Goal: Task Accomplishment & Management: Complete application form

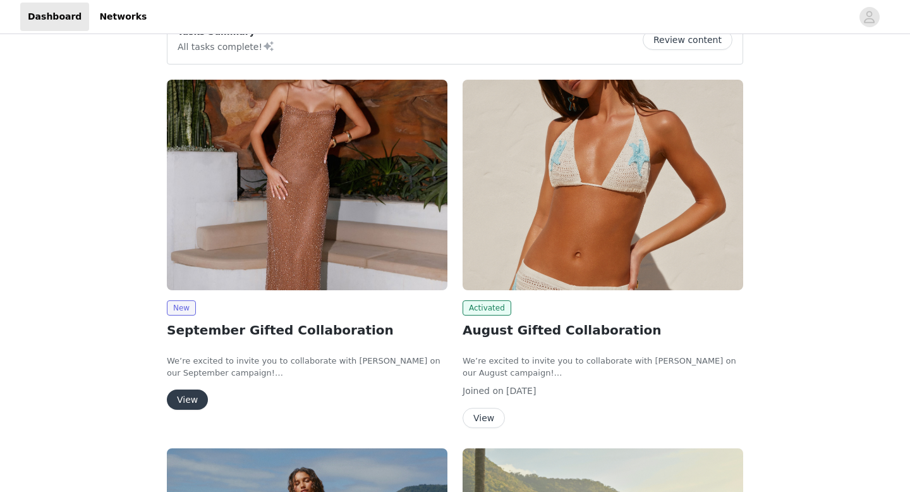
scroll to position [32, 0]
click at [300, 195] on img at bounding box center [307, 185] width 281 height 210
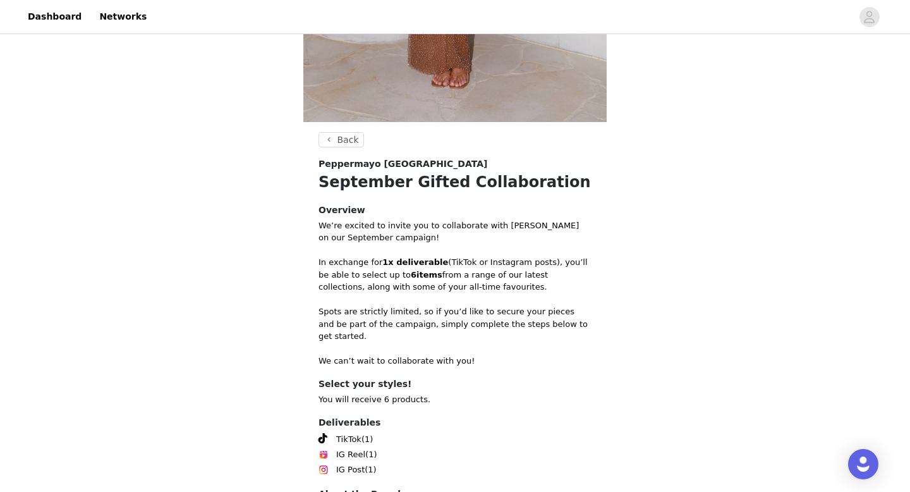
scroll to position [466, 0]
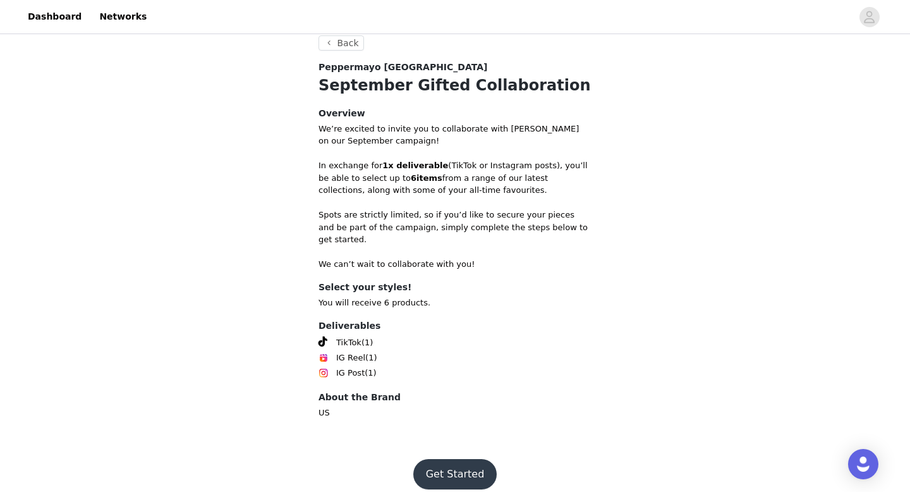
click at [466, 459] on button "Get Started" at bounding box center [455, 474] width 84 height 30
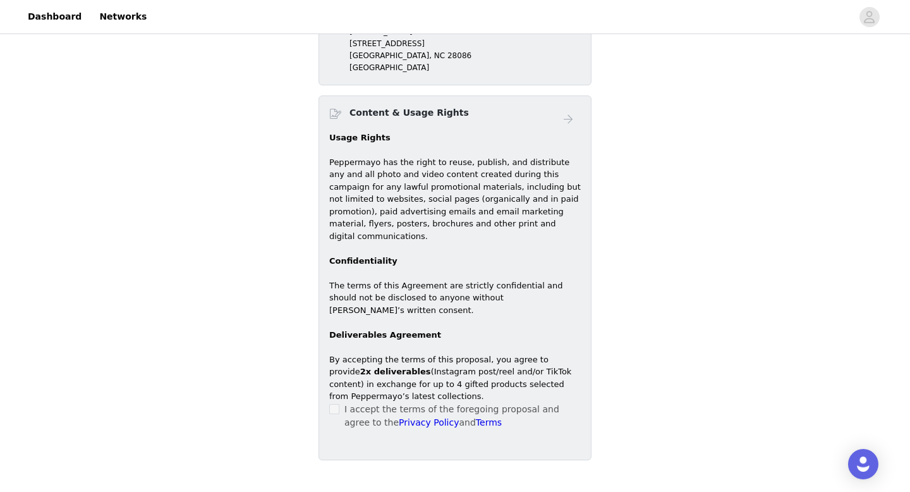
scroll to position [730, 0]
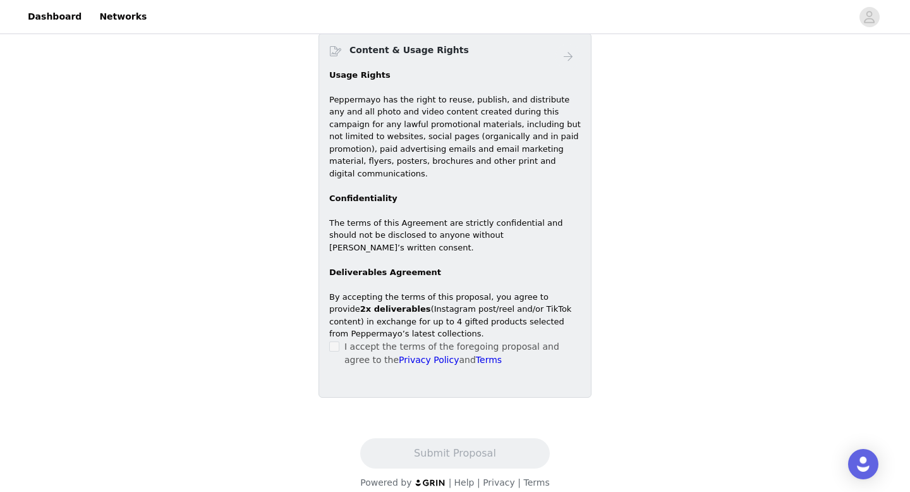
click at [338, 340] on label at bounding box center [334, 346] width 10 height 13
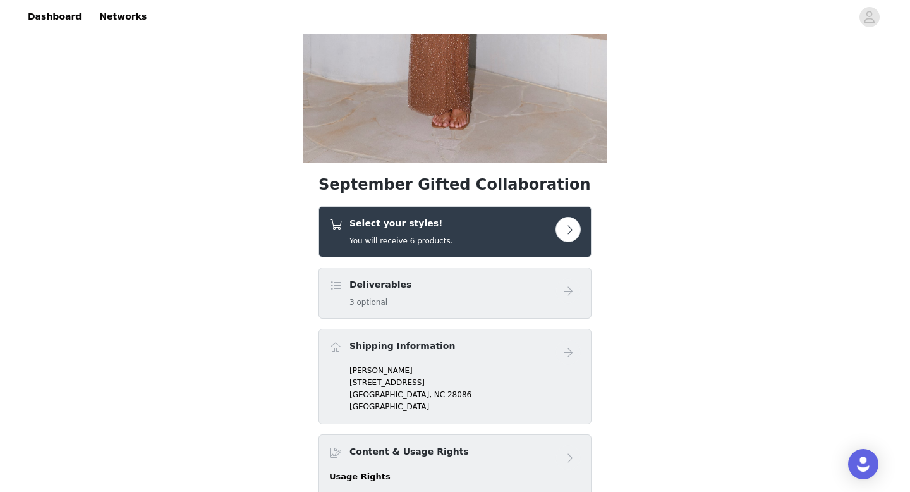
scroll to position [334, 0]
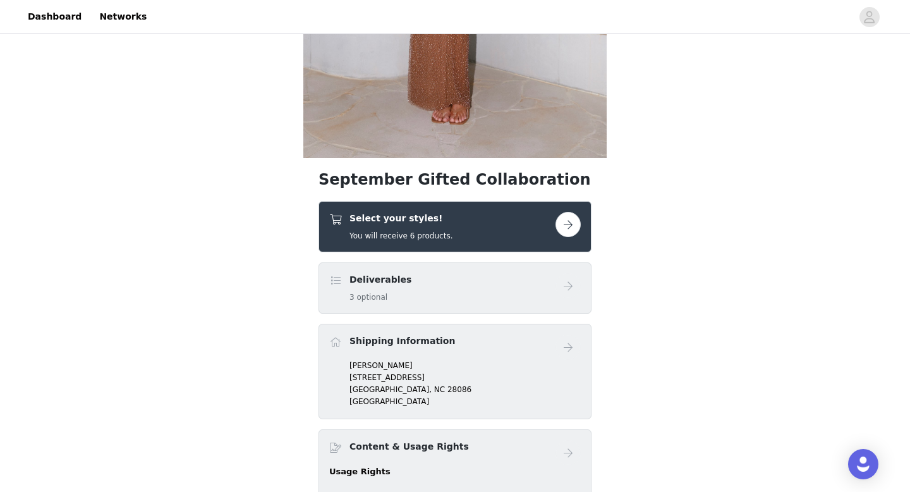
click at [562, 225] on button "button" at bounding box center [567, 224] width 25 height 25
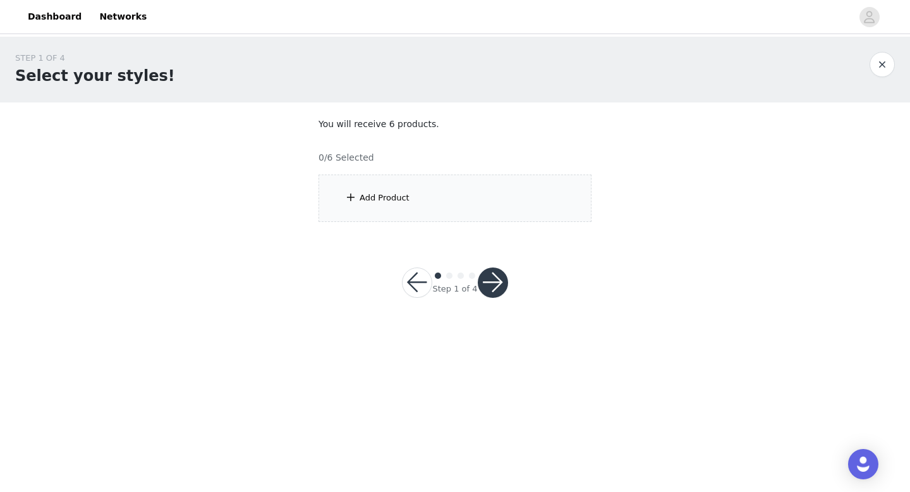
click at [418, 185] on div "Add Product" at bounding box center [454, 197] width 273 height 47
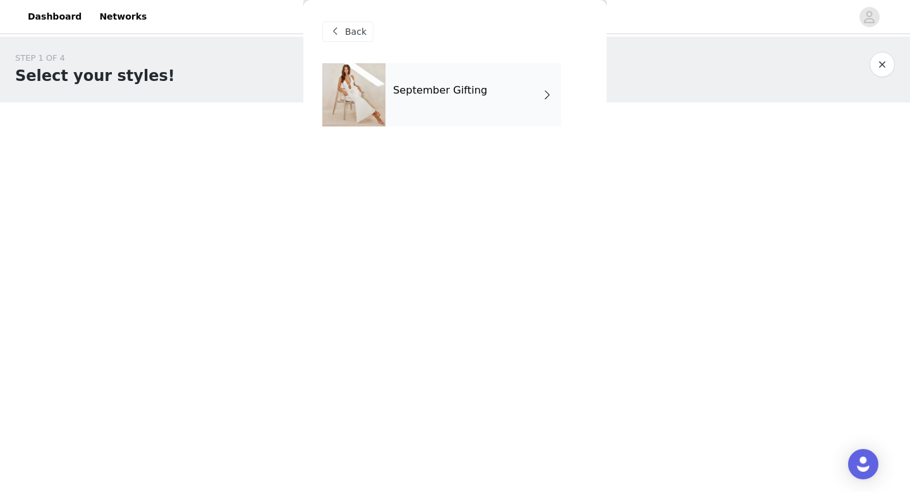
click at [434, 120] on div "September Gifting" at bounding box center [473, 94] width 176 height 63
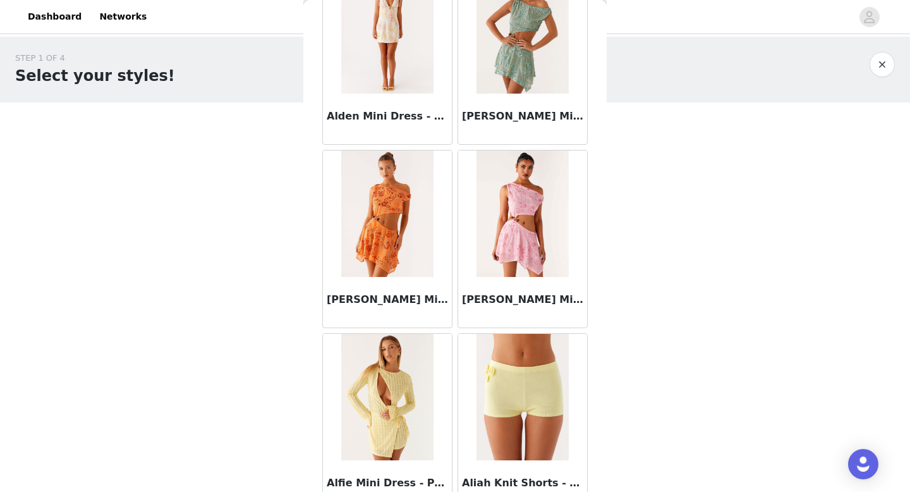
scroll to position [1442, 0]
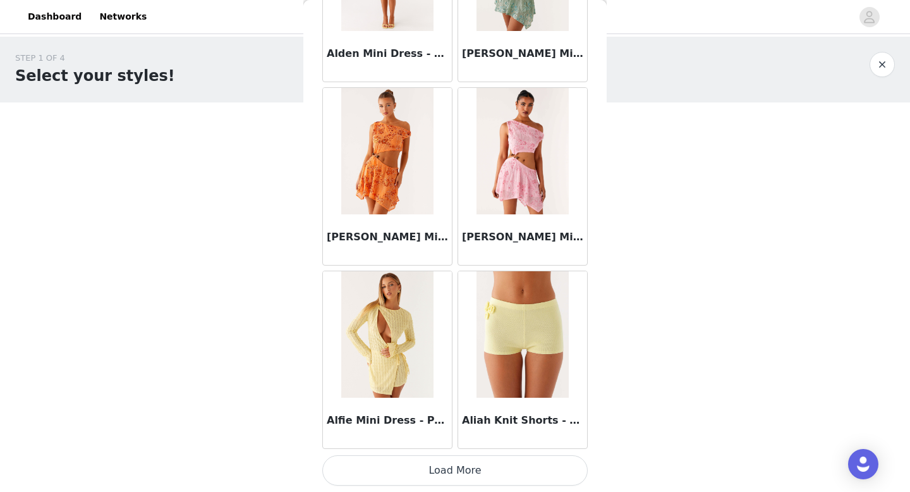
click at [422, 457] on button "Load More" at bounding box center [454, 470] width 265 height 30
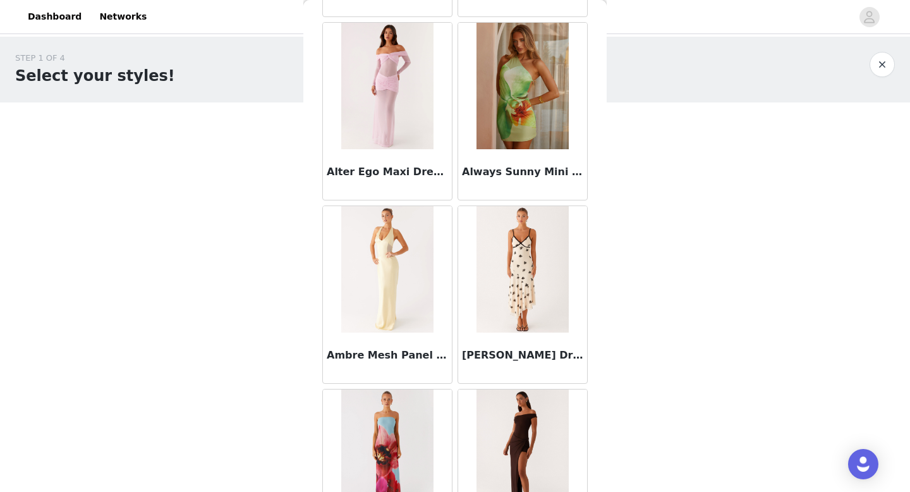
scroll to position [3274, 0]
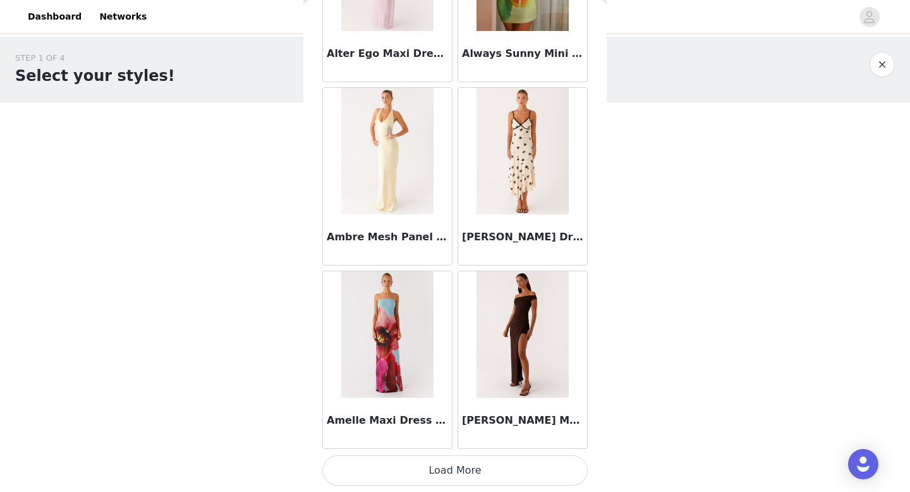
click at [432, 477] on button "Load More" at bounding box center [454, 470] width 265 height 30
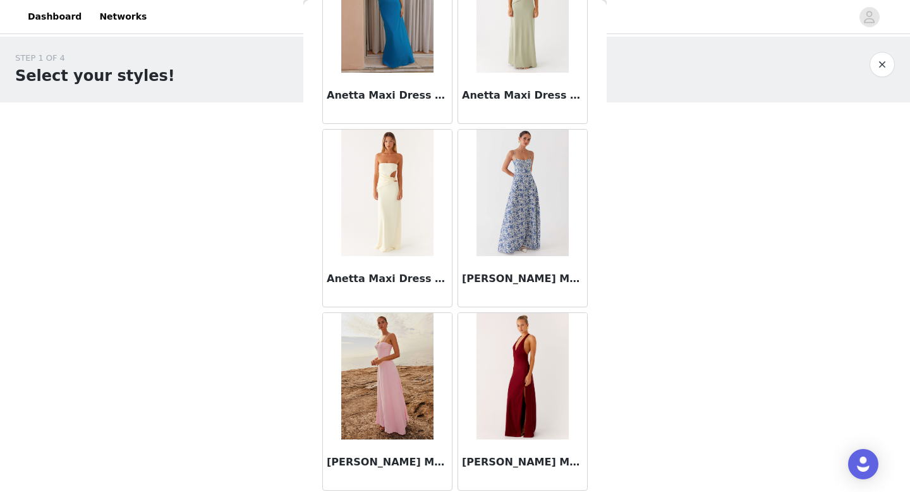
scroll to position [5106, 0]
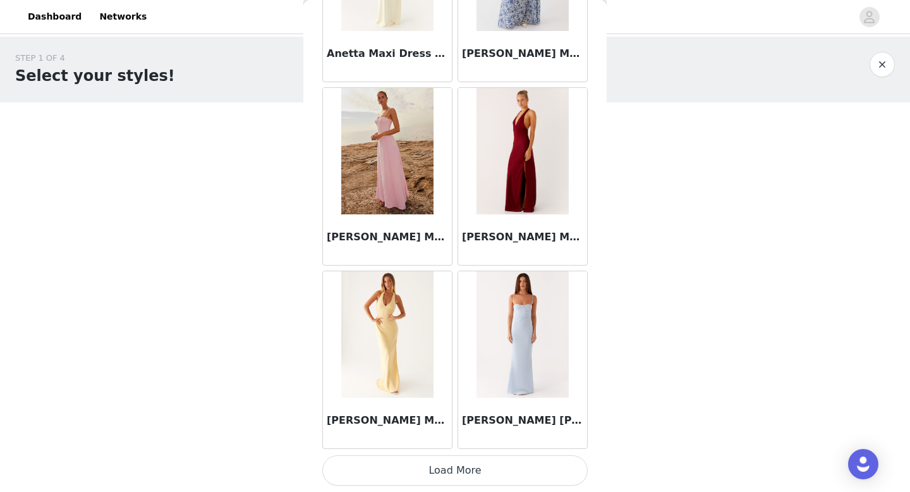
click at [447, 466] on button "Load More" at bounding box center [454, 470] width 265 height 30
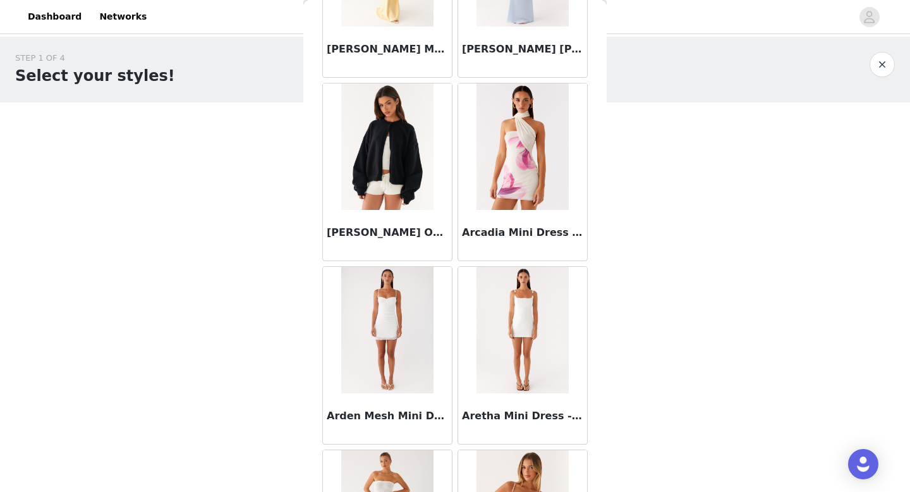
scroll to position [5542, 0]
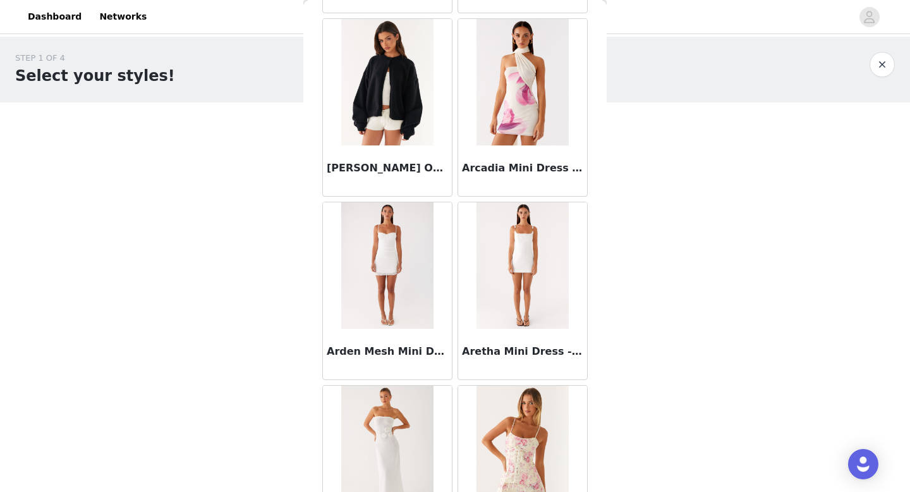
click at [421, 149] on div "Annie One Button Cardigan - Black" at bounding box center [387, 170] width 129 height 51
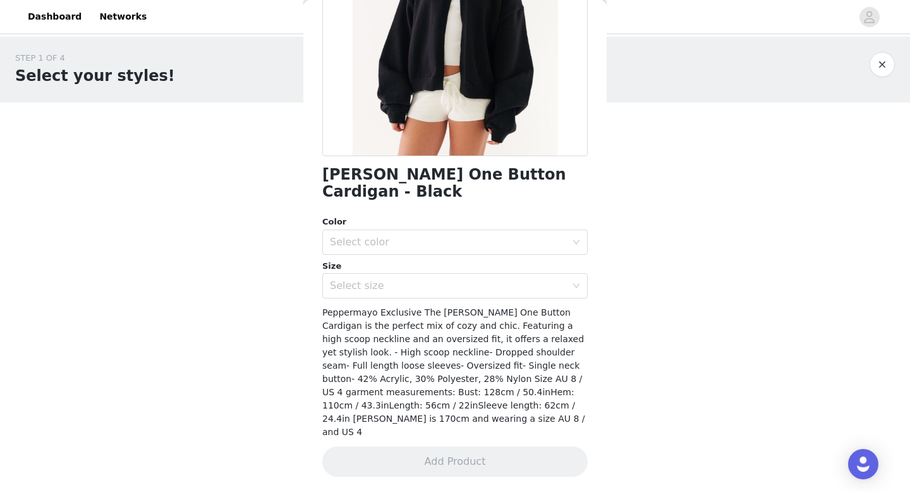
scroll to position [161, 0]
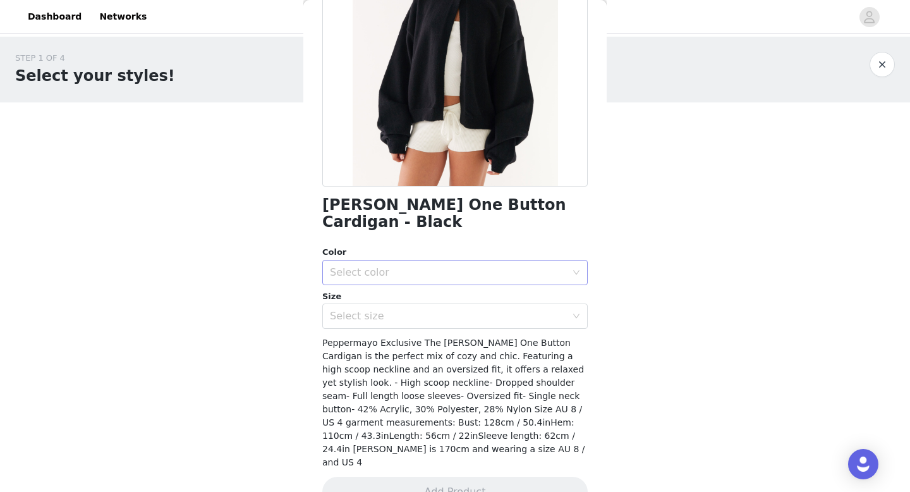
click at [433, 263] on div "Select color" at bounding box center [451, 272] width 242 height 24
click at [430, 283] on li "Black" at bounding box center [454, 283] width 265 height 20
click at [428, 310] on div "Select size" at bounding box center [448, 316] width 236 height 13
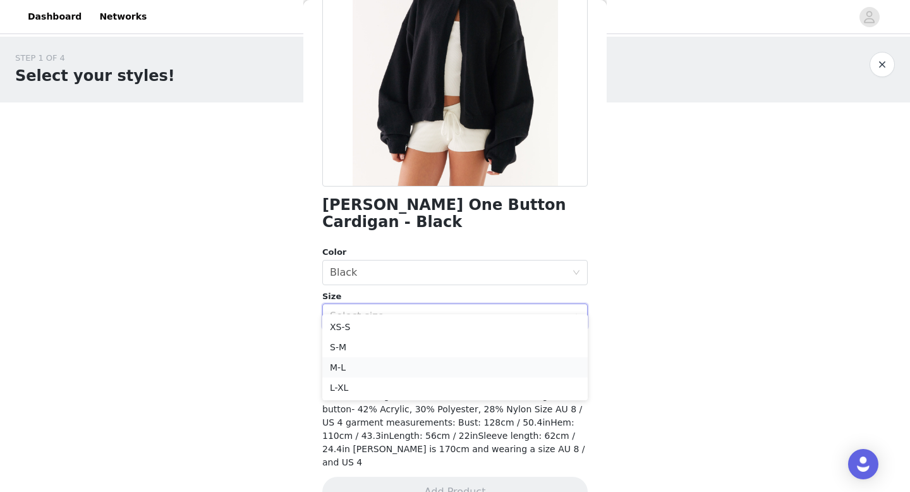
click at [426, 365] on li "M-L" at bounding box center [454, 367] width 265 height 20
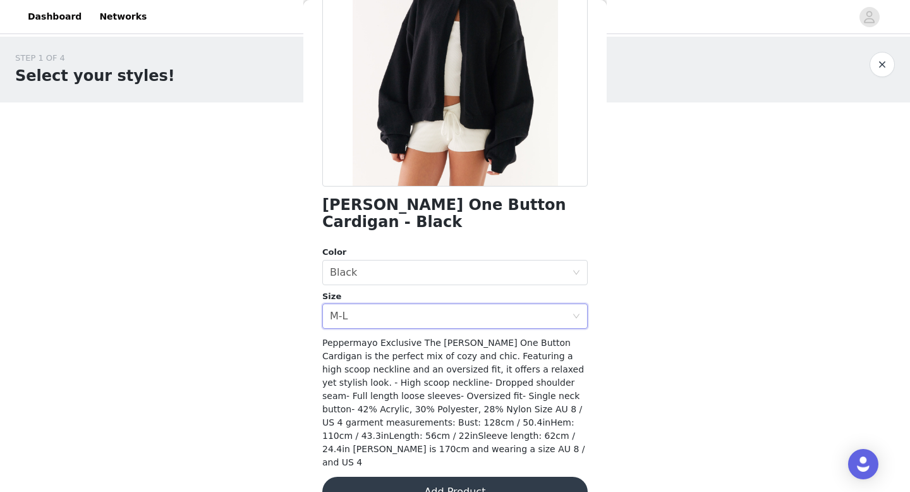
click at [431, 476] on button "Add Product" at bounding box center [454, 491] width 265 height 30
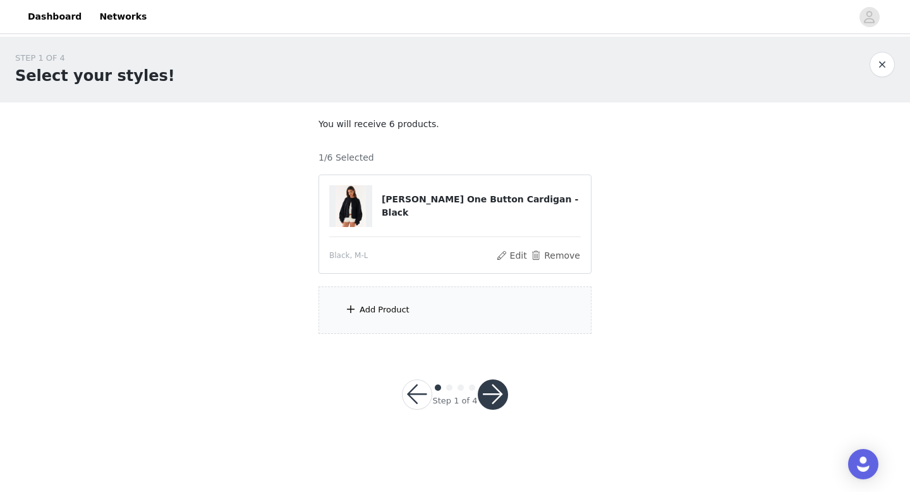
click at [444, 315] on div "Add Product" at bounding box center [454, 309] width 273 height 47
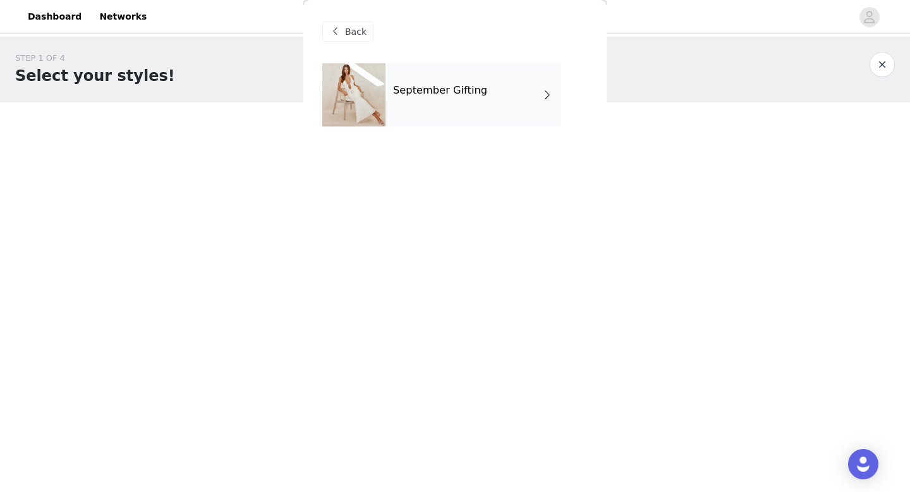
click at [510, 109] on div "September Gifting" at bounding box center [473, 94] width 176 height 63
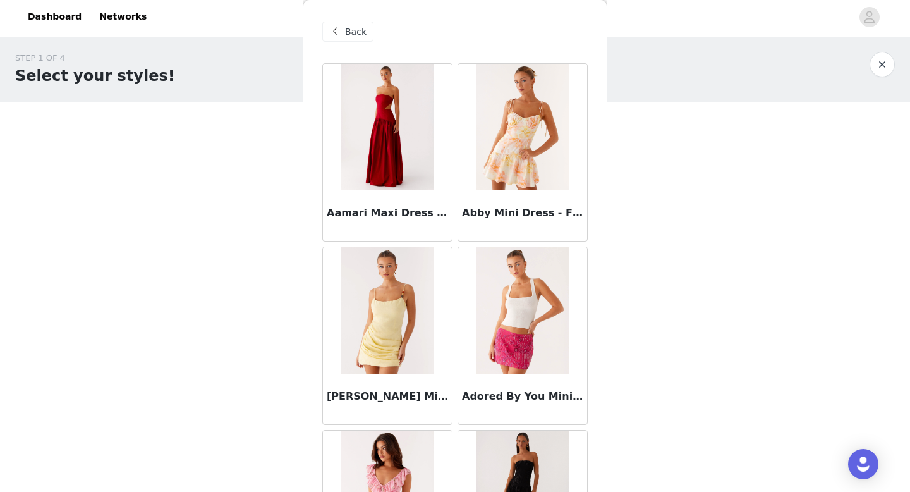
scroll to position [1442, 0]
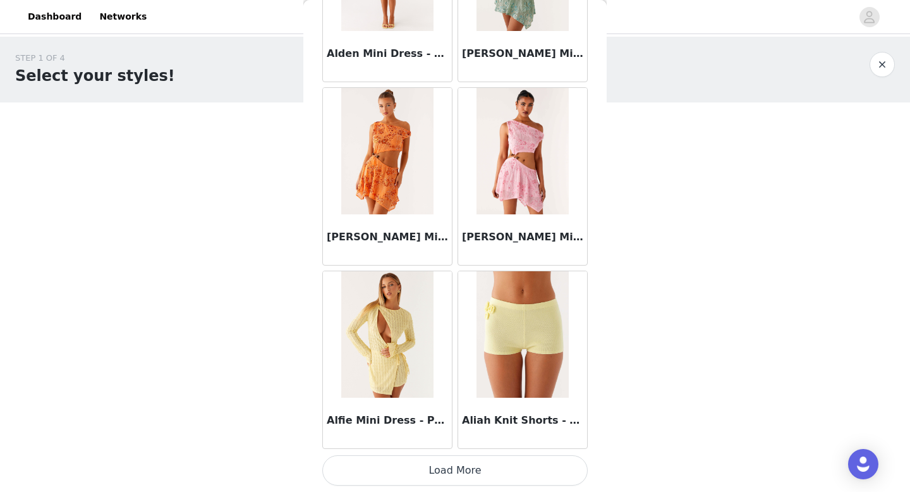
click at [456, 469] on button "Load More" at bounding box center [454, 470] width 265 height 30
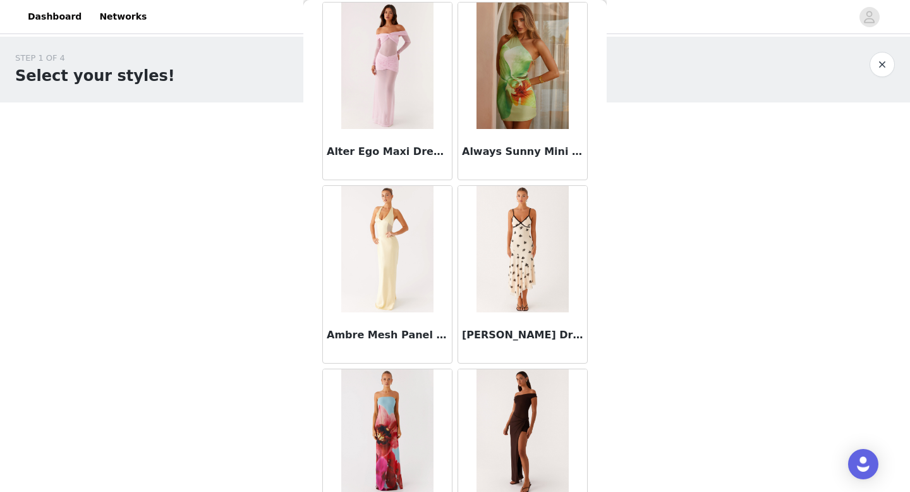
scroll to position [3274, 0]
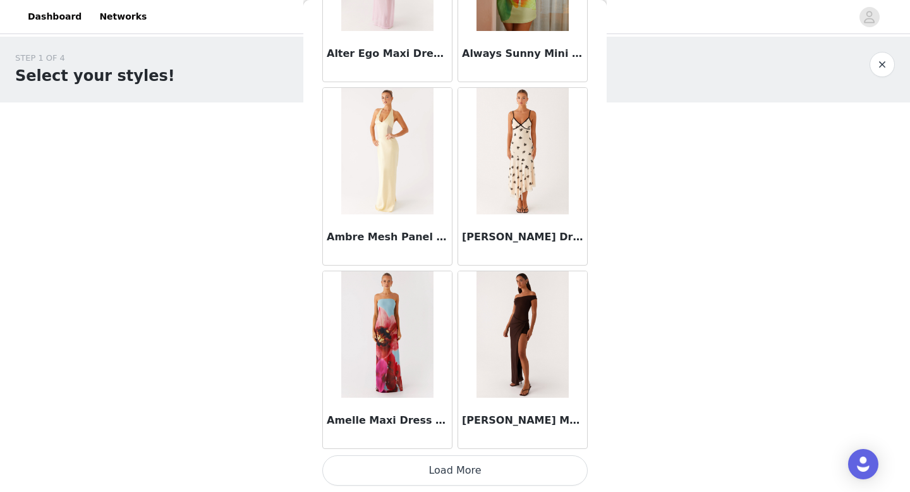
click at [435, 466] on button "Load More" at bounding box center [454, 470] width 265 height 30
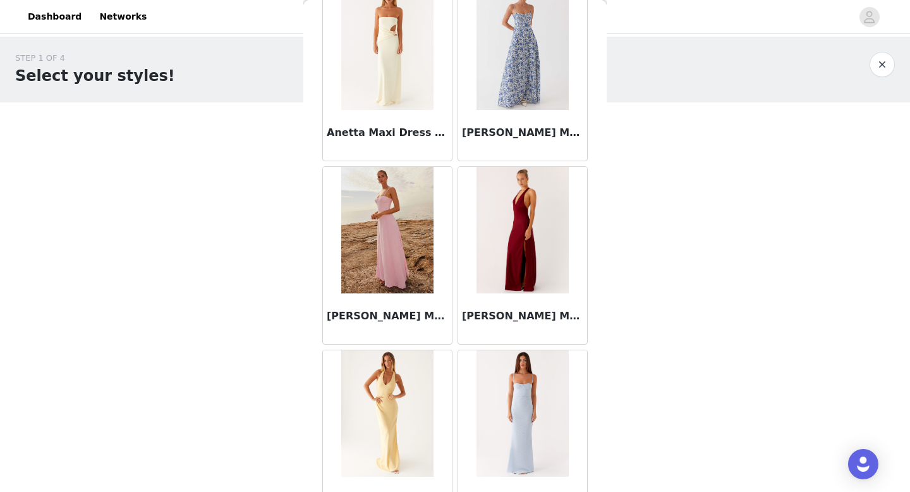
scroll to position [5106, 0]
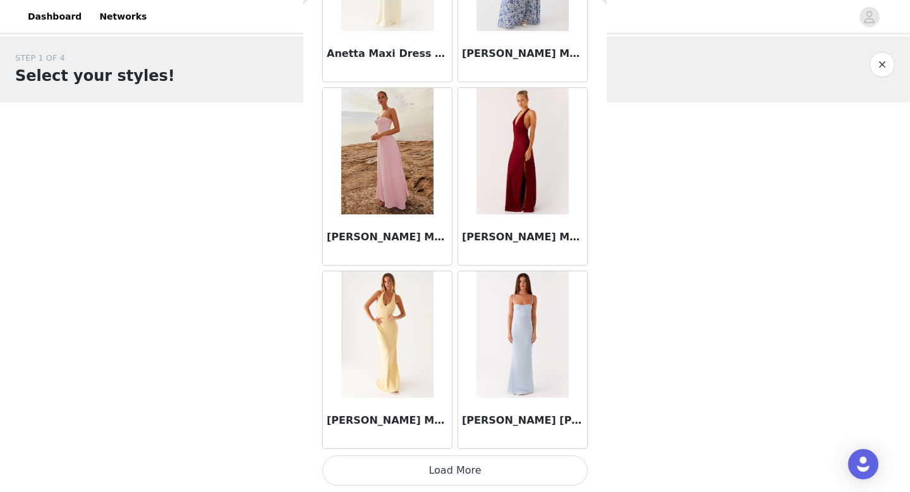
click at [457, 474] on button "Load More" at bounding box center [454, 470] width 265 height 30
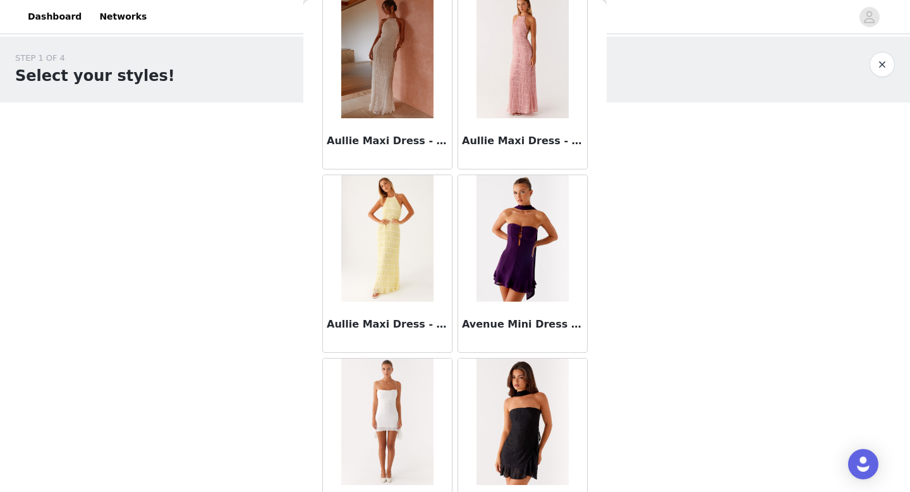
scroll to position [6938, 0]
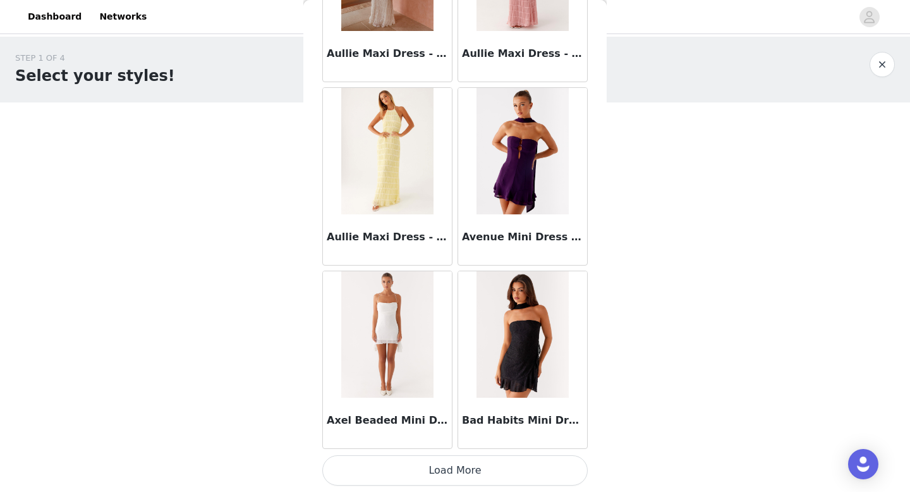
click at [450, 464] on button "Load More" at bounding box center [454, 470] width 265 height 30
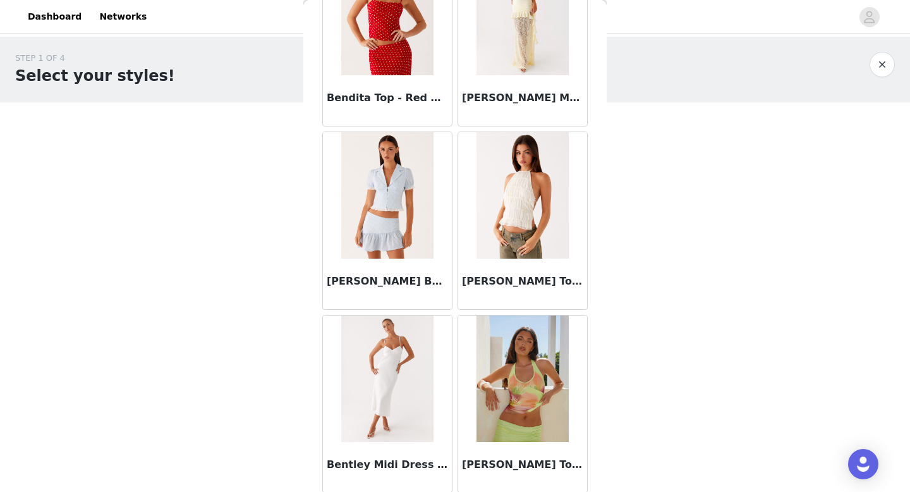
scroll to position [8771, 0]
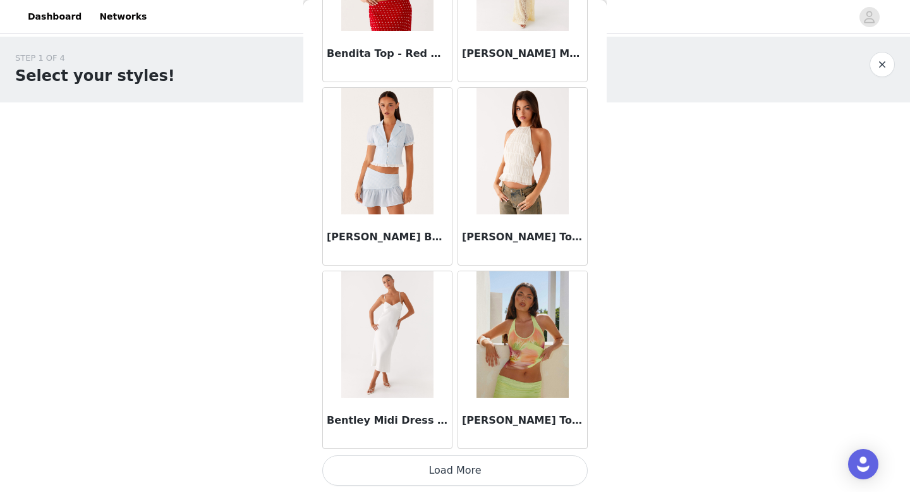
click at [484, 481] on button "Load More" at bounding box center [454, 470] width 265 height 30
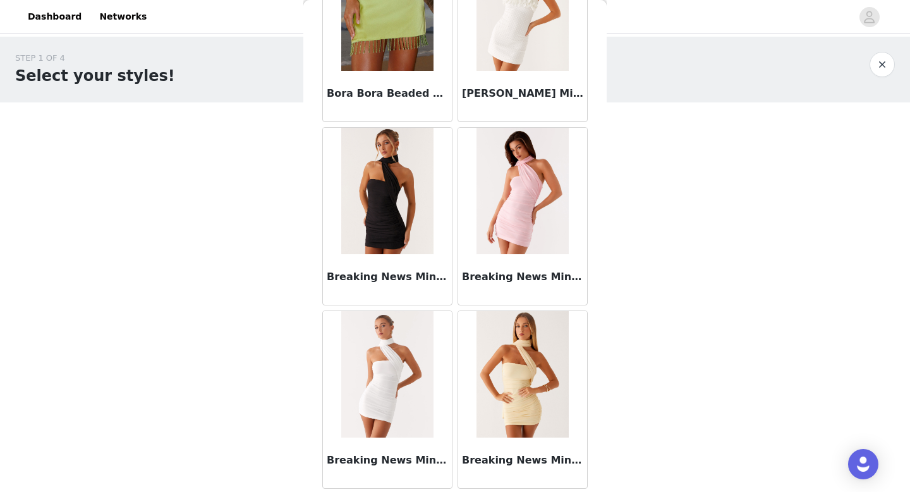
scroll to position [10603, 0]
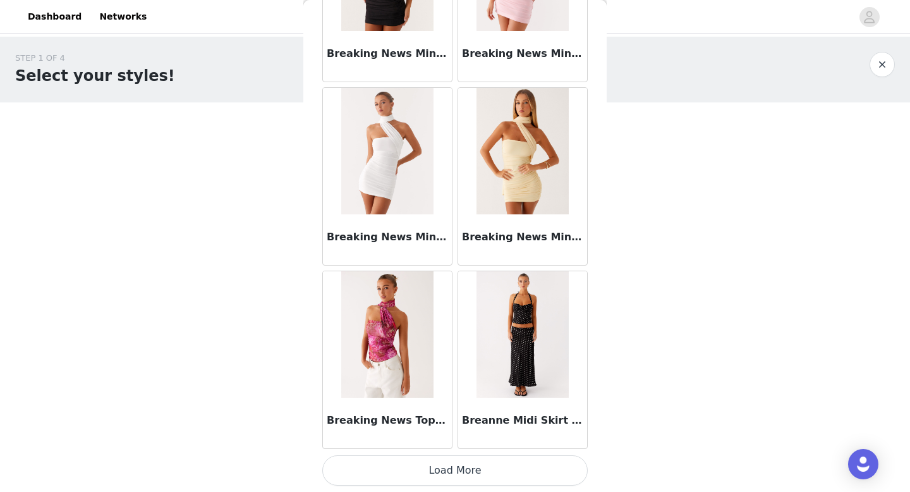
click at [462, 472] on button "Load More" at bounding box center [454, 470] width 265 height 30
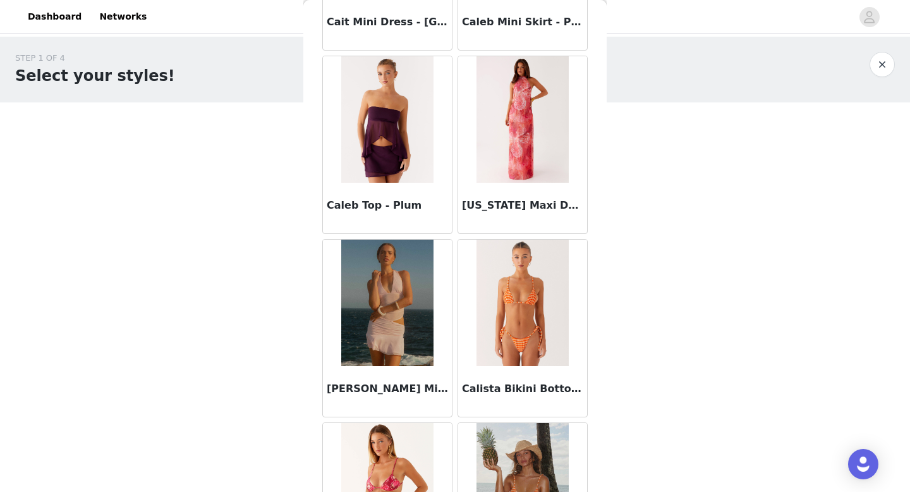
scroll to position [12435, 0]
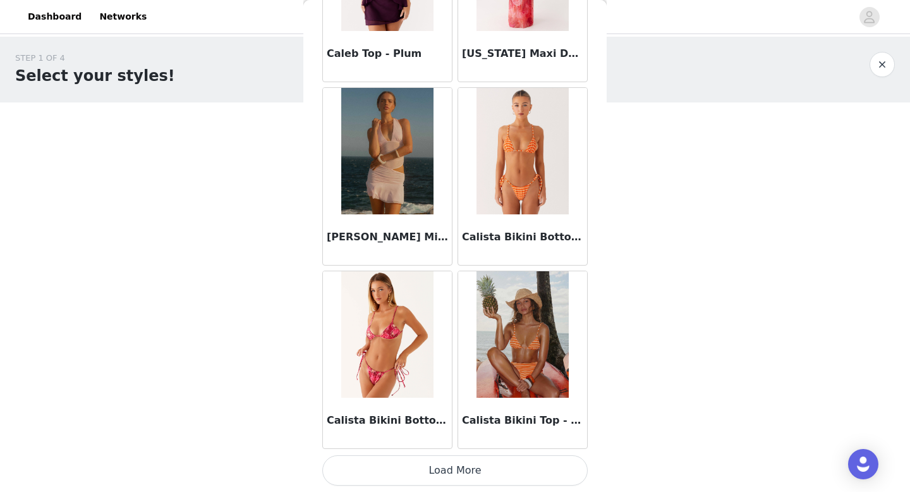
click at [437, 467] on button "Load More" at bounding box center [454, 470] width 265 height 30
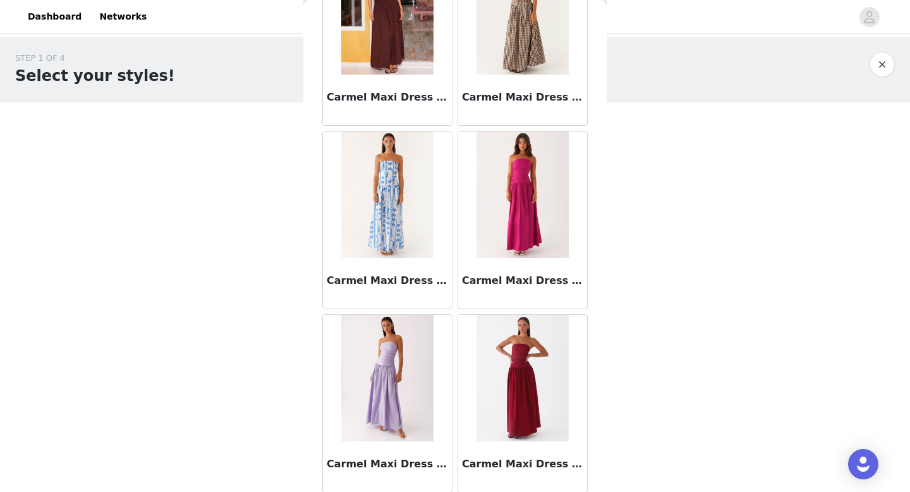
scroll to position [14267, 0]
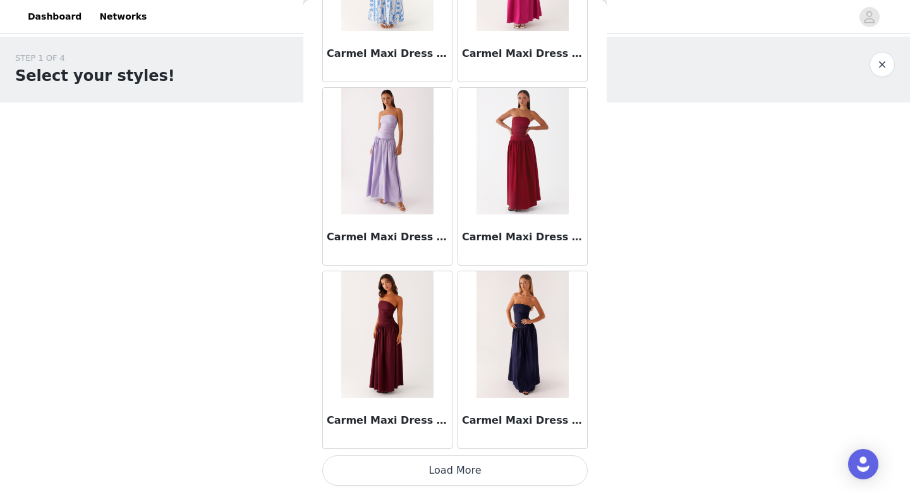
click at [437, 459] on button "Load More" at bounding box center [454, 470] width 265 height 30
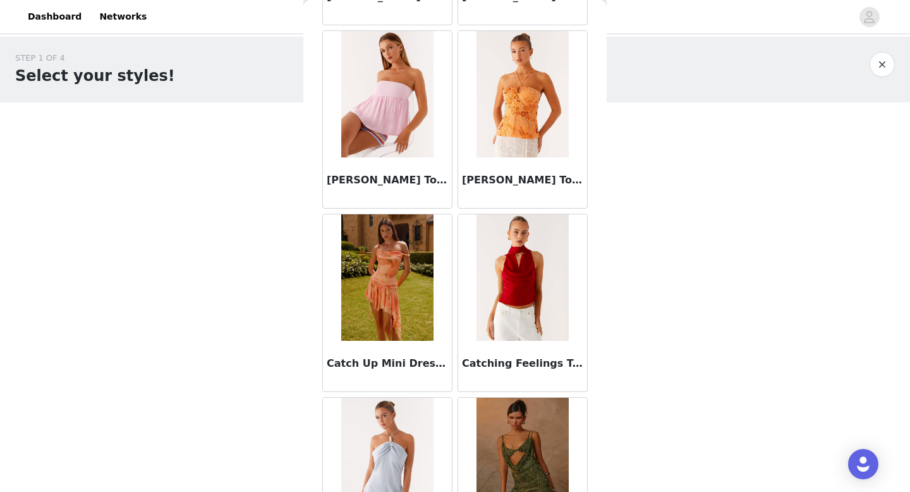
scroll to position [16100, 0]
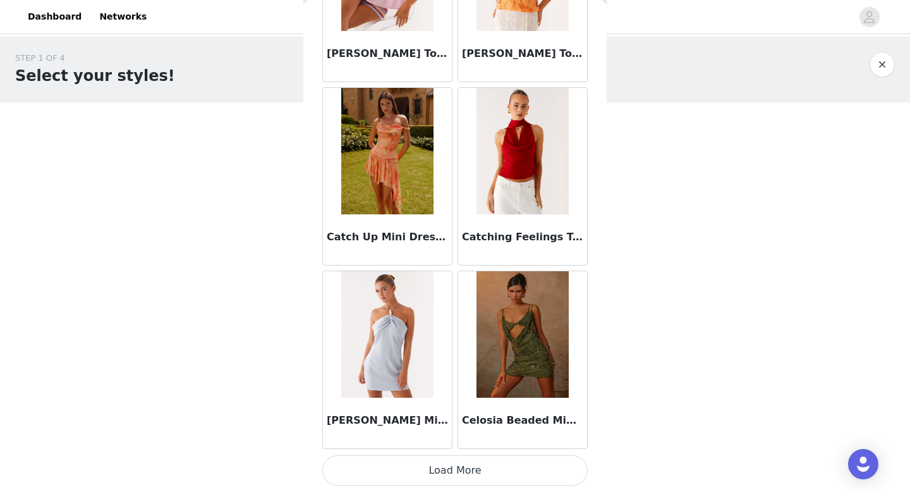
click at [437, 466] on button "Load More" at bounding box center [454, 470] width 265 height 30
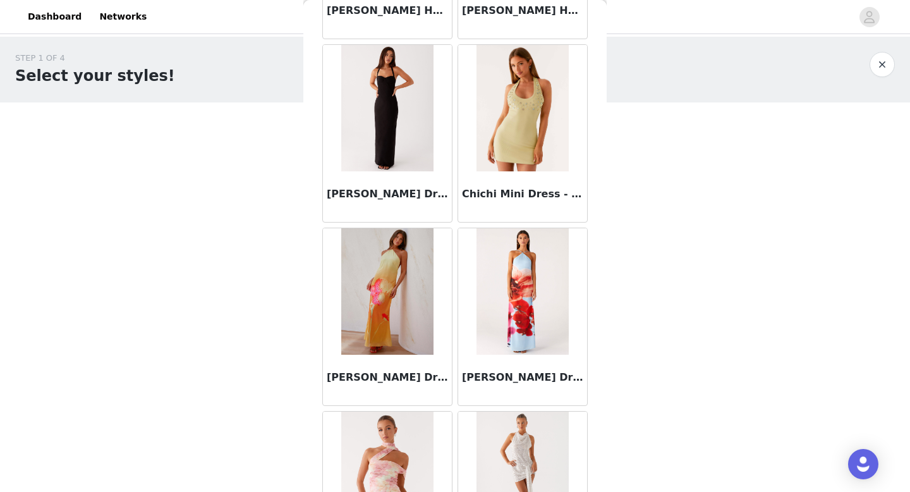
scroll to position [17932, 0]
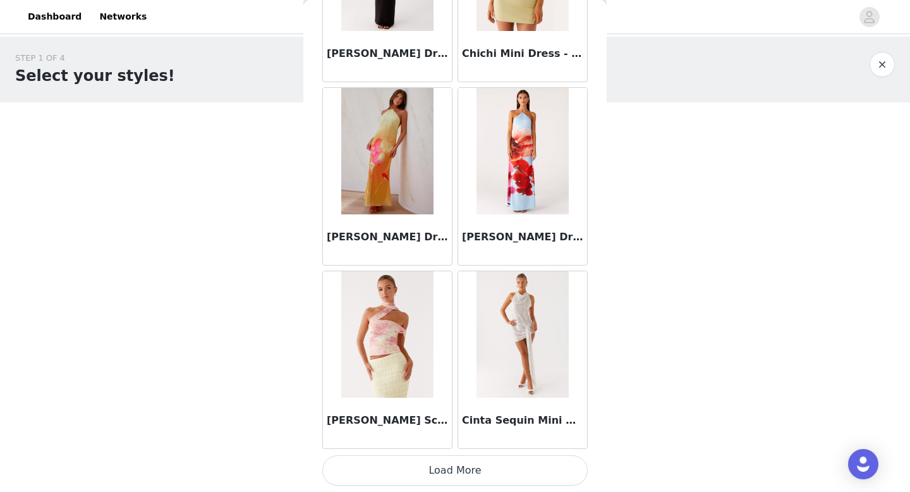
click at [455, 471] on button "Load More" at bounding box center [454, 470] width 265 height 30
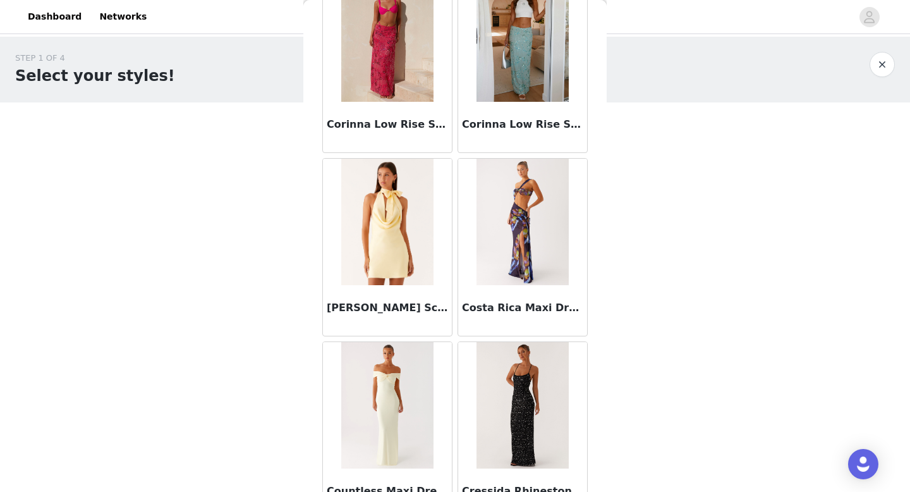
scroll to position [19764, 0]
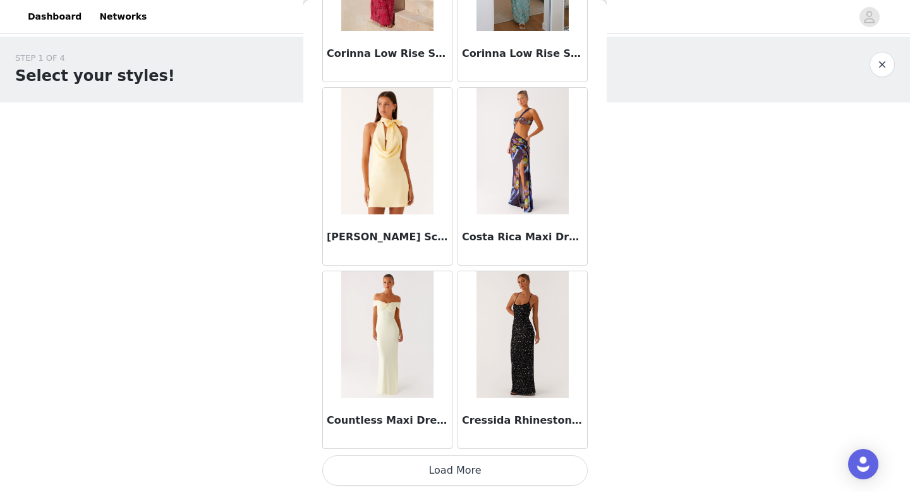
click at [462, 470] on button "Load More" at bounding box center [454, 470] width 265 height 30
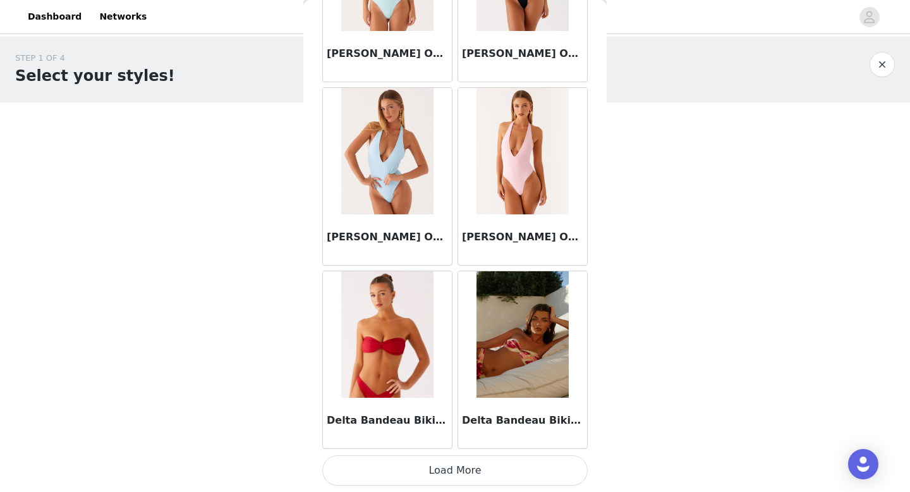
scroll to position [21596, 0]
click at [418, 464] on button "Load More" at bounding box center [454, 471] width 265 height 30
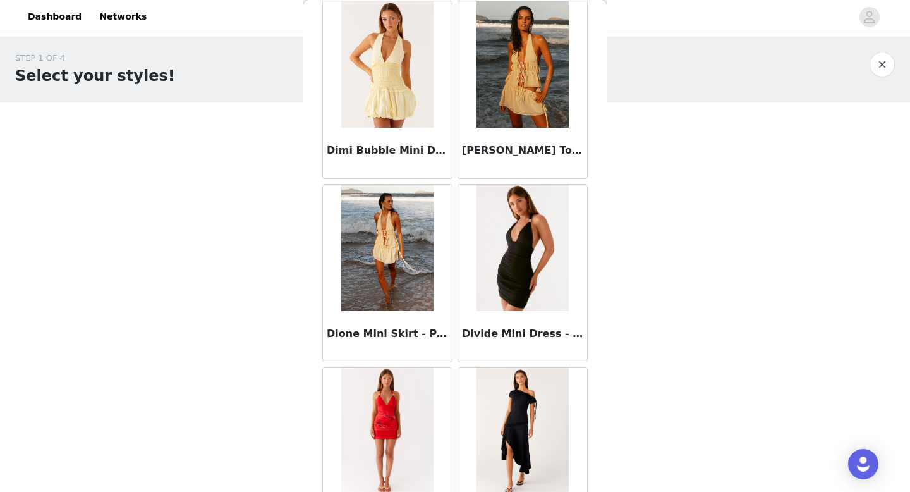
scroll to position [23429, 0]
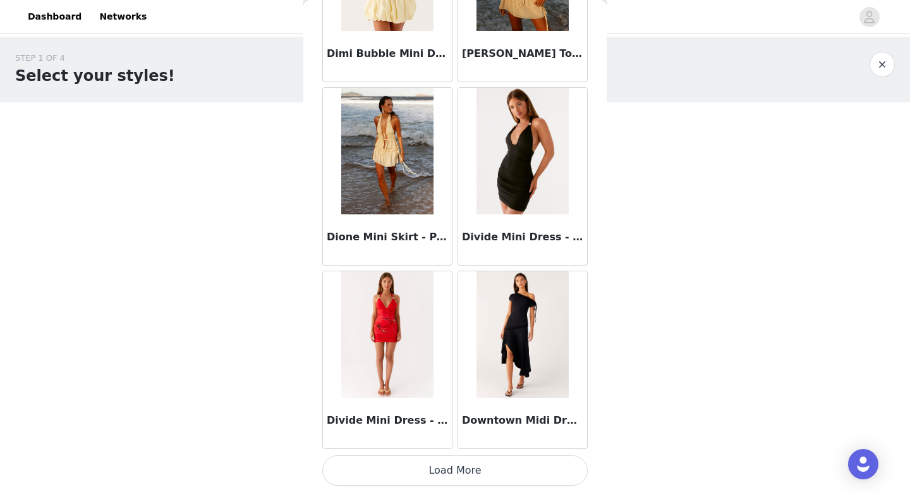
click at [455, 470] on button "Load More" at bounding box center [454, 470] width 265 height 30
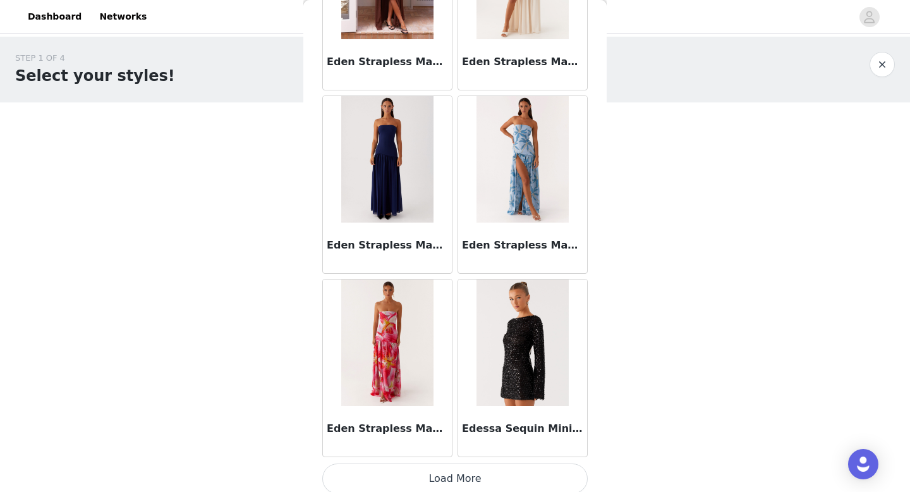
scroll to position [25261, 0]
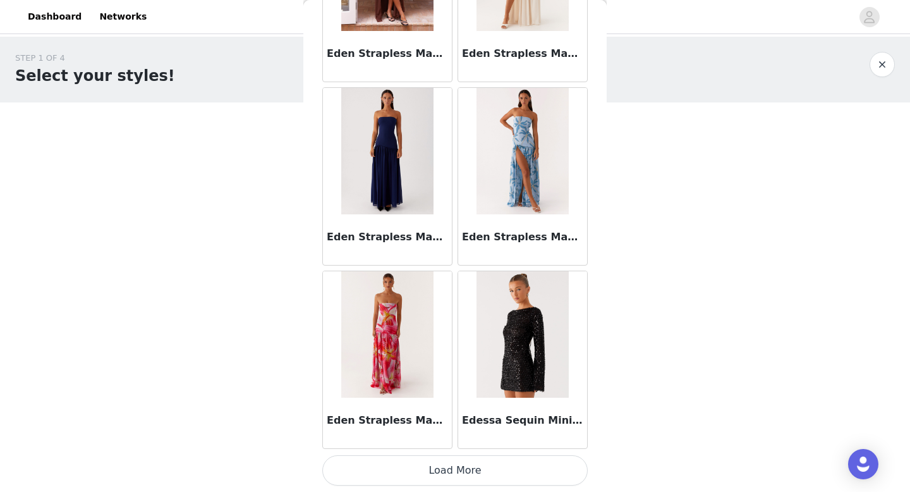
click at [471, 466] on button "Load More" at bounding box center [454, 470] width 265 height 30
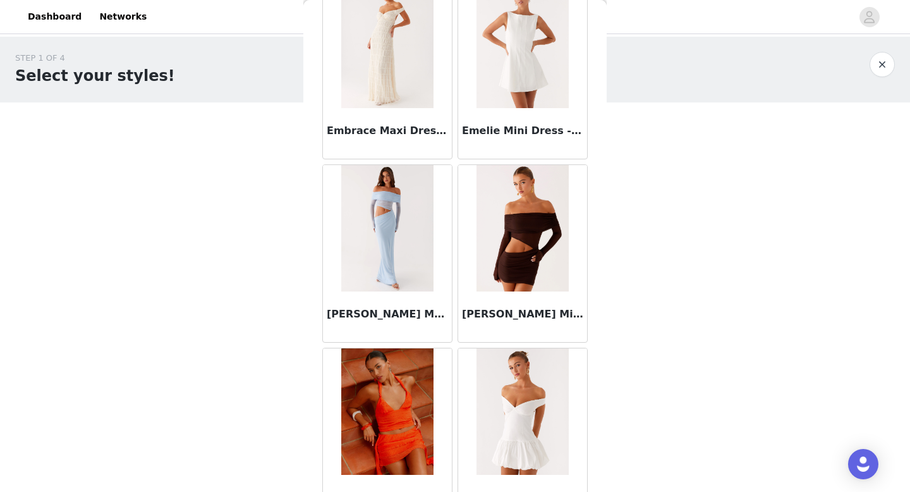
scroll to position [27093, 0]
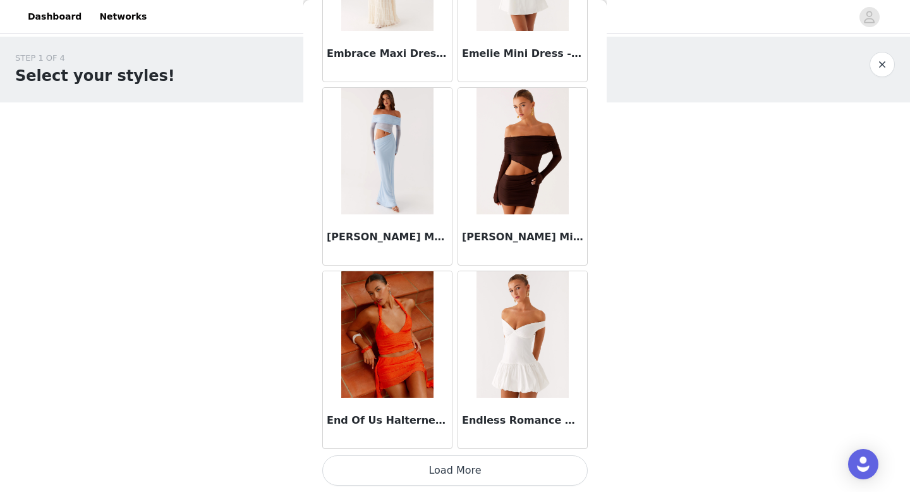
click at [461, 473] on button "Load More" at bounding box center [454, 470] width 265 height 30
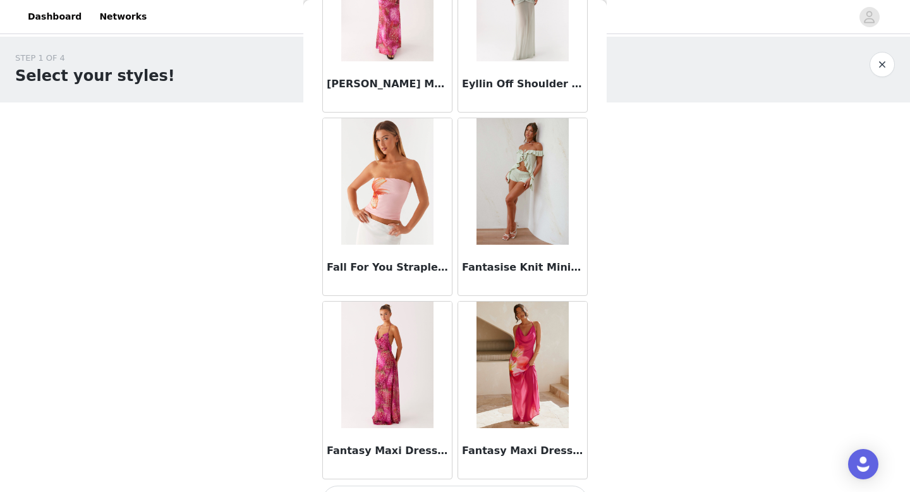
scroll to position [28925, 0]
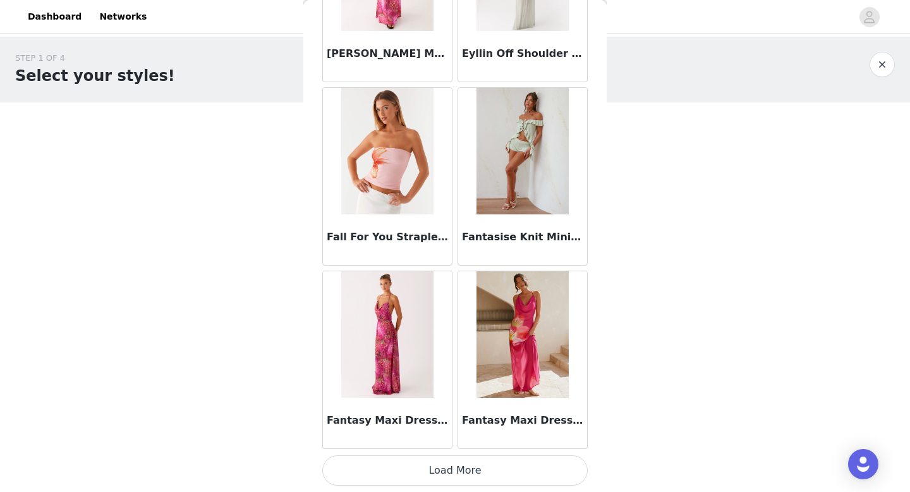
click at [452, 470] on button "Load More" at bounding box center [454, 470] width 265 height 30
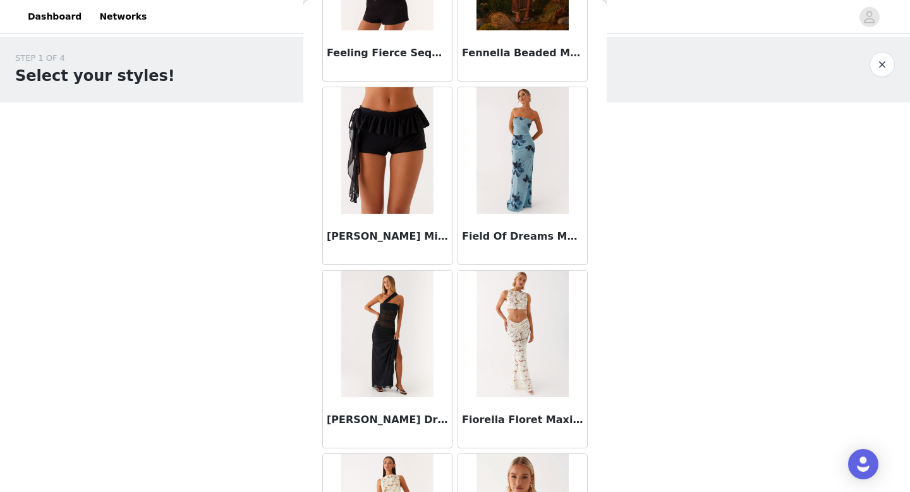
scroll to position [29499, 0]
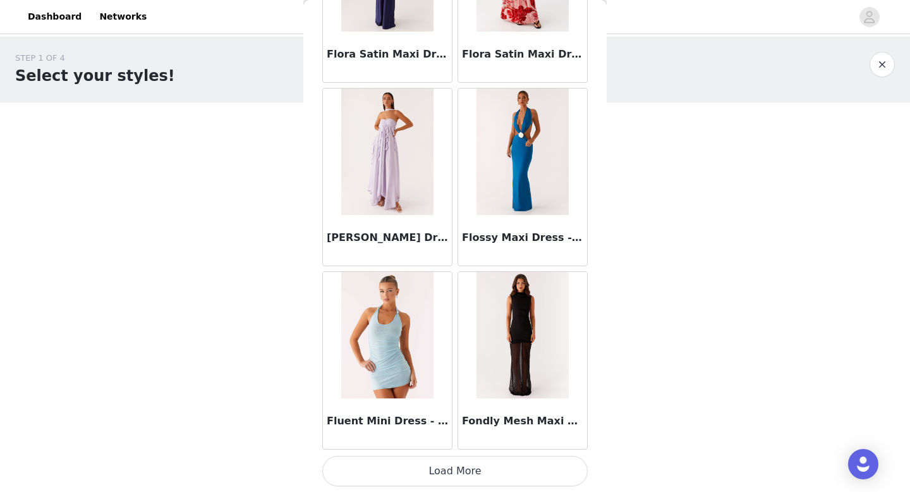
click at [444, 458] on button "Load More" at bounding box center [454, 471] width 265 height 30
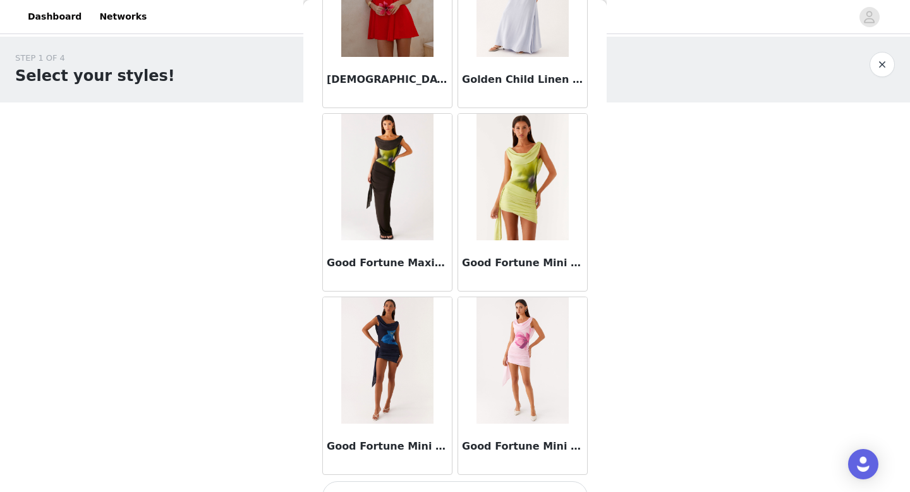
scroll to position [32590, 0]
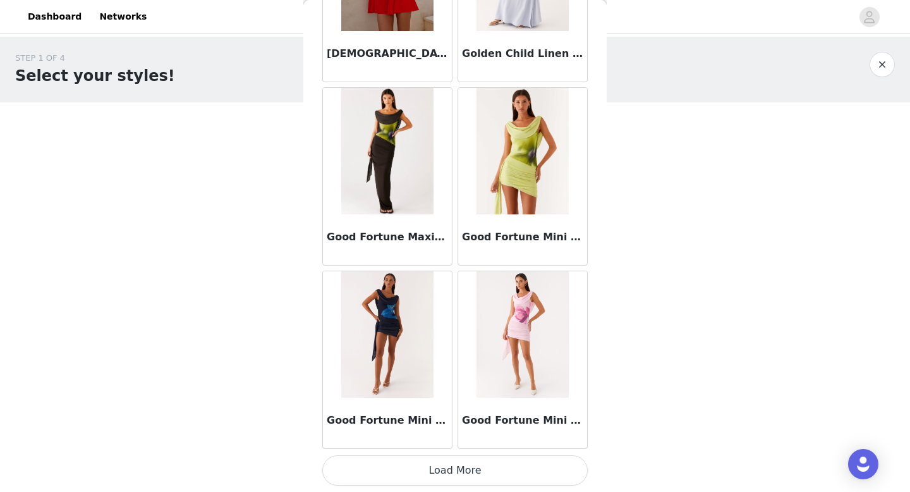
click at [465, 473] on button "Load More" at bounding box center [454, 470] width 265 height 30
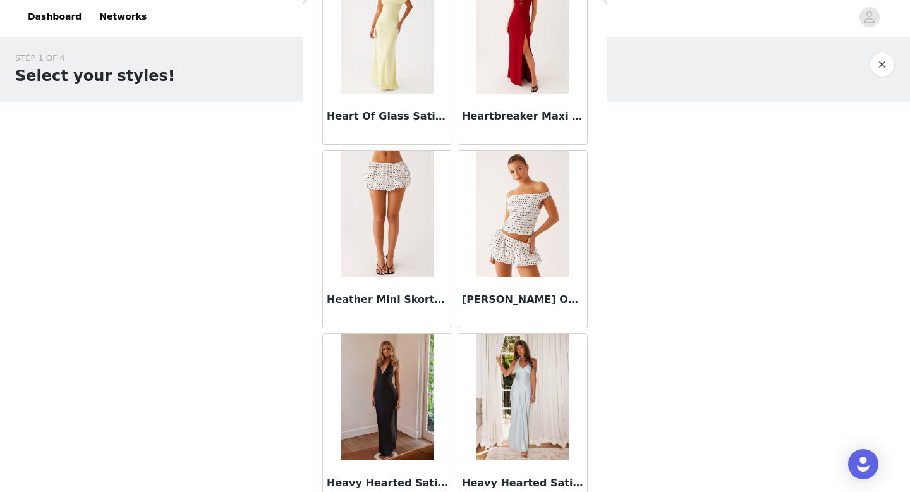
scroll to position [34422, 0]
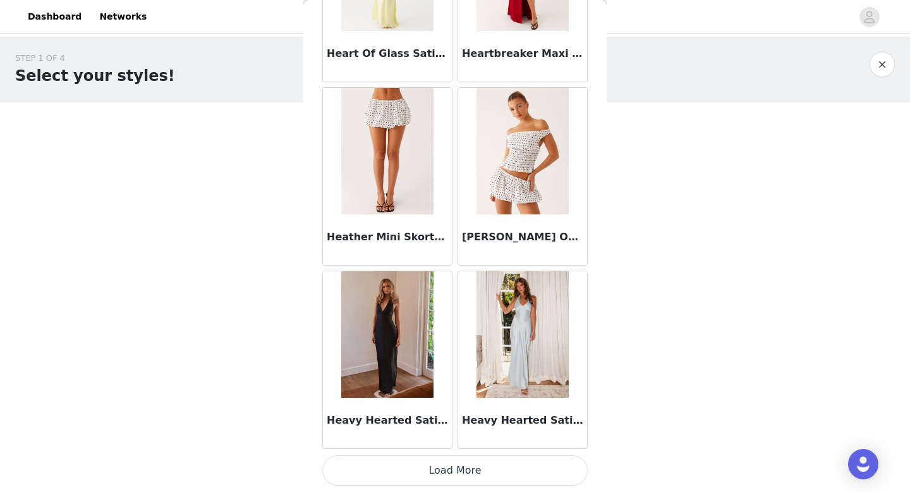
click at [467, 457] on button "Load More" at bounding box center [454, 470] width 265 height 30
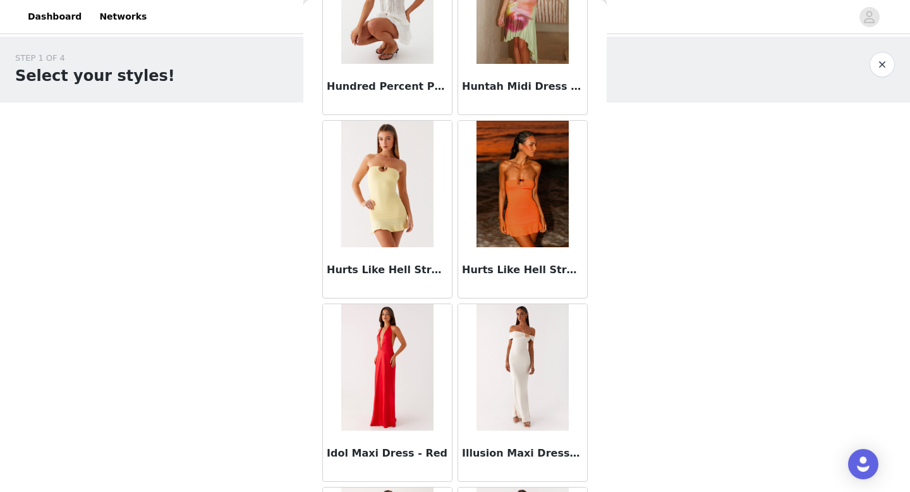
scroll to position [36254, 0]
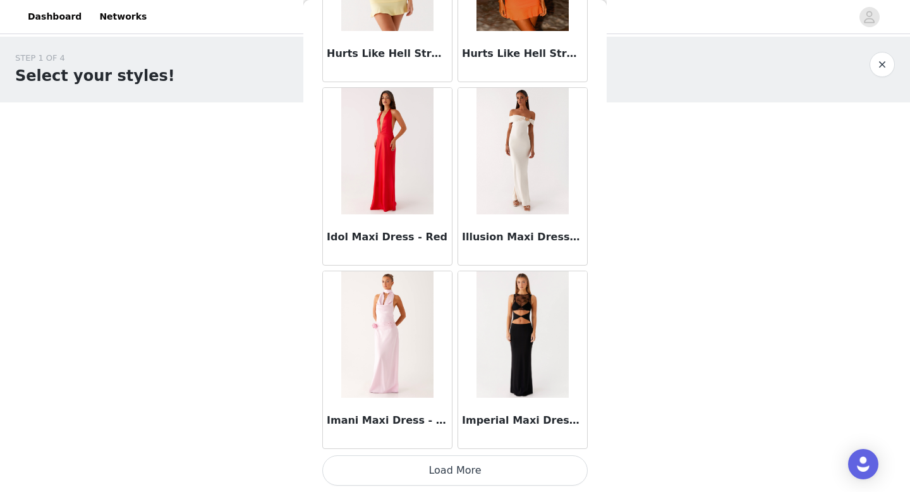
click at [423, 462] on button "Load More" at bounding box center [454, 470] width 265 height 30
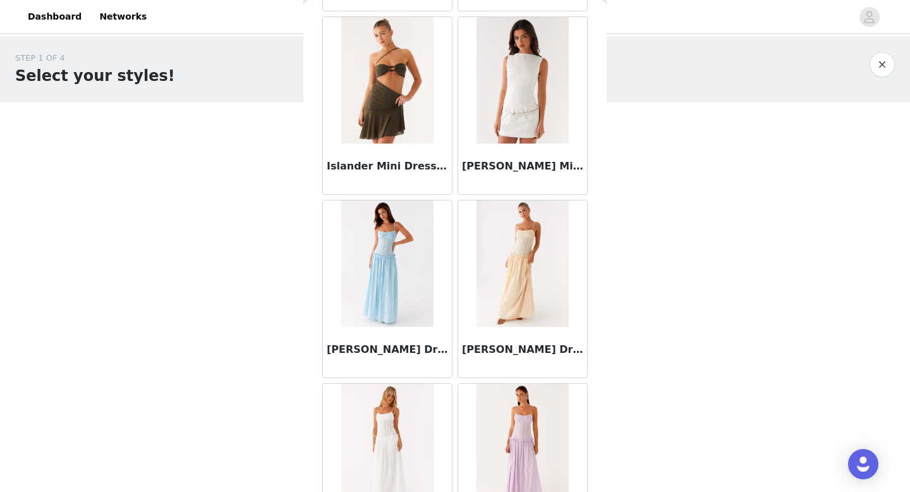
scroll to position [38086, 0]
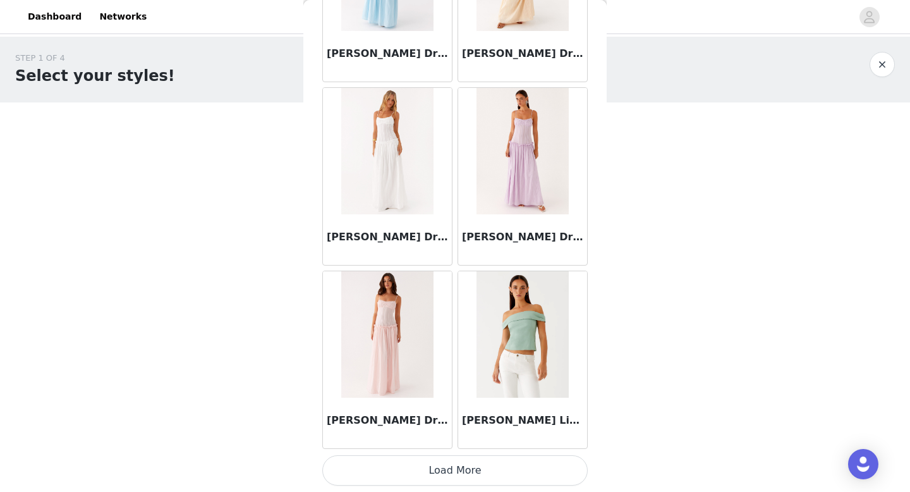
click at [428, 475] on button "Load More" at bounding box center [454, 470] width 265 height 30
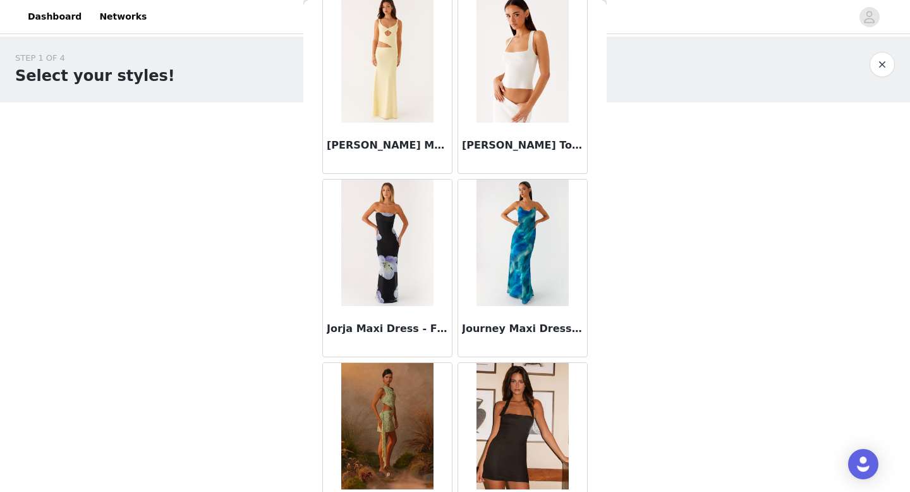
scroll to position [39919, 0]
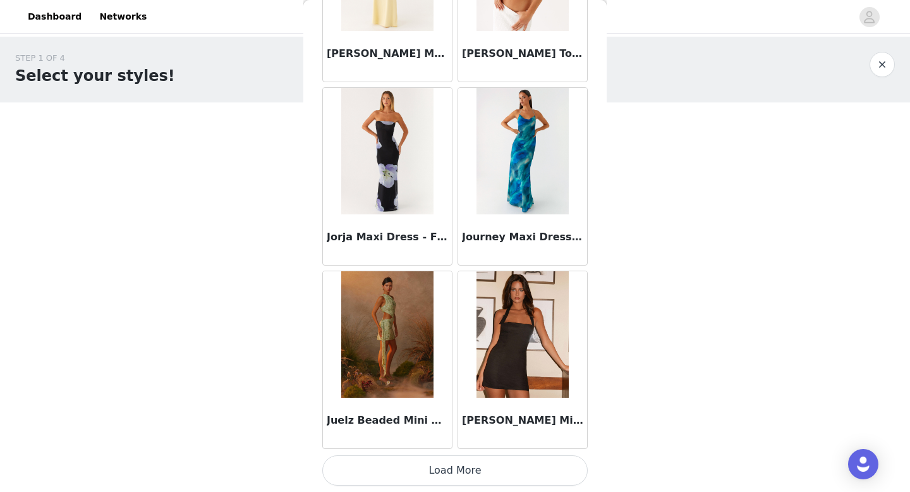
click at [431, 473] on button "Load More" at bounding box center [454, 470] width 265 height 30
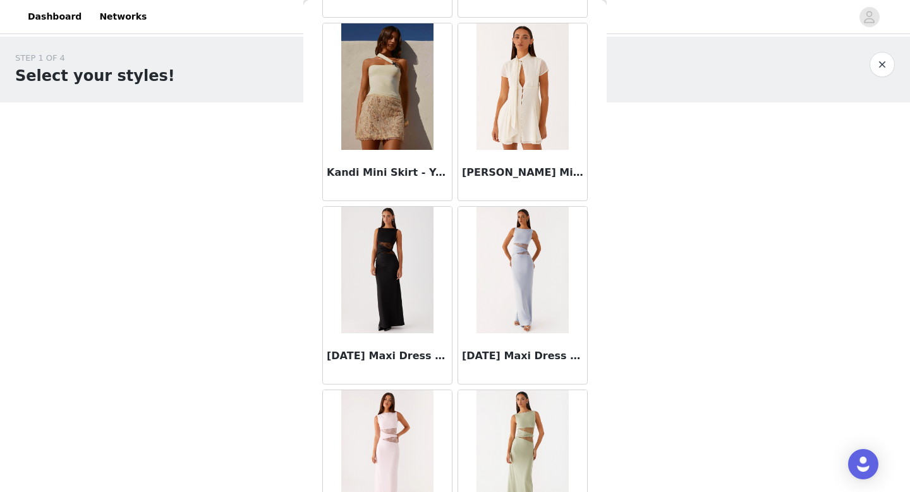
scroll to position [41751, 0]
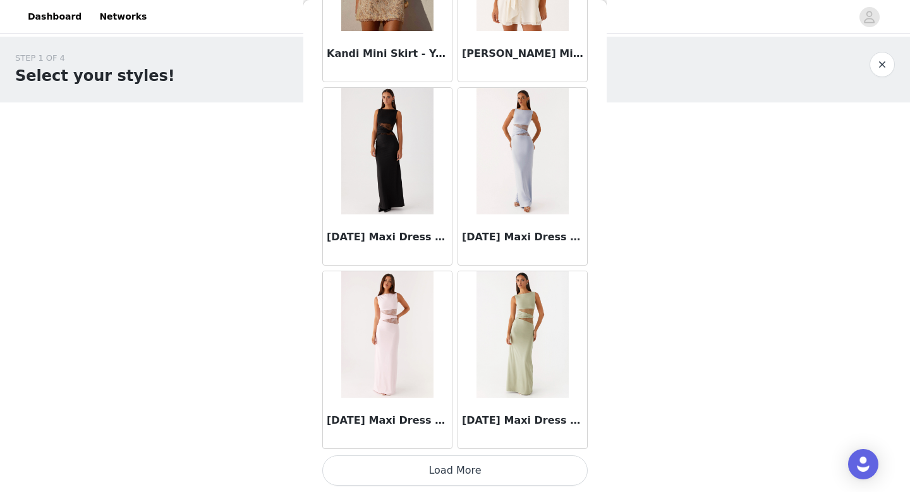
click at [447, 468] on button "Load More" at bounding box center [454, 470] width 265 height 30
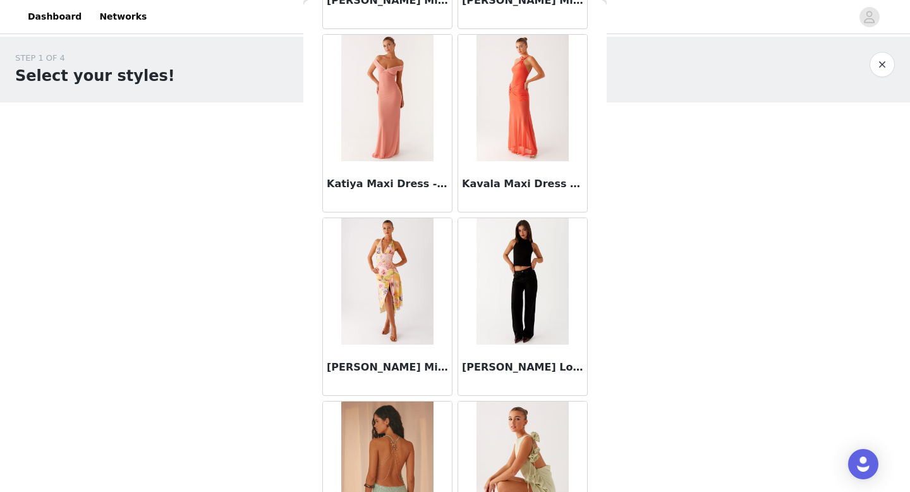
scroll to position [42537, 0]
click at [519, 266] on img at bounding box center [522, 280] width 92 height 126
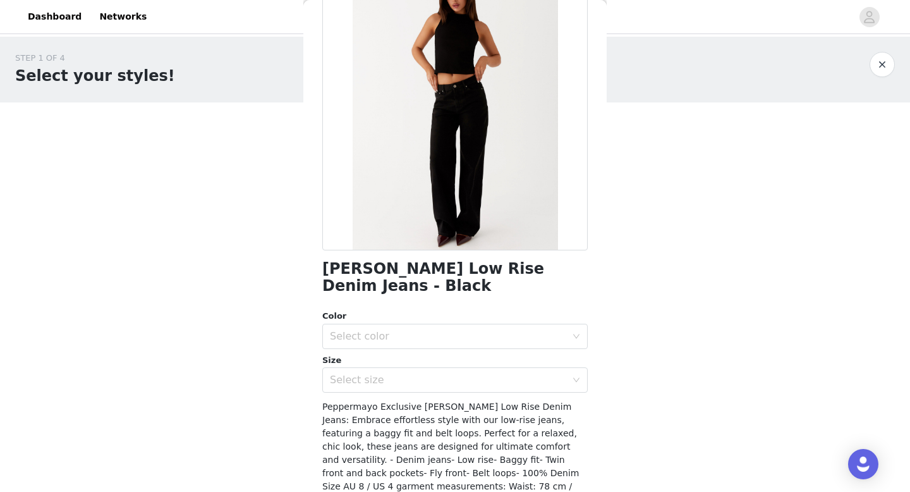
scroll to position [118, 0]
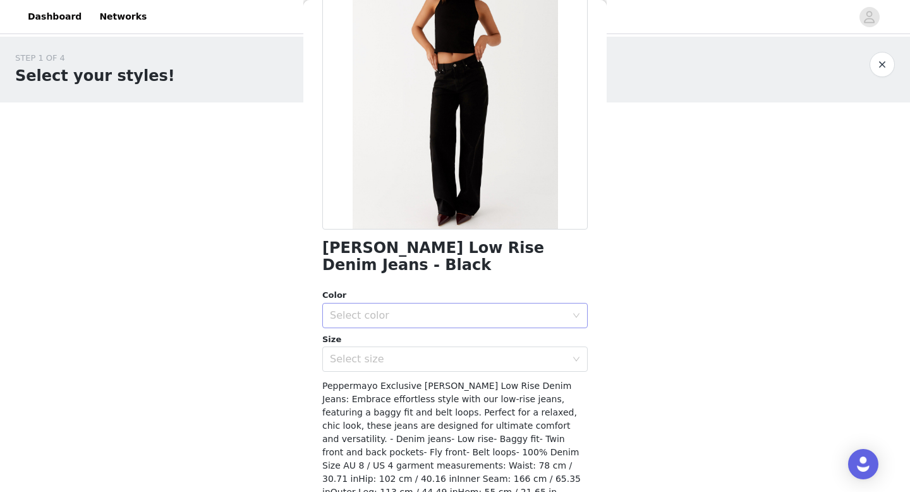
click at [495, 309] on div "Select color" at bounding box center [448, 315] width 236 height 13
click at [459, 325] on li "Black" at bounding box center [454, 326] width 265 height 20
click at [445, 353] on div "Select size" at bounding box center [448, 359] width 236 height 13
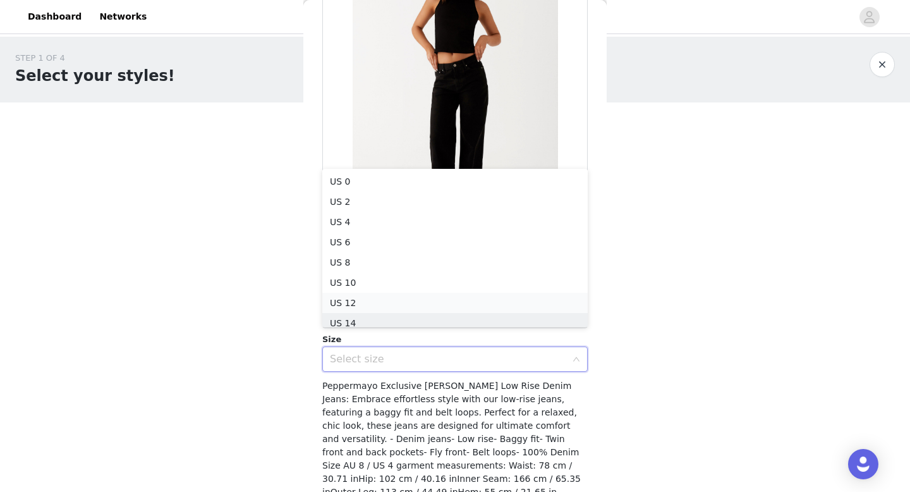
scroll to position [6, 0]
click at [434, 231] on li "US 6" at bounding box center [454, 236] width 265 height 20
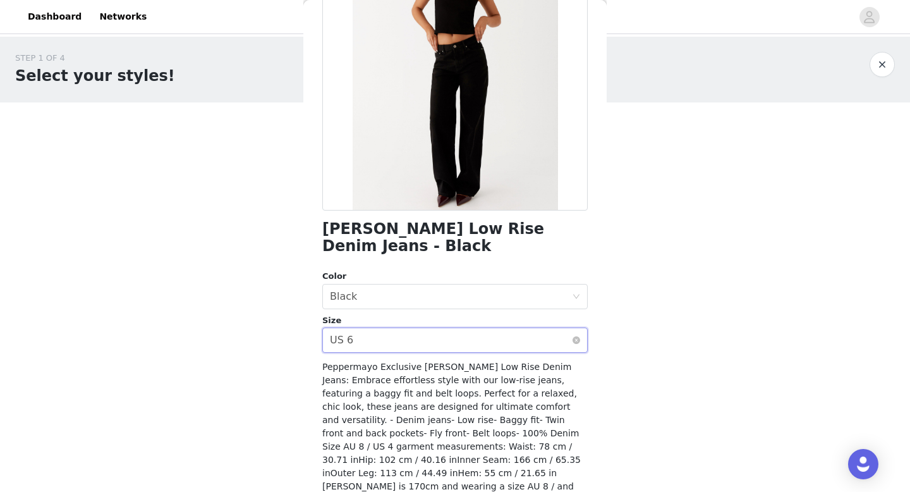
scroll to position [161, 0]
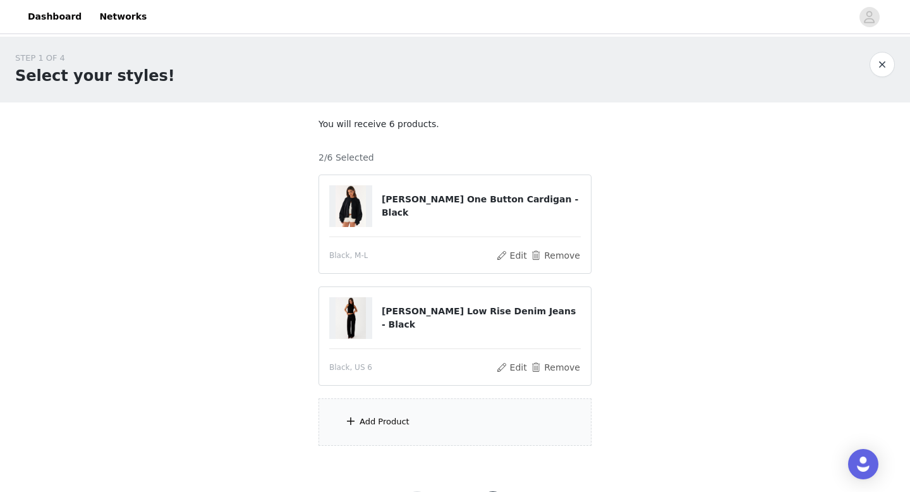
click at [442, 414] on div "Add Product" at bounding box center [454, 421] width 273 height 47
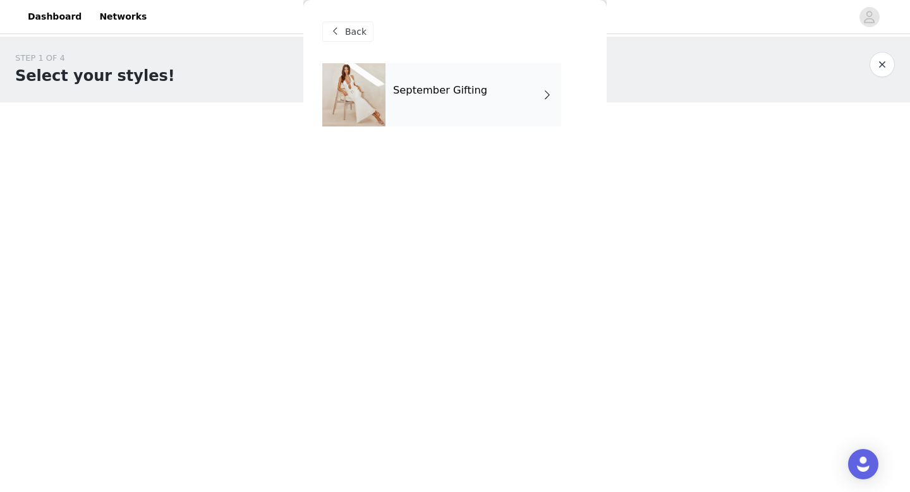
click at [490, 99] on div "September Gifting" at bounding box center [473, 94] width 176 height 63
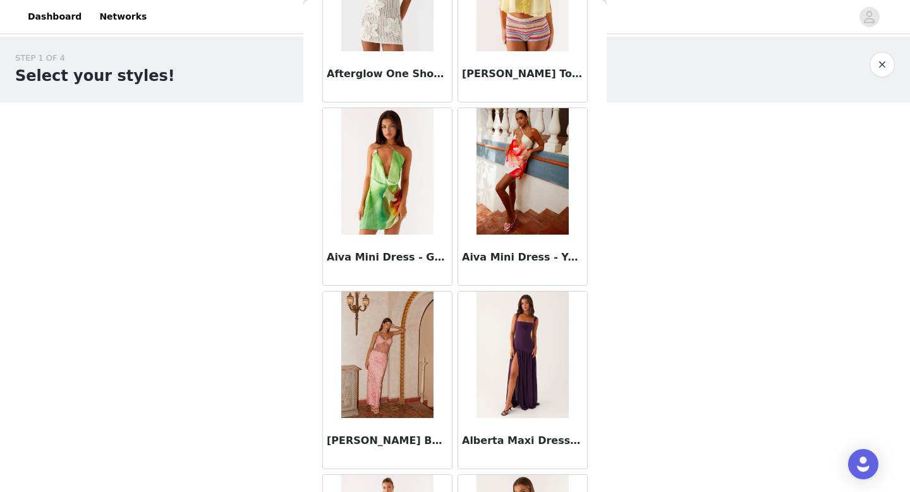
scroll to position [1442, 0]
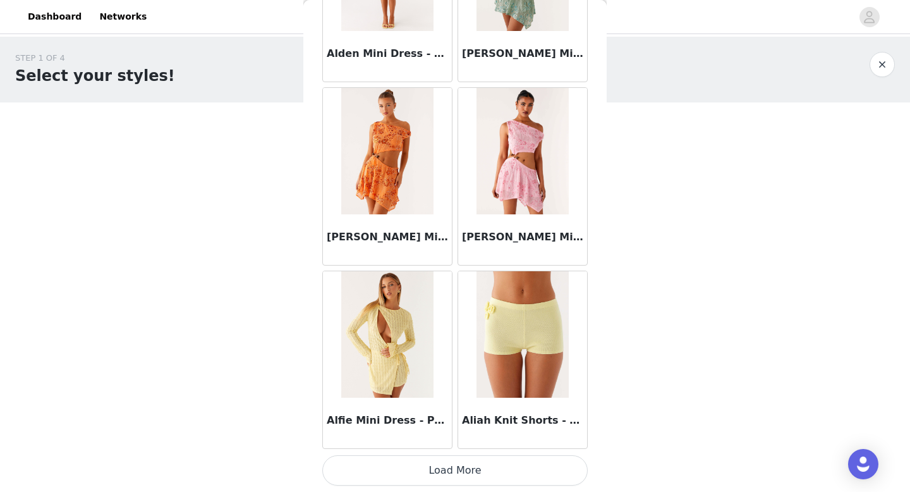
click at [467, 461] on button "Load More" at bounding box center [454, 470] width 265 height 30
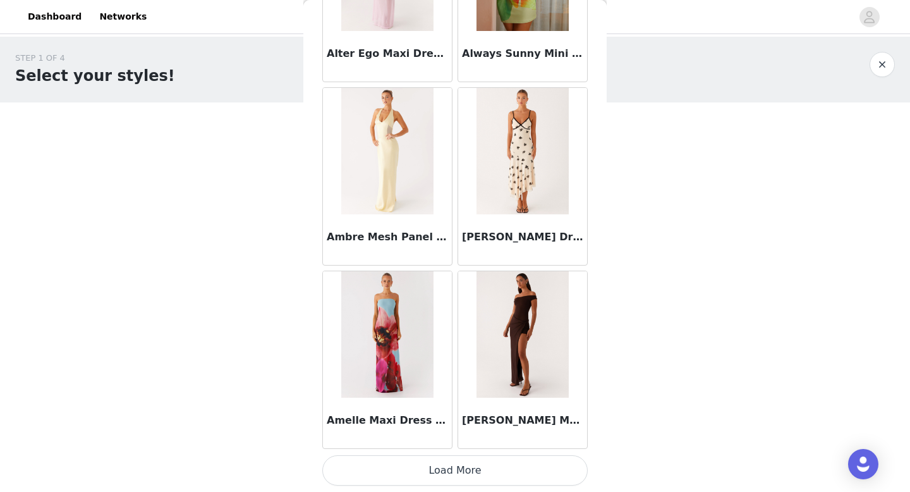
click at [459, 471] on button "Load More" at bounding box center [454, 470] width 265 height 30
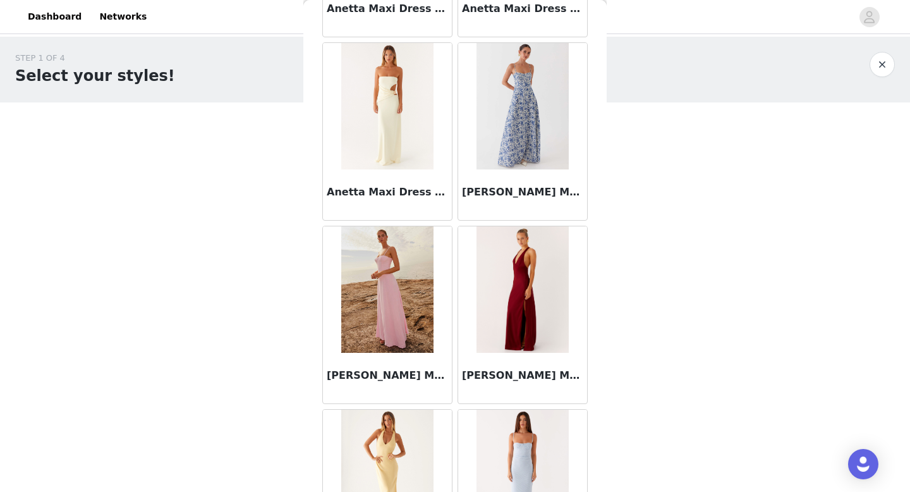
scroll to position [5106, 0]
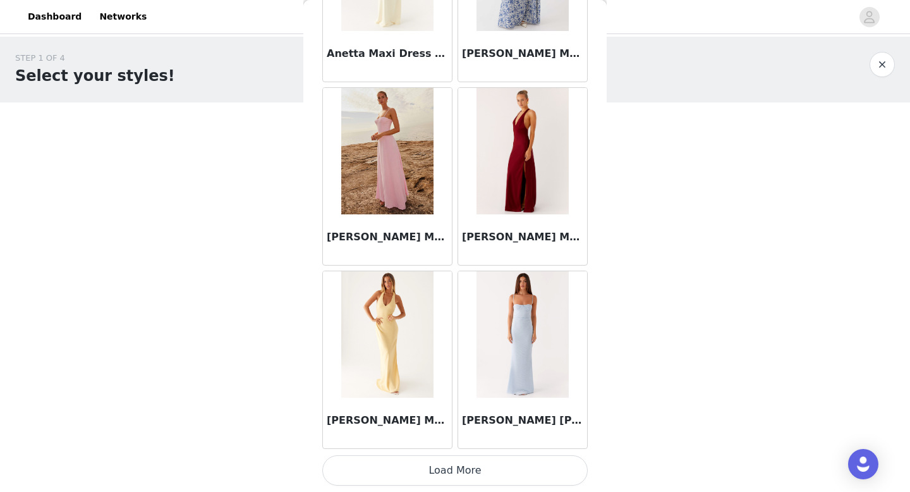
click at [485, 467] on button "Load More" at bounding box center [454, 470] width 265 height 30
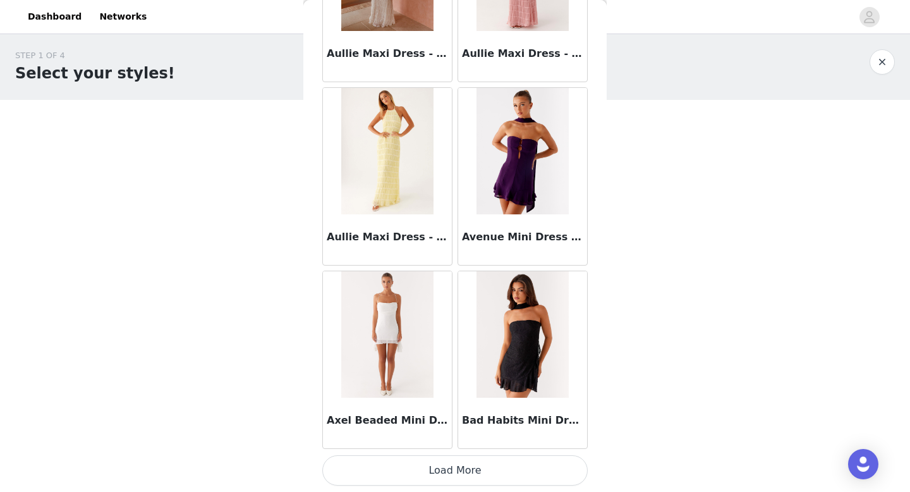
scroll to position [59, 0]
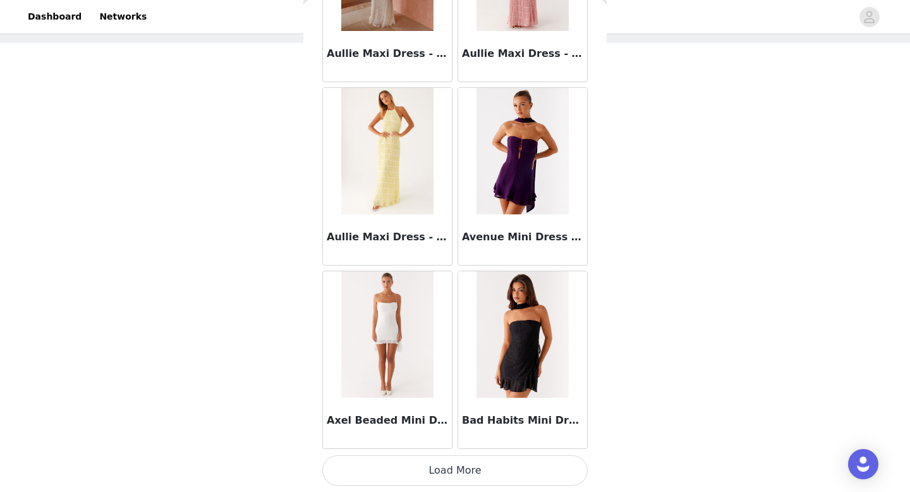
click at [471, 478] on button "Load More" at bounding box center [454, 470] width 265 height 30
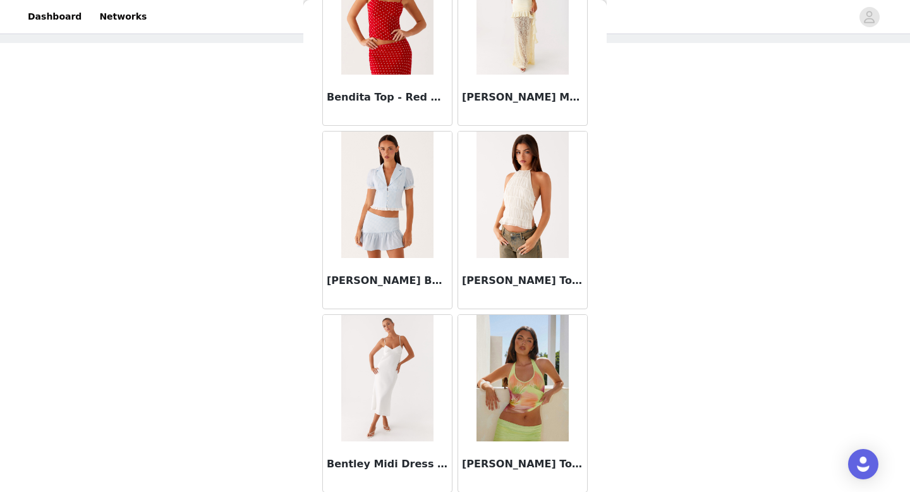
scroll to position [8771, 0]
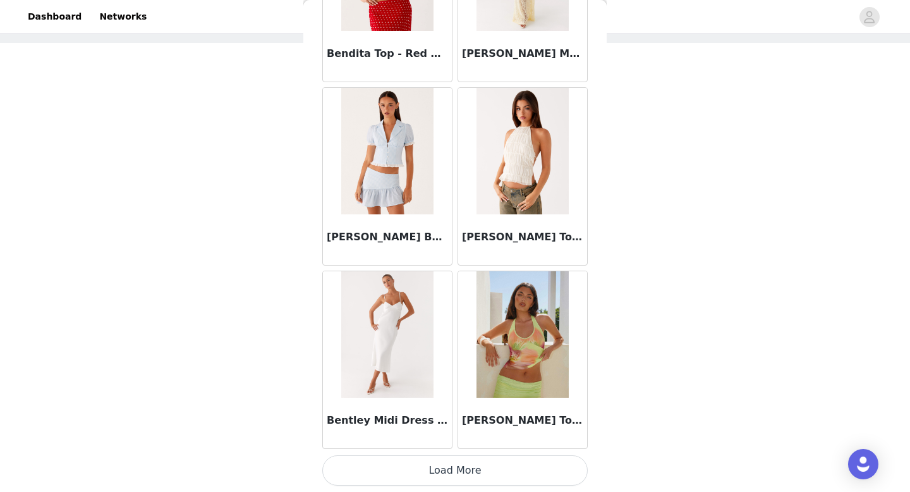
click at [474, 465] on button "Load More" at bounding box center [454, 470] width 265 height 30
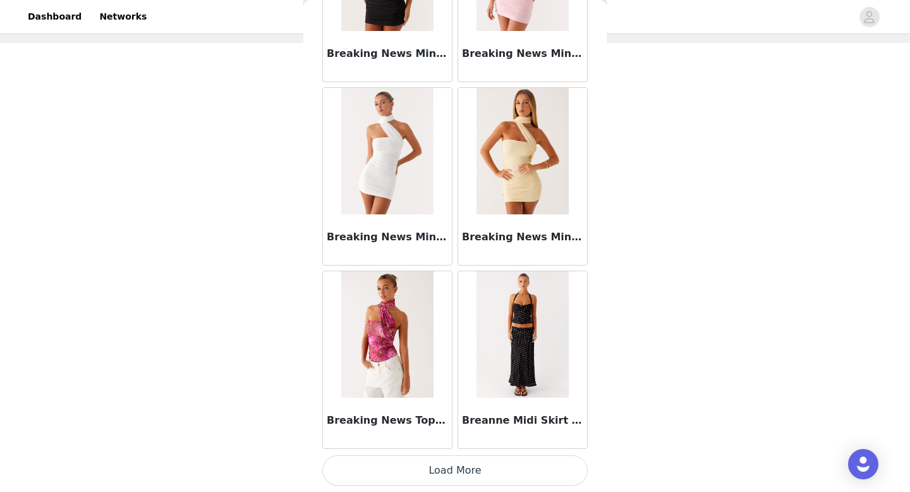
click at [482, 471] on button "Load More" at bounding box center [454, 470] width 265 height 30
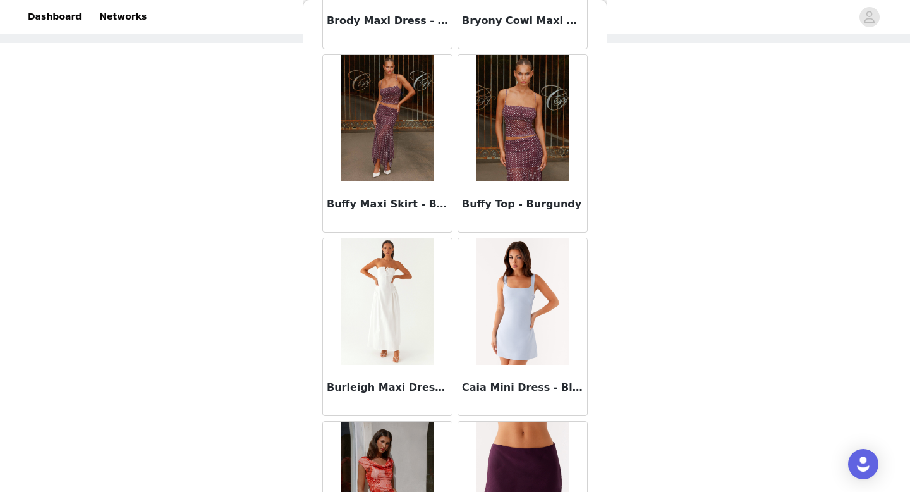
scroll to position [12435, 0]
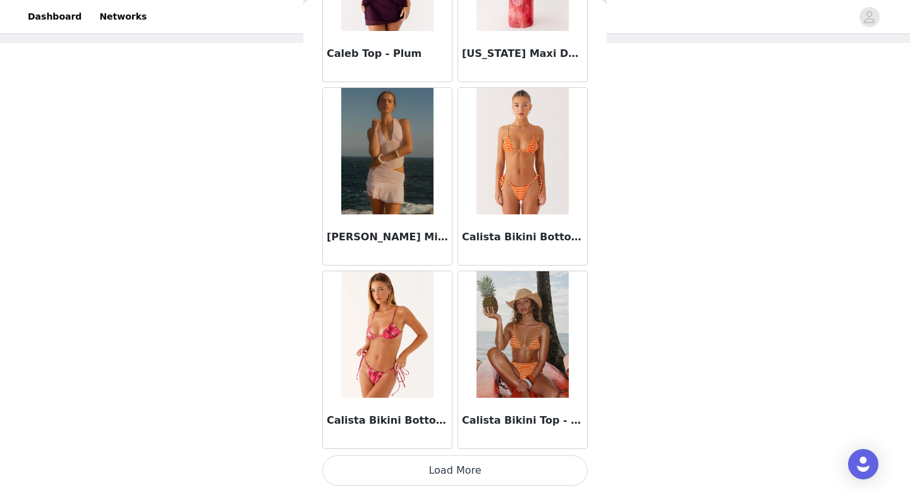
click at [459, 465] on button "Load More" at bounding box center [454, 470] width 265 height 30
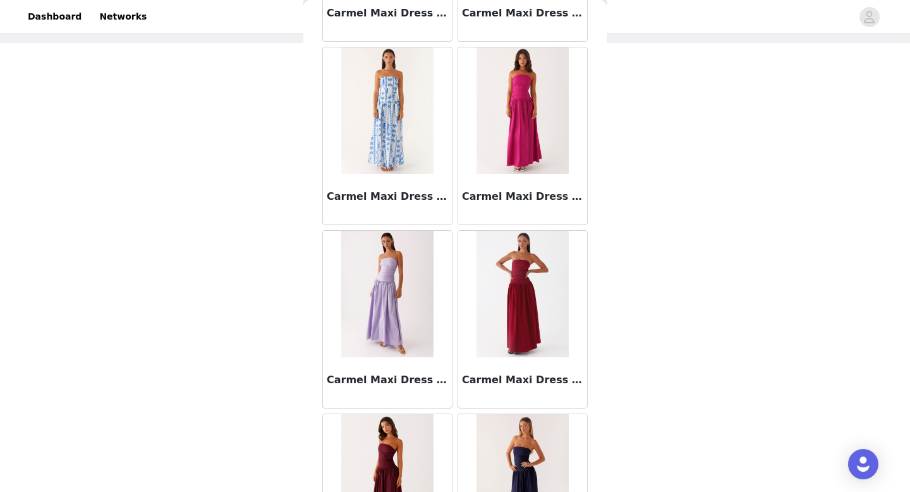
scroll to position [14267, 0]
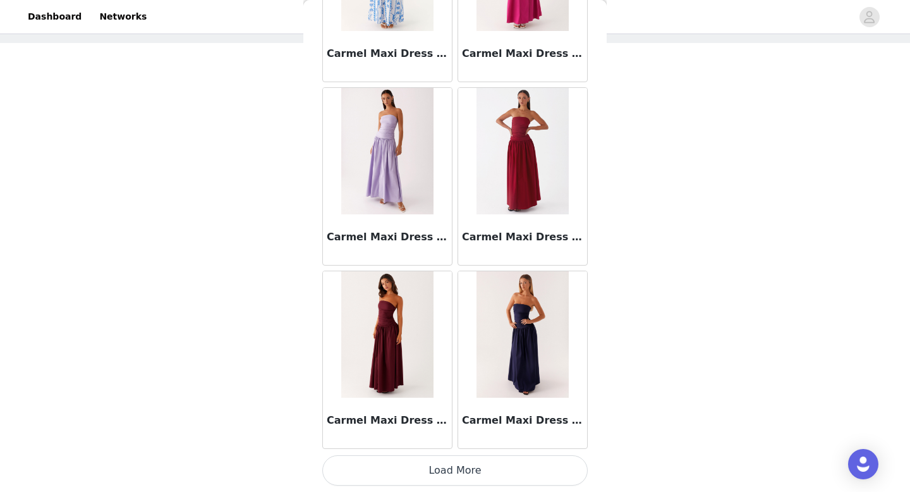
click at [453, 481] on button "Load More" at bounding box center [454, 470] width 265 height 30
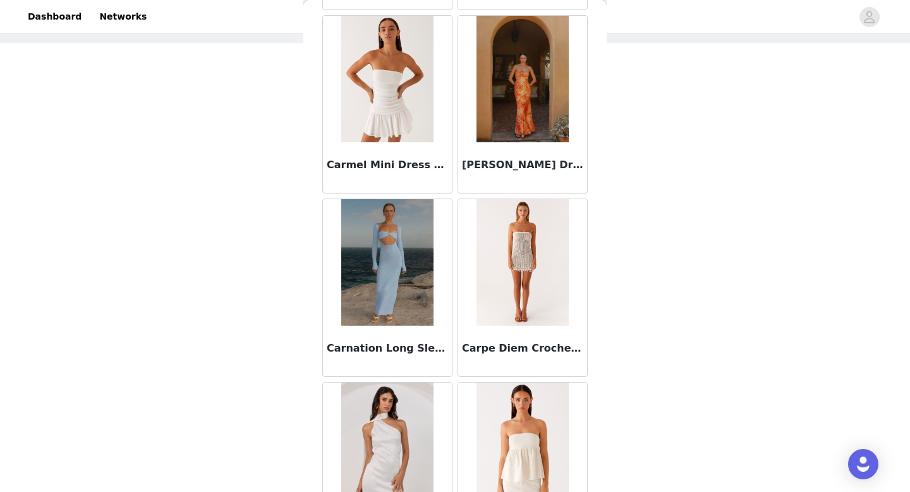
scroll to position [16100, 0]
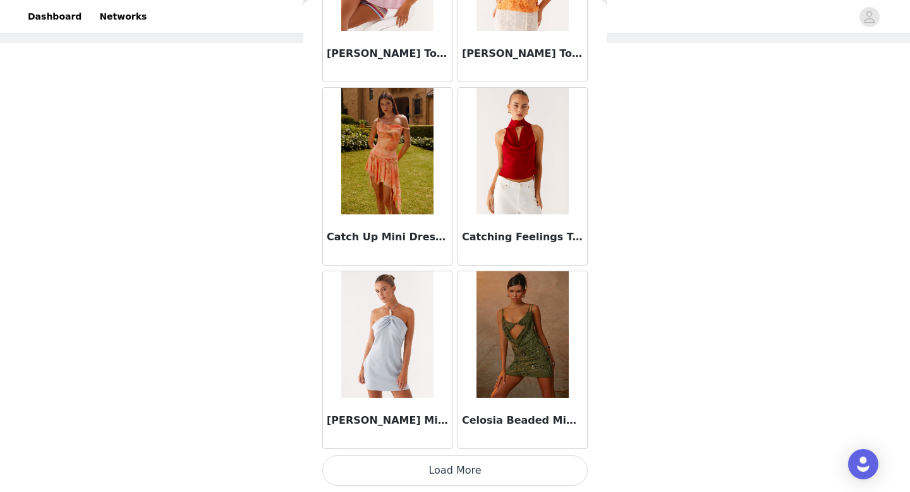
click at [464, 457] on button "Load More" at bounding box center [454, 470] width 265 height 30
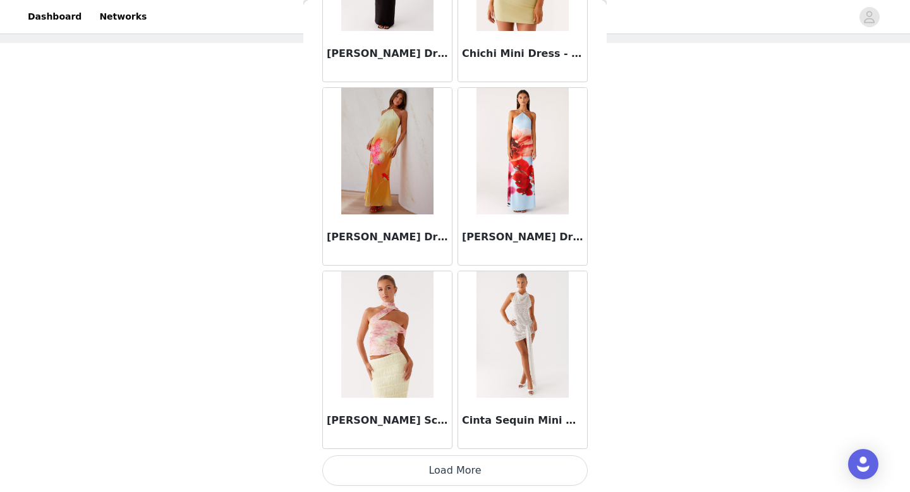
click at [464, 481] on button "Load More" at bounding box center [454, 470] width 265 height 30
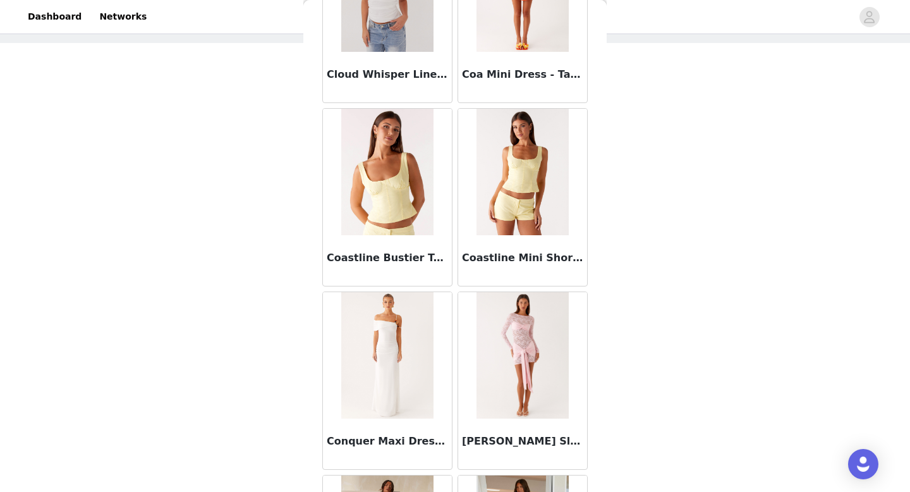
scroll to position [19764, 0]
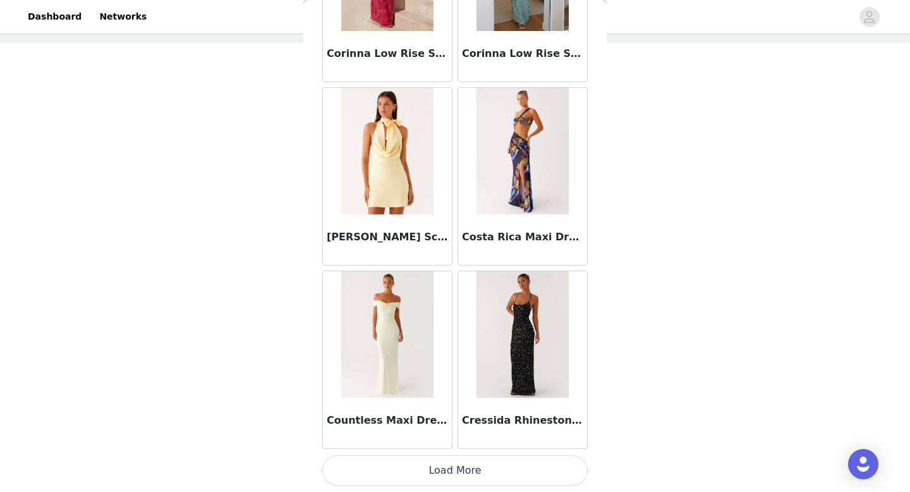
click at [469, 469] on button "Load More" at bounding box center [454, 470] width 265 height 30
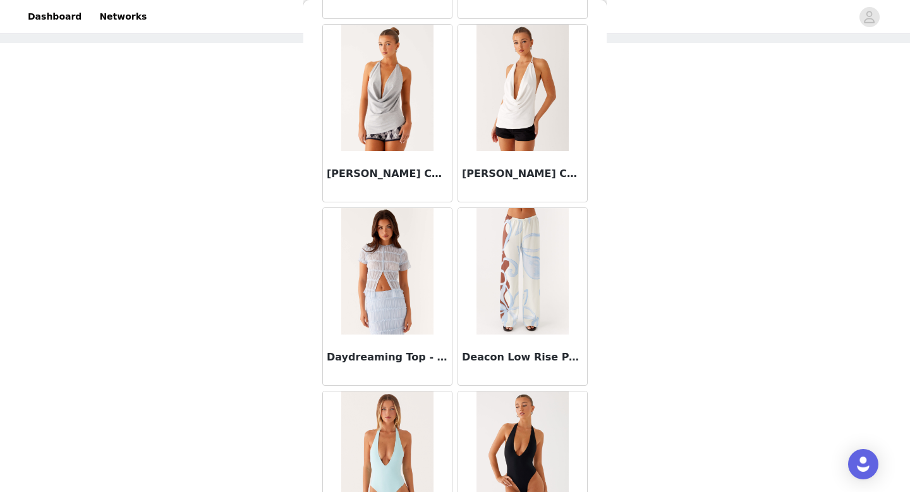
scroll to position [21596, 0]
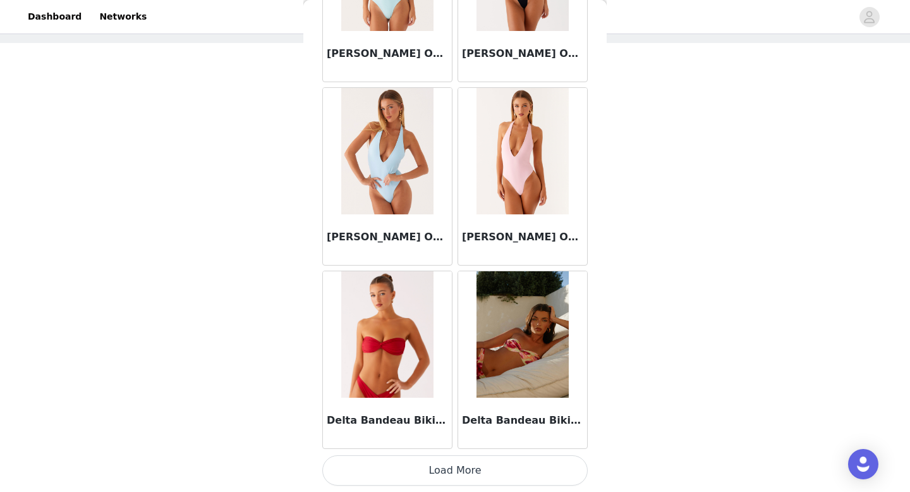
click at [480, 473] on button "Load More" at bounding box center [454, 470] width 265 height 30
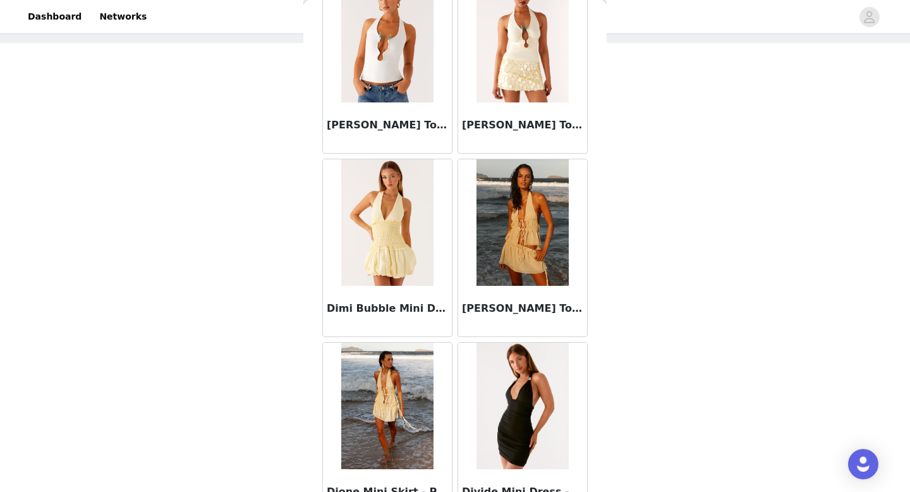
scroll to position [23429, 0]
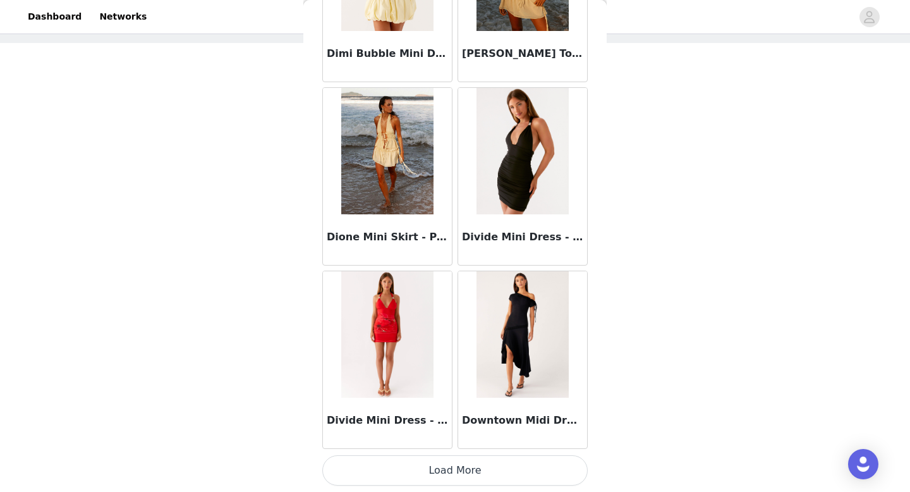
click at [469, 461] on button "Load More" at bounding box center [454, 470] width 265 height 30
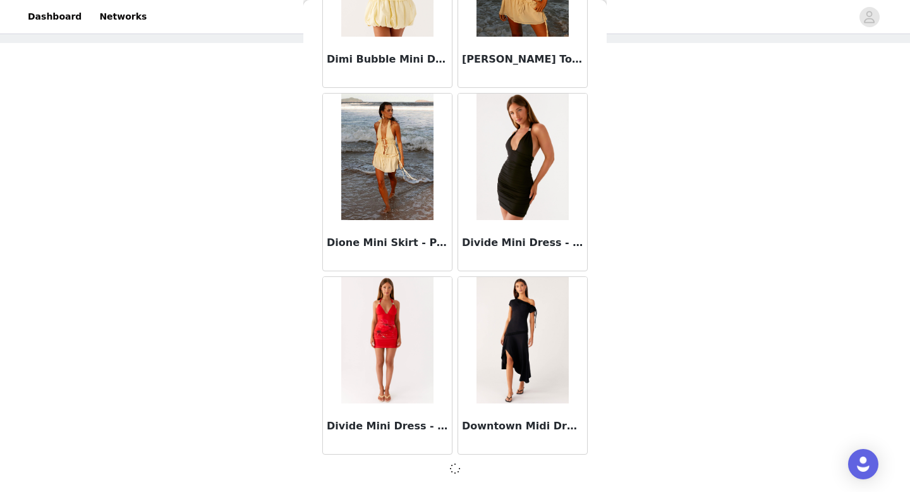
scroll to position [23423, 0]
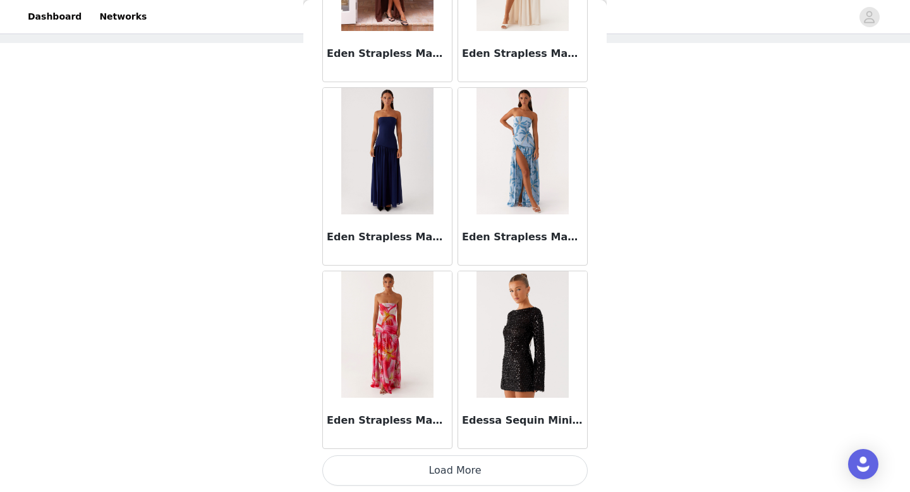
click at [466, 476] on button "Load More" at bounding box center [454, 470] width 265 height 30
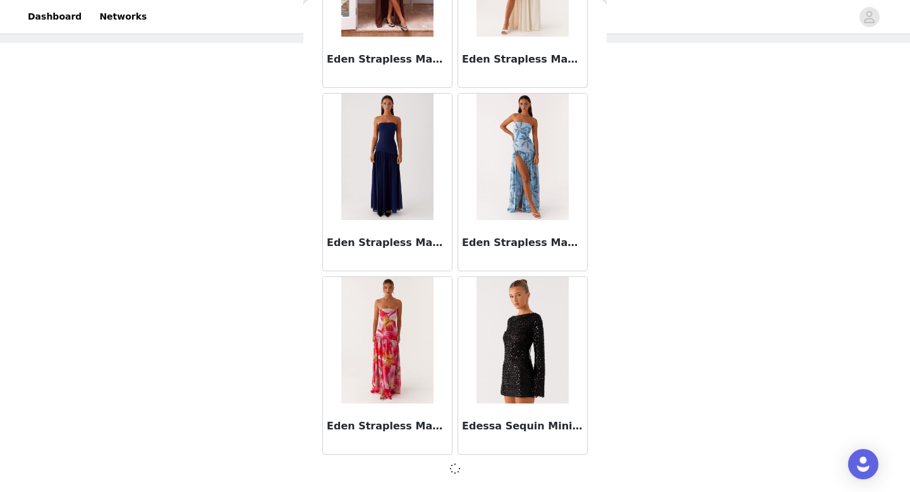
scroll to position [25255, 0]
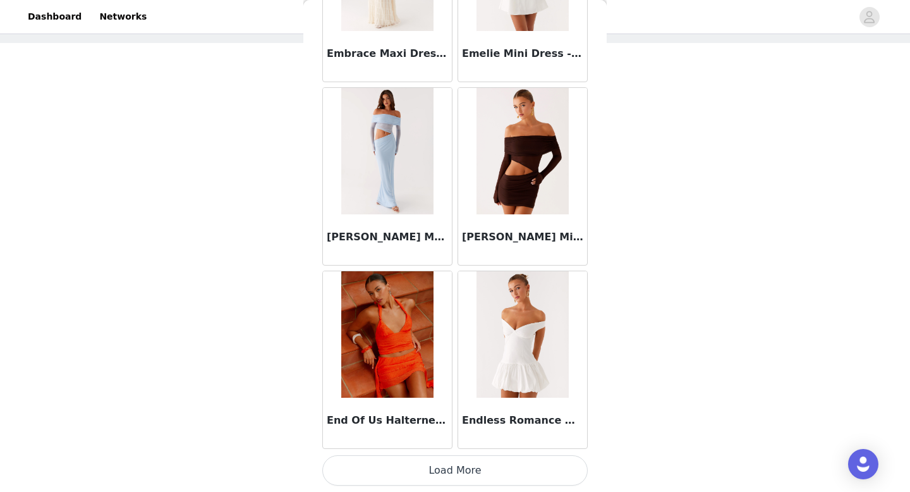
click at [463, 466] on button "Load More" at bounding box center [454, 470] width 265 height 30
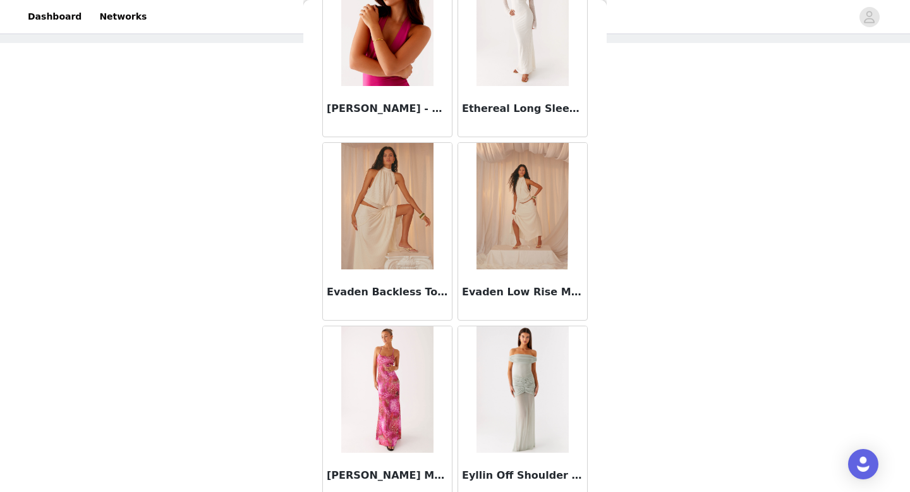
scroll to position [28925, 0]
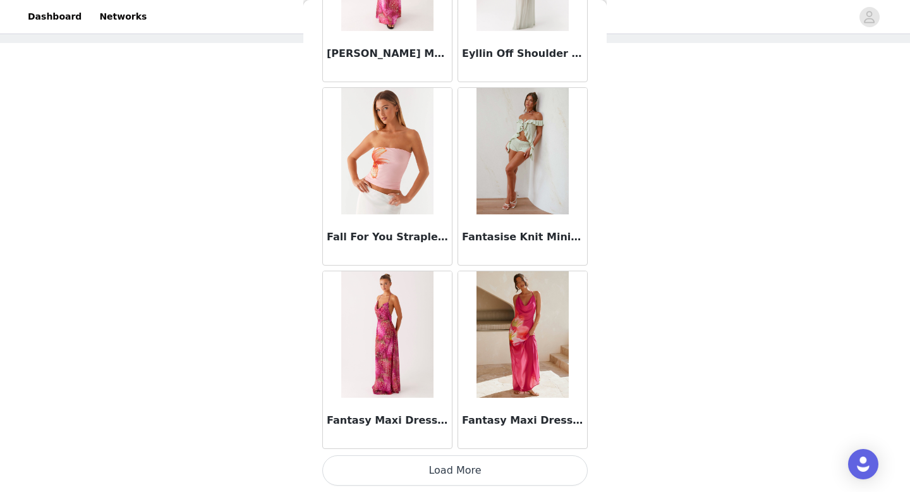
click at [463, 477] on button "Load More" at bounding box center [454, 470] width 265 height 30
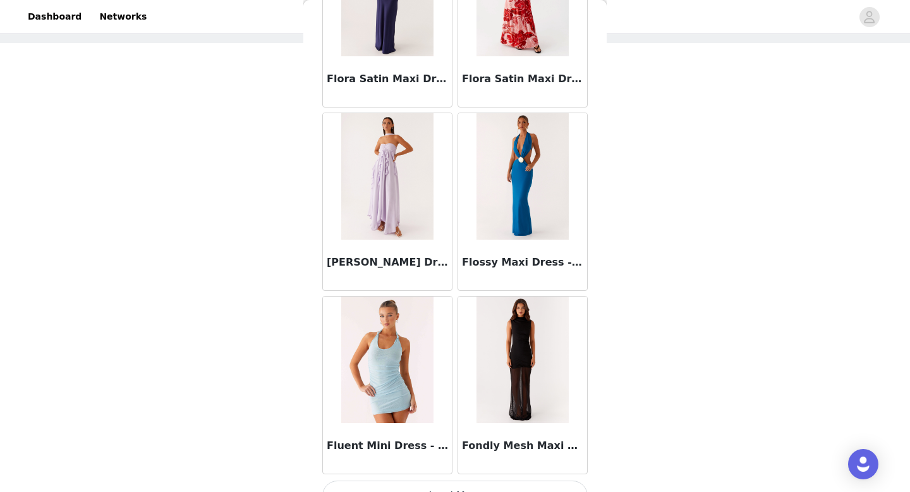
scroll to position [30757, 0]
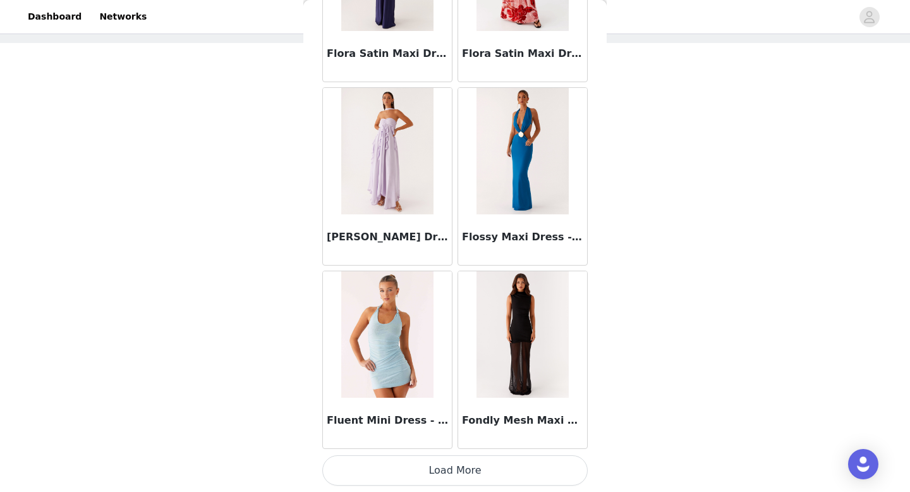
click at [450, 470] on button "Load More" at bounding box center [454, 470] width 265 height 30
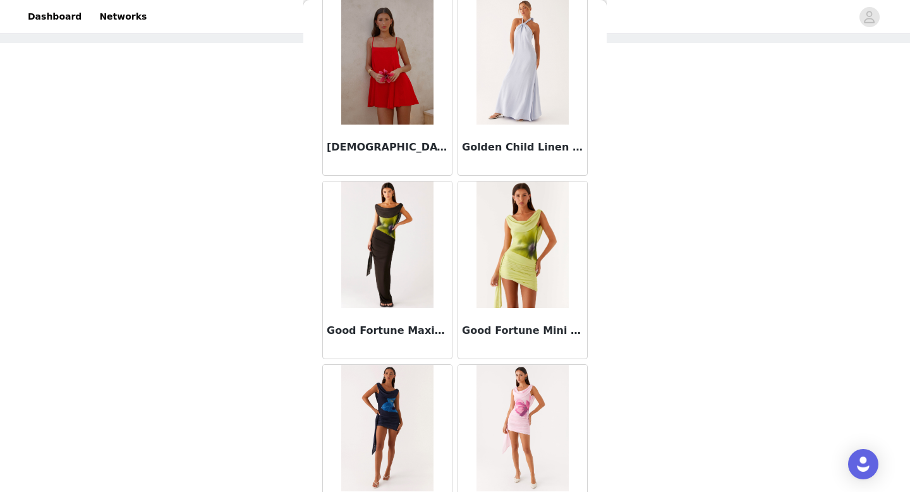
scroll to position [32590, 0]
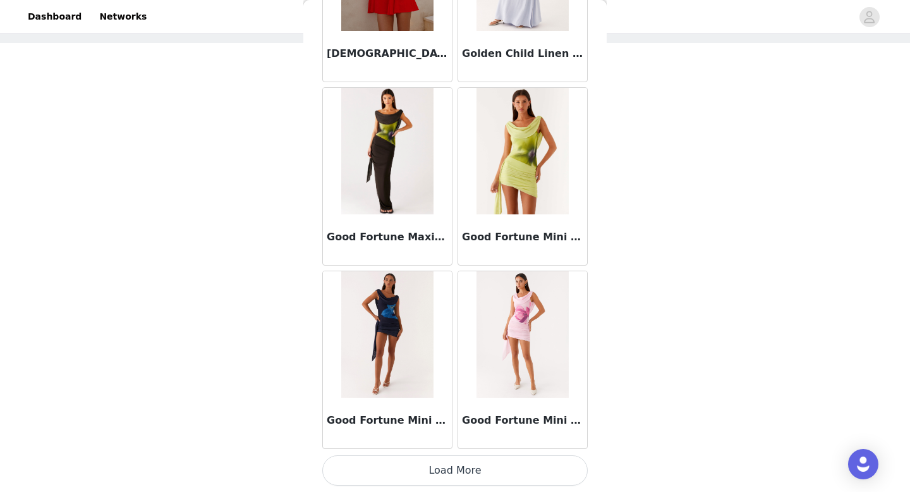
click at [447, 474] on button "Load More" at bounding box center [454, 470] width 265 height 30
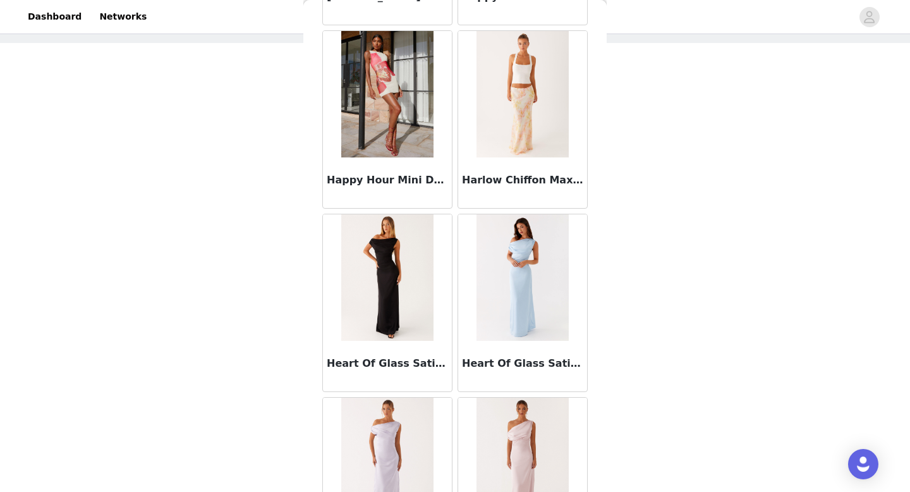
scroll to position [34422, 0]
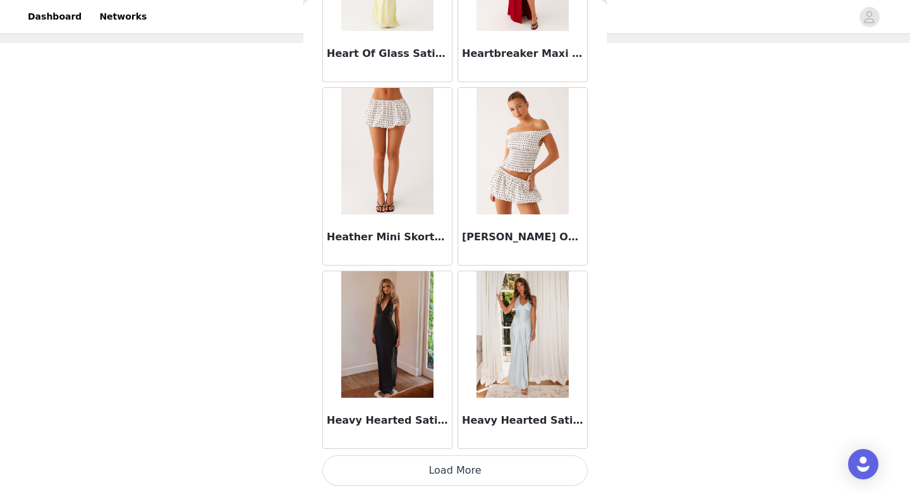
click at [456, 479] on button "Load More" at bounding box center [454, 470] width 265 height 30
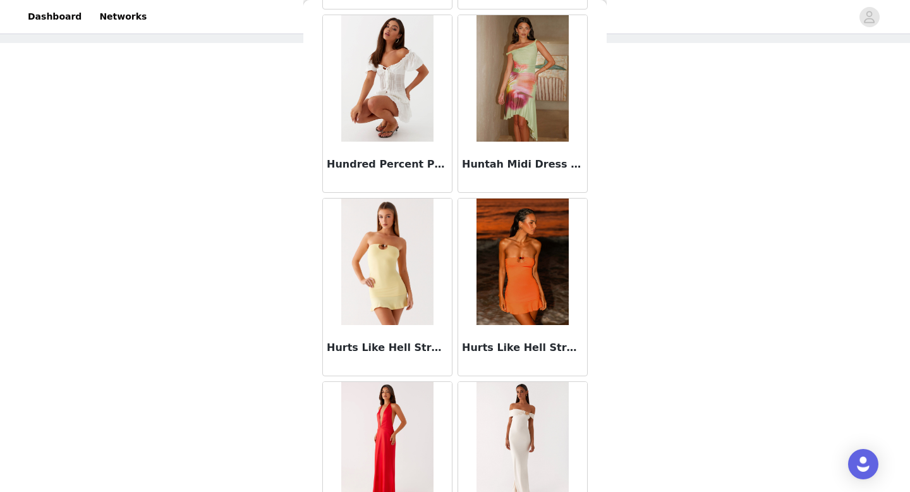
scroll to position [36254, 0]
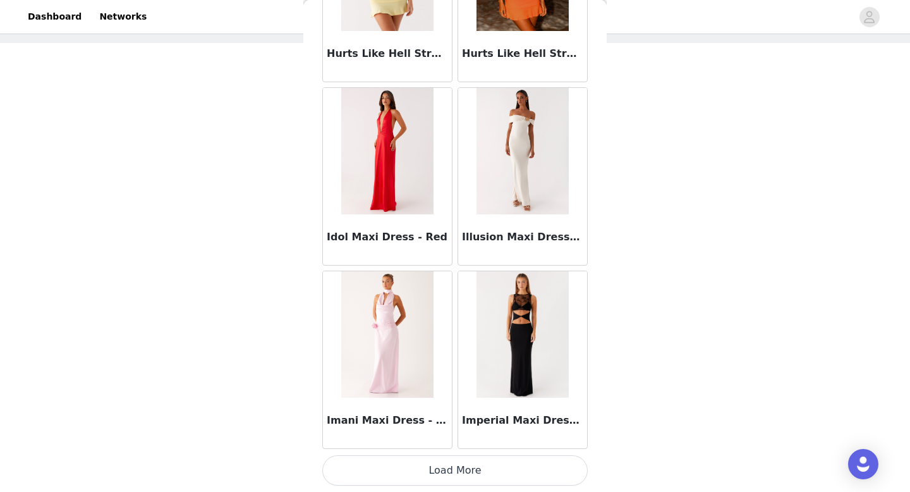
click at [474, 458] on button "Load More" at bounding box center [454, 470] width 265 height 30
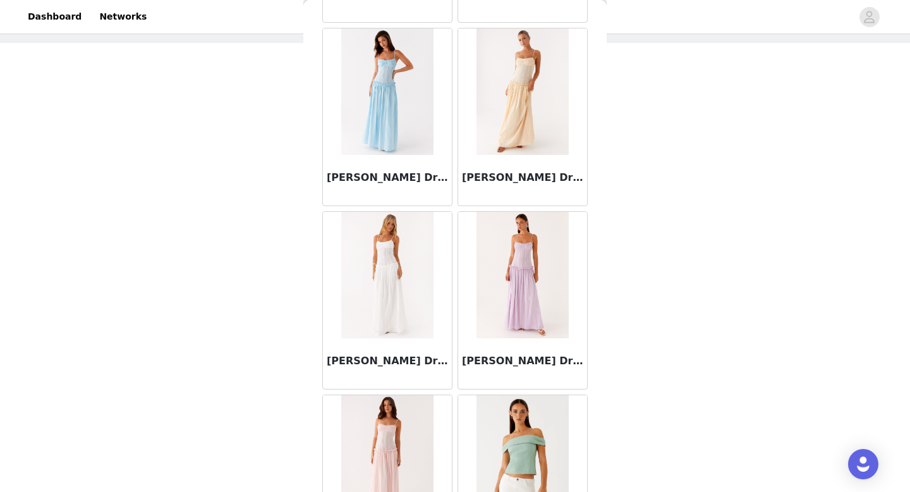
scroll to position [38086, 0]
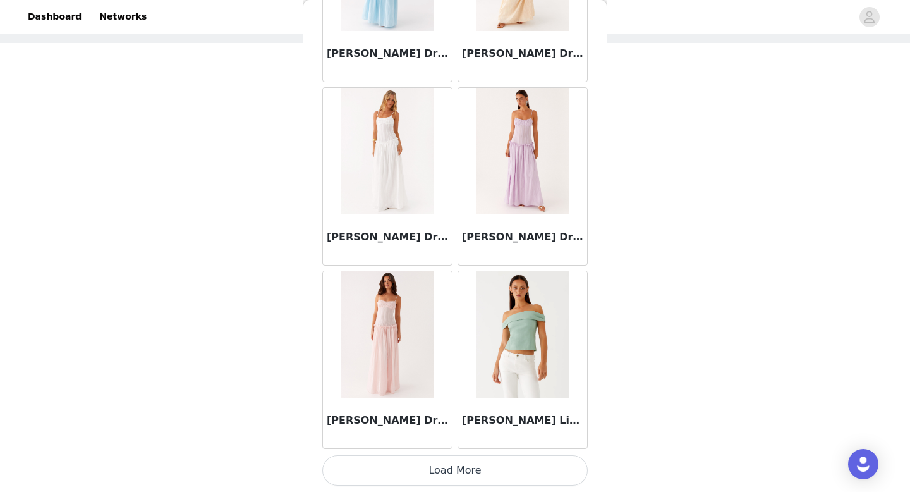
click at [468, 474] on button "Load More" at bounding box center [454, 470] width 265 height 30
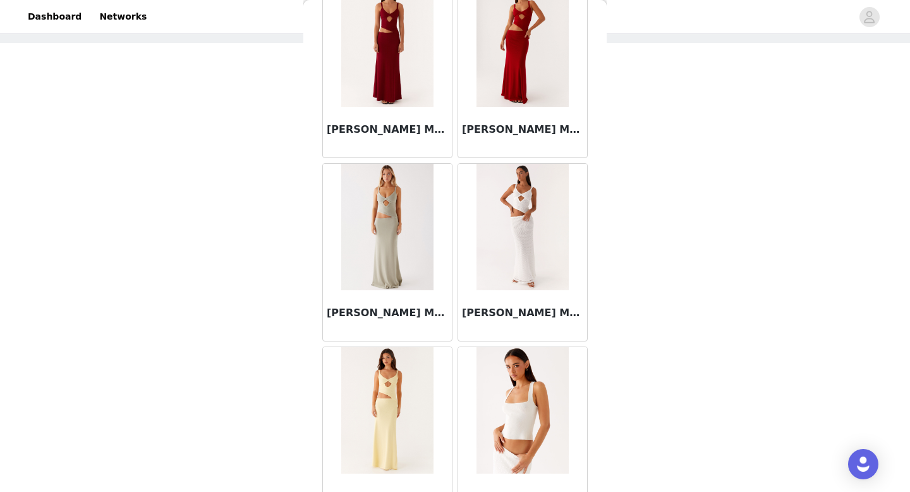
scroll to position [39919, 0]
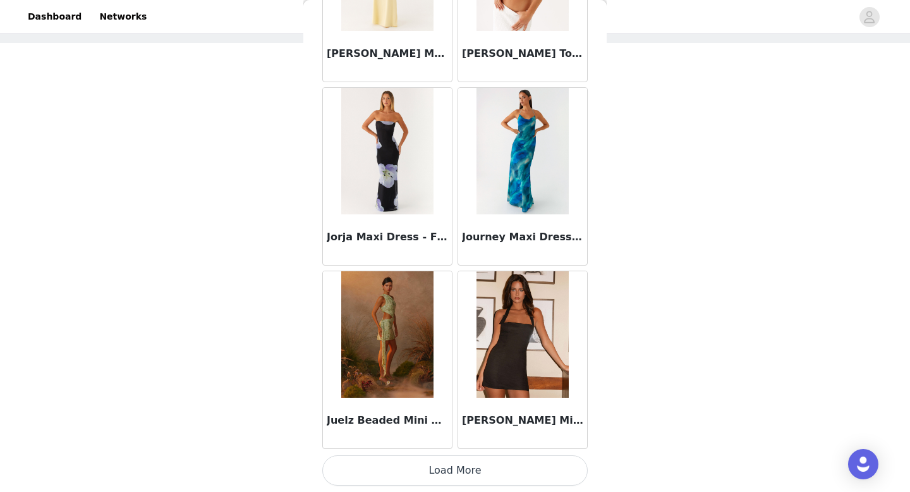
click at [474, 471] on button "Load More" at bounding box center [454, 470] width 265 height 30
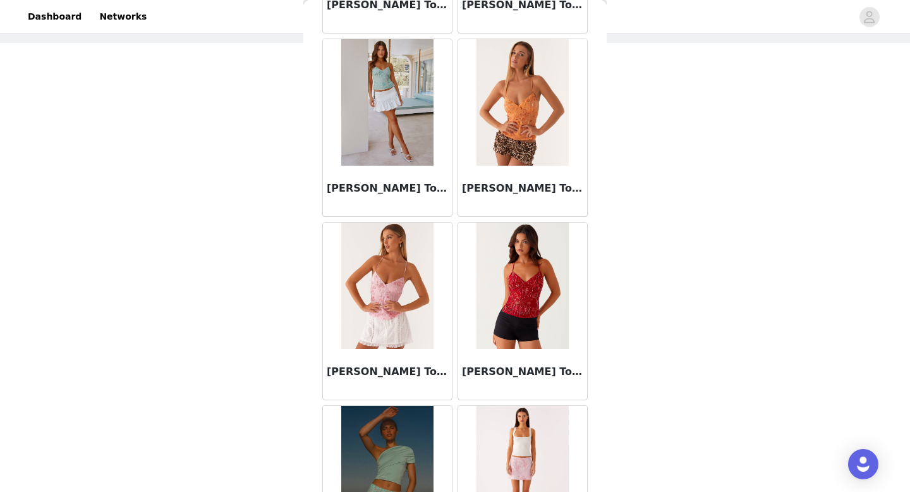
scroll to position [41751, 0]
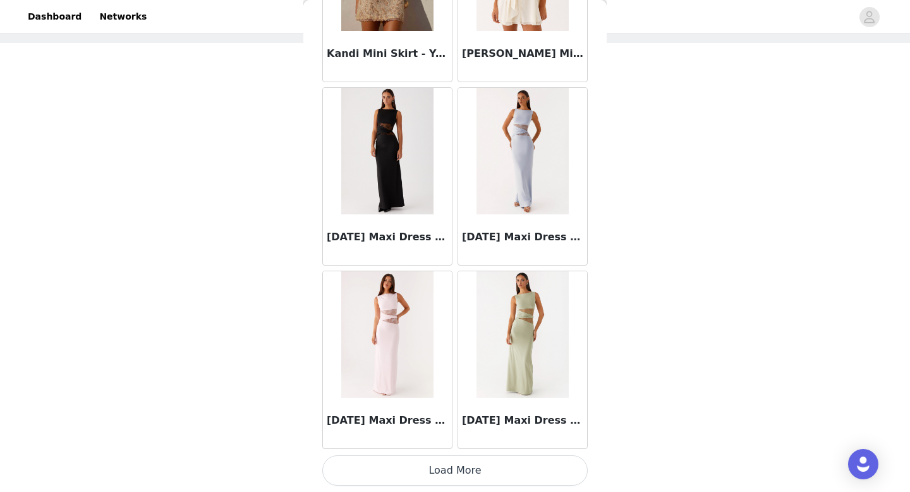
click at [473, 464] on button "Load More" at bounding box center [454, 470] width 265 height 30
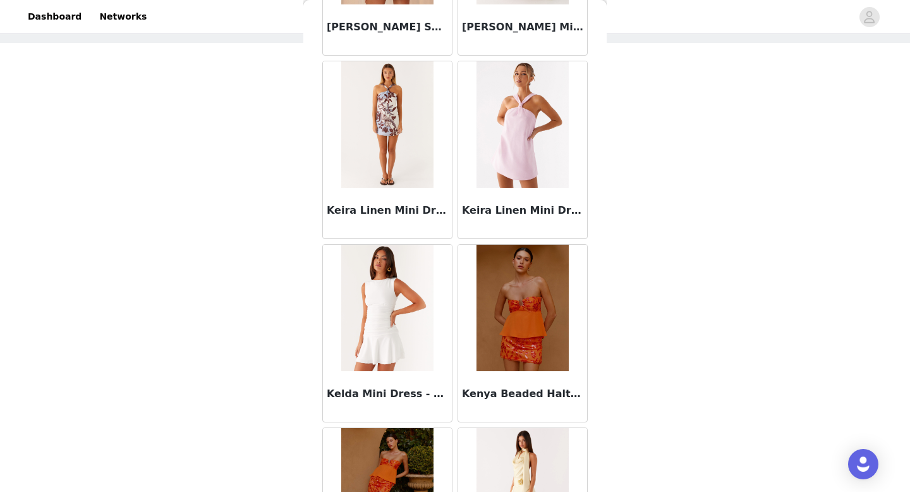
scroll to position [43583, 0]
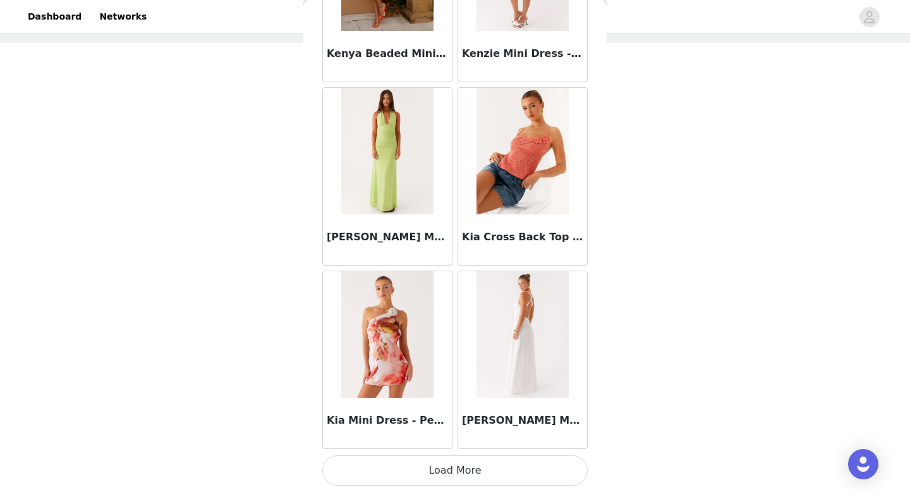
click at [476, 477] on button "Load More" at bounding box center [454, 470] width 265 height 30
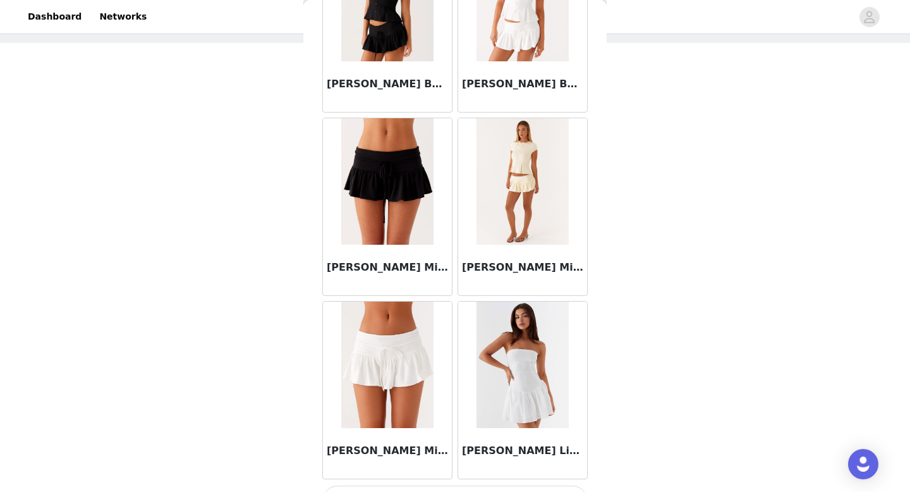
scroll to position [45415, 0]
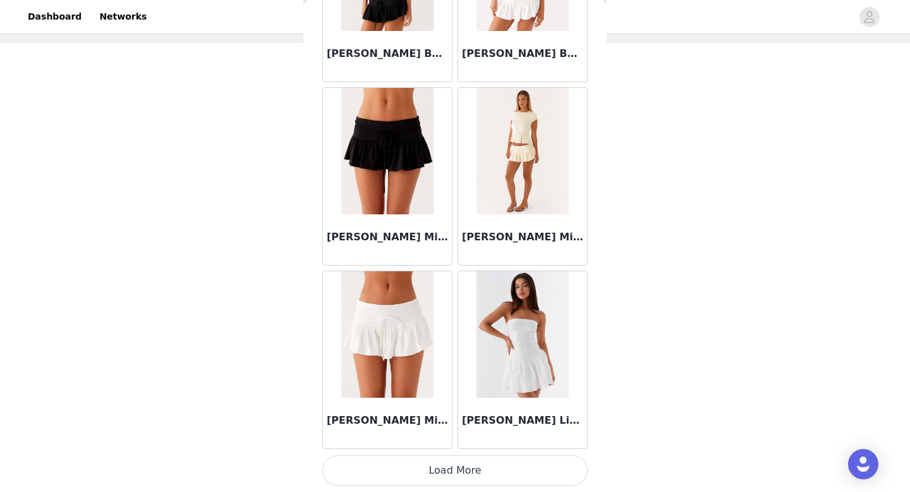
click at [449, 466] on button "Load More" at bounding box center [454, 470] width 265 height 30
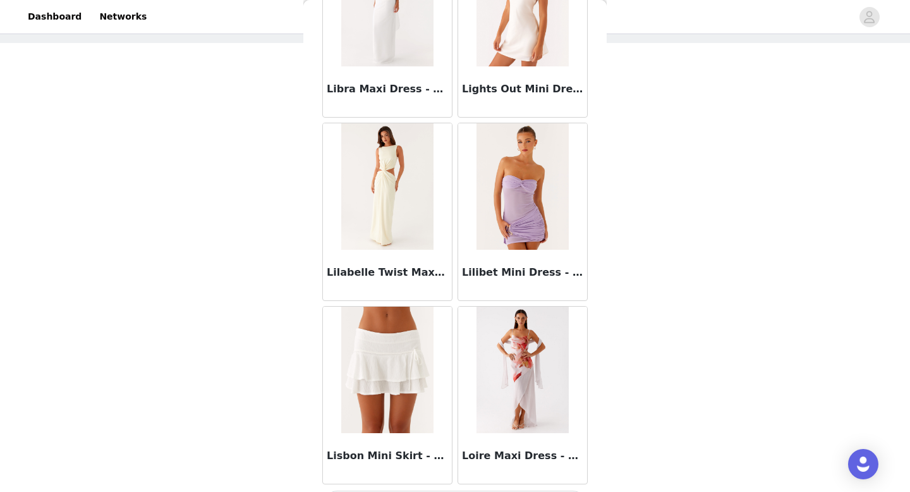
scroll to position [47248, 0]
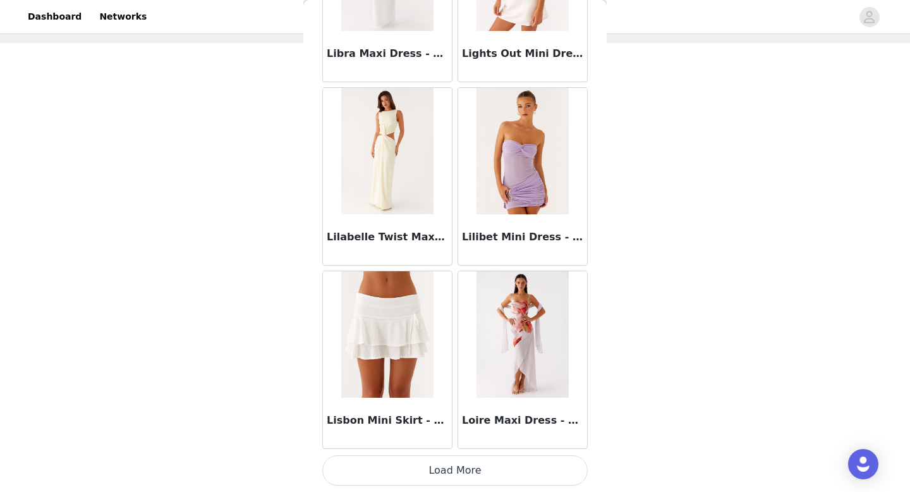
click at [456, 472] on button "Load More" at bounding box center [454, 470] width 265 height 30
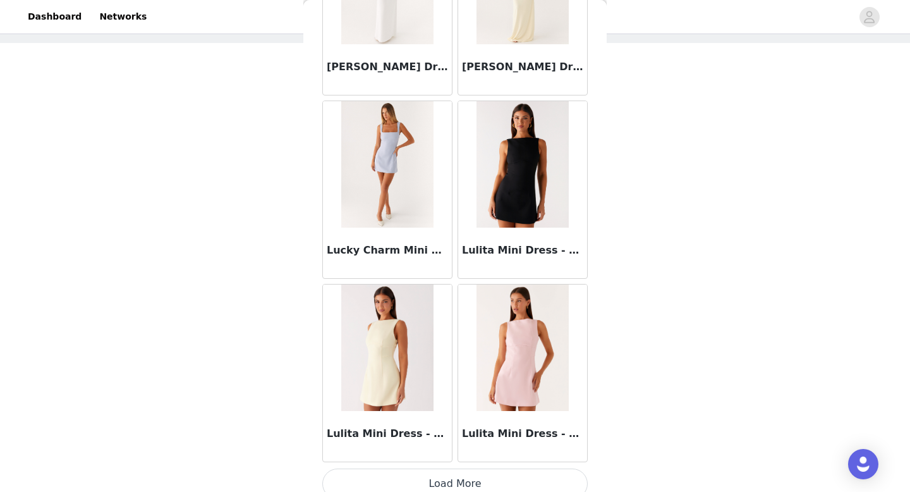
scroll to position [49080, 0]
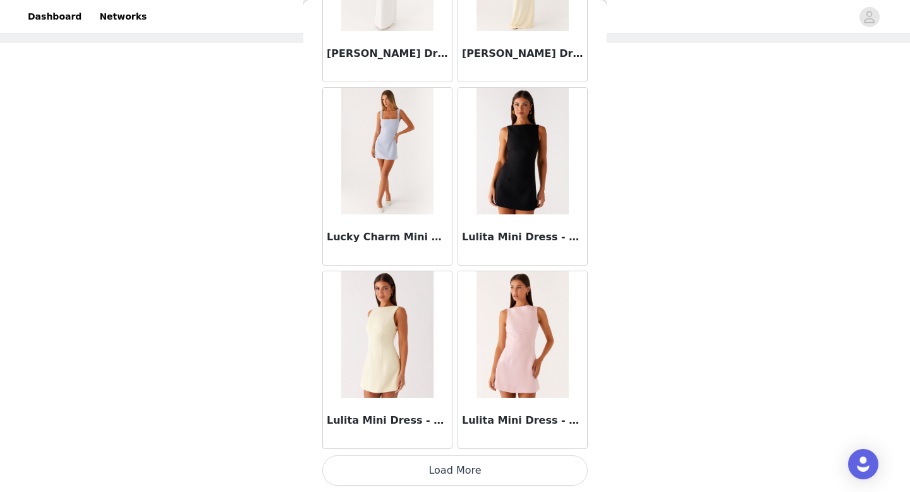
click at [461, 463] on button "Load More" at bounding box center [454, 470] width 265 height 30
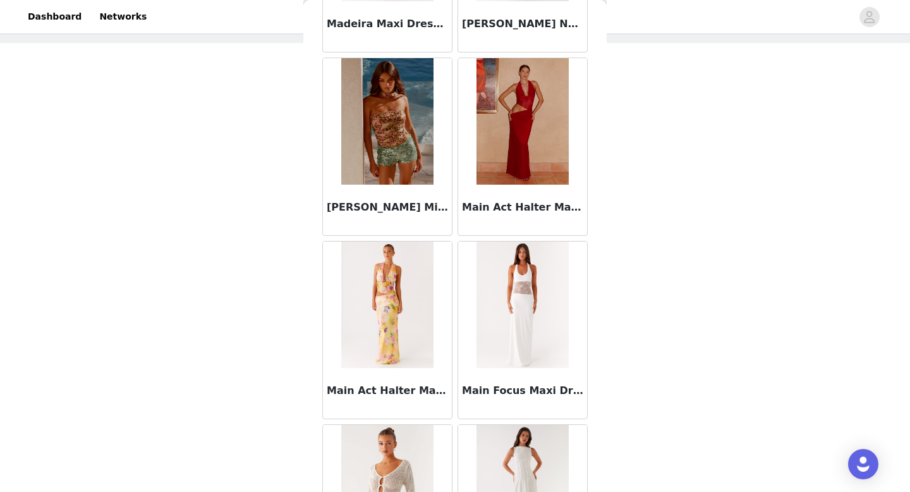
scroll to position [50912, 0]
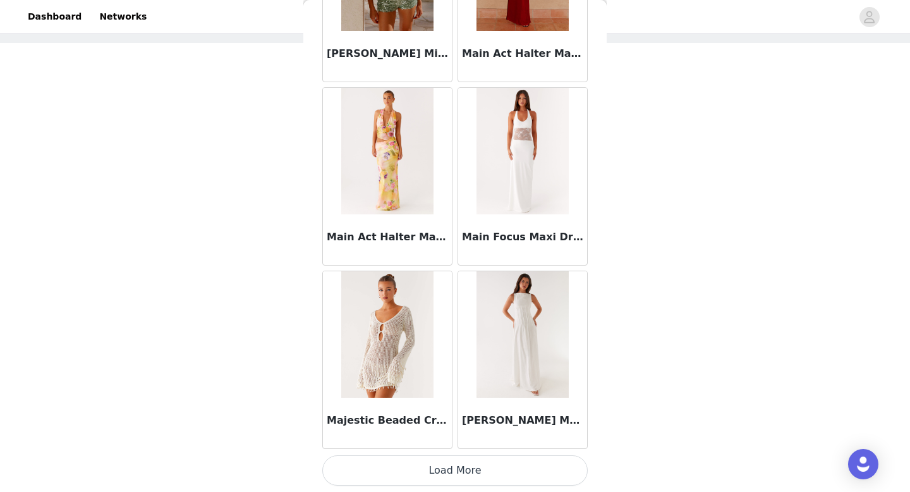
click at [462, 475] on button "Load More" at bounding box center [454, 470] width 265 height 30
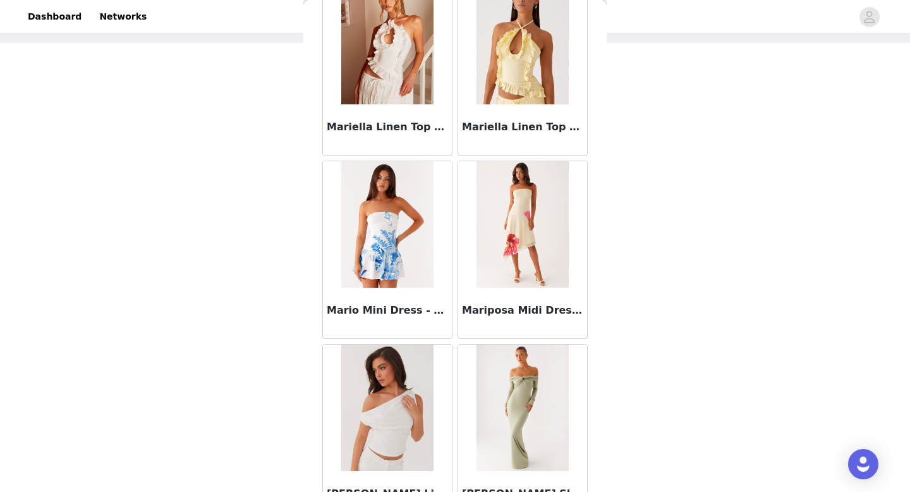
scroll to position [52744, 0]
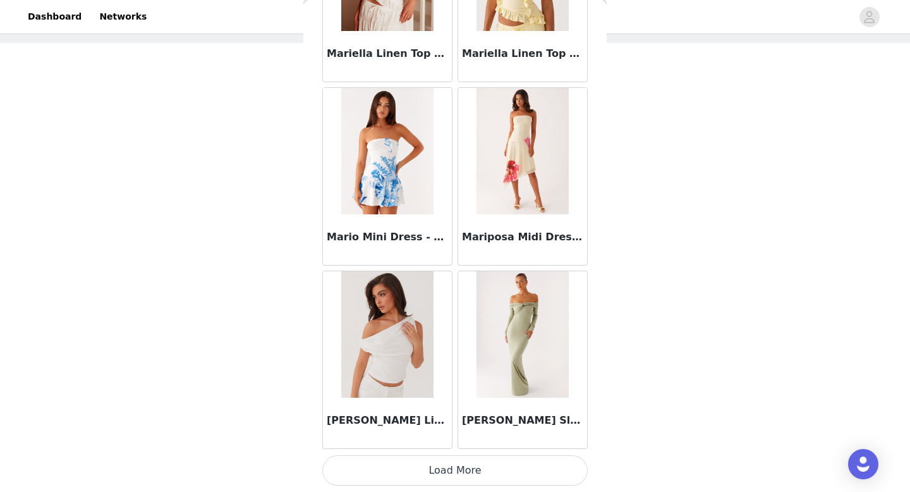
click at [456, 477] on button "Load More" at bounding box center [454, 470] width 265 height 30
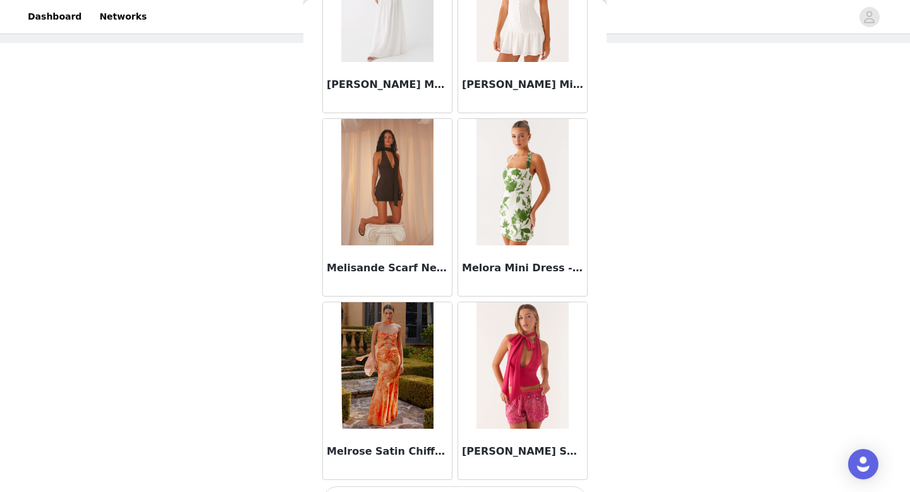
scroll to position [54577, 0]
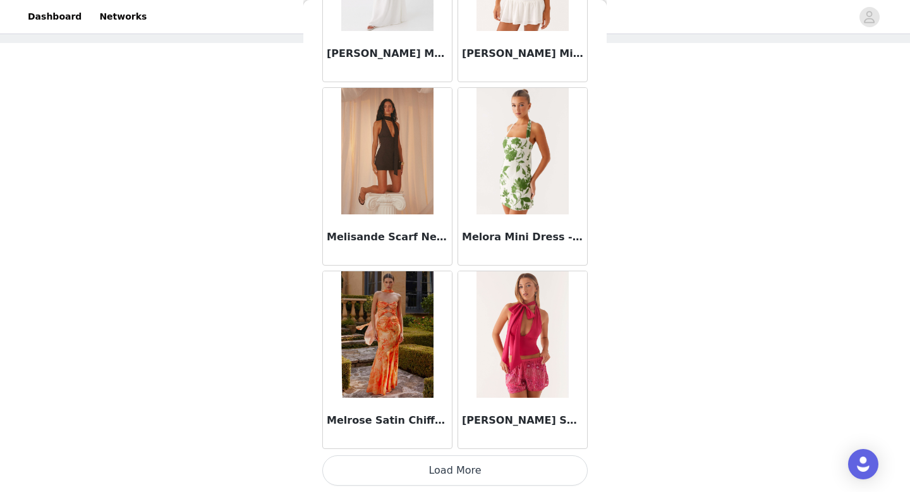
click at [461, 468] on button "Load More" at bounding box center [454, 470] width 265 height 30
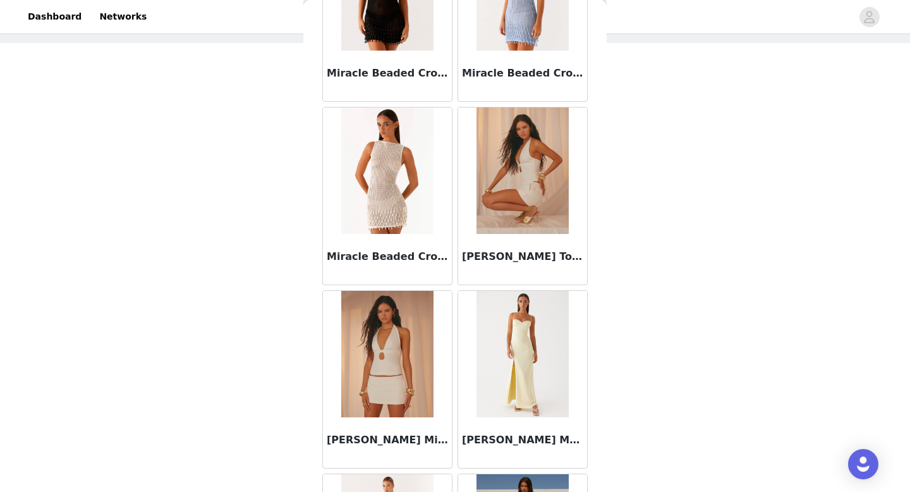
scroll to position [56409, 0]
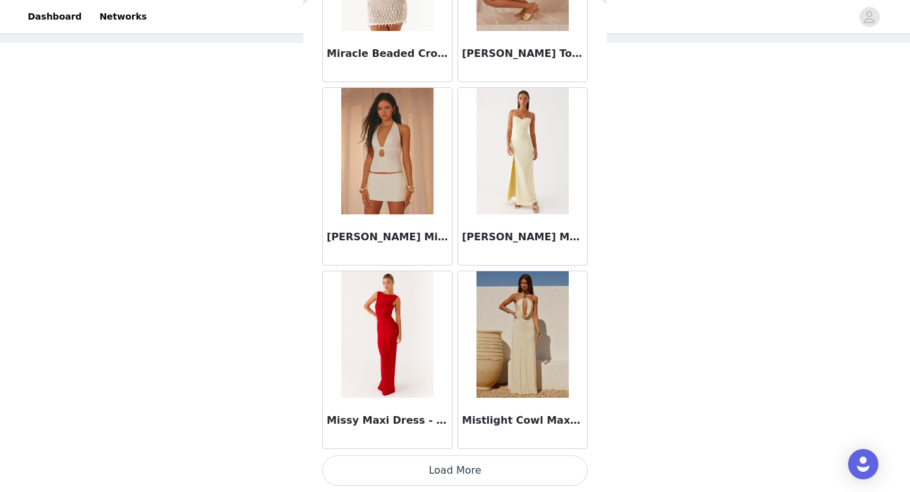
click at [457, 474] on button "Load More" at bounding box center [454, 470] width 265 height 30
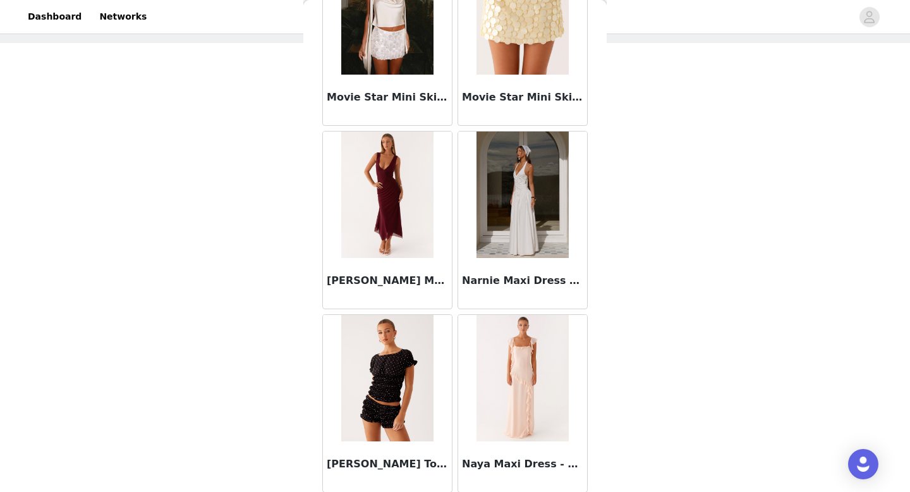
scroll to position [58241, 0]
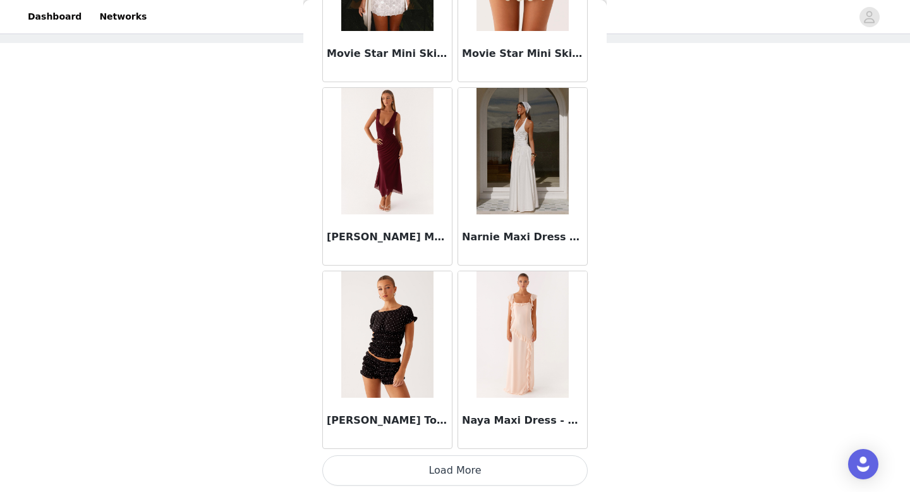
click at [441, 466] on button "Load More" at bounding box center [454, 470] width 265 height 30
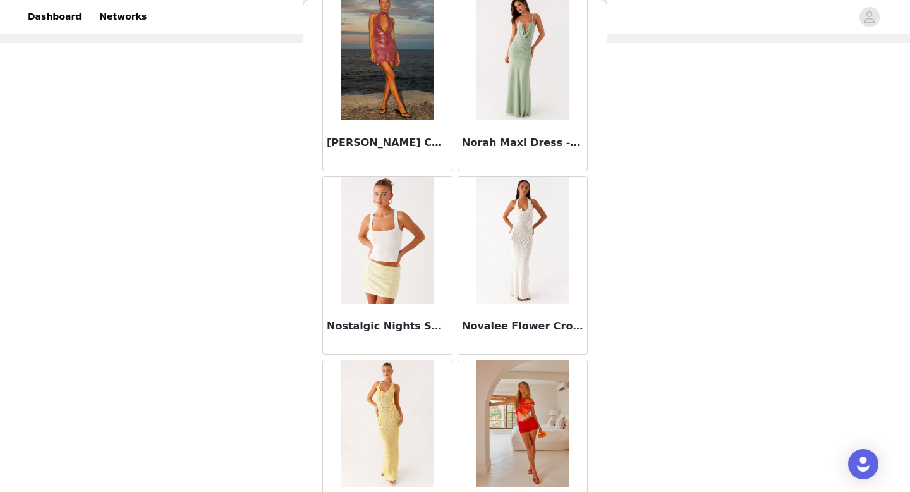
scroll to position [60073, 0]
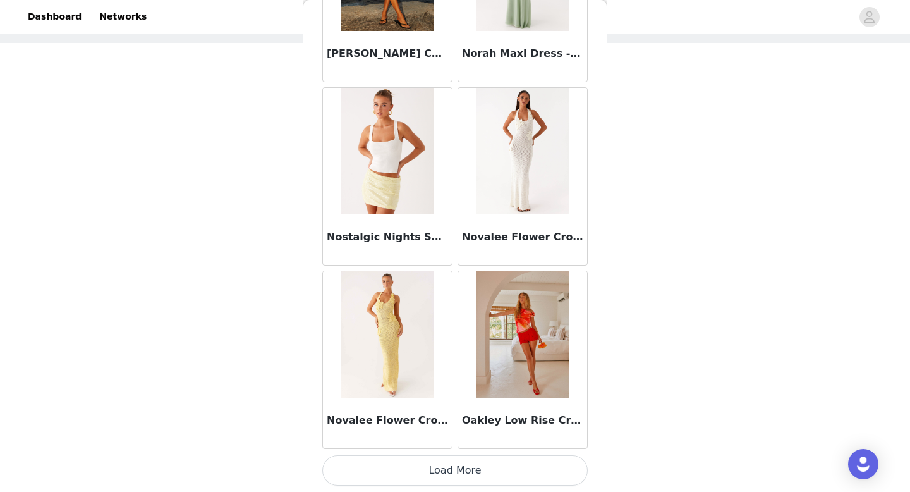
click at [430, 482] on button "Load More" at bounding box center [454, 470] width 265 height 30
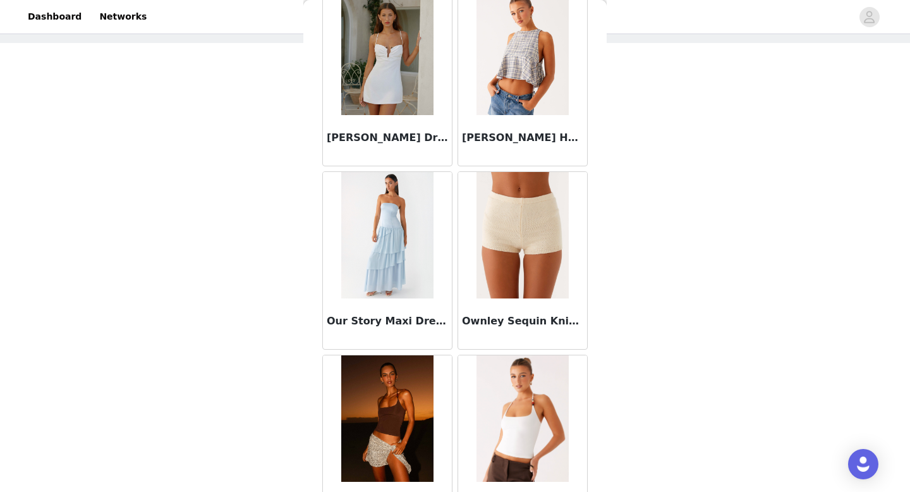
scroll to position [61905, 0]
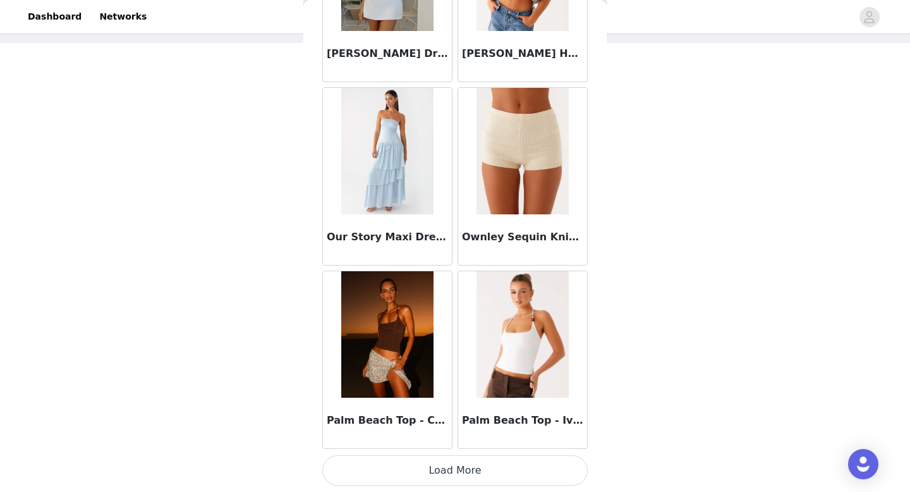
click at [426, 469] on button "Load More" at bounding box center [454, 470] width 265 height 30
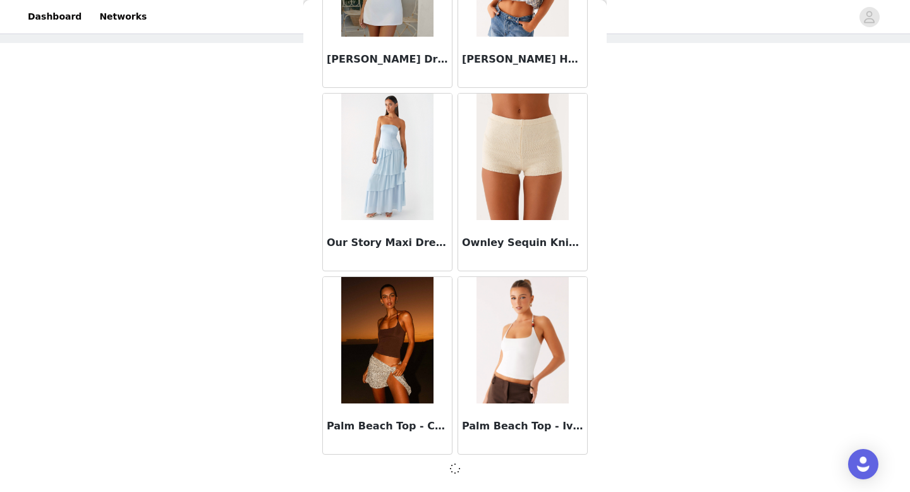
scroll to position [61900, 0]
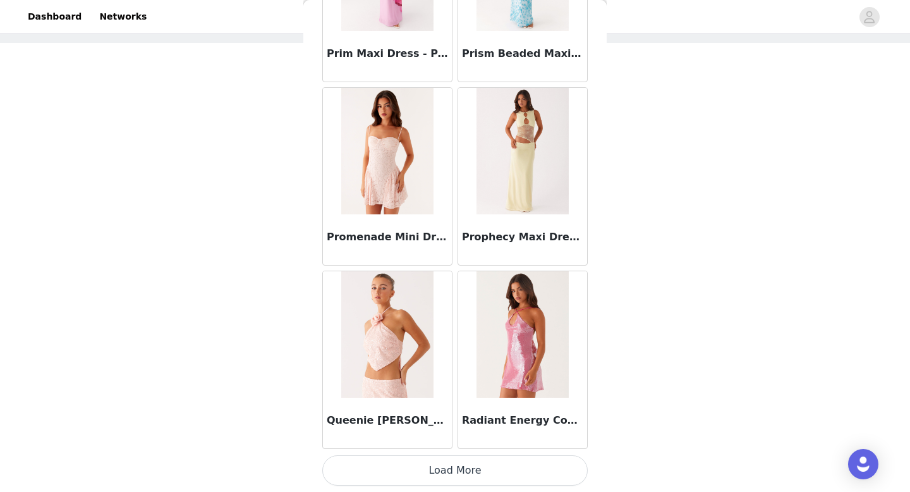
click at [421, 472] on button "Load More" at bounding box center [454, 470] width 265 height 30
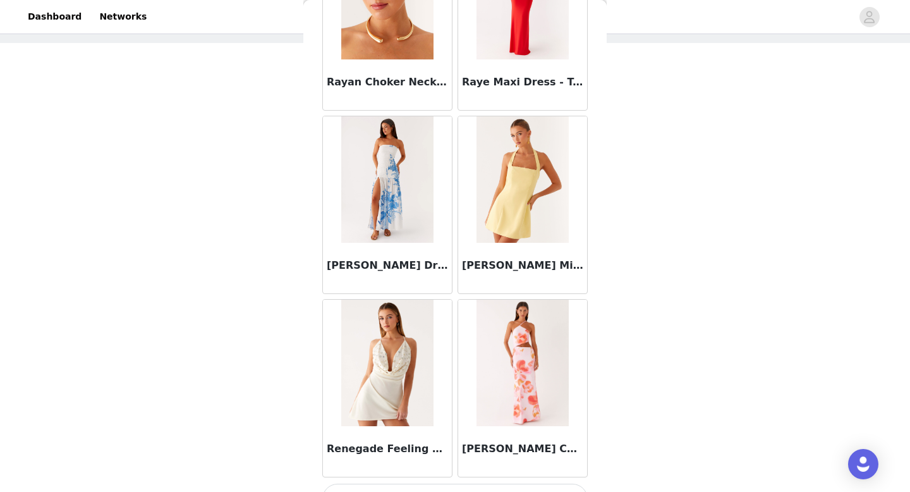
scroll to position [65570, 0]
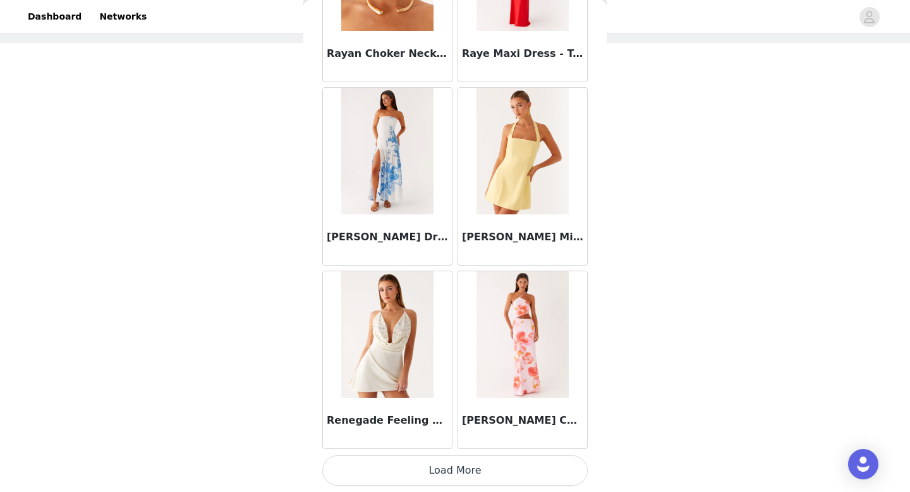
click at [445, 469] on button "Load More" at bounding box center [454, 470] width 265 height 30
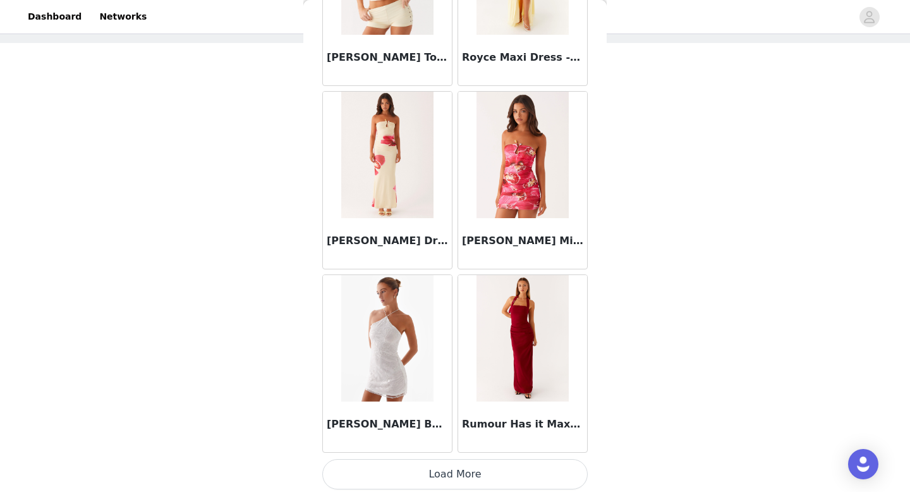
scroll to position [67402, 0]
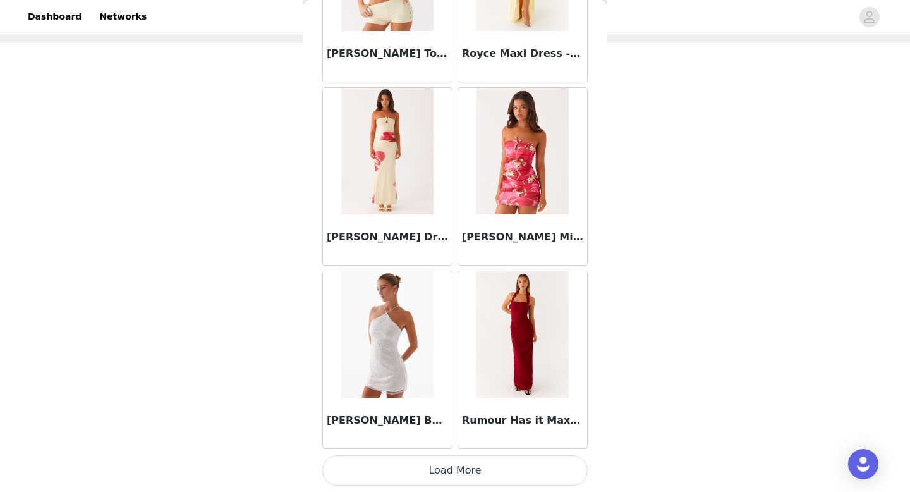
click at [455, 469] on button "Load More" at bounding box center [454, 470] width 265 height 30
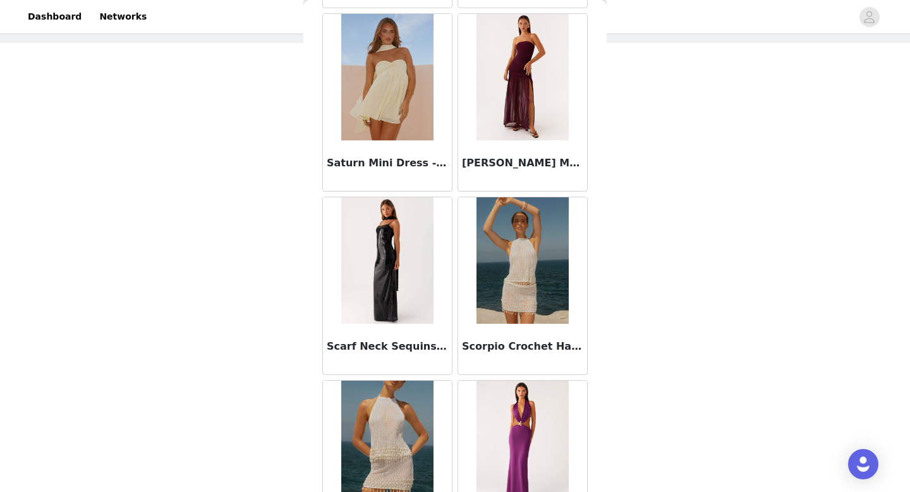
scroll to position [69234, 0]
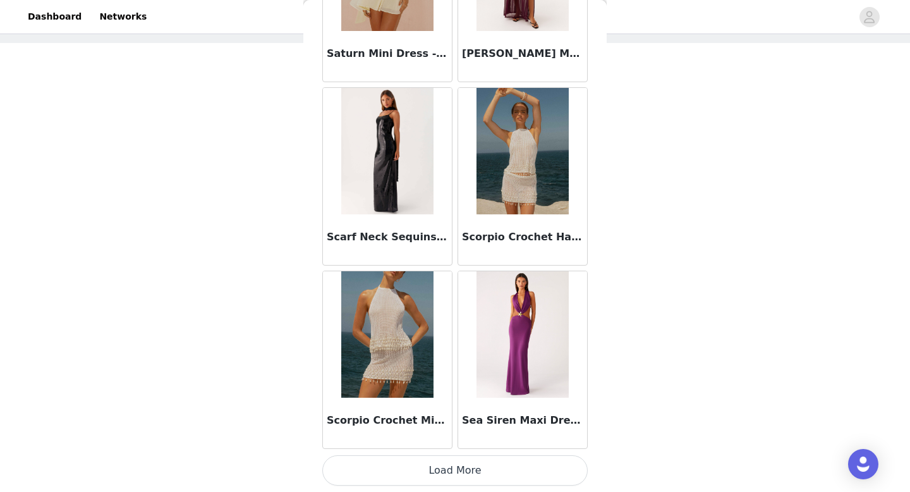
click at [457, 475] on button "Load More" at bounding box center [454, 470] width 265 height 30
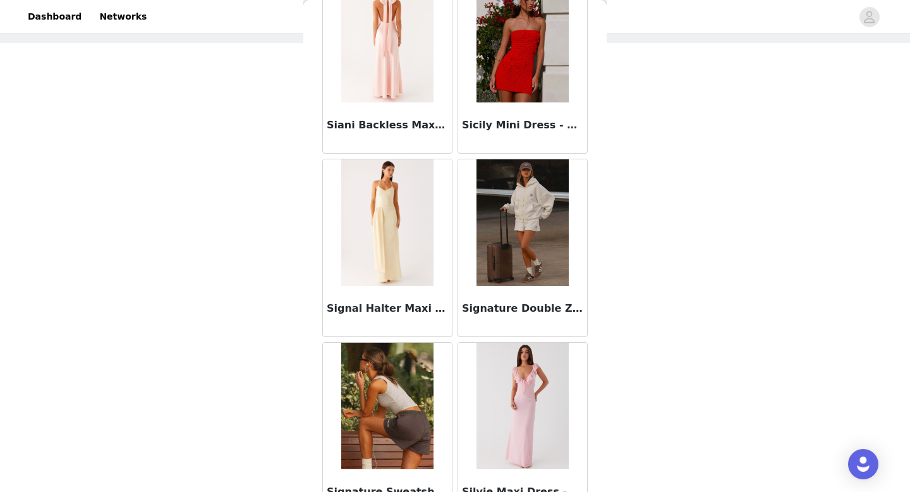
scroll to position [71067, 0]
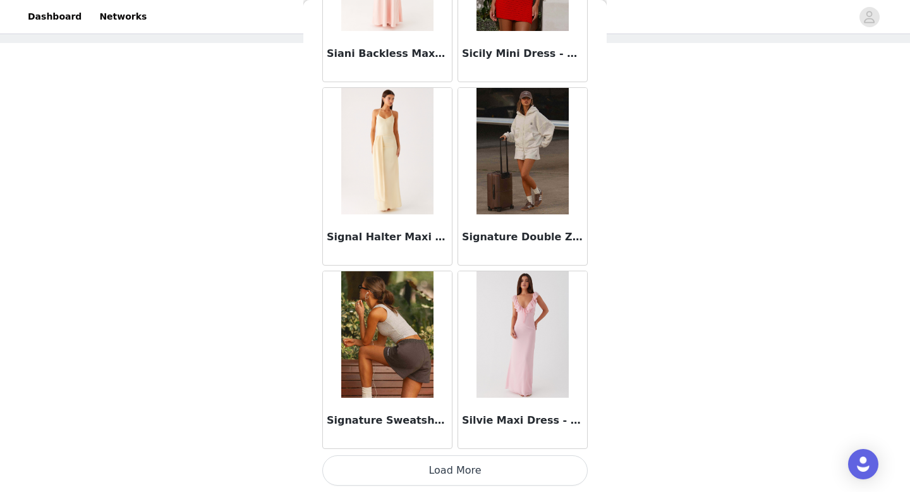
click at [476, 465] on button "Load More" at bounding box center [454, 470] width 265 height 30
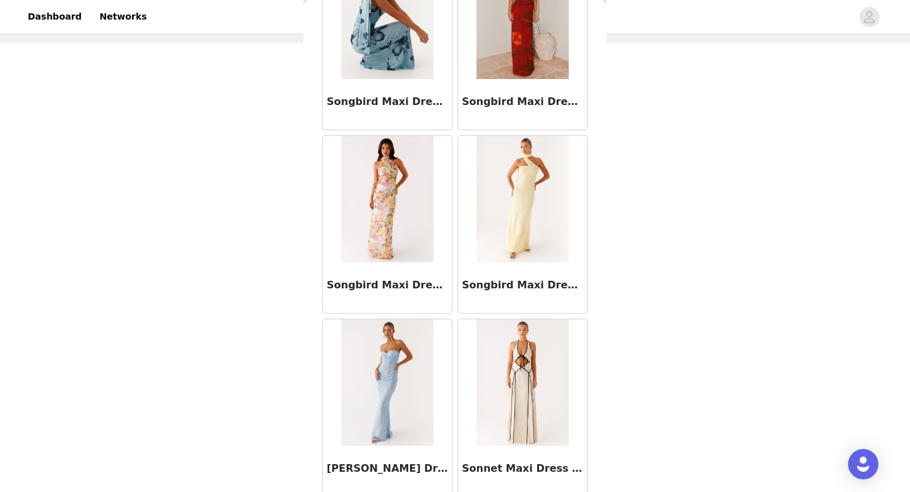
scroll to position [72899, 0]
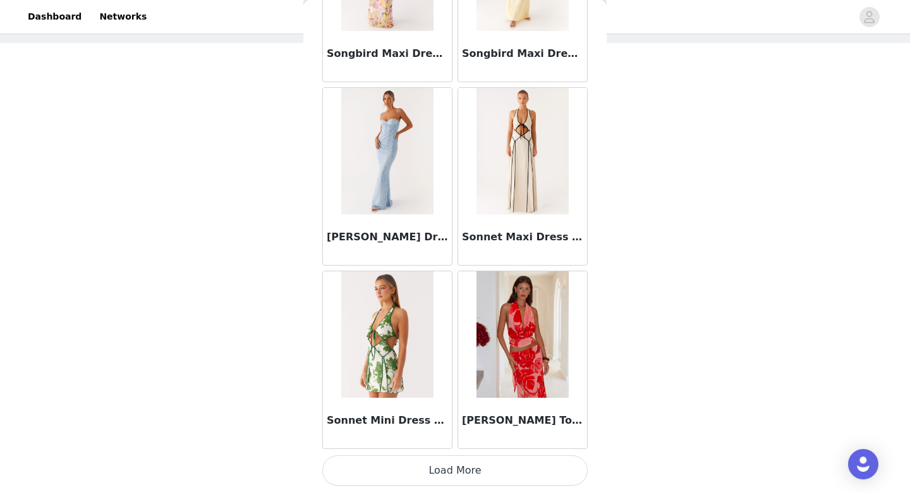
click at [456, 474] on button "Load More" at bounding box center [454, 470] width 265 height 30
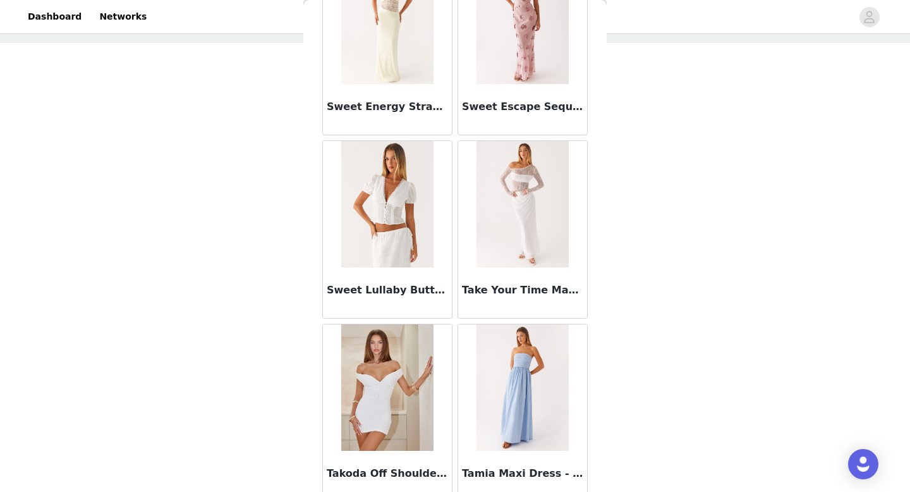
scroll to position [74731, 0]
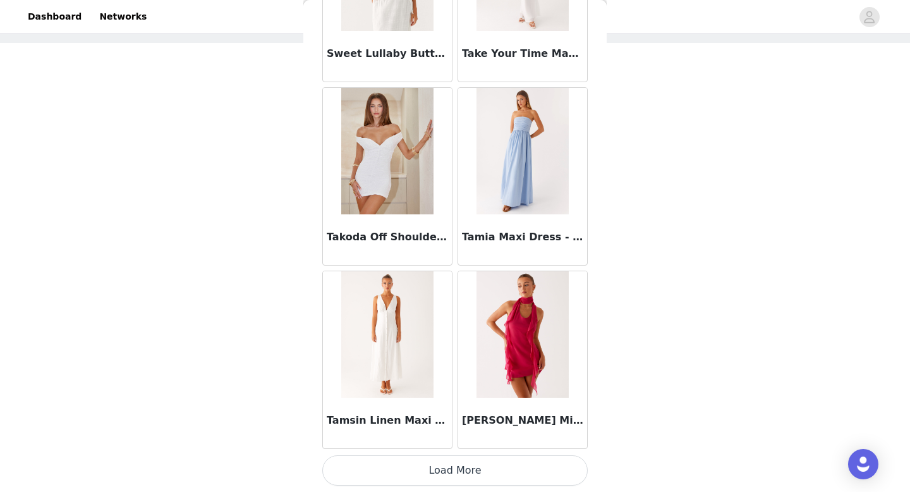
click at [454, 473] on button "Load More" at bounding box center [454, 470] width 265 height 30
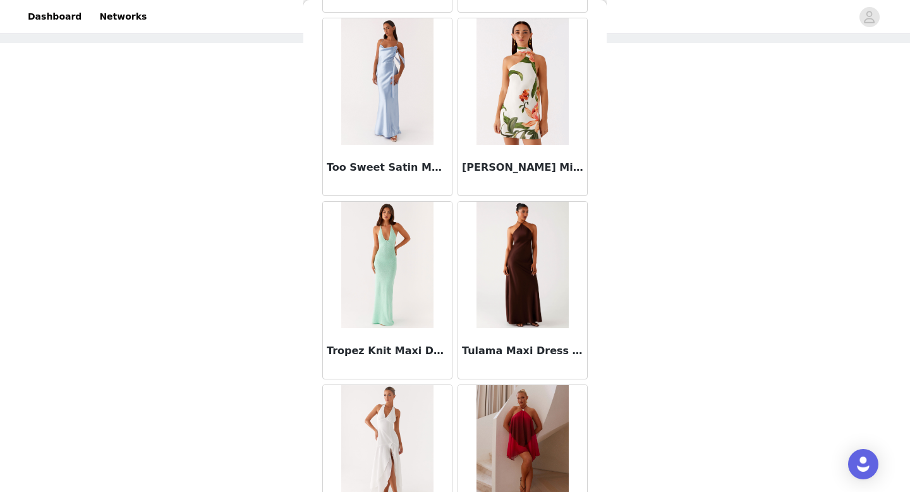
scroll to position [76563, 0]
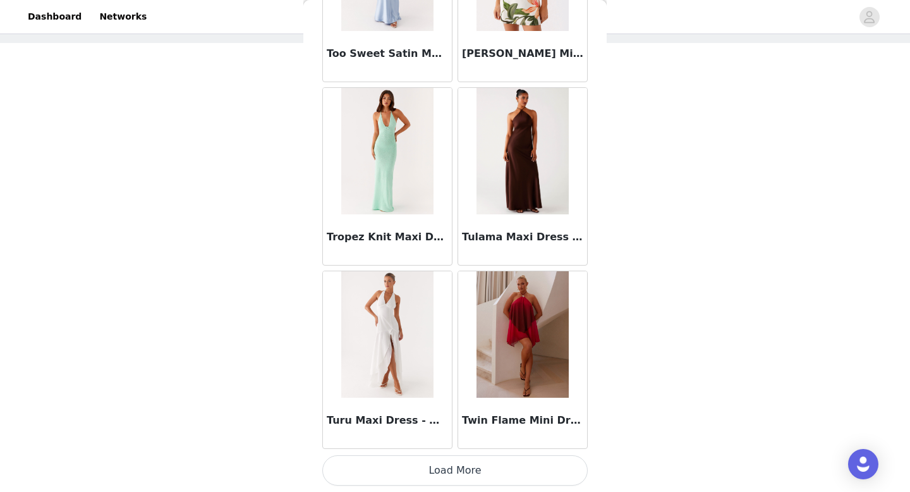
click at [442, 476] on button "Load More" at bounding box center [454, 470] width 265 height 30
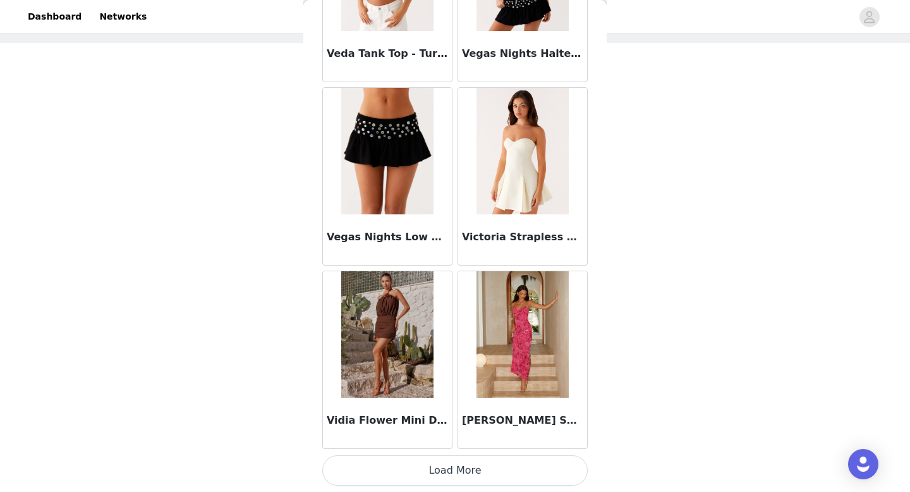
scroll to position [78395, 0]
click at [461, 468] on button "Load More" at bounding box center [454, 471] width 265 height 30
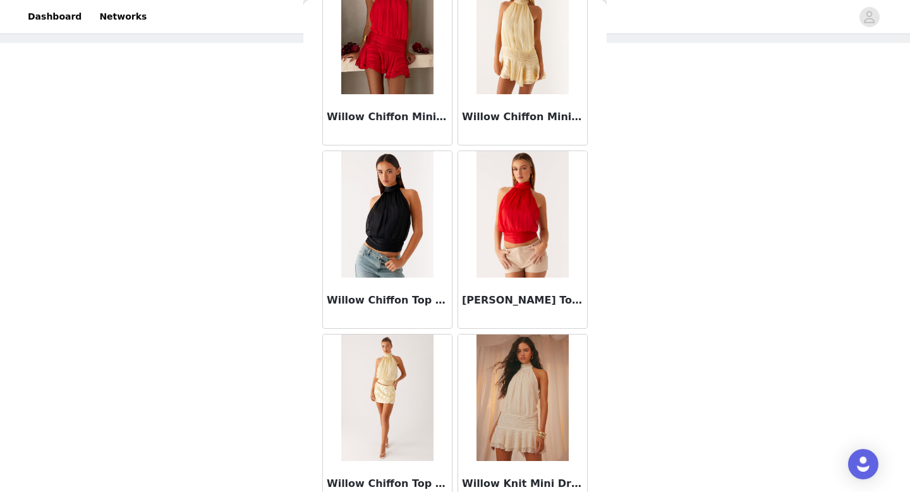
scroll to position [80228, 0]
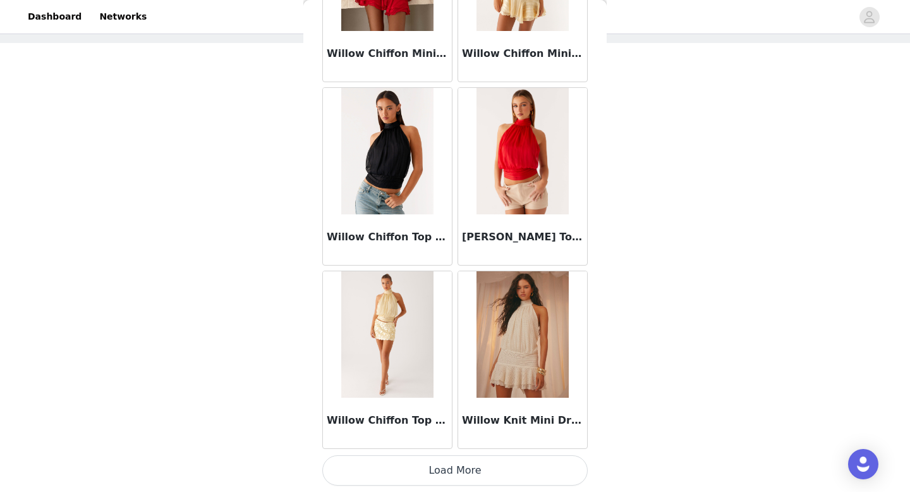
click at [454, 468] on button "Load More" at bounding box center [454, 470] width 265 height 30
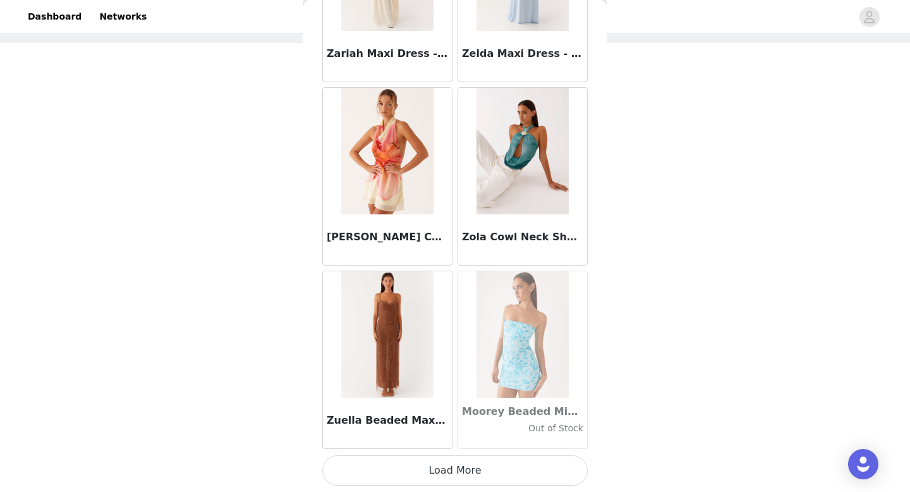
scroll to position [82059, 0]
click at [474, 463] on button "Load More" at bounding box center [454, 471] width 265 height 30
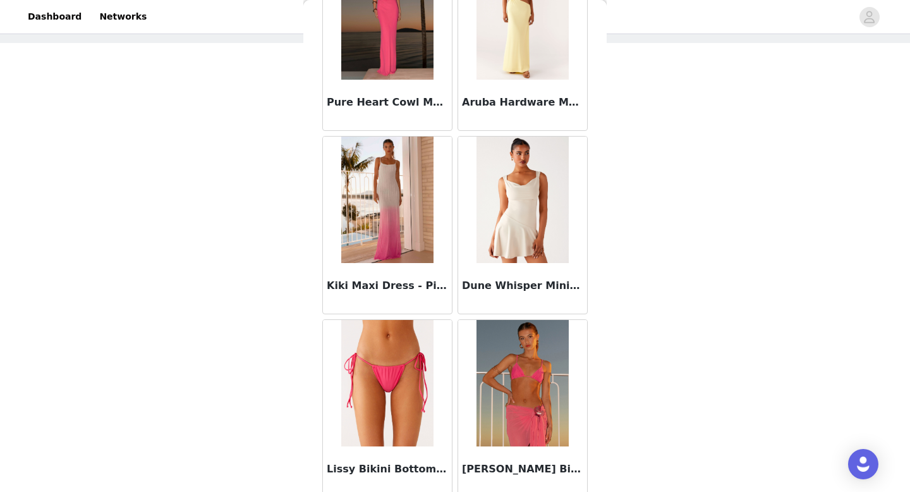
scroll to position [83892, 0]
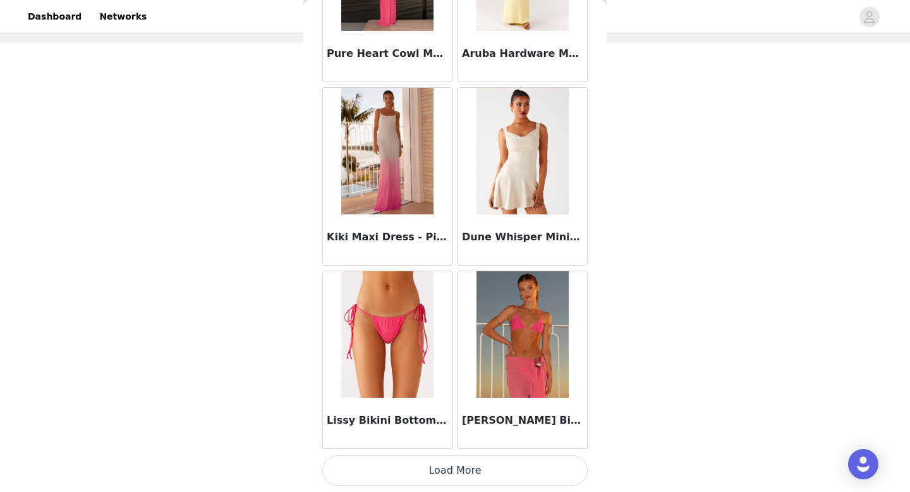
click at [442, 462] on button "Load More" at bounding box center [454, 470] width 265 height 30
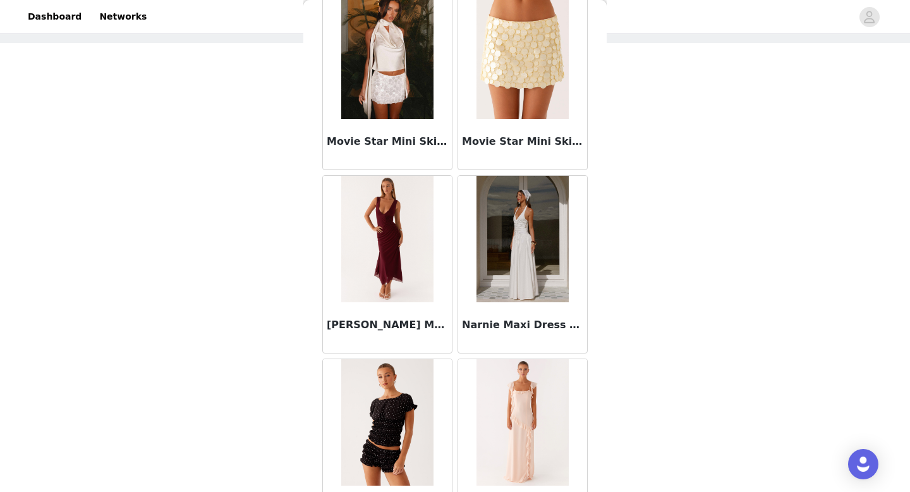
scroll to position [58410, 0]
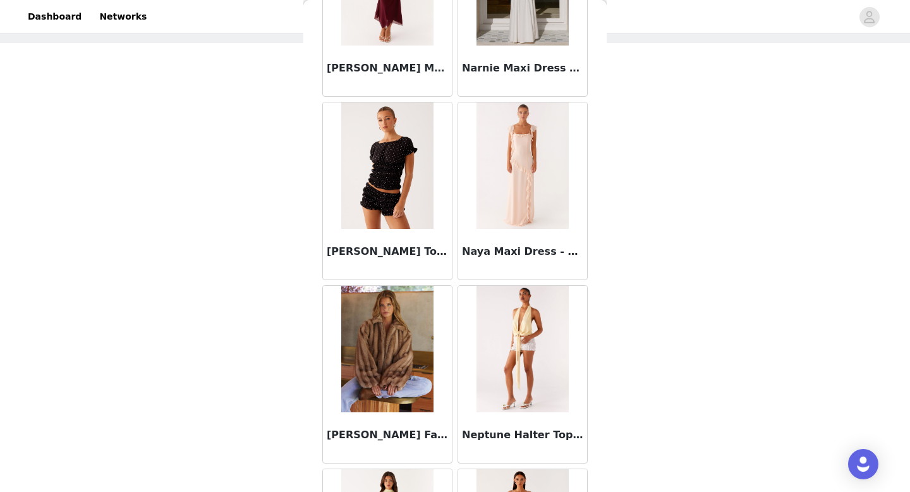
click at [417, 375] on img at bounding box center [387, 349] width 92 height 126
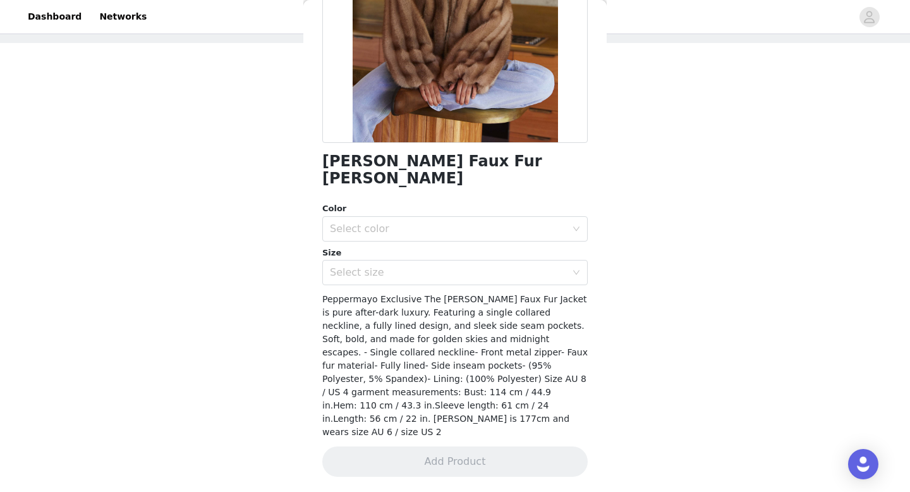
scroll to position [174, 0]
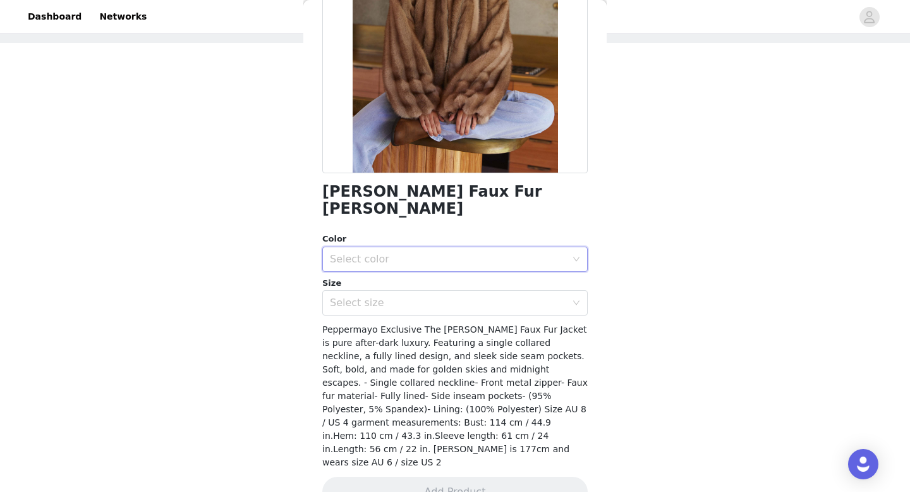
click at [485, 247] on div "Select color" at bounding box center [451, 259] width 242 height 24
click at [463, 269] on li "Brown" at bounding box center [454, 270] width 265 height 20
click at [451, 294] on div "Select size" at bounding box center [451, 303] width 242 height 24
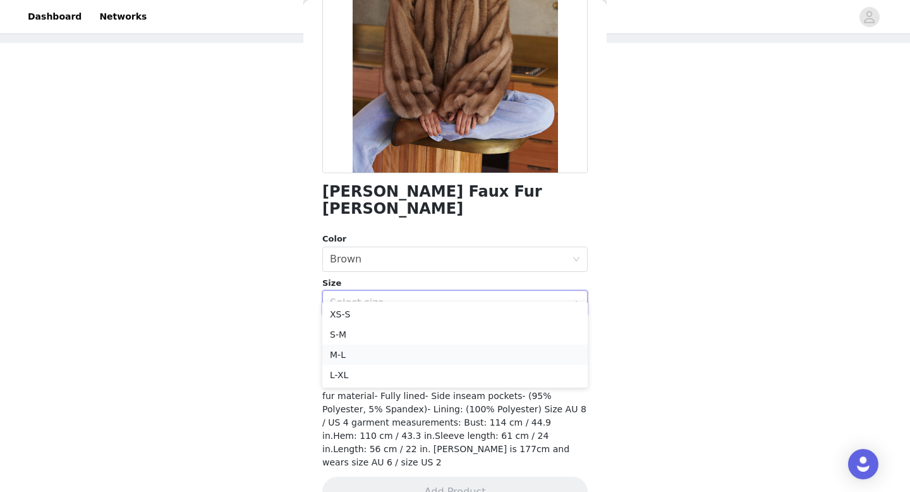
click at [440, 349] on li "M-L" at bounding box center [454, 354] width 265 height 20
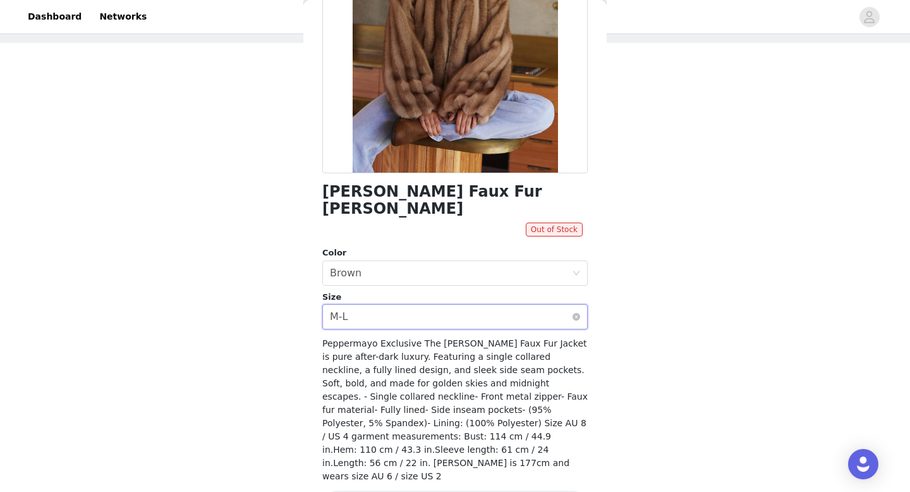
click at [466, 305] on div "Select size M-L" at bounding box center [451, 317] width 242 height 24
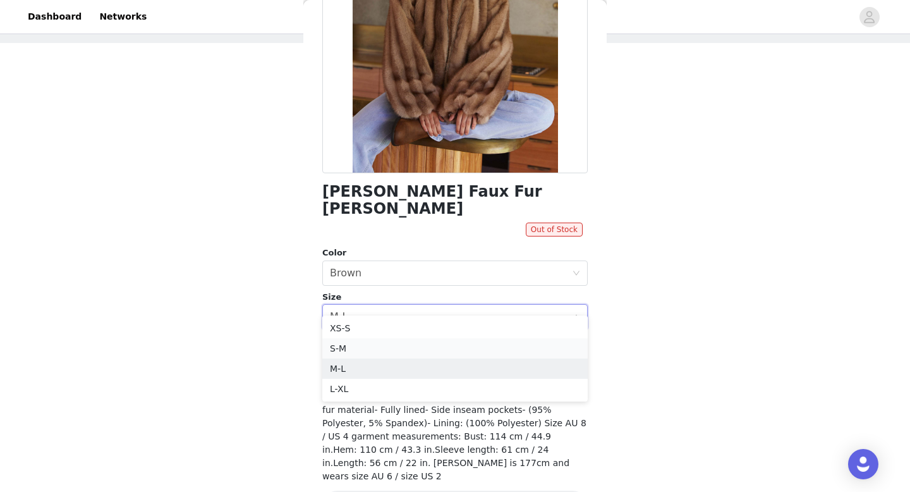
click at [447, 351] on li "S-M" at bounding box center [454, 348] width 265 height 20
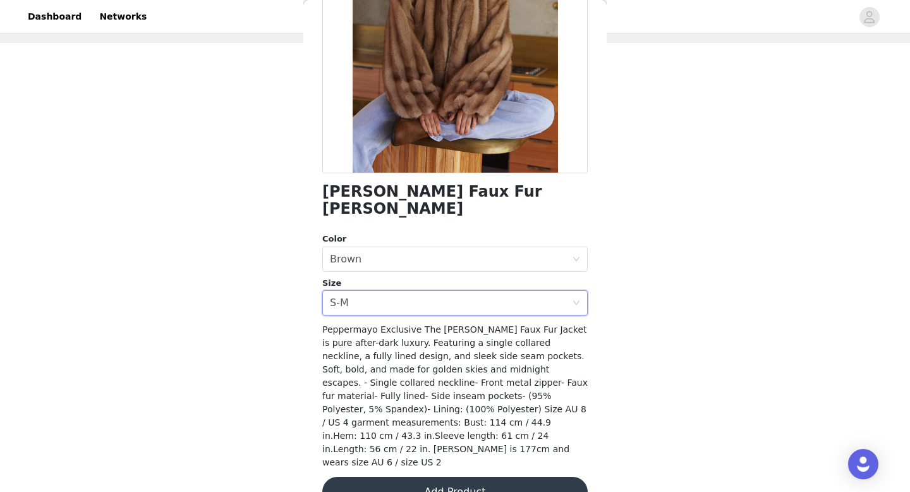
click at [475, 476] on button "Add Product" at bounding box center [454, 491] width 265 height 30
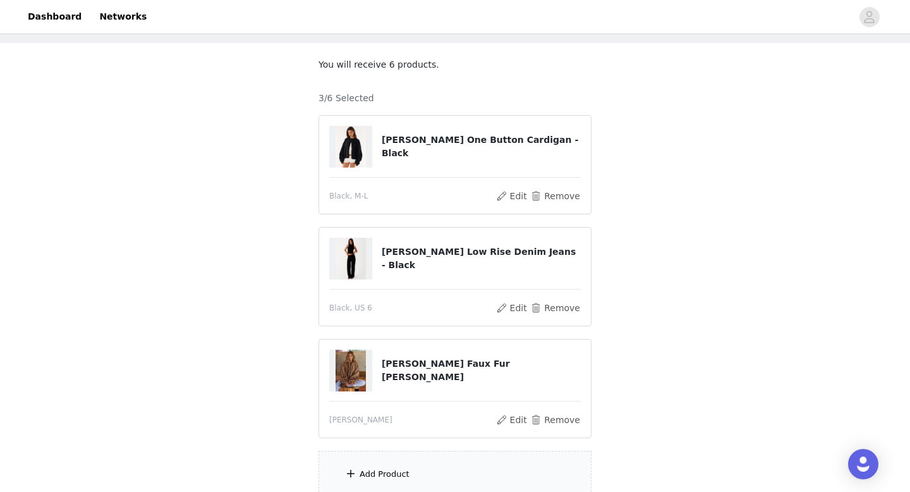
click at [402, 471] on div "Add Product" at bounding box center [384, 474] width 50 height 13
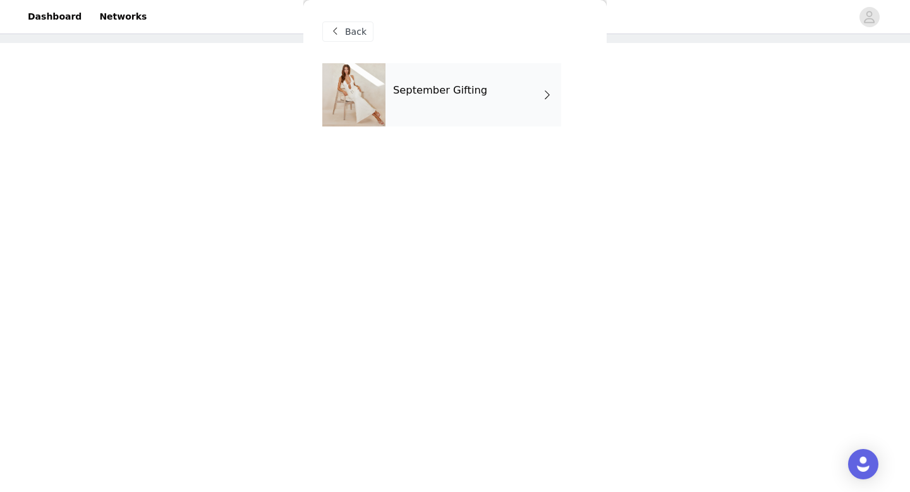
click at [471, 75] on div "September Gifting" at bounding box center [473, 94] width 176 height 63
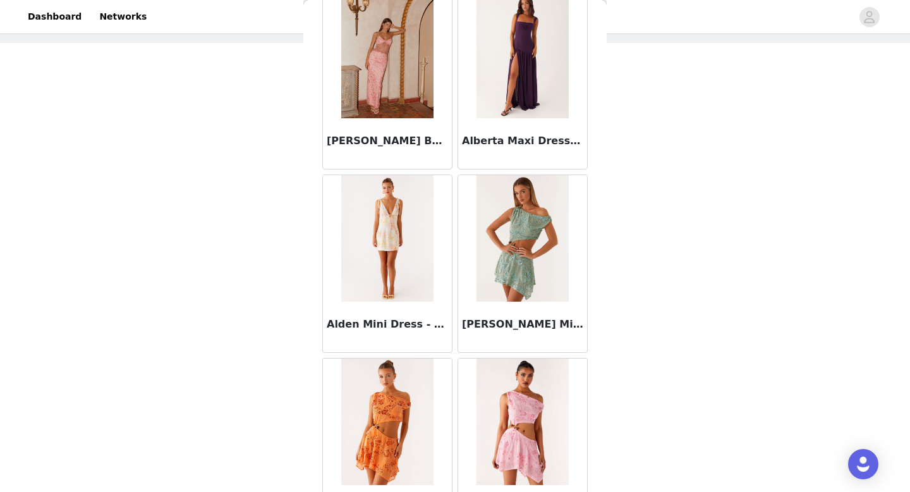
scroll to position [1442, 0]
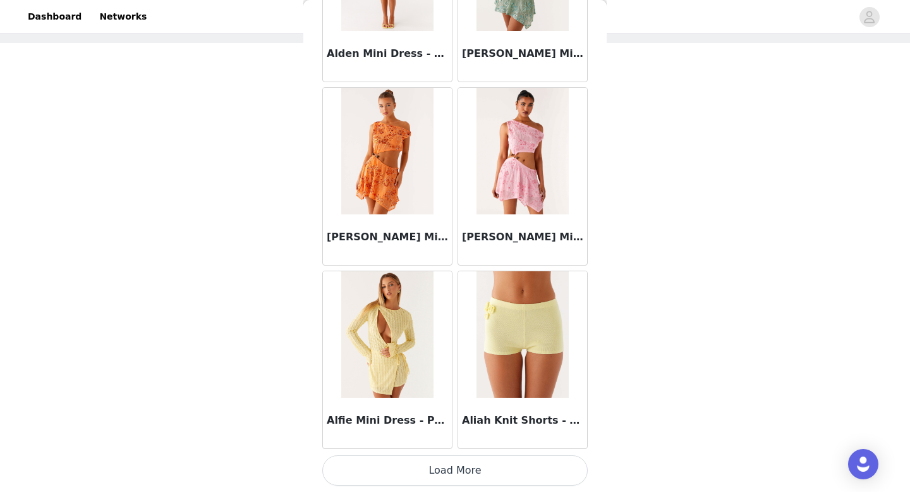
click at [454, 472] on button "Load More" at bounding box center [454, 470] width 265 height 30
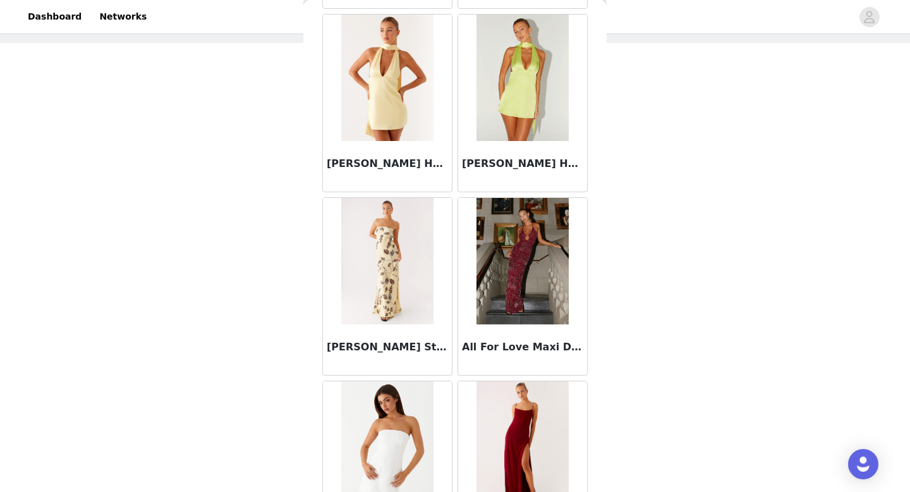
scroll to position [3274, 0]
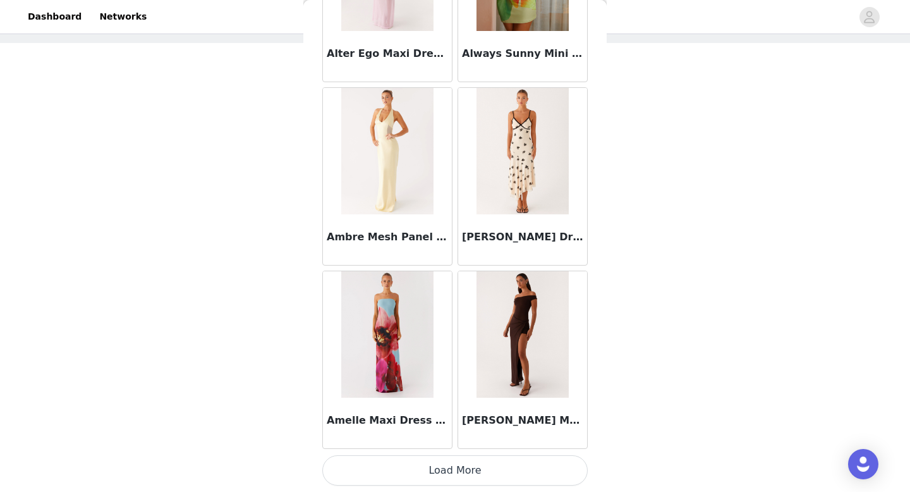
click at [443, 459] on button "Load More" at bounding box center [454, 470] width 265 height 30
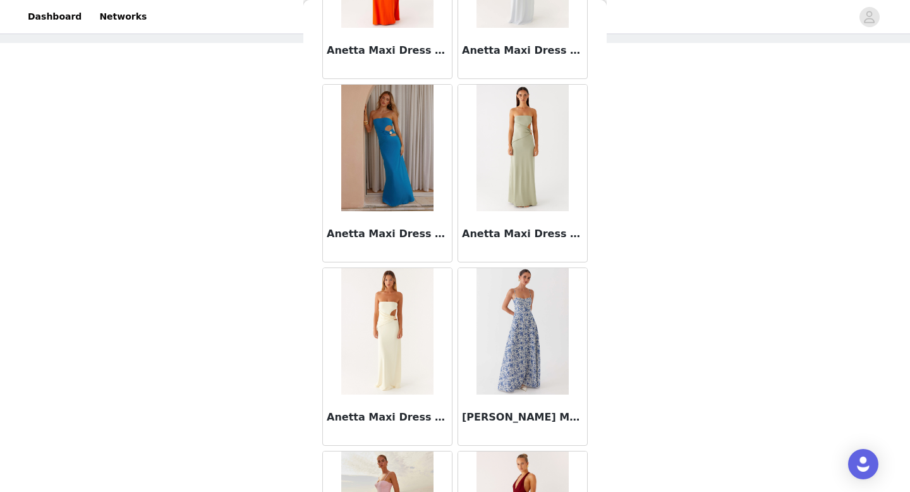
scroll to position [5106, 0]
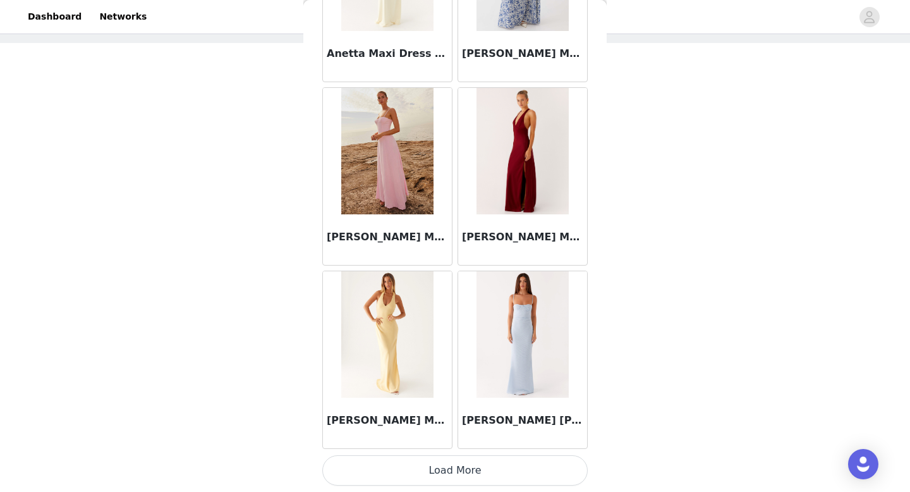
click at [458, 464] on button "Load More" at bounding box center [454, 470] width 265 height 30
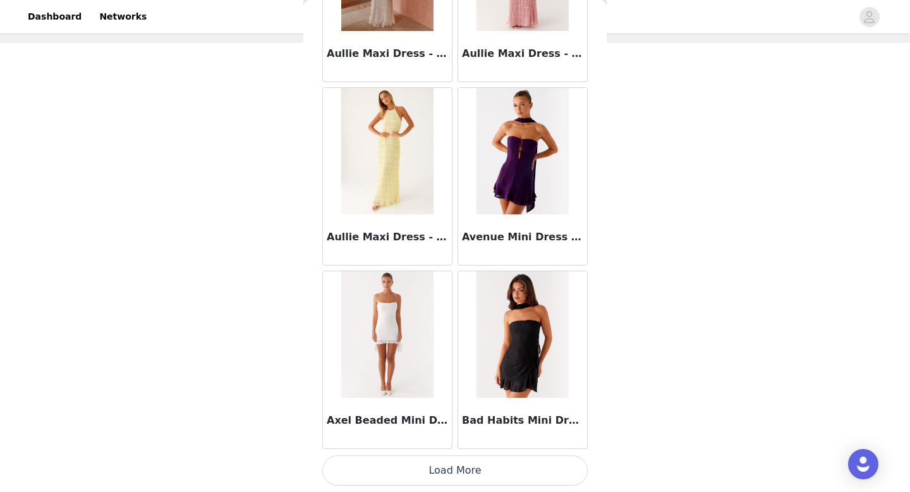
scroll to position [105, 0]
click at [435, 462] on button "Load More" at bounding box center [454, 470] width 265 height 30
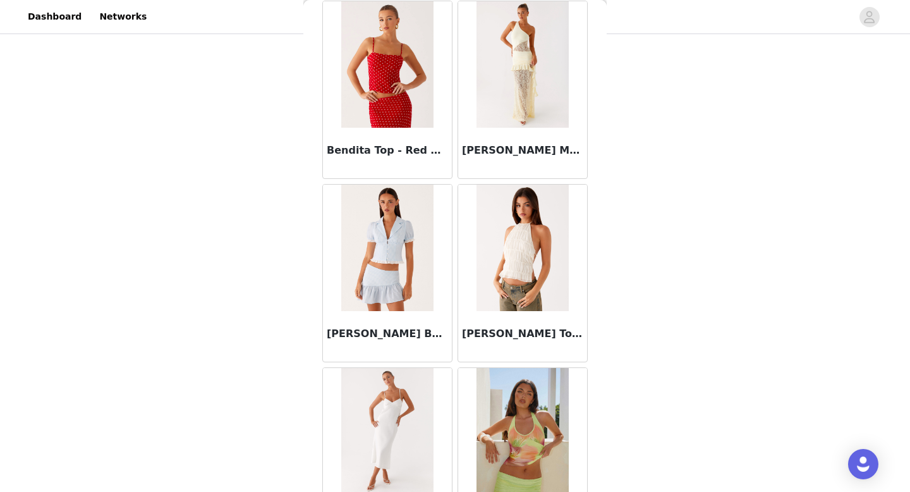
scroll to position [8771, 0]
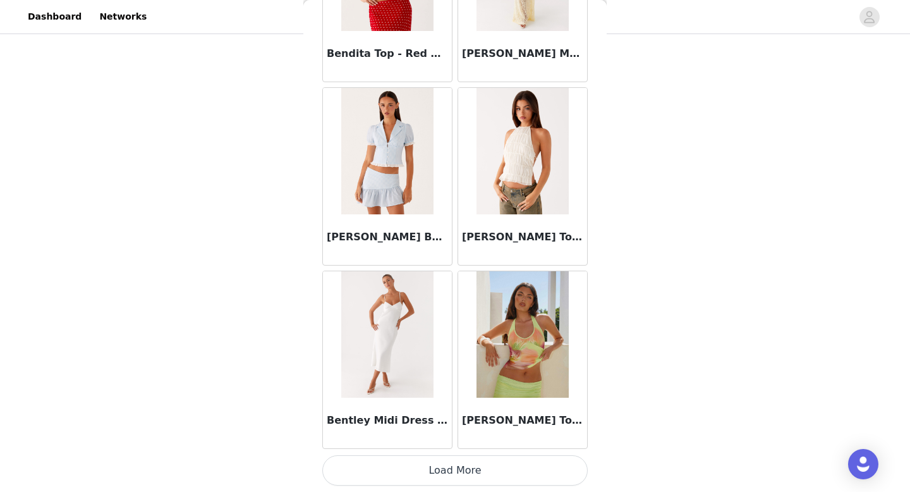
click at [462, 461] on button "Load More" at bounding box center [454, 470] width 265 height 30
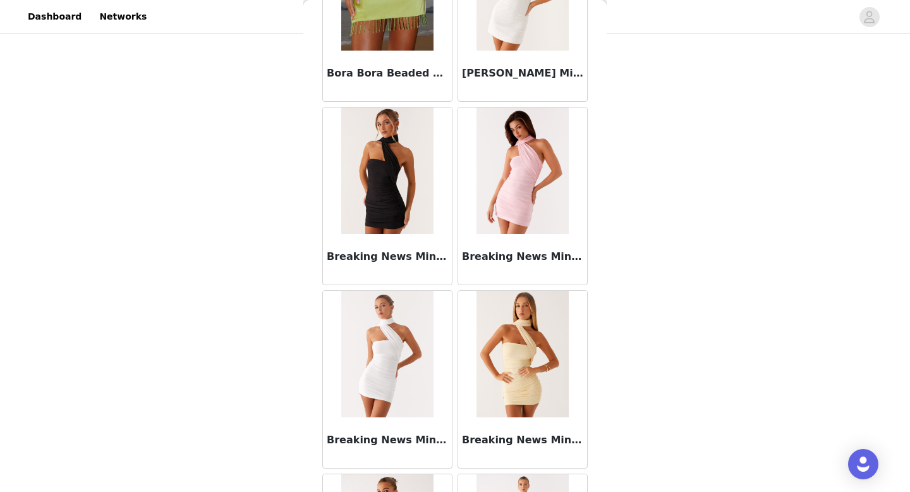
scroll to position [10597, 0]
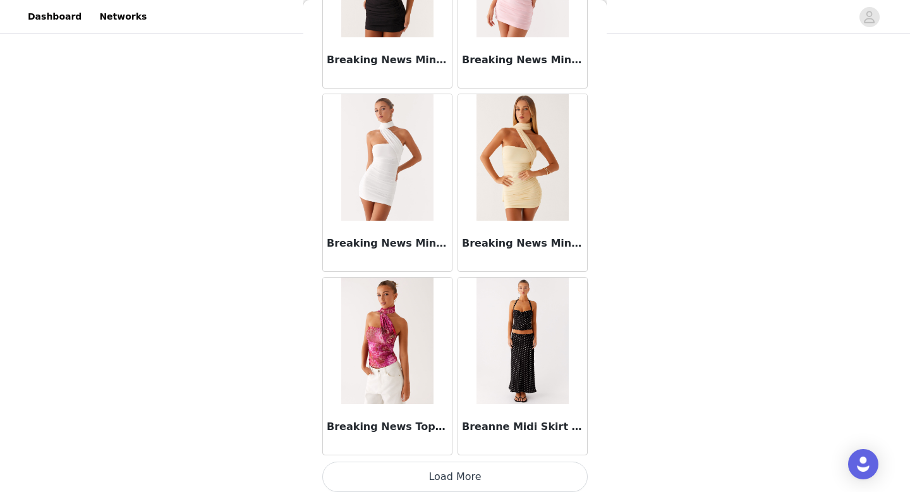
click at [453, 470] on button "Load More" at bounding box center [454, 476] width 265 height 30
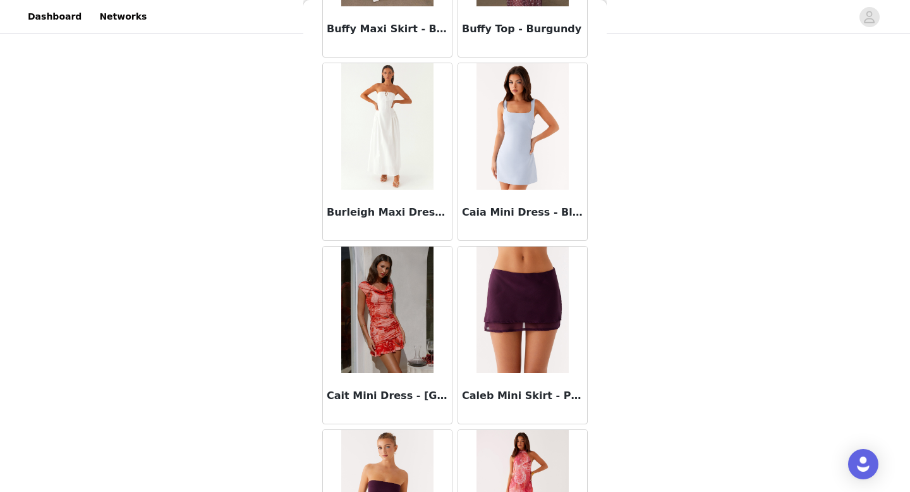
scroll to position [12435, 0]
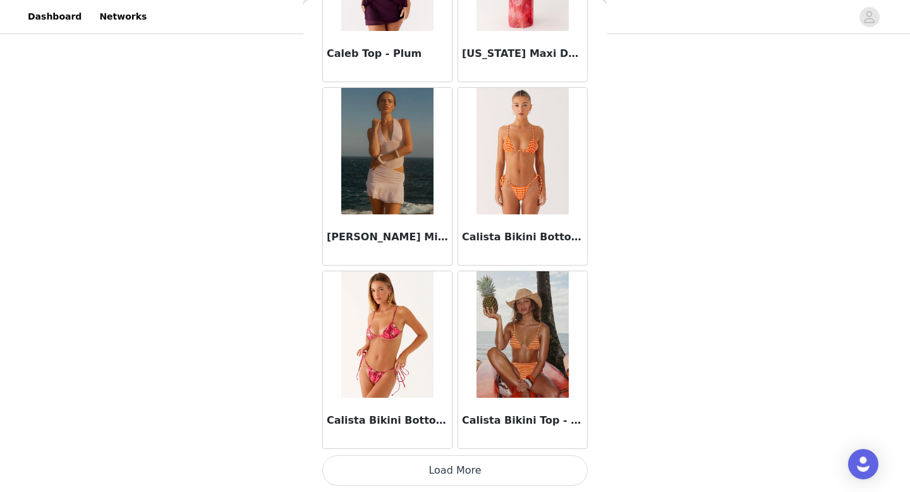
click at [477, 473] on button "Load More" at bounding box center [454, 470] width 265 height 30
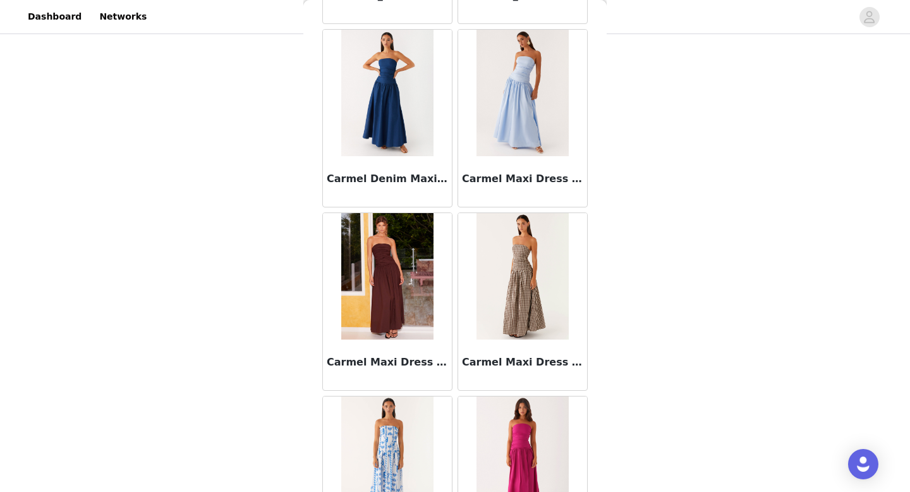
scroll to position [14267, 0]
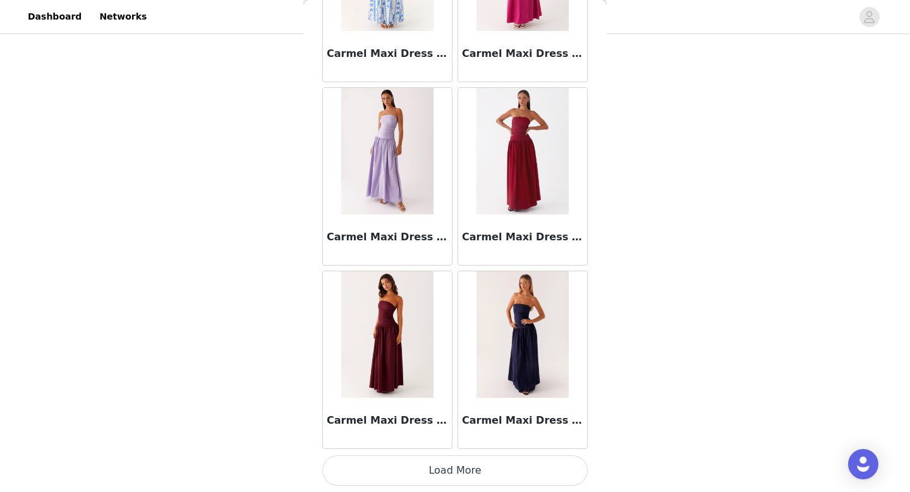
click at [472, 473] on button "Load More" at bounding box center [454, 470] width 265 height 30
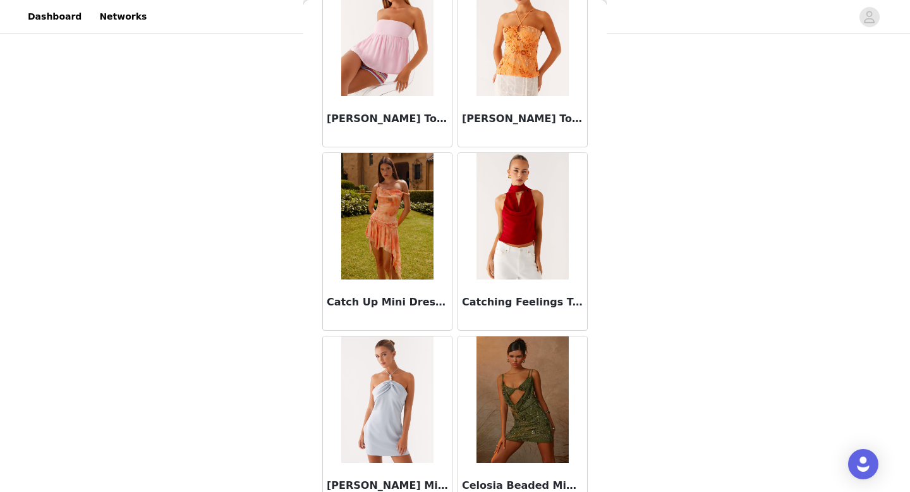
scroll to position [16100, 0]
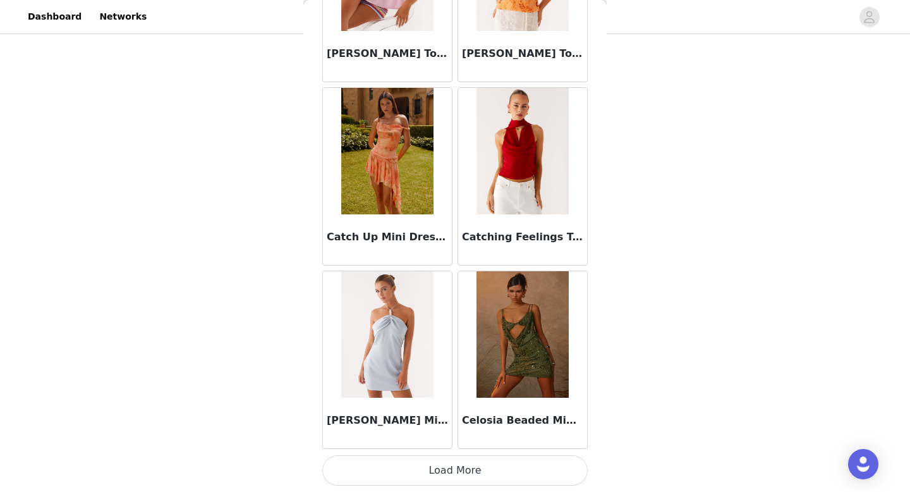
click at [464, 480] on button "Load More" at bounding box center [454, 470] width 265 height 30
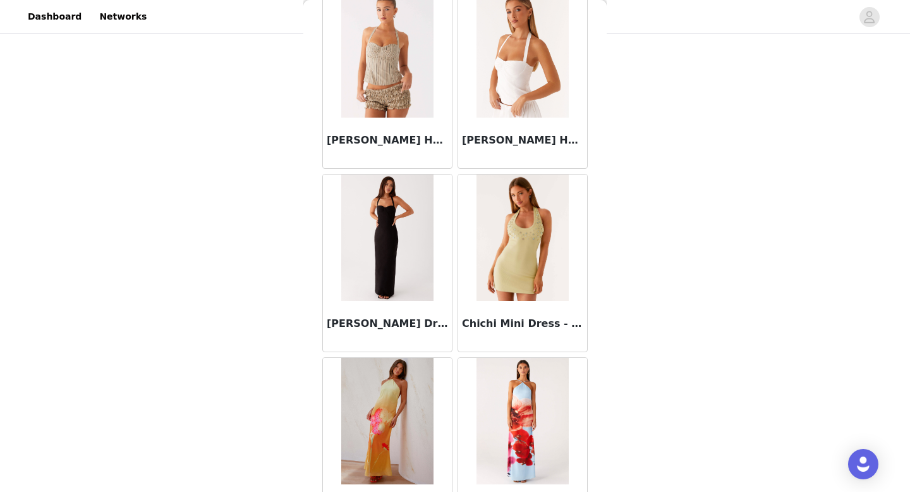
scroll to position [17932, 0]
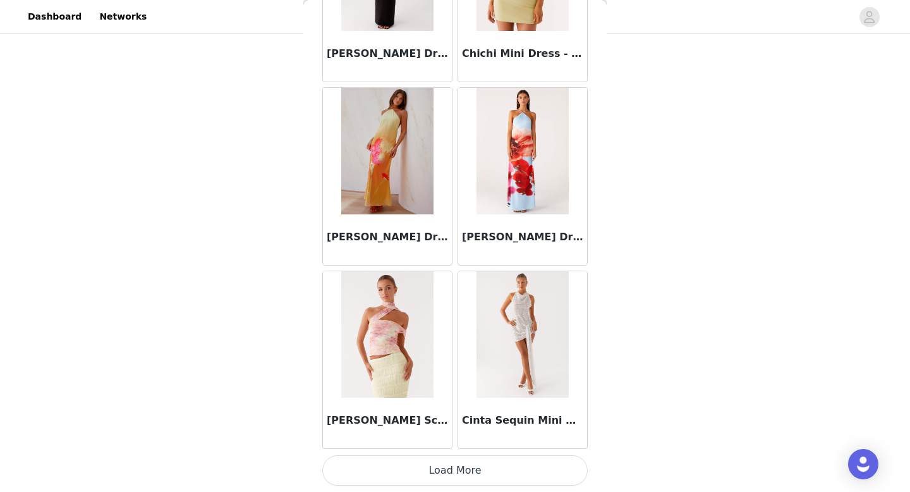
click at [433, 466] on button "Load More" at bounding box center [454, 470] width 265 height 30
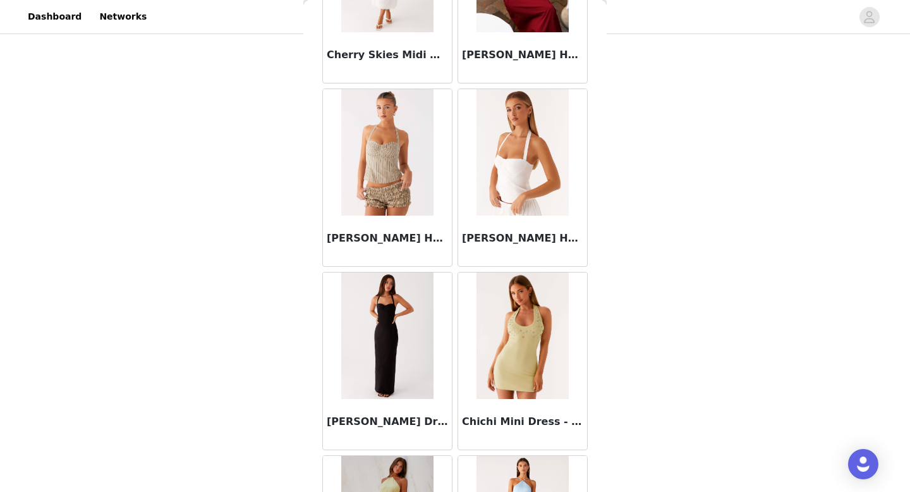
scroll to position [17565, 0]
click at [418, 172] on img at bounding box center [387, 151] width 92 height 126
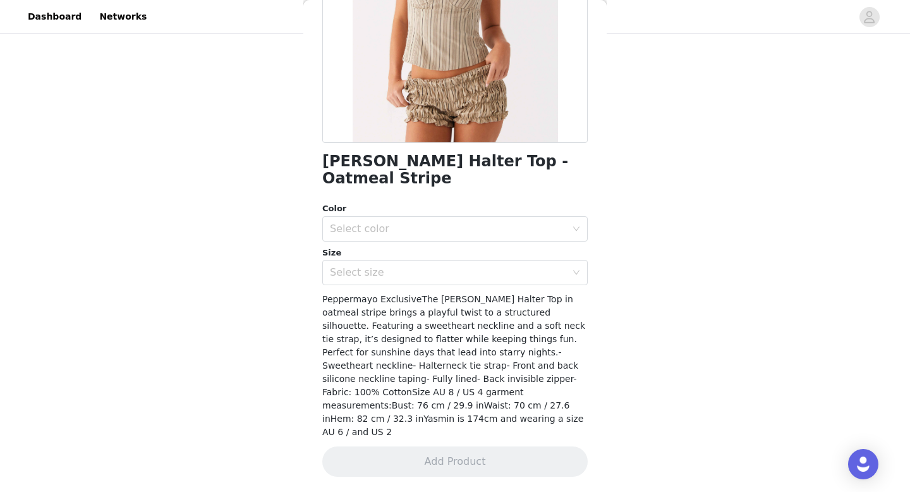
scroll to position [191, 0]
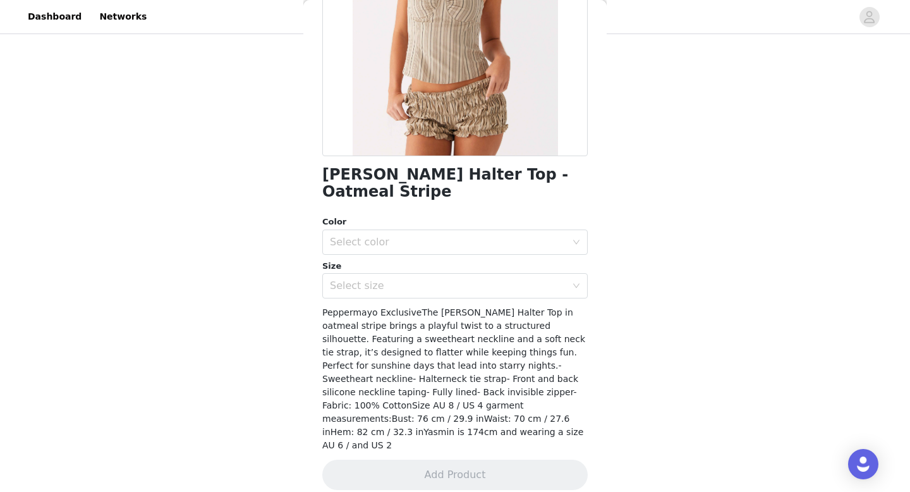
click at [422, 222] on div "Color" at bounding box center [454, 221] width 265 height 13
click at [417, 239] on div "Select color" at bounding box center [448, 242] width 236 height 13
click at [416, 262] on li "Yellow Stripe" at bounding box center [454, 270] width 265 height 20
click at [410, 284] on div "Select size" at bounding box center [448, 285] width 236 height 13
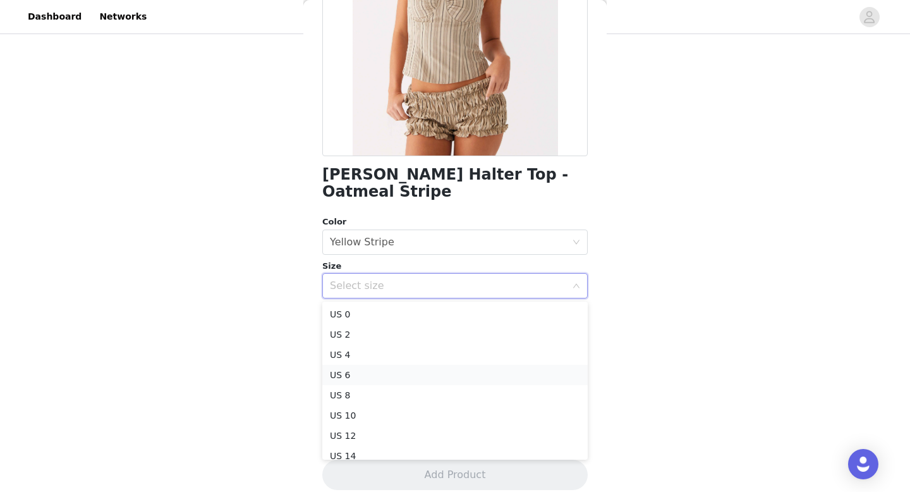
click at [406, 370] on li "US 6" at bounding box center [454, 375] width 265 height 20
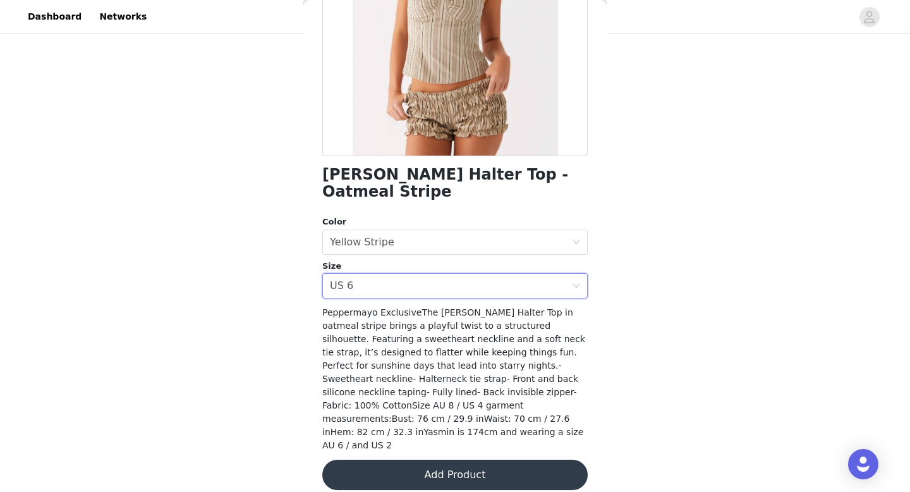
click at [424, 466] on button "Add Product" at bounding box center [454, 474] width 265 height 30
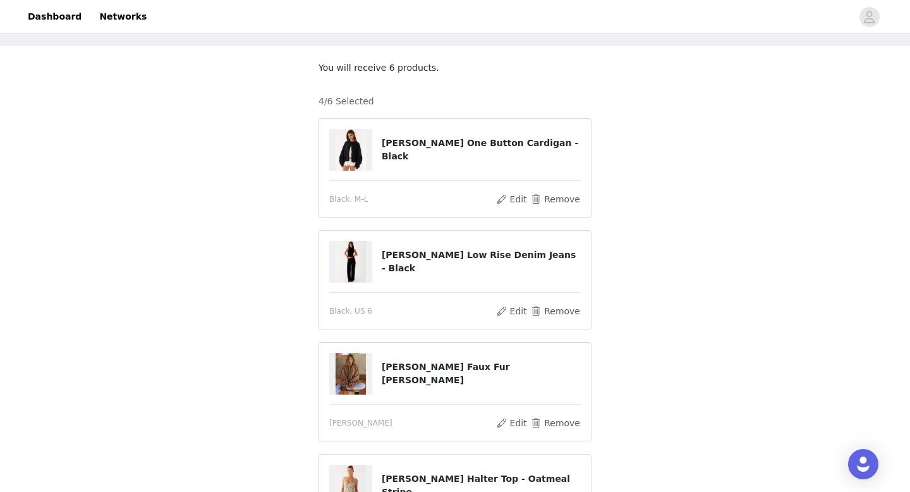
scroll to position [283, 0]
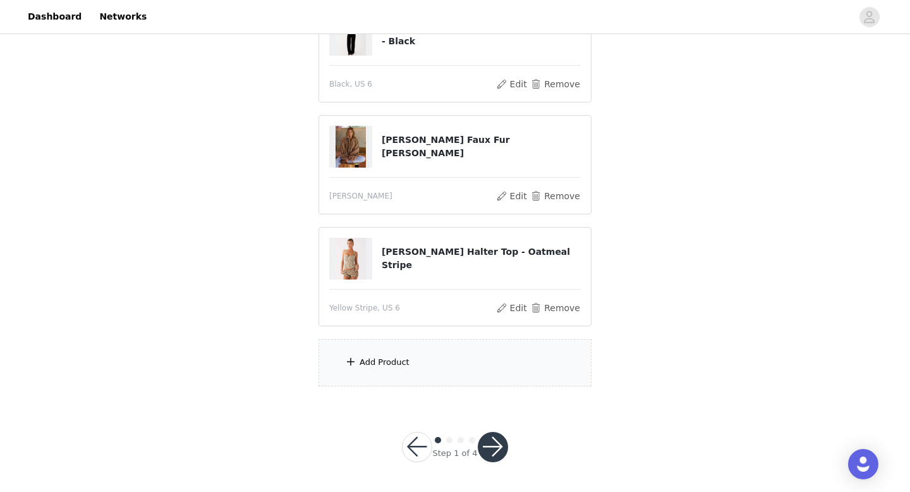
click at [418, 365] on div "Add Product" at bounding box center [454, 362] width 273 height 47
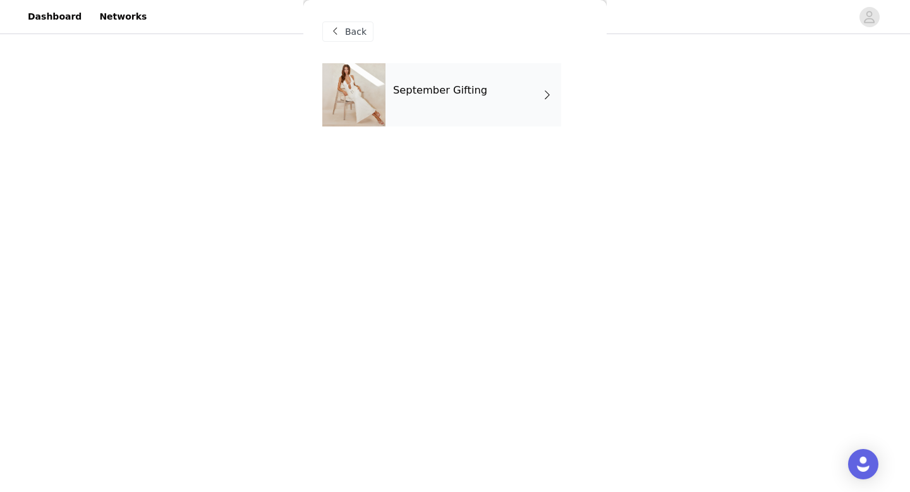
click at [476, 109] on div "September Gifting" at bounding box center [473, 94] width 176 height 63
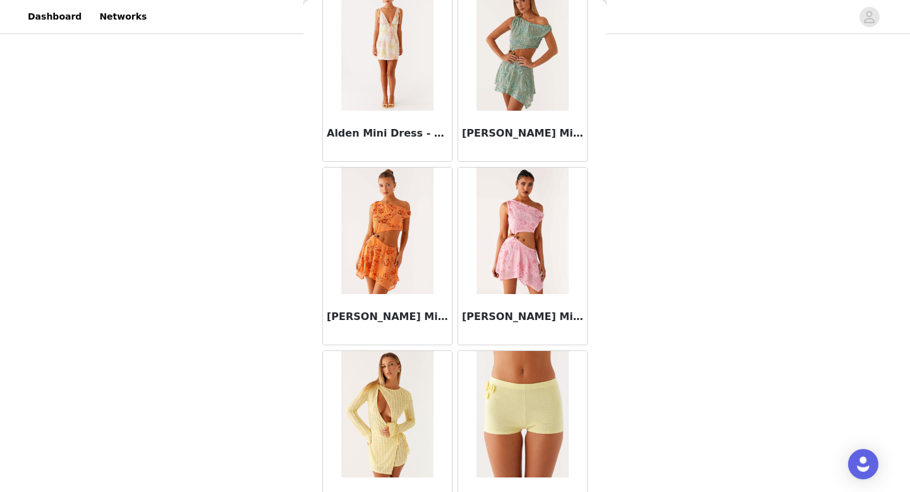
scroll to position [1442, 0]
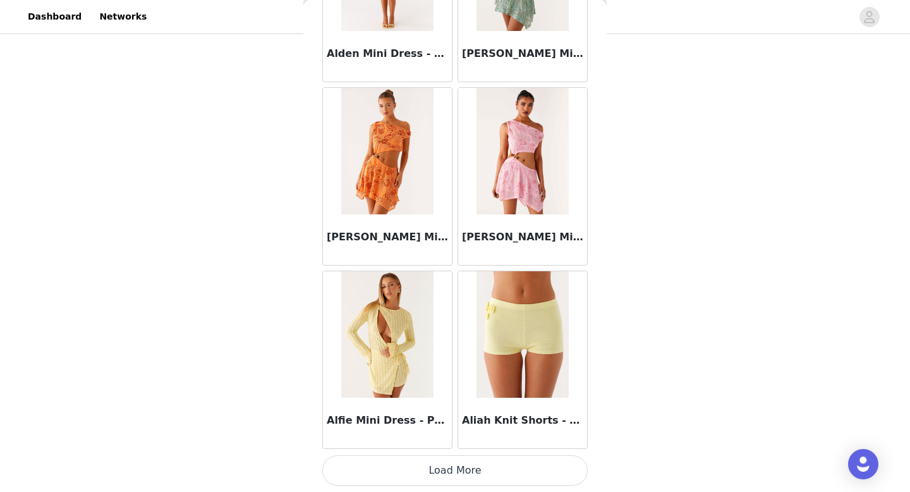
click at [442, 471] on button "Load More" at bounding box center [454, 470] width 265 height 30
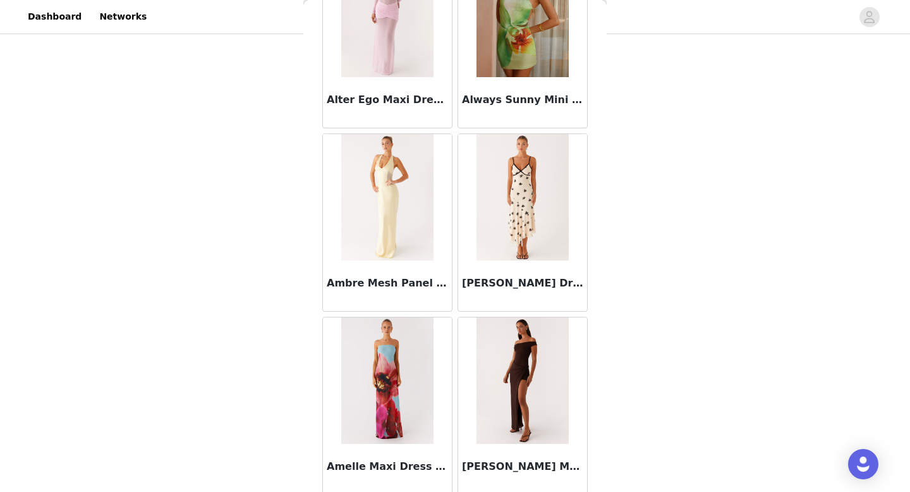
scroll to position [3274, 0]
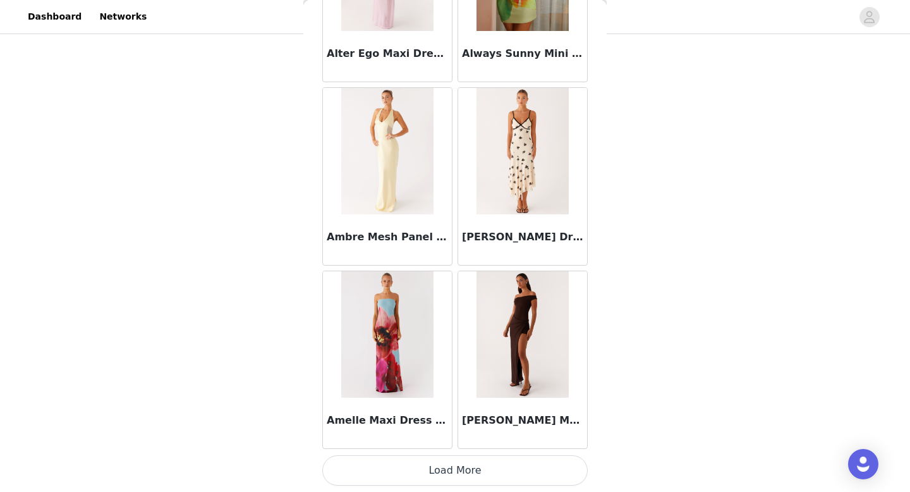
click at [442, 470] on button "Load More" at bounding box center [454, 470] width 265 height 30
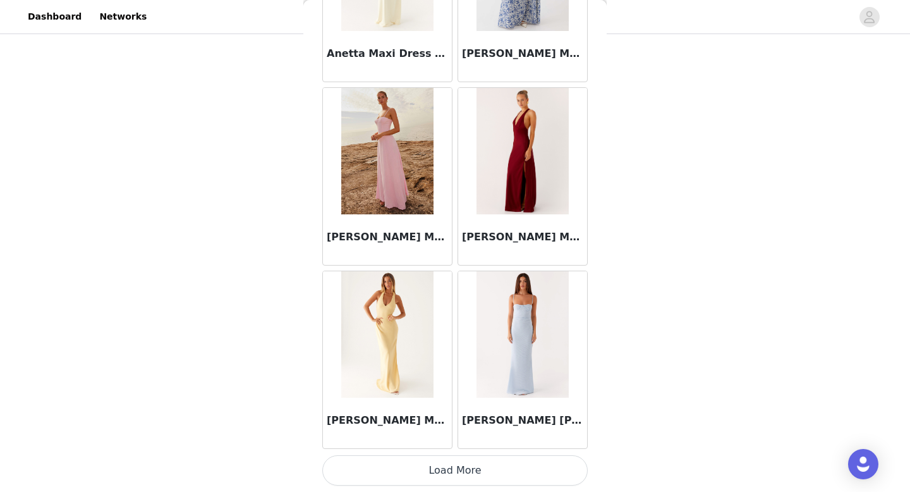
click at [439, 473] on button "Load More" at bounding box center [454, 470] width 265 height 30
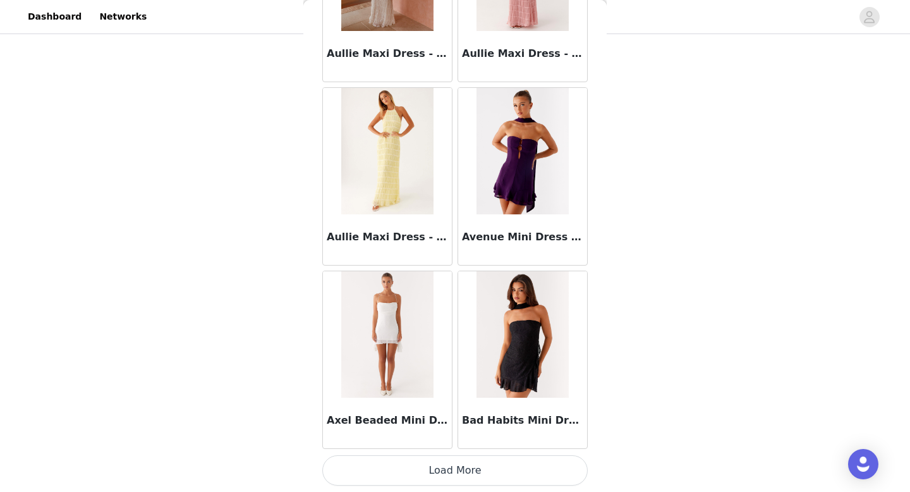
click at [438, 467] on button "Load More" at bounding box center [454, 470] width 265 height 30
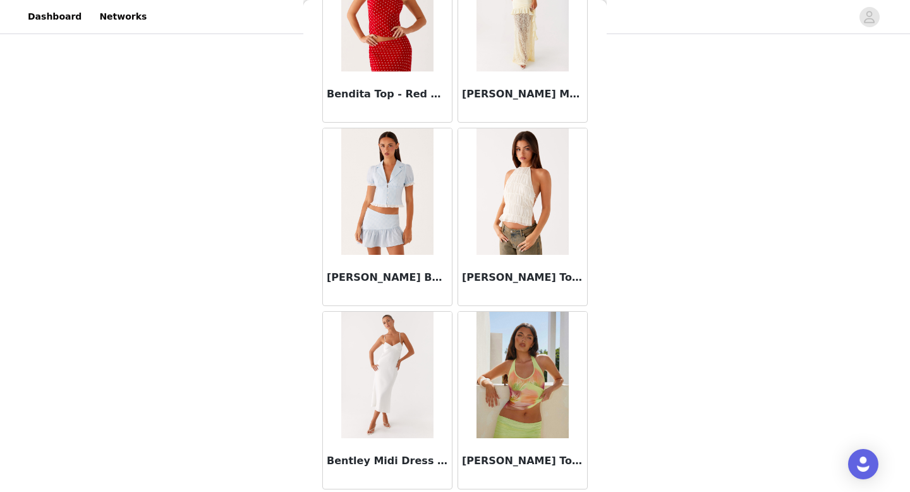
scroll to position [8771, 0]
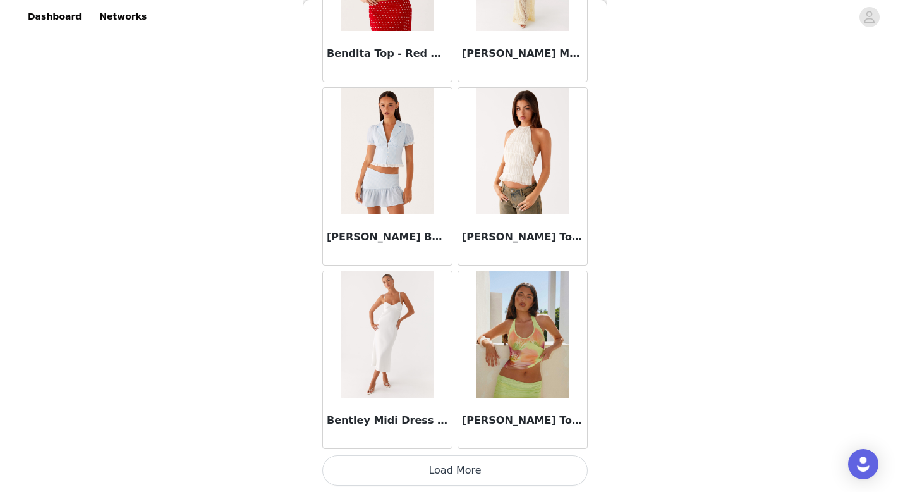
click at [438, 471] on button "Load More" at bounding box center [454, 470] width 265 height 30
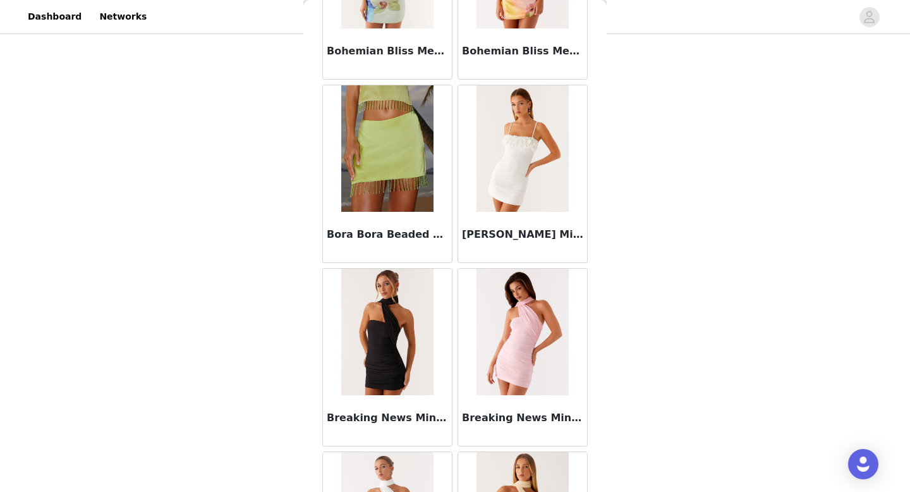
scroll to position [10603, 0]
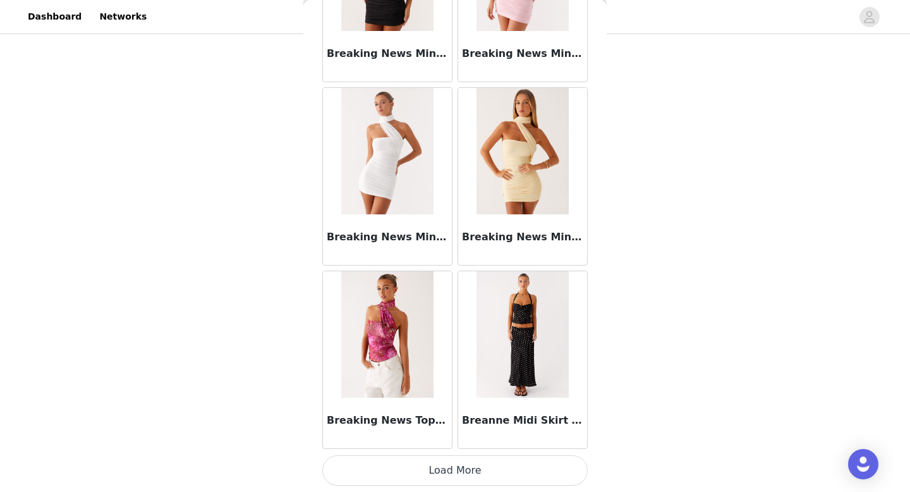
click at [438, 467] on button "Load More" at bounding box center [454, 470] width 265 height 30
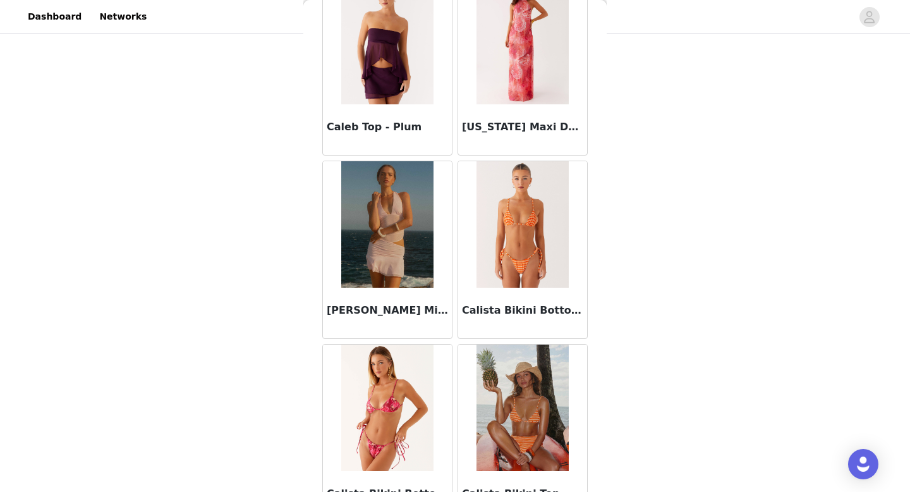
scroll to position [12435, 0]
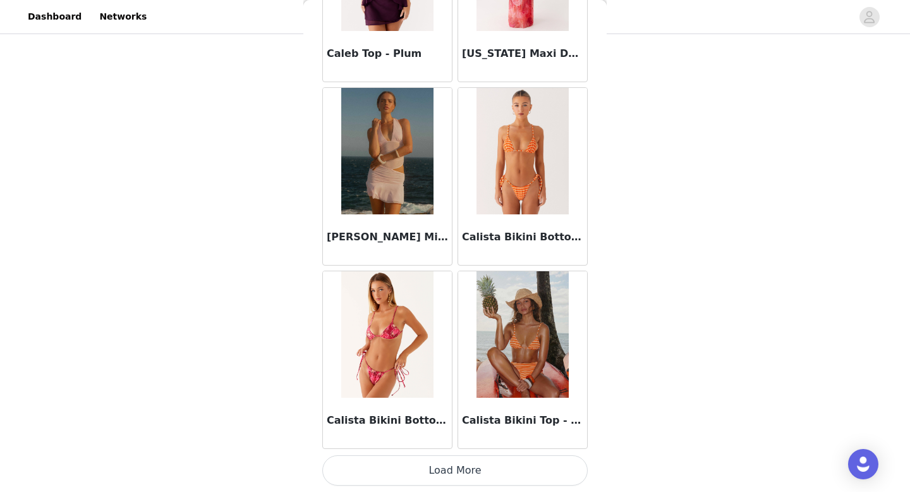
click at [443, 462] on button "Load More" at bounding box center [454, 470] width 265 height 30
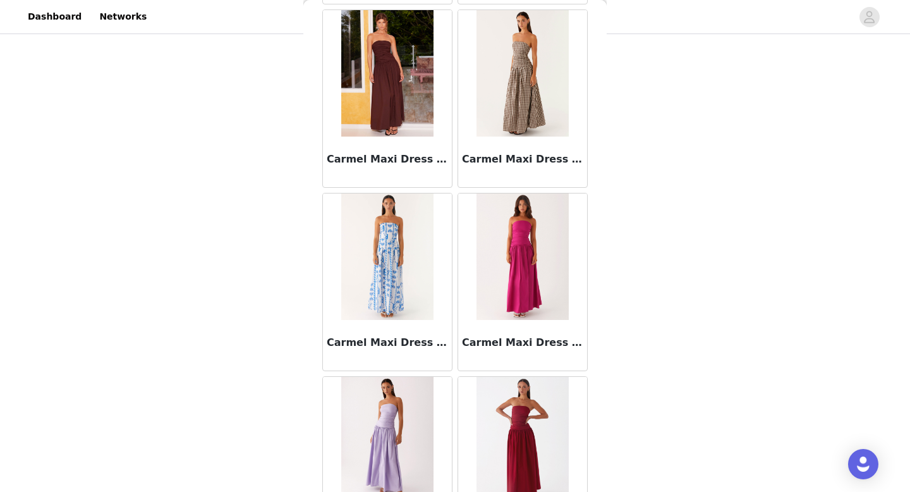
scroll to position [14267, 0]
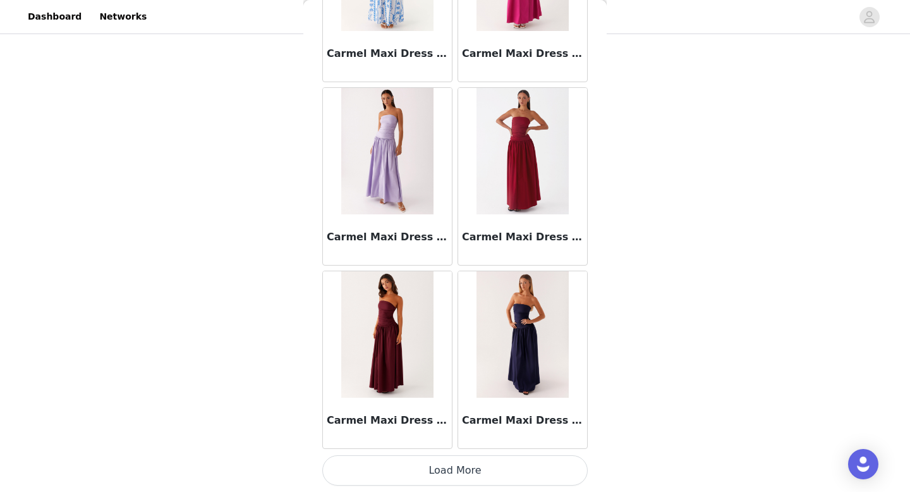
click at [481, 471] on button "Load More" at bounding box center [454, 470] width 265 height 30
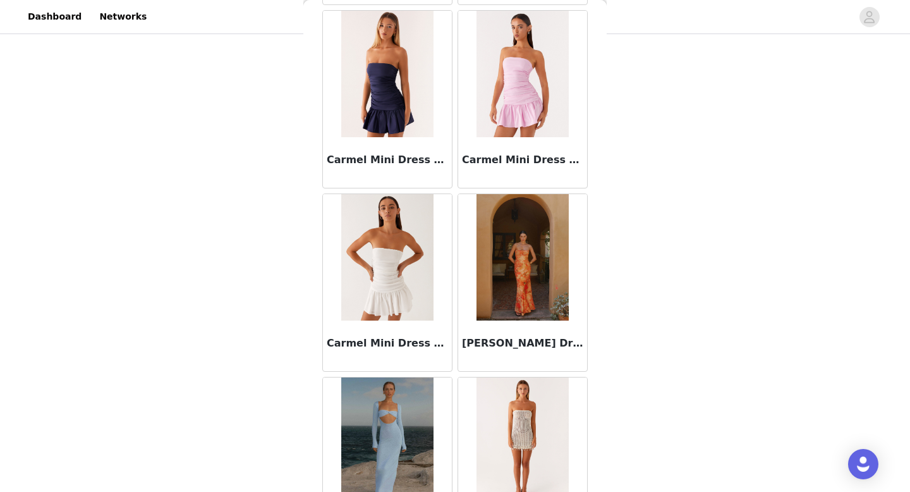
scroll to position [16100, 0]
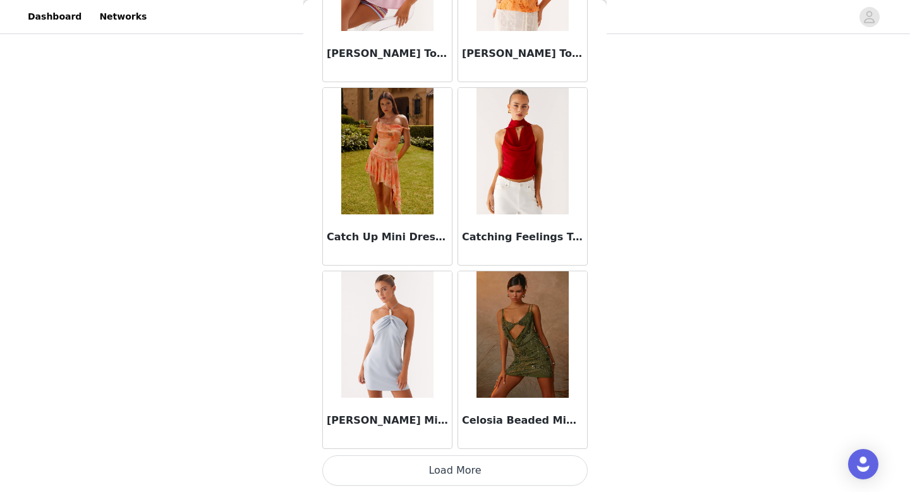
click at [469, 464] on button "Load More" at bounding box center [454, 470] width 265 height 30
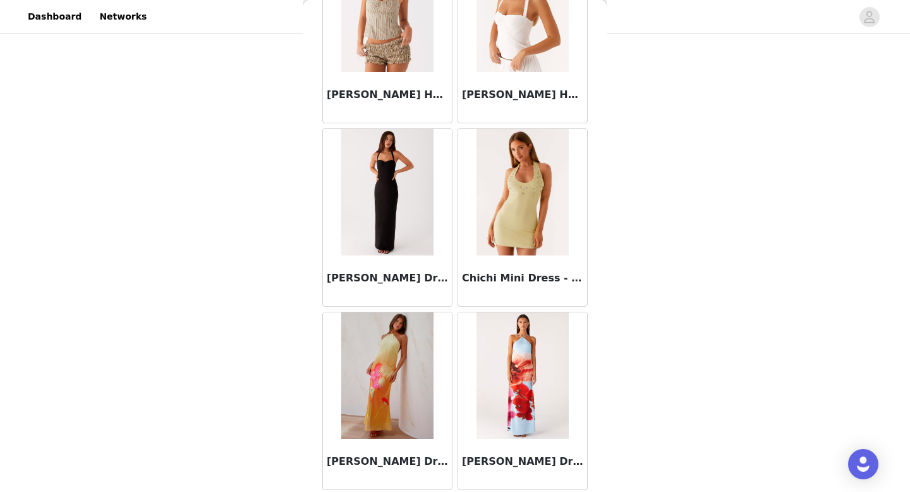
scroll to position [17932, 0]
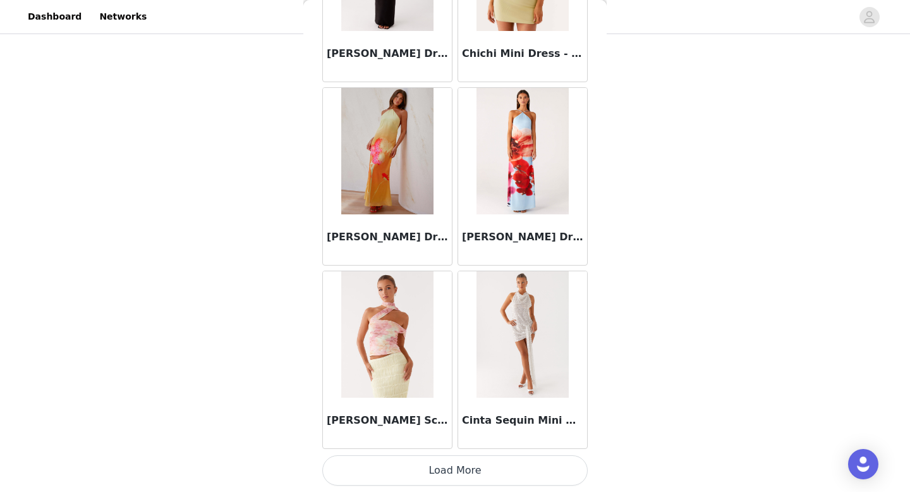
click at [456, 479] on button "Load More" at bounding box center [454, 470] width 265 height 30
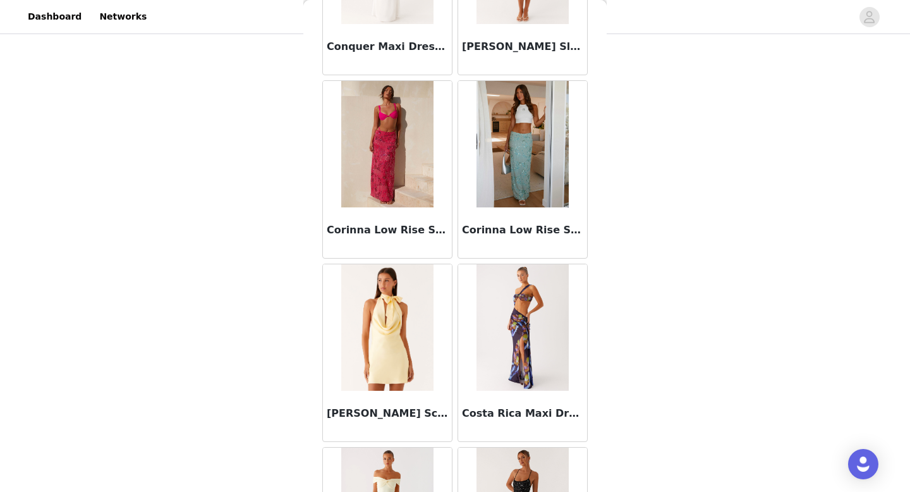
scroll to position [19764, 0]
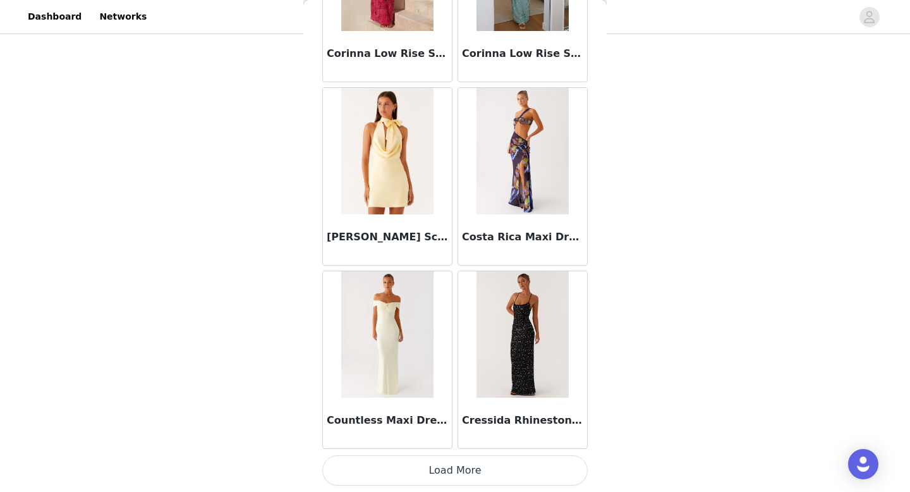
click at [454, 462] on button "Load More" at bounding box center [454, 470] width 265 height 30
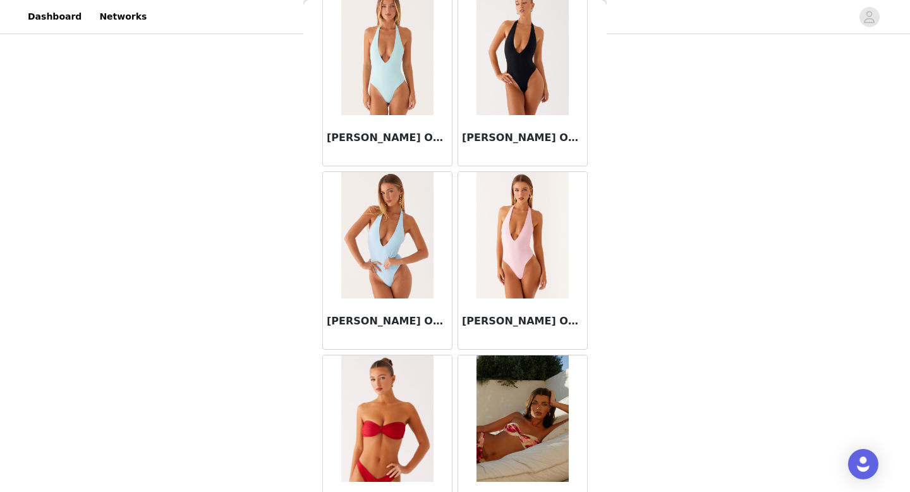
scroll to position [21596, 0]
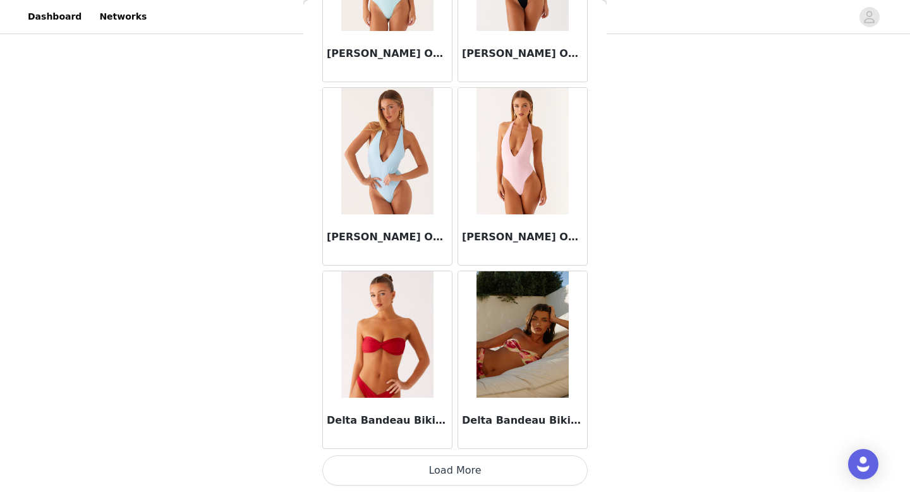
click at [441, 473] on button "Load More" at bounding box center [454, 470] width 265 height 30
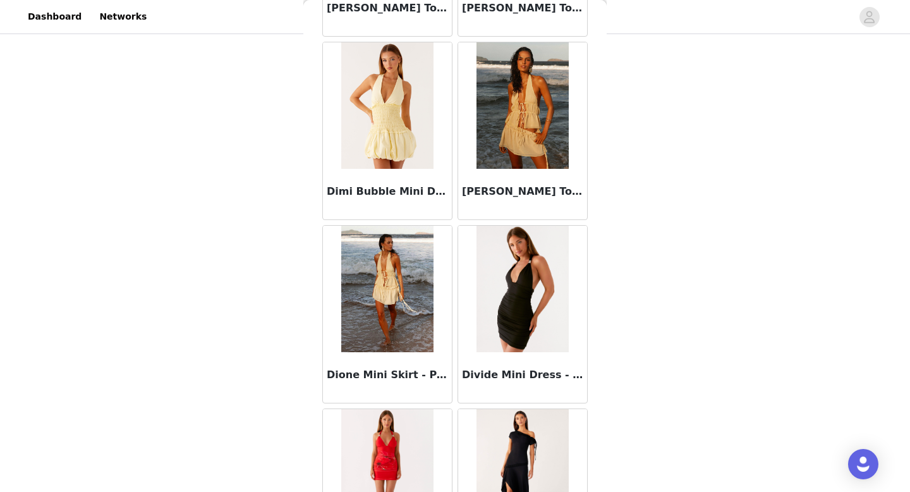
scroll to position [23429, 0]
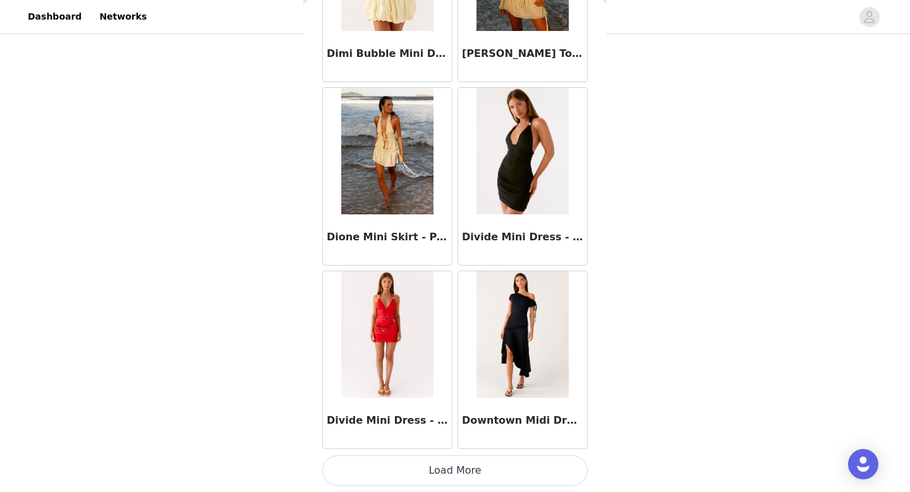
click at [462, 469] on button "Load More" at bounding box center [454, 470] width 265 height 30
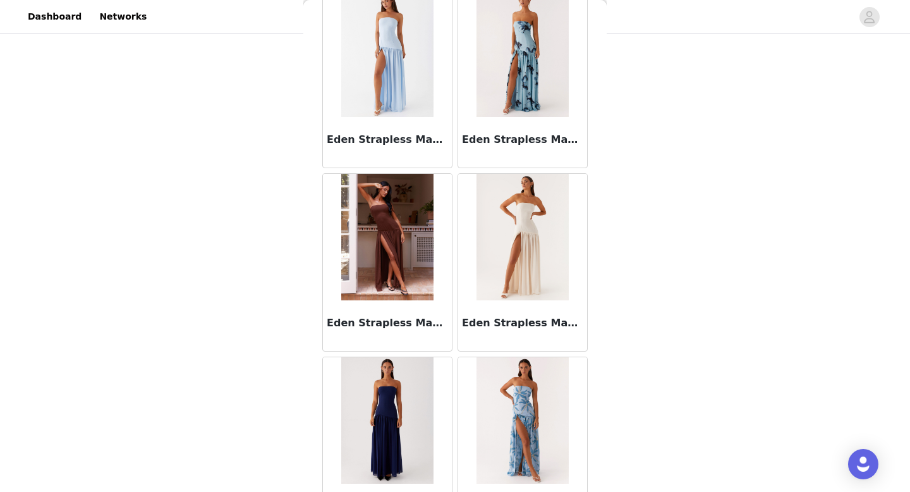
scroll to position [25261, 0]
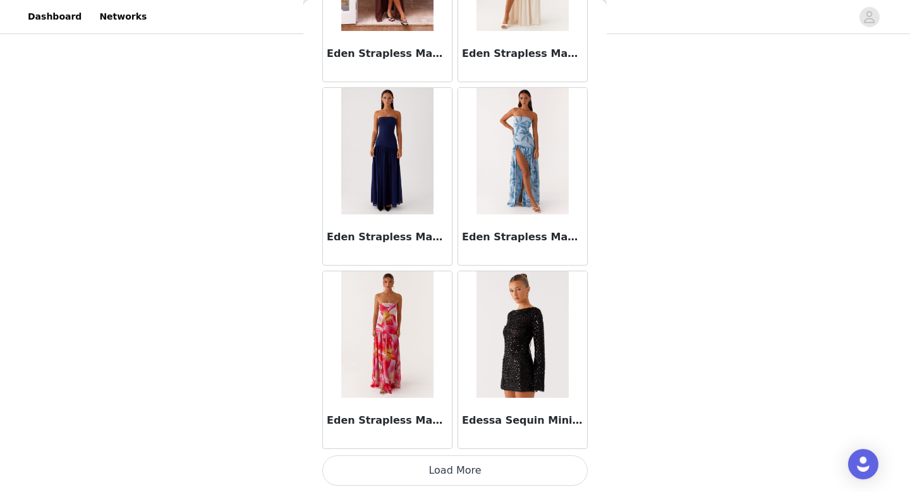
click at [440, 472] on button "Load More" at bounding box center [454, 470] width 265 height 30
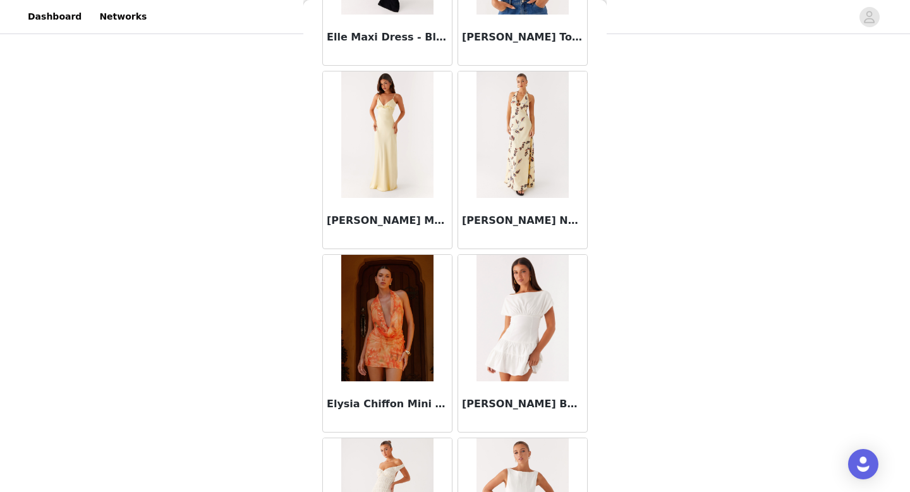
scroll to position [27093, 0]
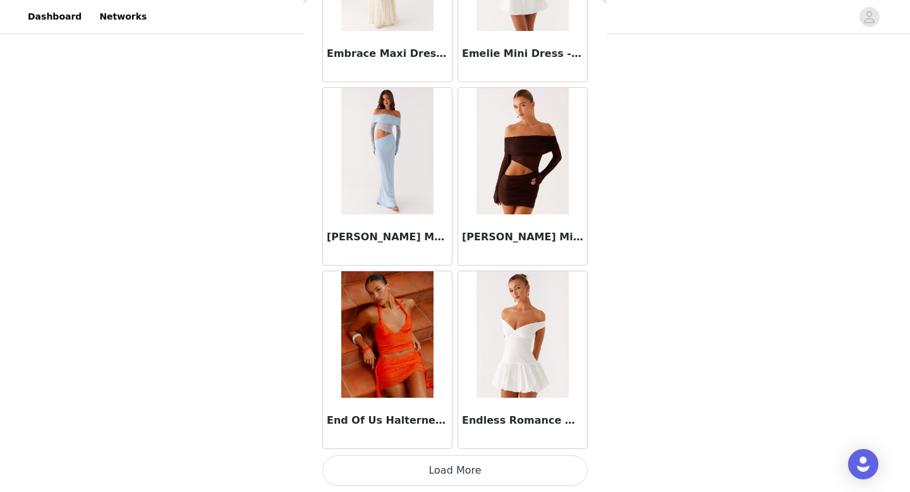
click at [454, 480] on button "Load More" at bounding box center [454, 470] width 265 height 30
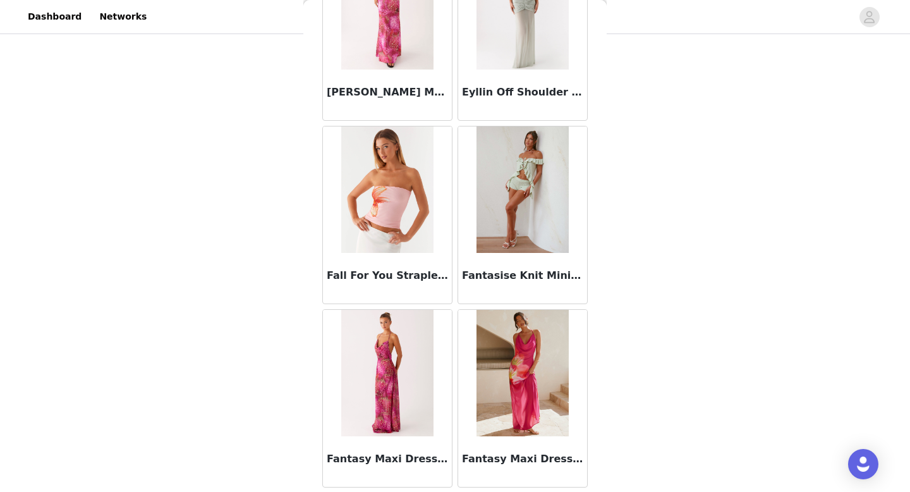
scroll to position [28925, 0]
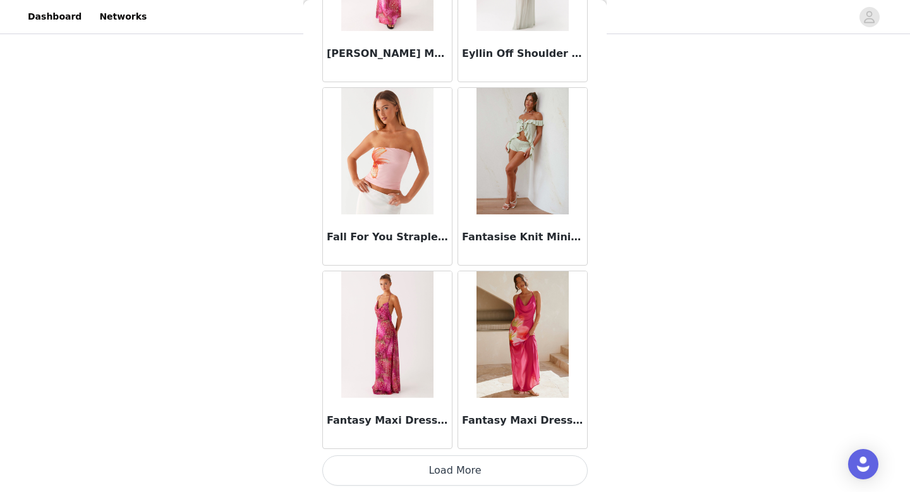
click at [452, 469] on button "Load More" at bounding box center [454, 470] width 265 height 30
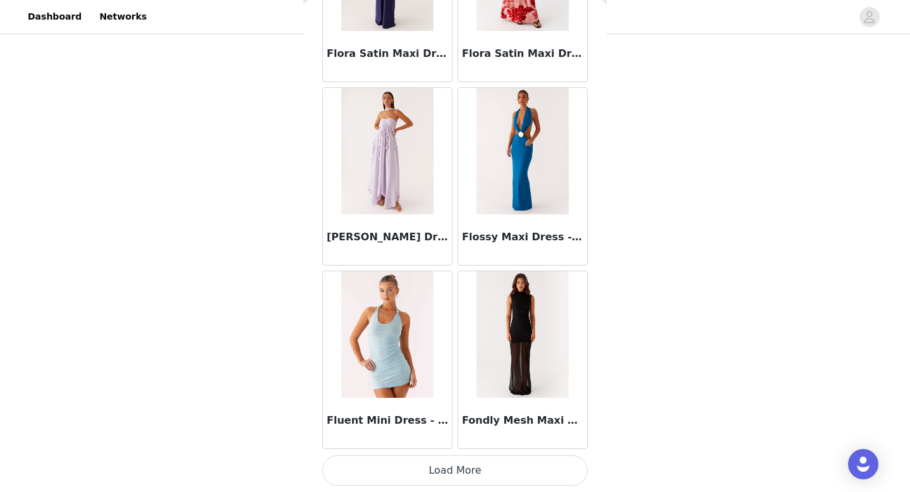
scroll to position [30756, 0]
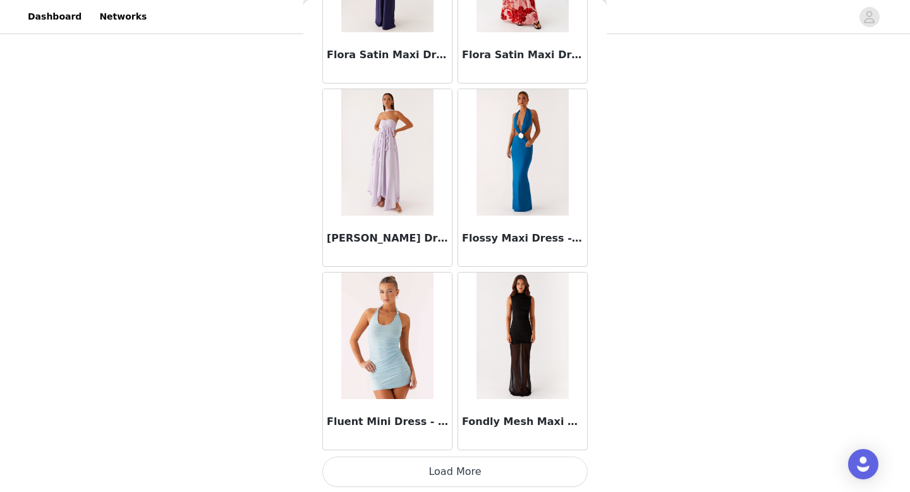
click at [487, 471] on button "Load More" at bounding box center [454, 471] width 265 height 30
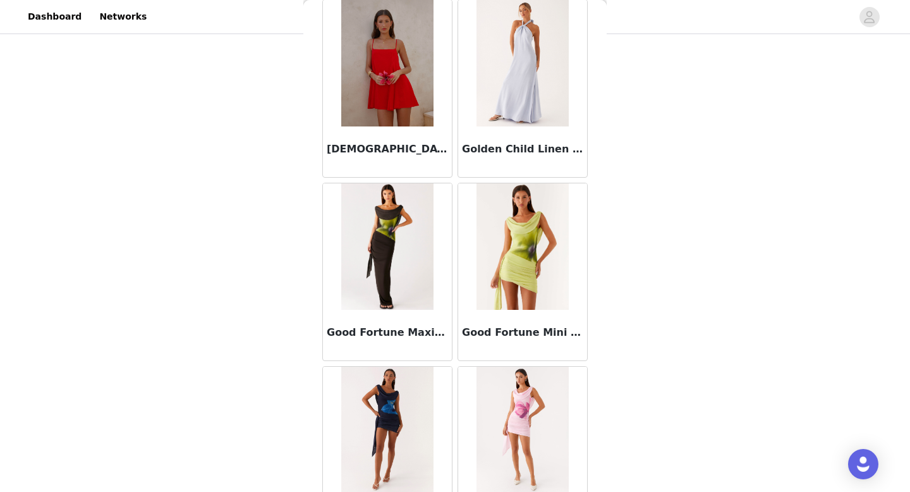
scroll to position [32590, 0]
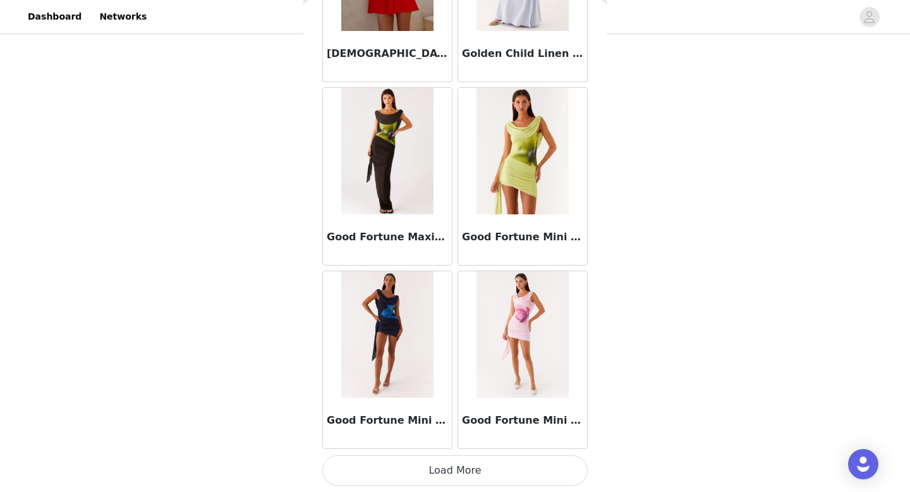
click at [454, 476] on button "Load More" at bounding box center [454, 470] width 265 height 30
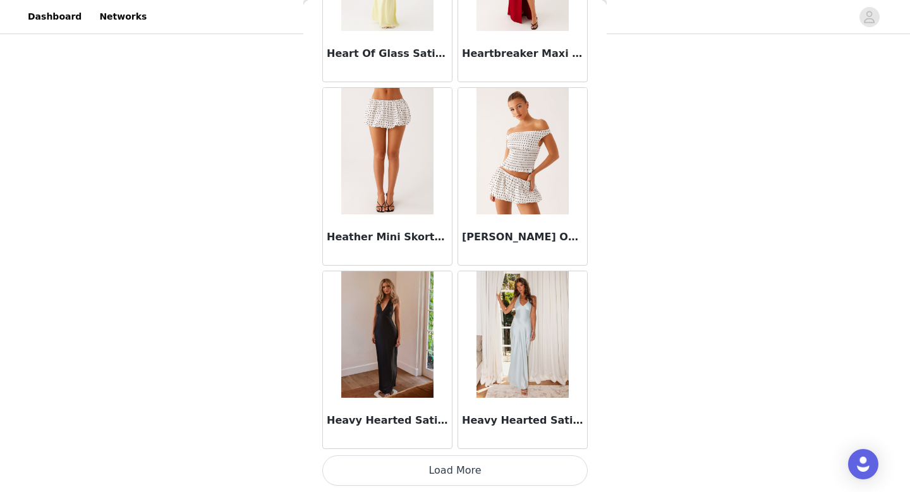
click at [449, 467] on button "Load More" at bounding box center [454, 470] width 265 height 30
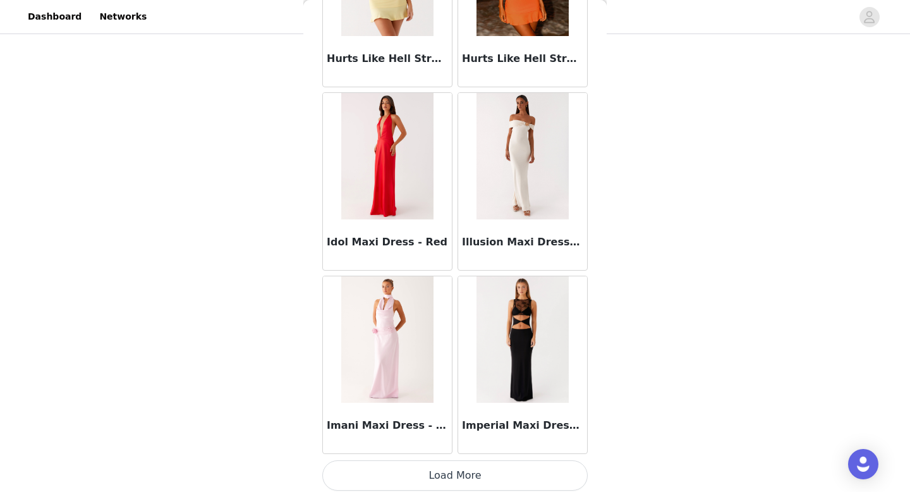
scroll to position [36254, 0]
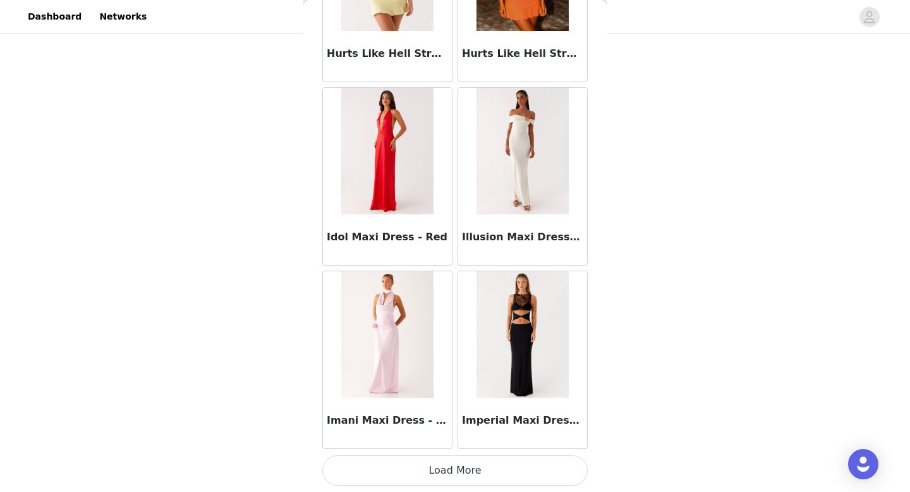
click at [455, 480] on button "Load More" at bounding box center [454, 470] width 265 height 30
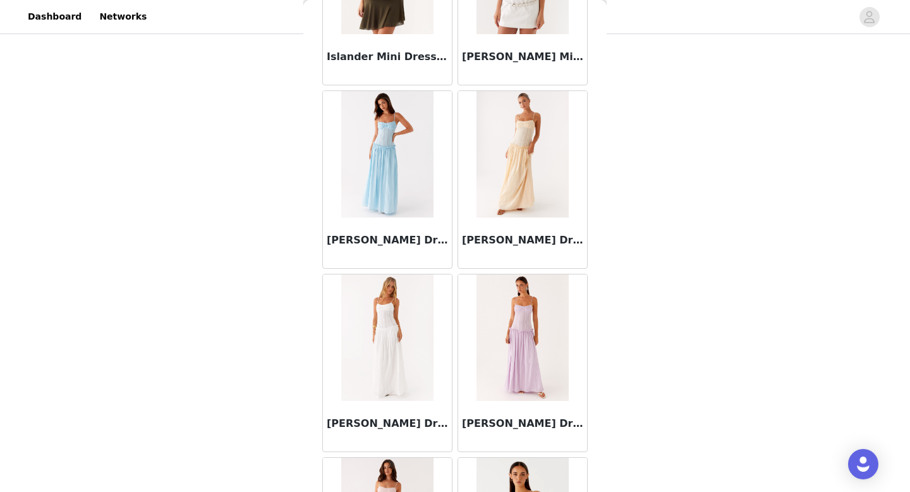
scroll to position [38086, 0]
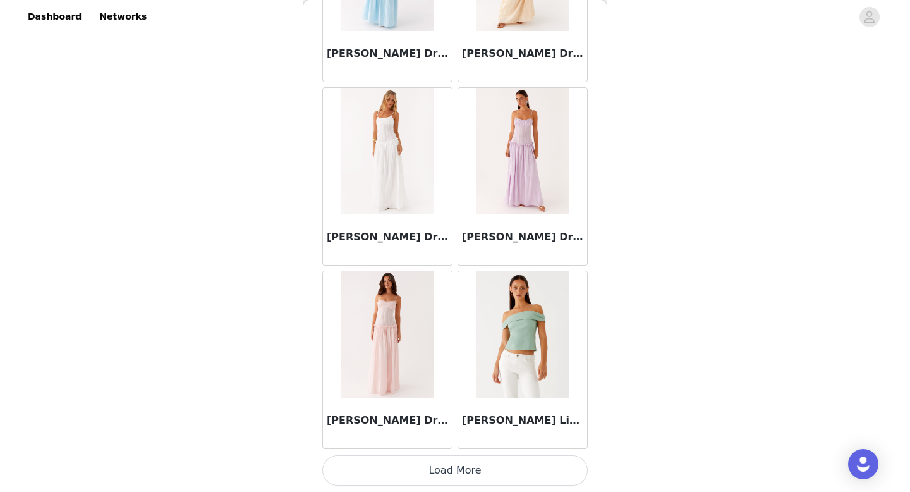
click at [464, 474] on button "Load More" at bounding box center [454, 470] width 265 height 30
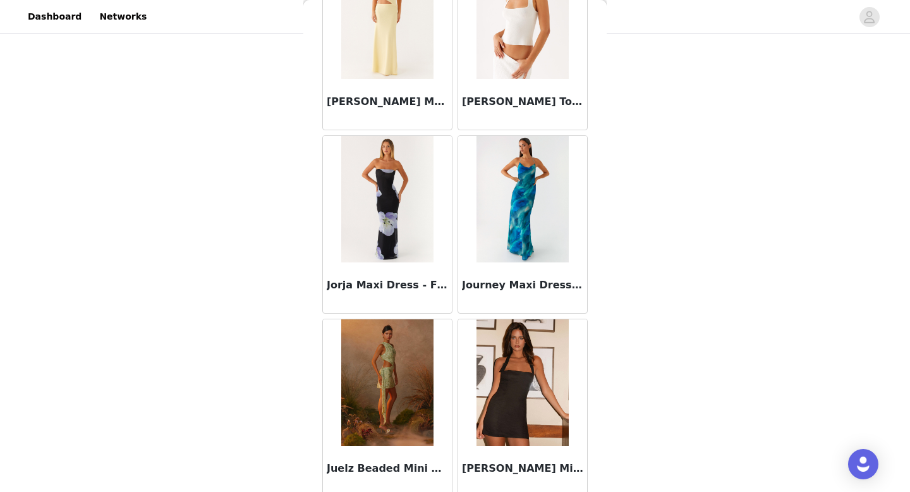
scroll to position [39919, 0]
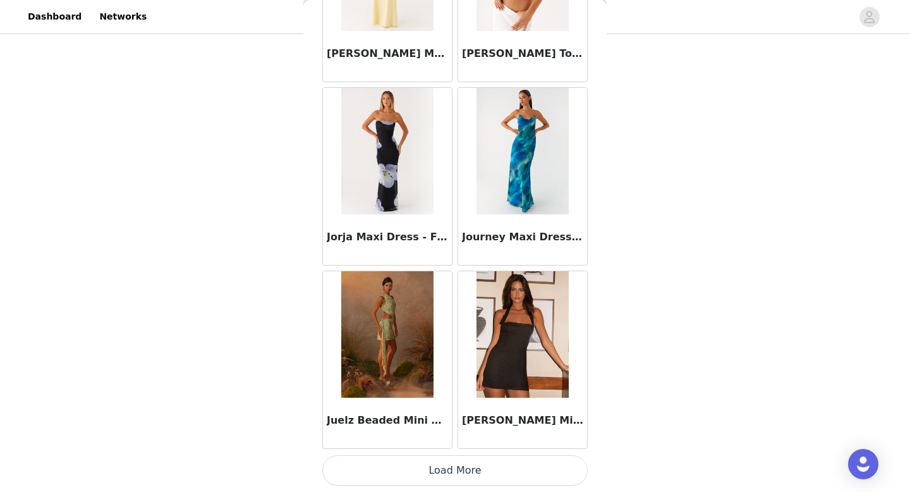
click at [474, 468] on button "Load More" at bounding box center [454, 470] width 265 height 30
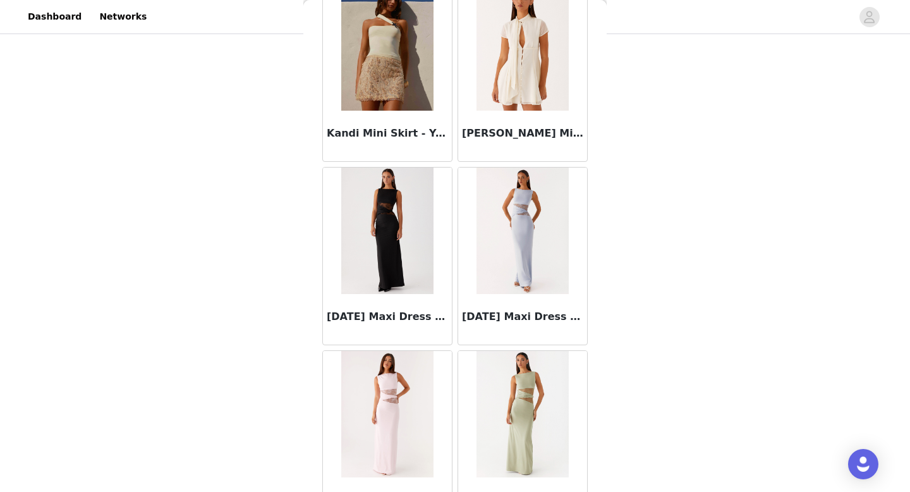
scroll to position [41751, 0]
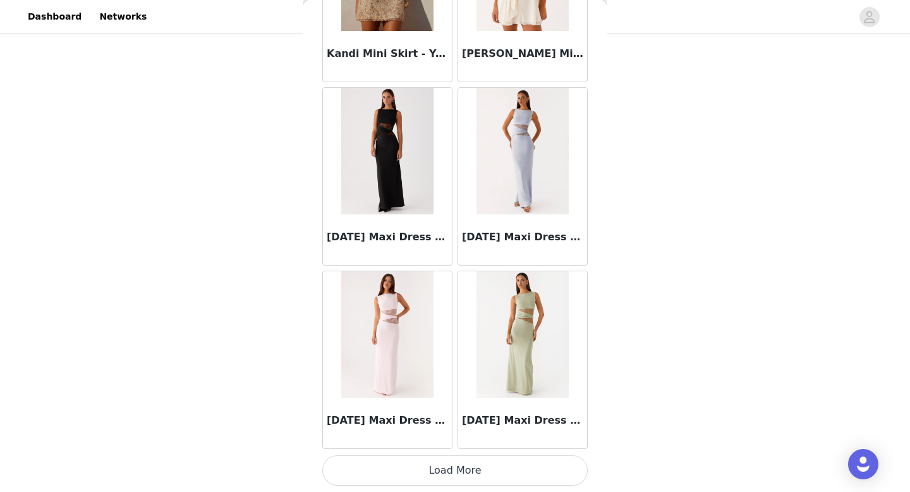
click at [457, 474] on button "Load More" at bounding box center [454, 470] width 265 height 30
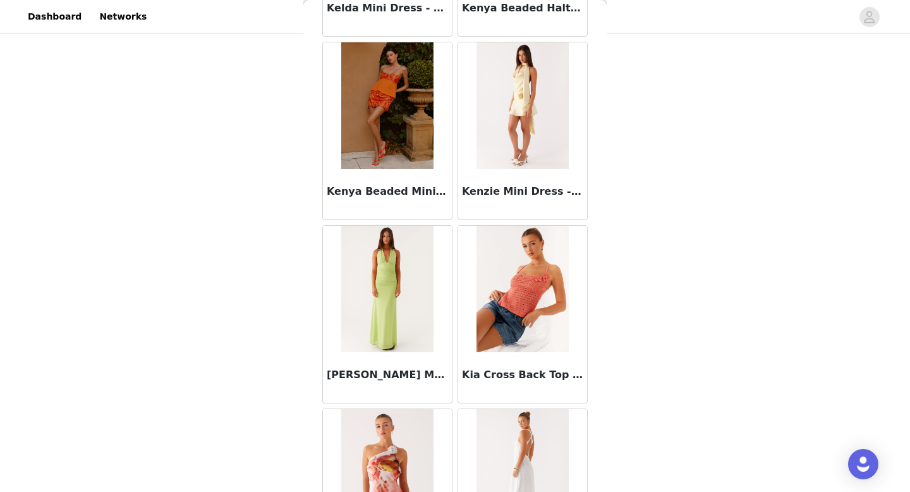
scroll to position [43583, 0]
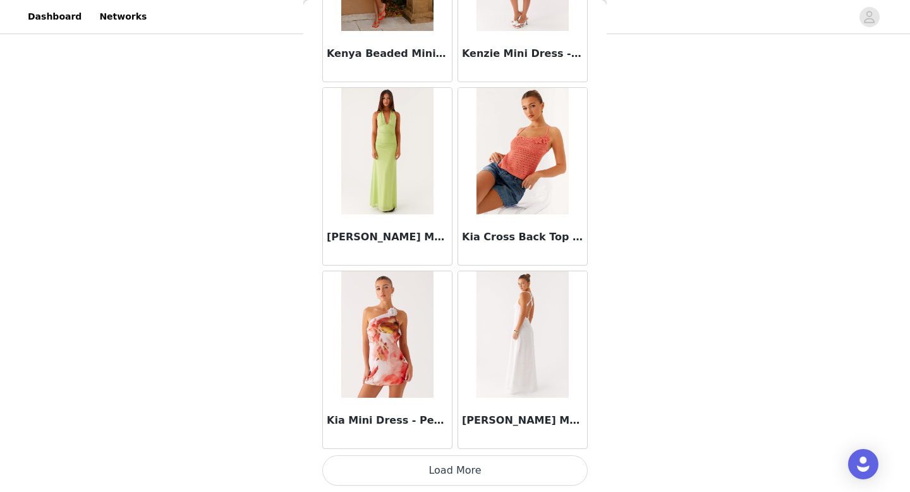
click at [457, 480] on button "Load More" at bounding box center [454, 470] width 265 height 30
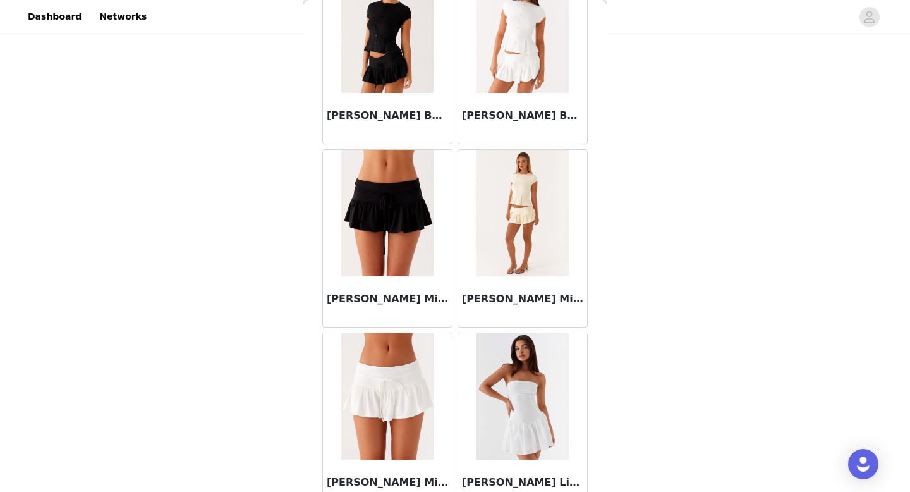
scroll to position [45415, 0]
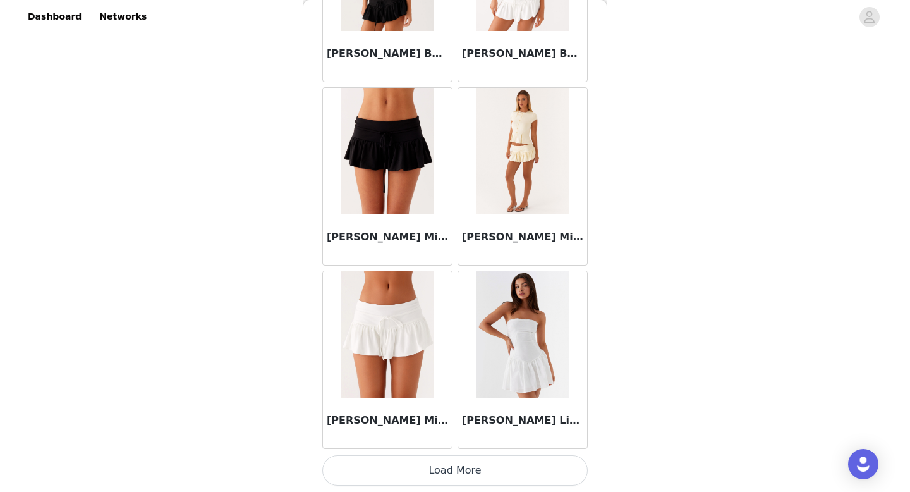
click at [438, 469] on button "Load More" at bounding box center [454, 470] width 265 height 30
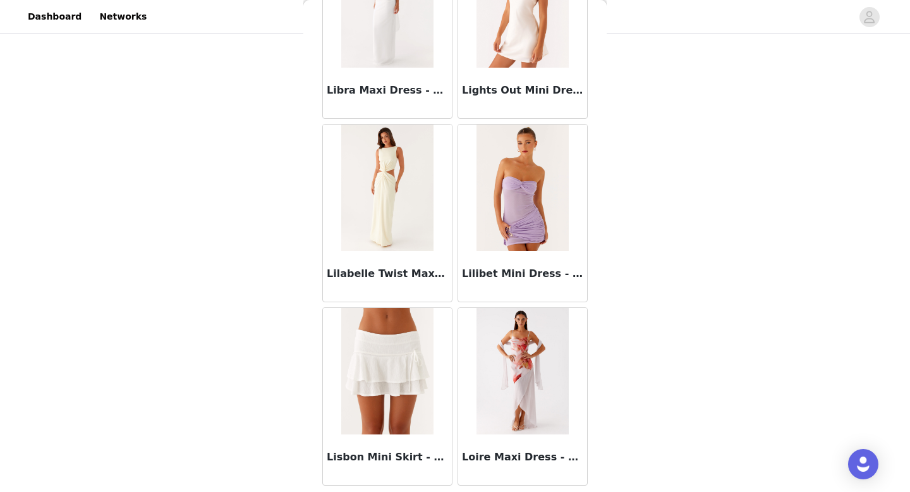
scroll to position [47248, 0]
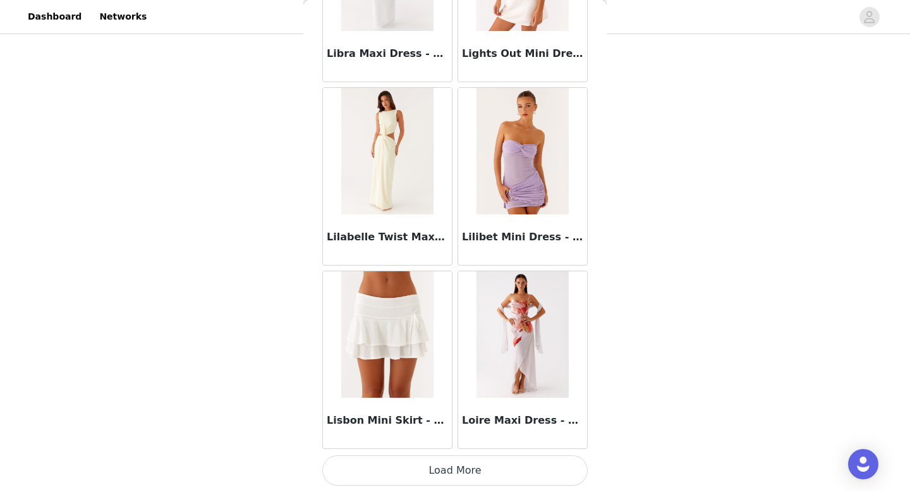
click at [437, 480] on button "Load More" at bounding box center [454, 470] width 265 height 30
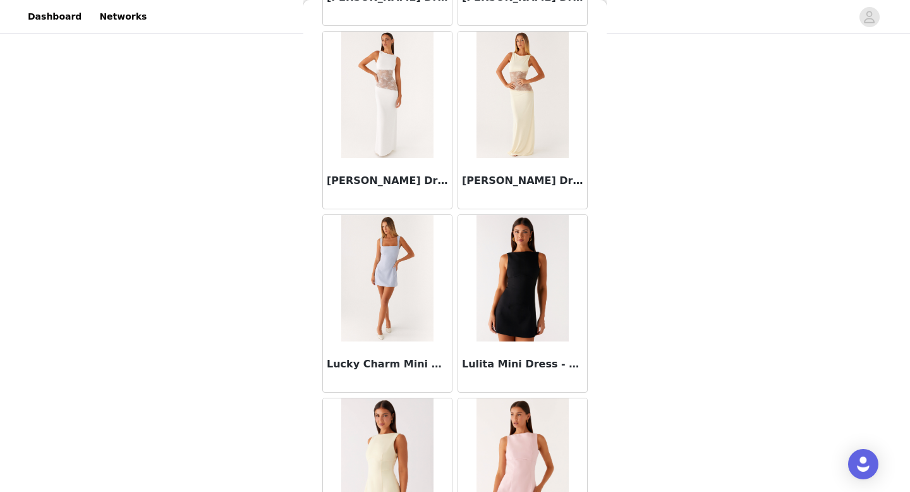
scroll to position [49080, 0]
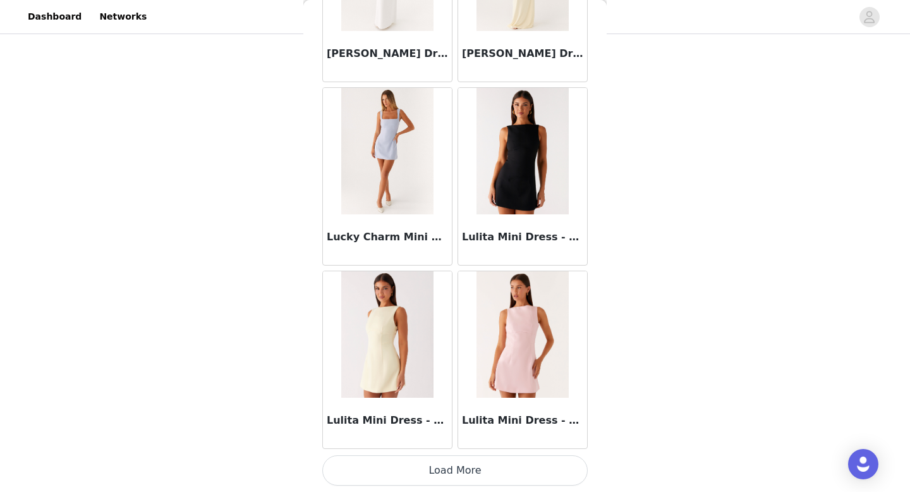
click at [460, 466] on button "Load More" at bounding box center [454, 470] width 265 height 30
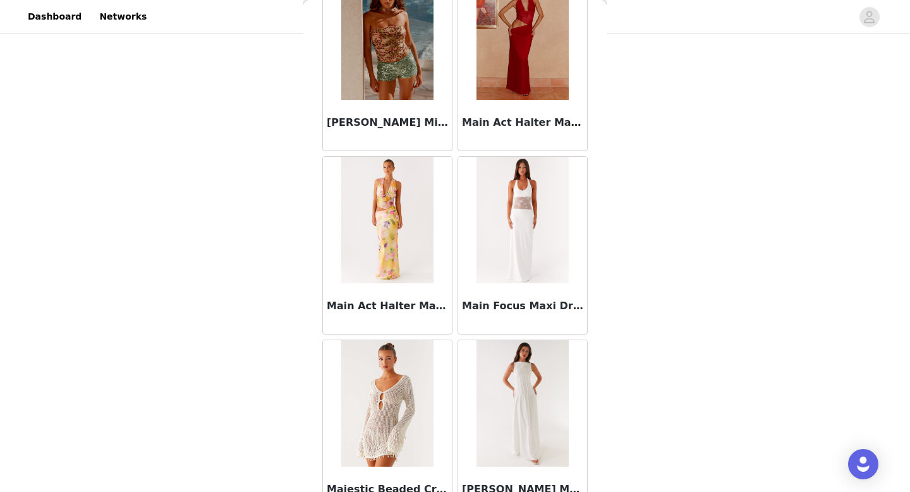
scroll to position [50912, 0]
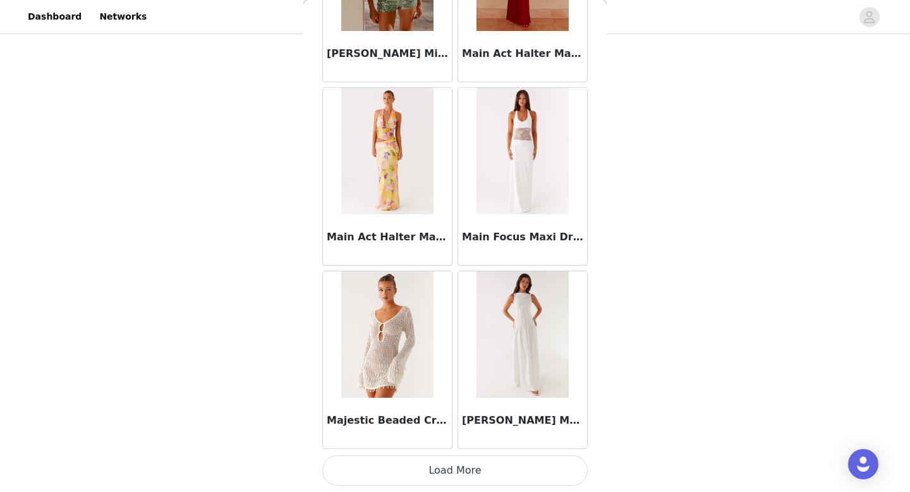
click at [412, 474] on button "Load More" at bounding box center [454, 470] width 265 height 30
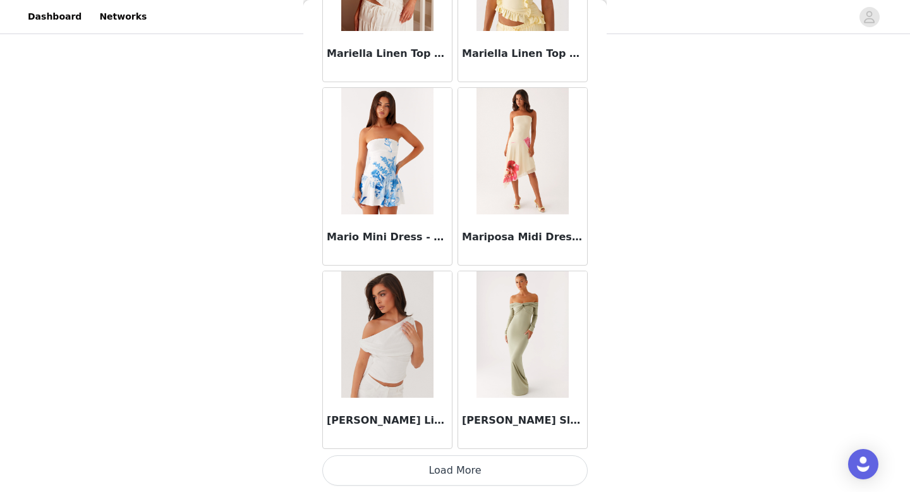
scroll to position [52739, 0]
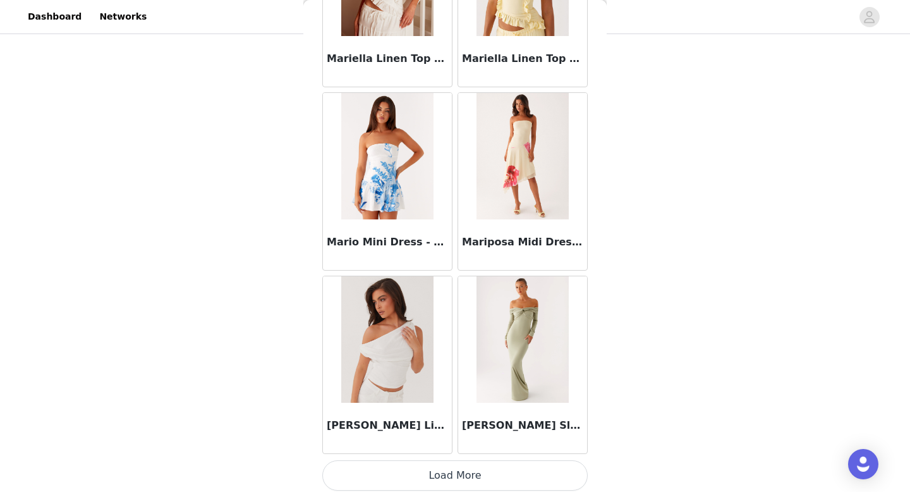
click at [438, 467] on button "Load More" at bounding box center [454, 475] width 265 height 30
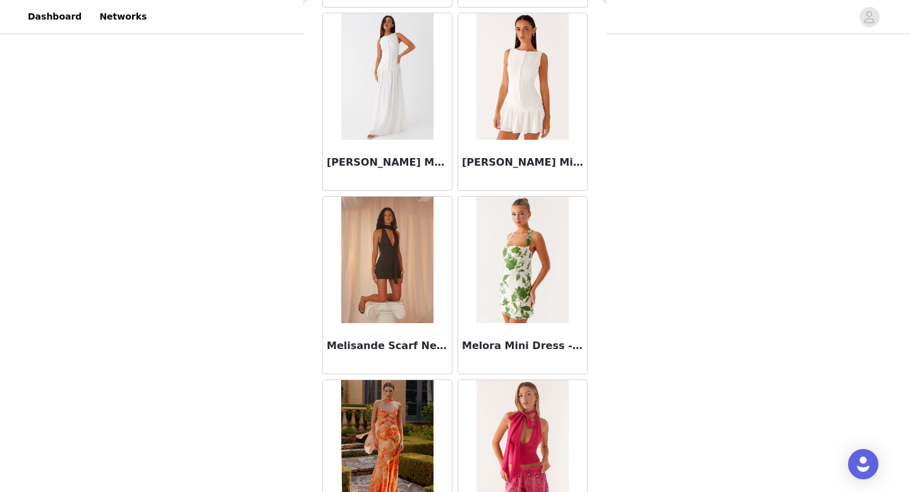
scroll to position [54577, 0]
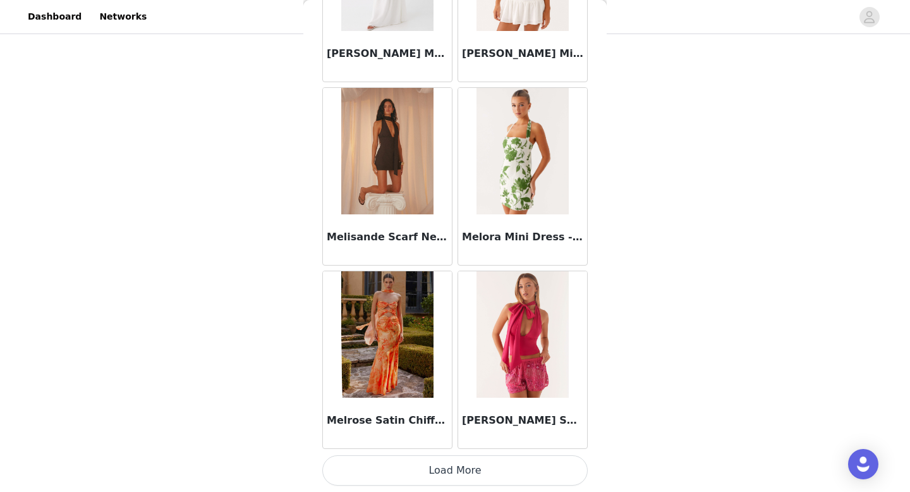
click at [452, 479] on button "Load More" at bounding box center [454, 470] width 265 height 30
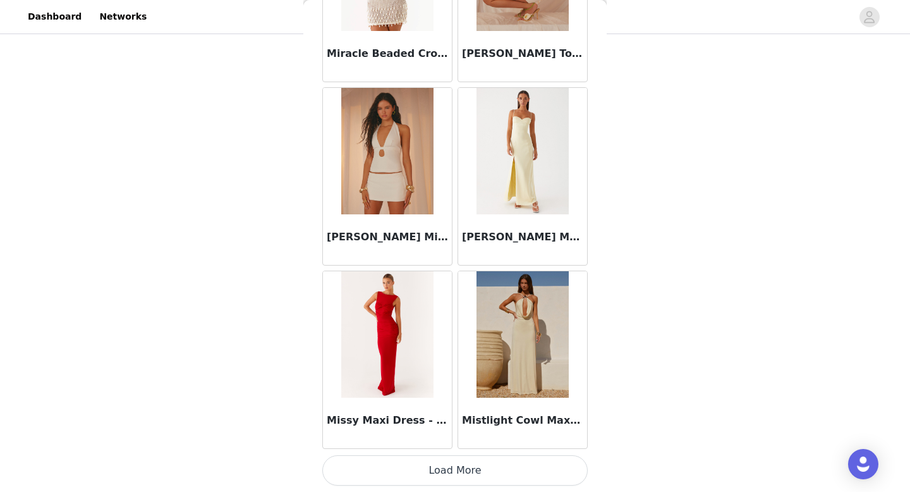
scroll to position [56407, 0]
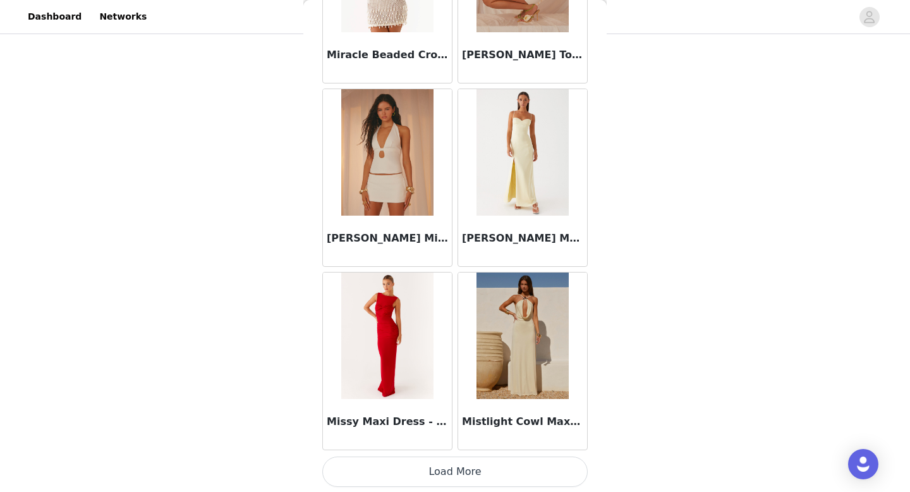
click at [449, 470] on button "Load More" at bounding box center [454, 471] width 265 height 30
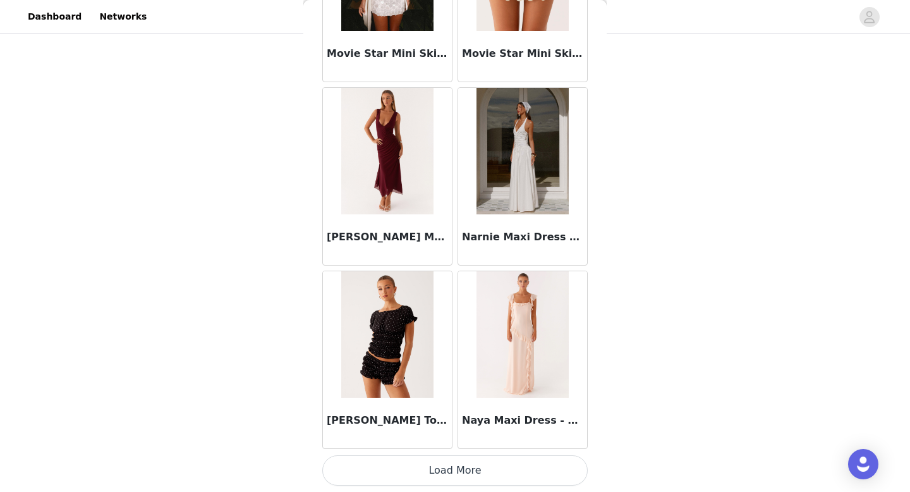
scroll to position [58240, 0]
click at [440, 461] on button "Load More" at bounding box center [454, 471] width 265 height 30
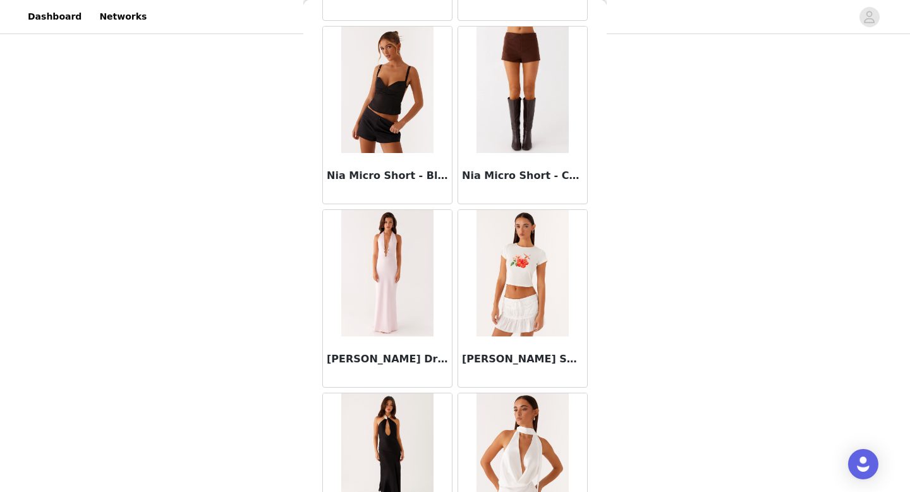
scroll to position [59039, 0]
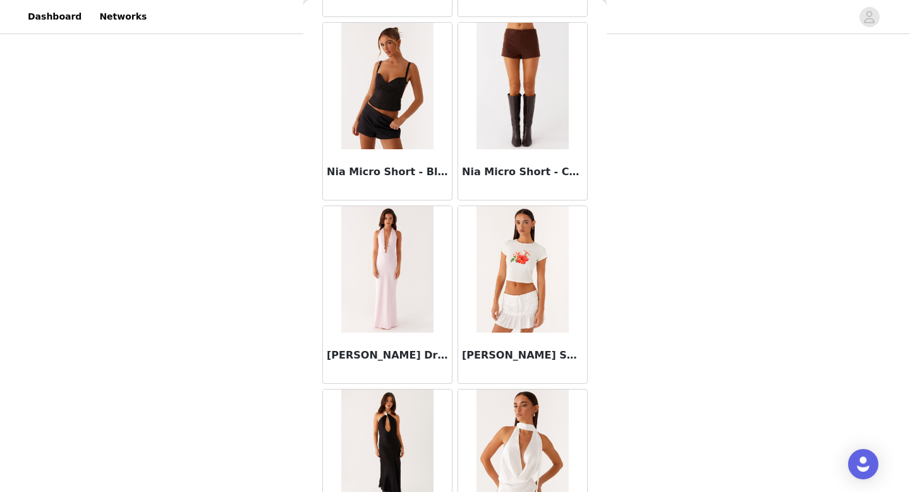
click at [523, 119] on img at bounding box center [522, 86] width 92 height 126
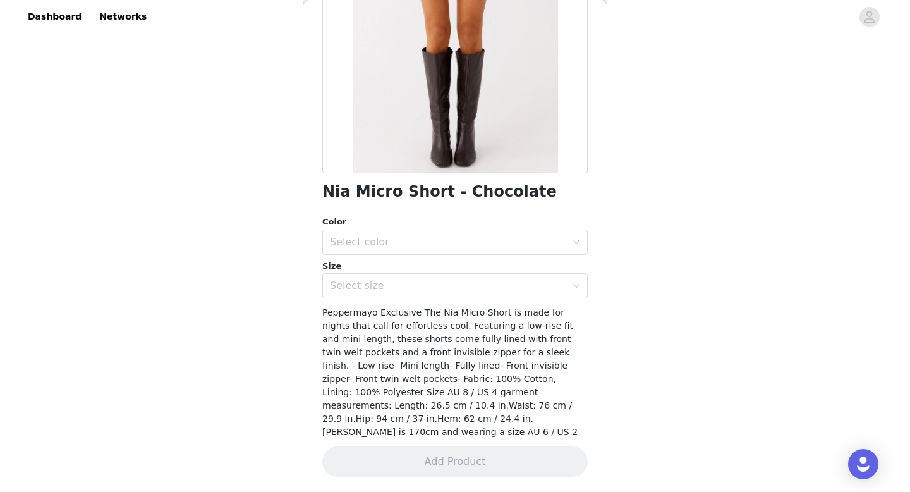
scroll to position [161, 0]
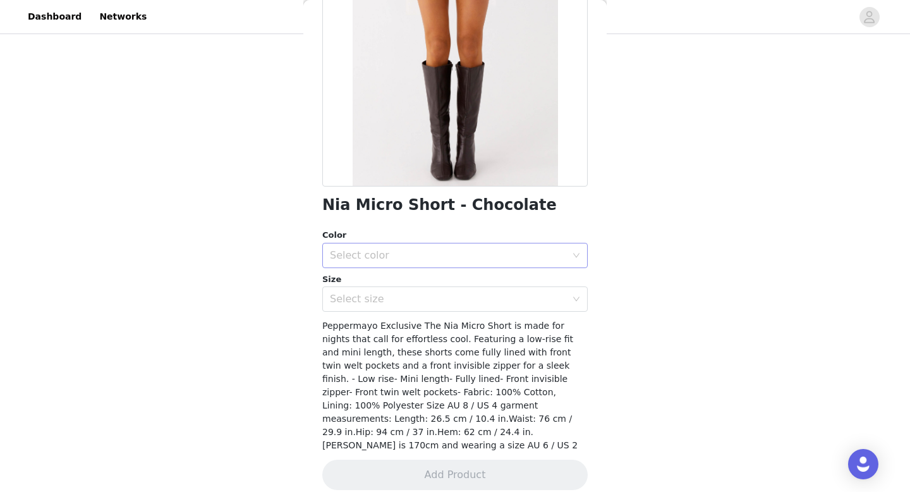
click at [478, 260] on div "Select color" at bounding box center [448, 255] width 236 height 13
click at [460, 285] on li "Chocolate" at bounding box center [454, 283] width 265 height 20
click at [447, 301] on div "Select size" at bounding box center [448, 299] width 236 height 13
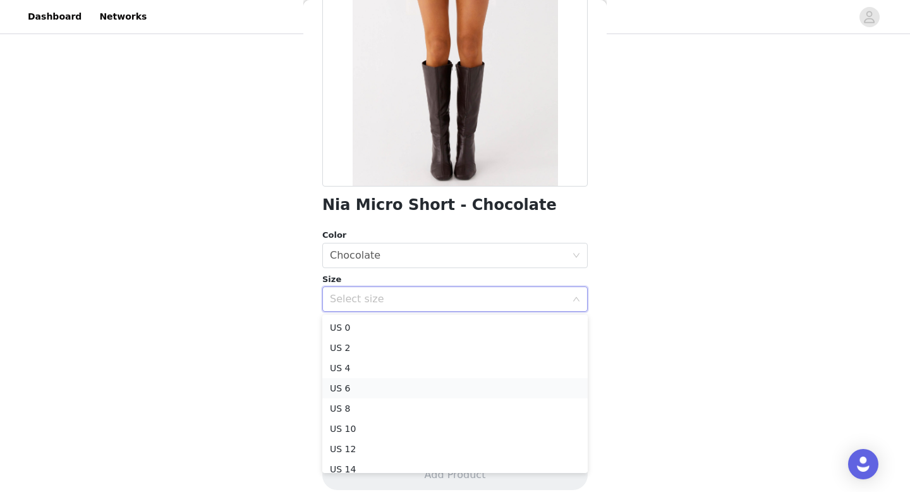
click at [416, 397] on li "US 6" at bounding box center [454, 388] width 265 height 20
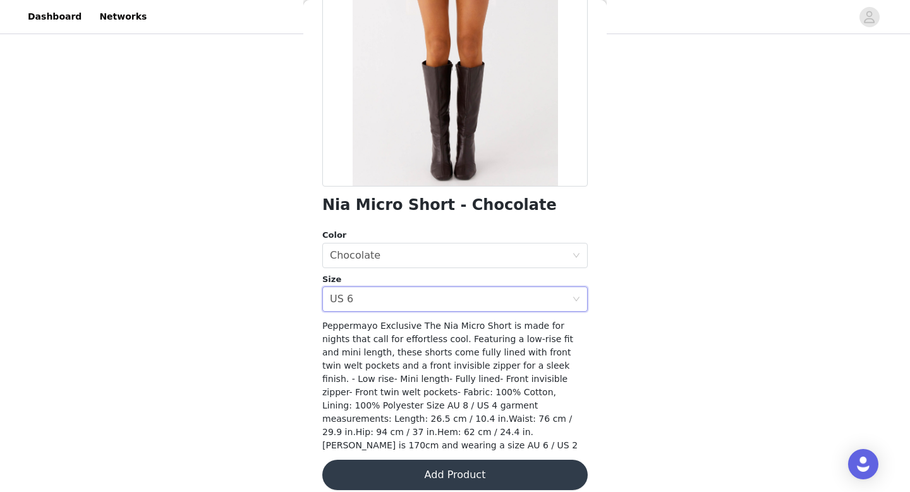
click at [443, 462] on button "Add Product" at bounding box center [454, 474] width 265 height 30
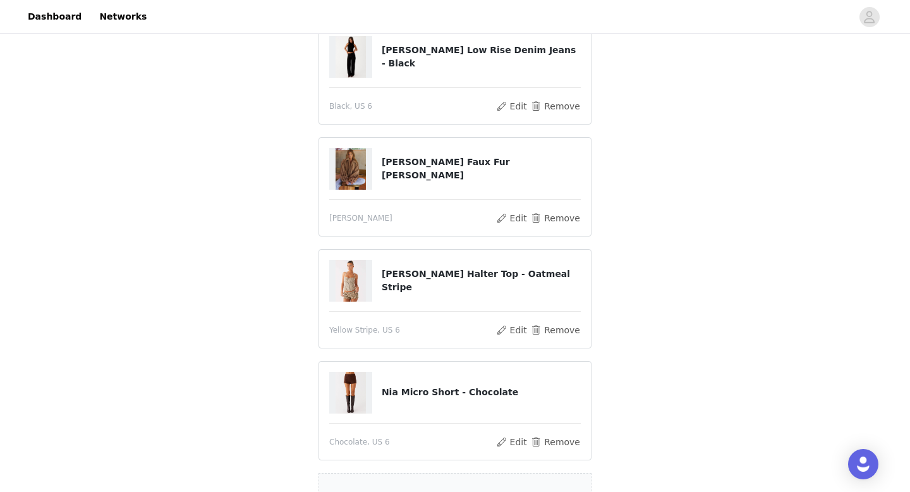
scroll to position [395, 0]
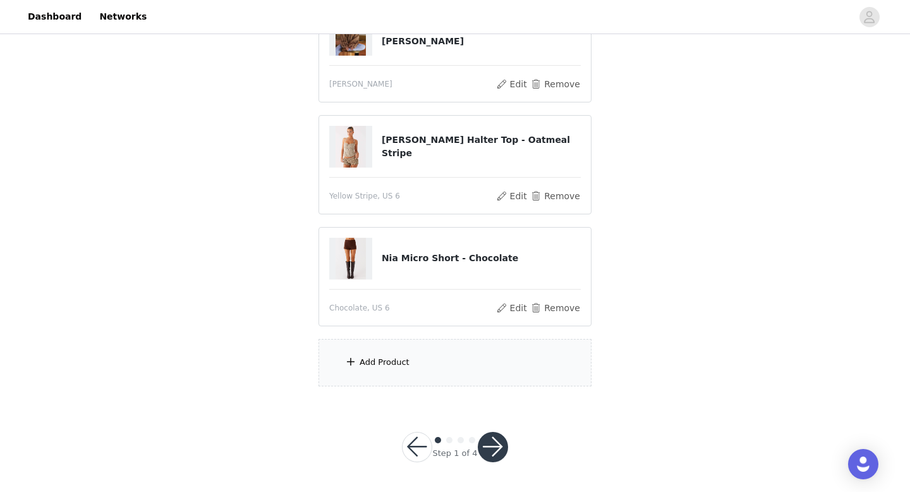
click at [457, 364] on div "Add Product" at bounding box center [454, 362] width 273 height 47
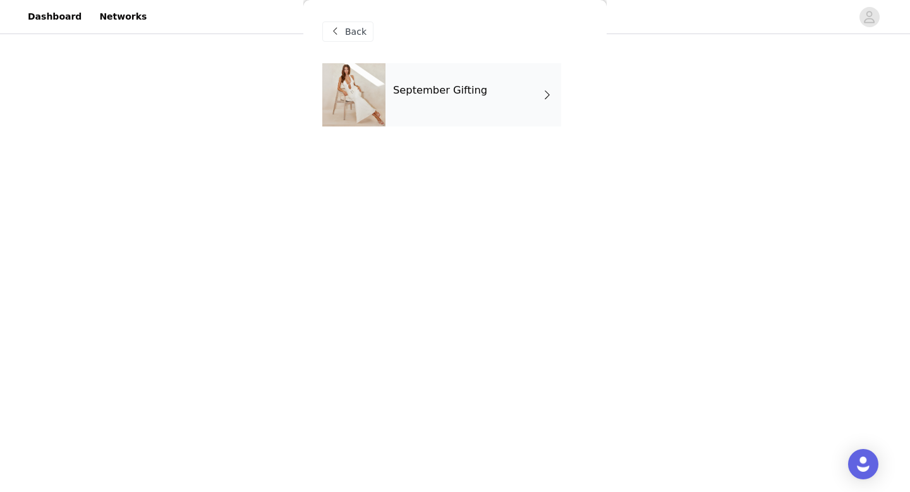
click at [490, 116] on div "September Gifting" at bounding box center [473, 94] width 176 height 63
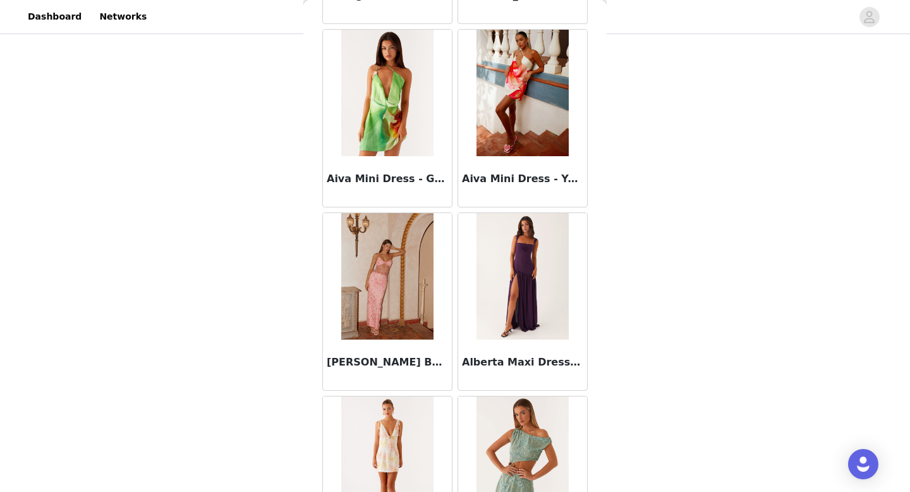
scroll to position [1442, 0]
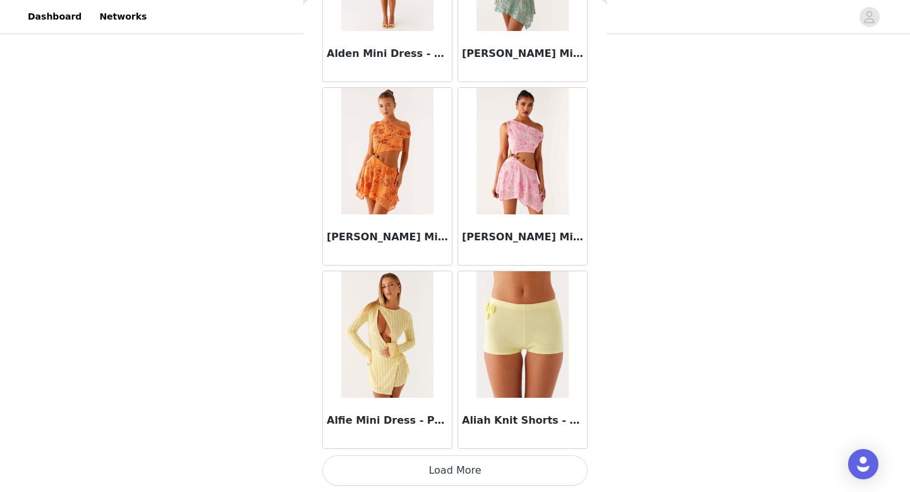
click at [438, 477] on button "Load More" at bounding box center [454, 470] width 265 height 30
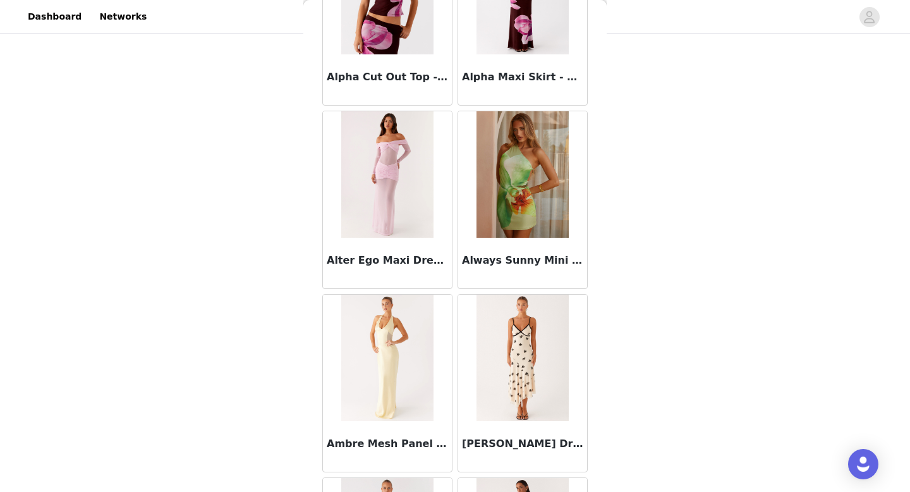
scroll to position [3274, 0]
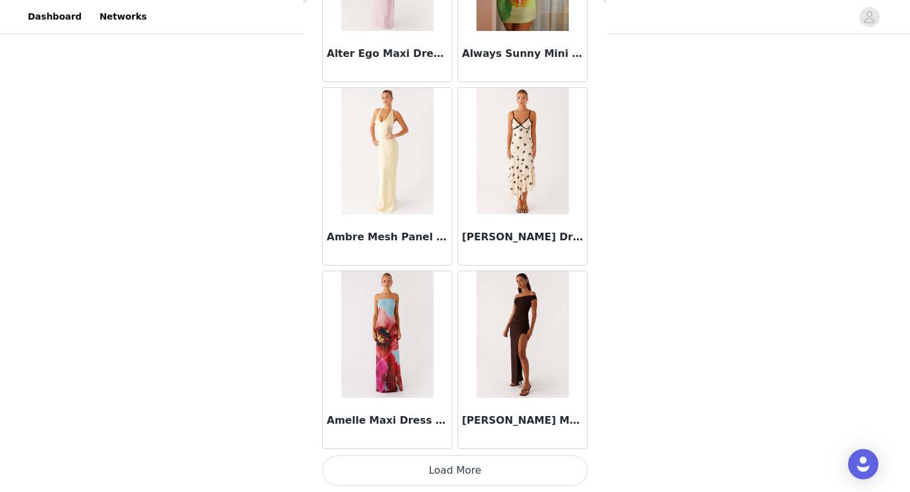
click at [457, 460] on button "Load More" at bounding box center [454, 470] width 265 height 30
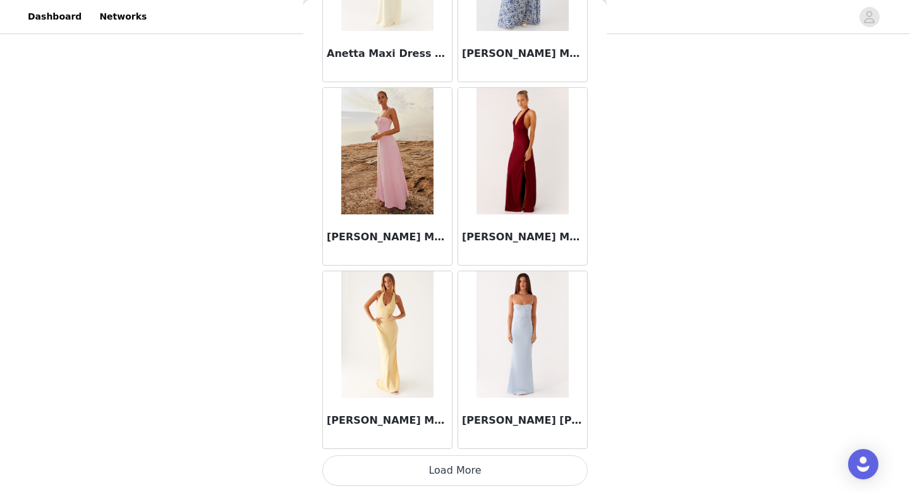
click at [456, 463] on button "Load More" at bounding box center [454, 470] width 265 height 30
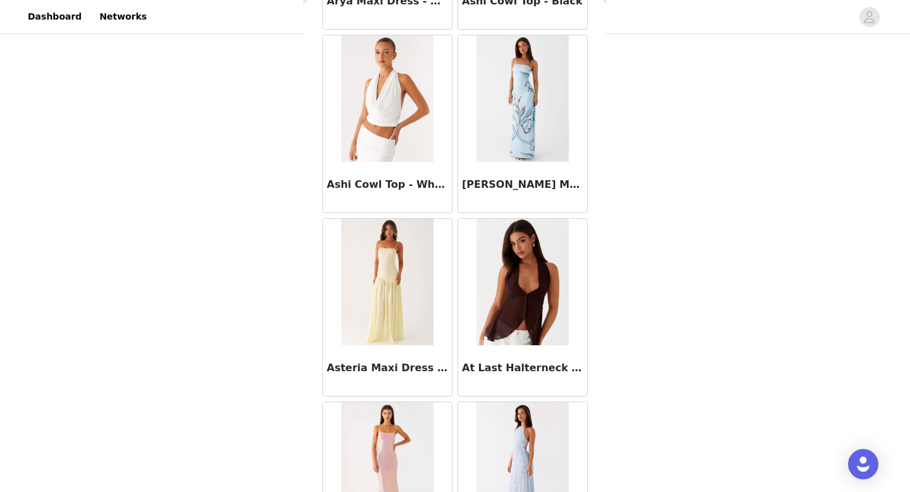
scroll to position [6938, 0]
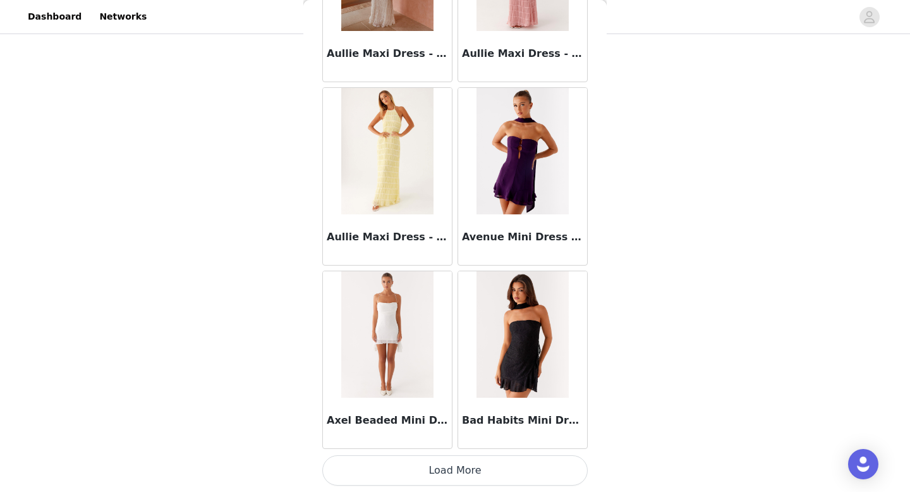
click at [447, 479] on button "Load More" at bounding box center [454, 470] width 265 height 30
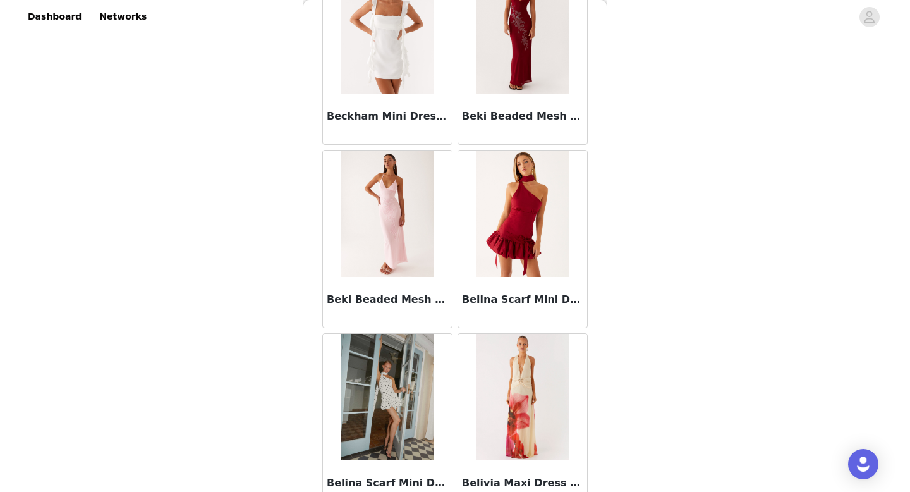
scroll to position [8771, 0]
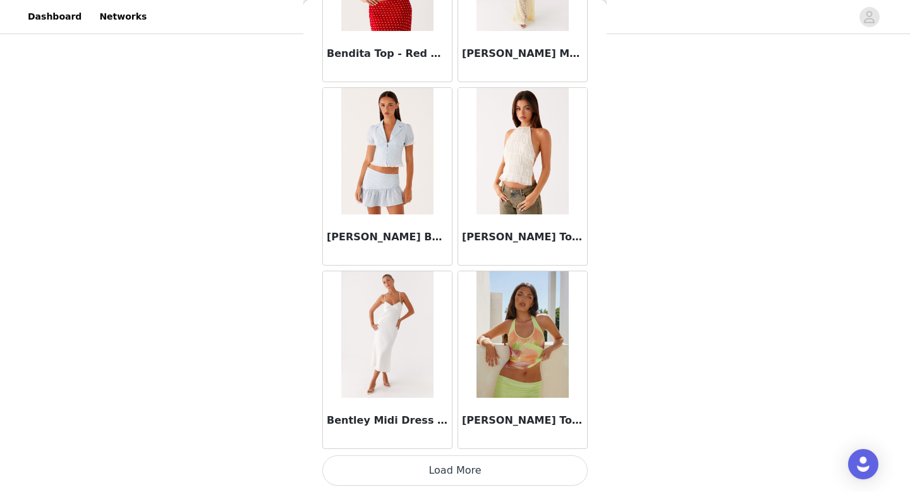
click at [447, 480] on button "Load More" at bounding box center [454, 470] width 265 height 30
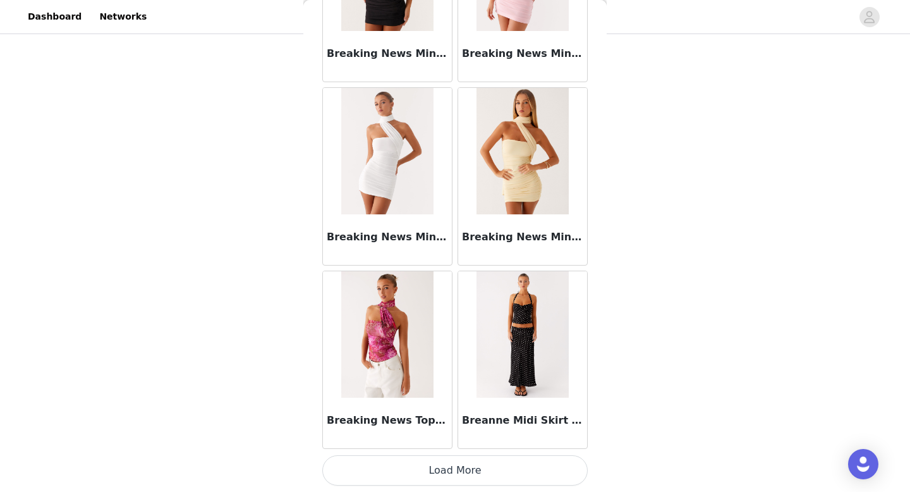
click at [450, 469] on button "Load More" at bounding box center [454, 470] width 265 height 30
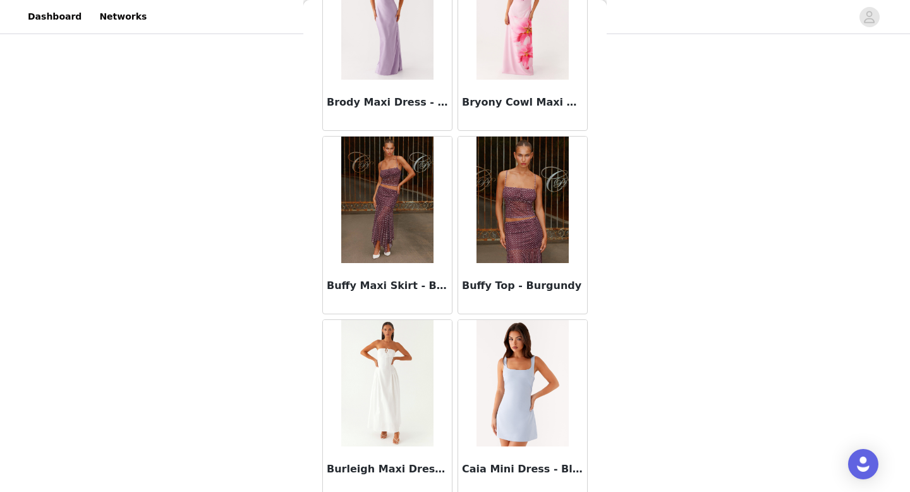
scroll to position [12428, 0]
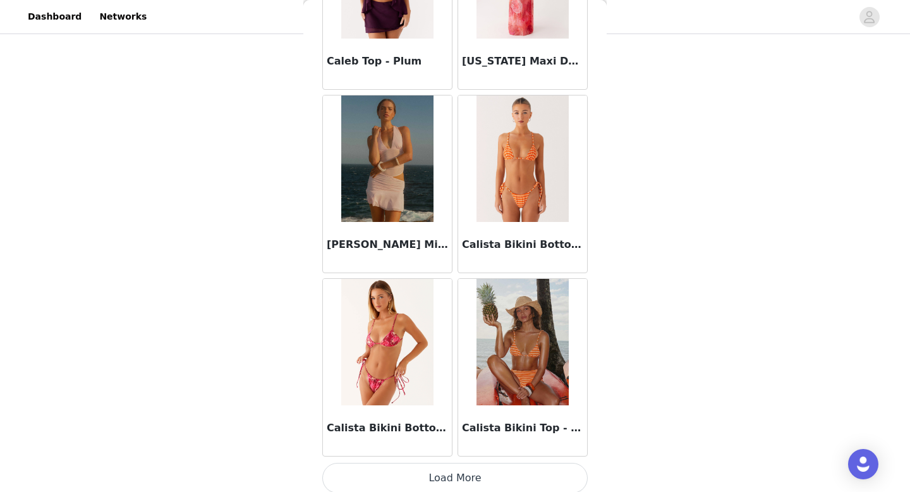
click at [450, 480] on button "Load More" at bounding box center [454, 477] width 265 height 30
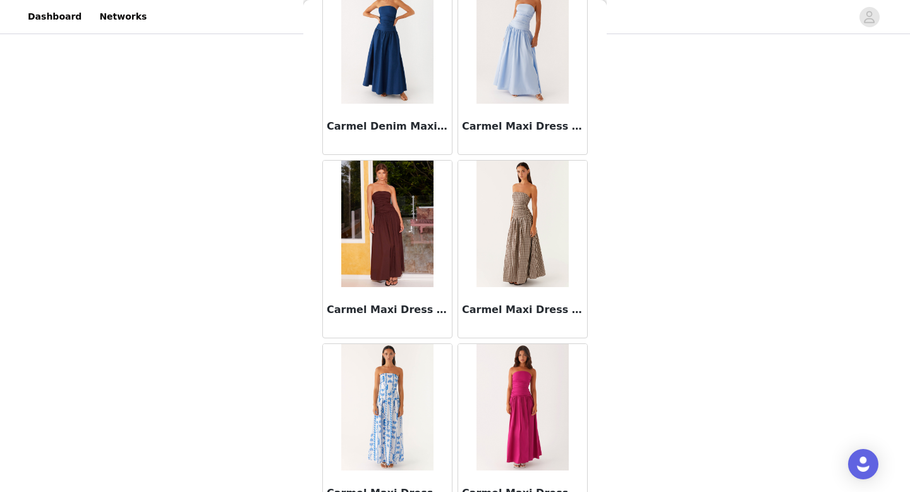
scroll to position [14267, 0]
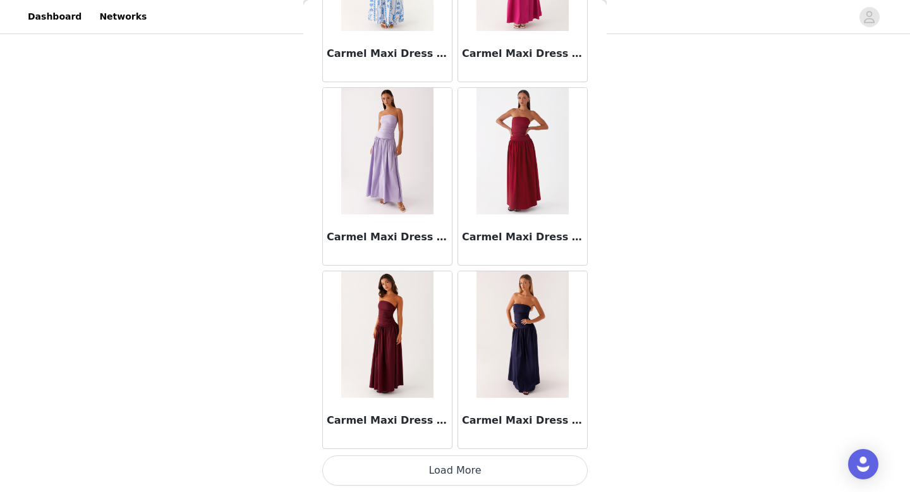
click at [482, 472] on button "Load More" at bounding box center [454, 470] width 265 height 30
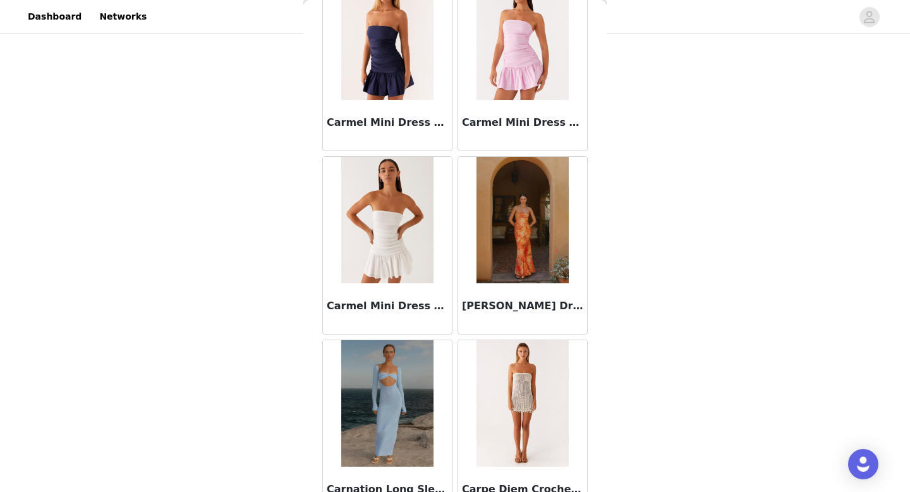
scroll to position [16100, 0]
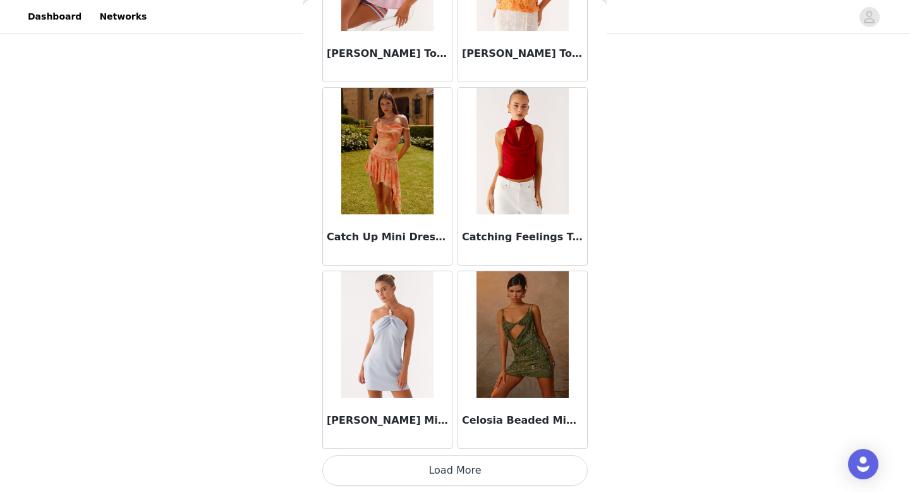
click at [490, 466] on button "Load More" at bounding box center [454, 470] width 265 height 30
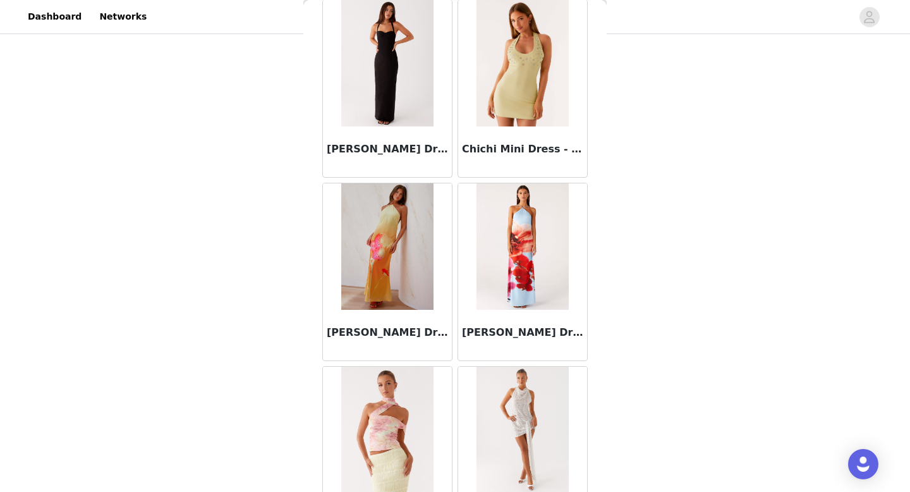
scroll to position [17932, 0]
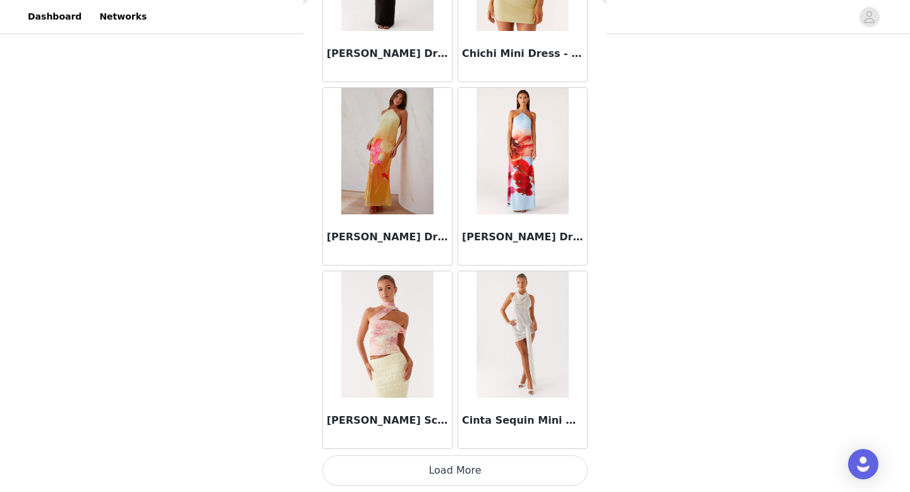
click at [489, 459] on button "Load More" at bounding box center [454, 470] width 265 height 30
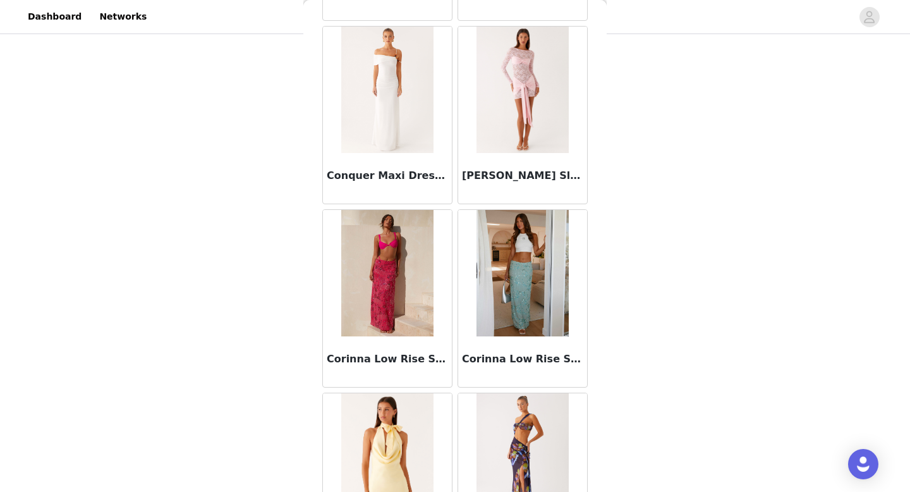
scroll to position [19764, 0]
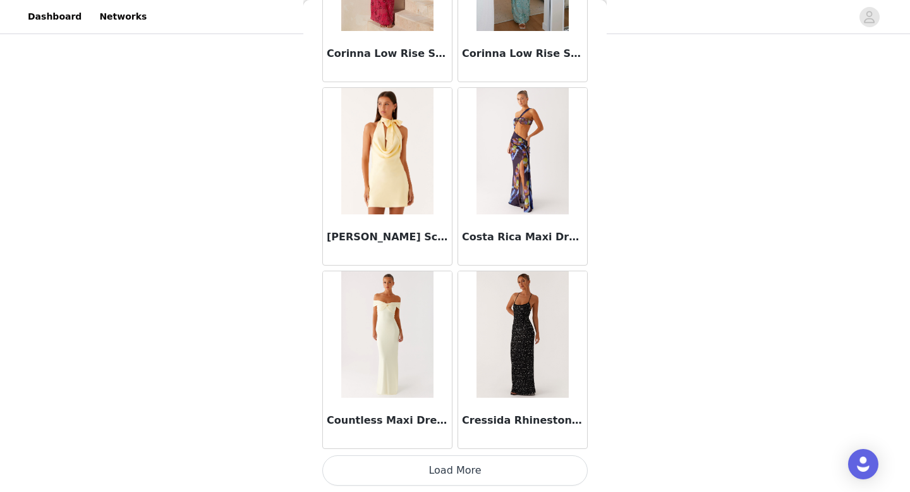
click at [478, 469] on button "Load More" at bounding box center [454, 470] width 265 height 30
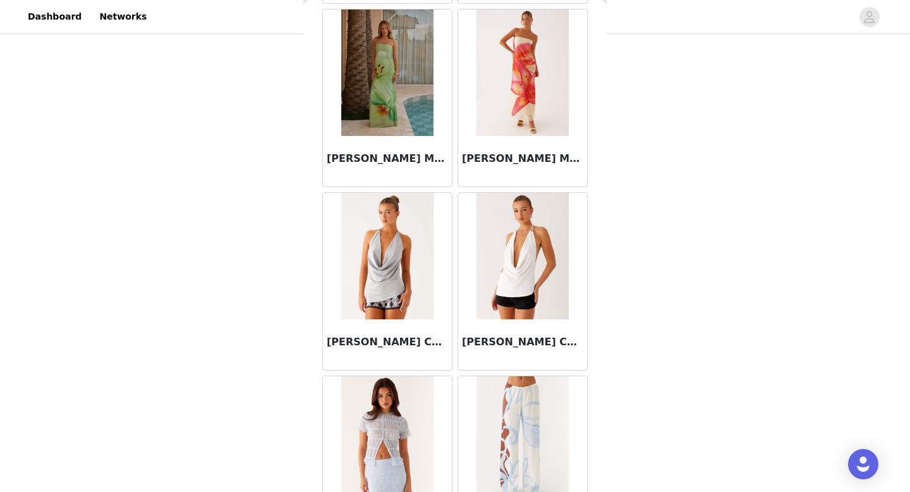
scroll to position [21596, 0]
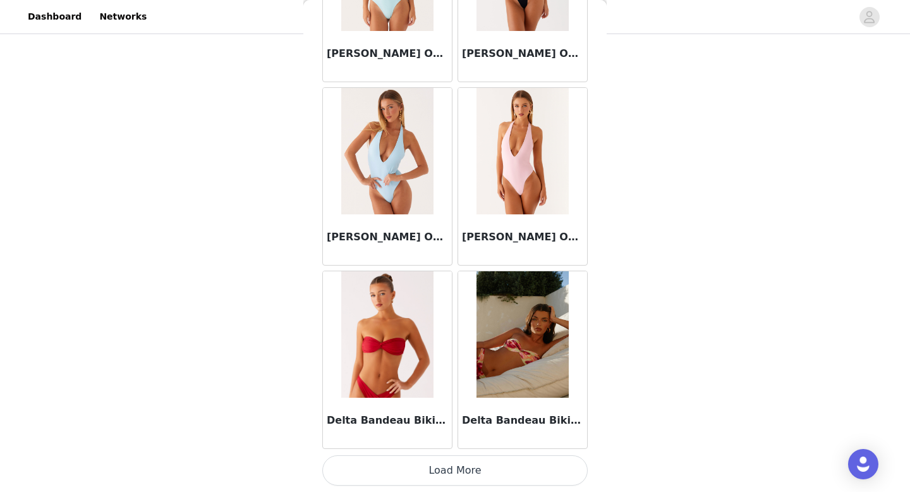
click at [467, 466] on button "Load More" at bounding box center [454, 470] width 265 height 30
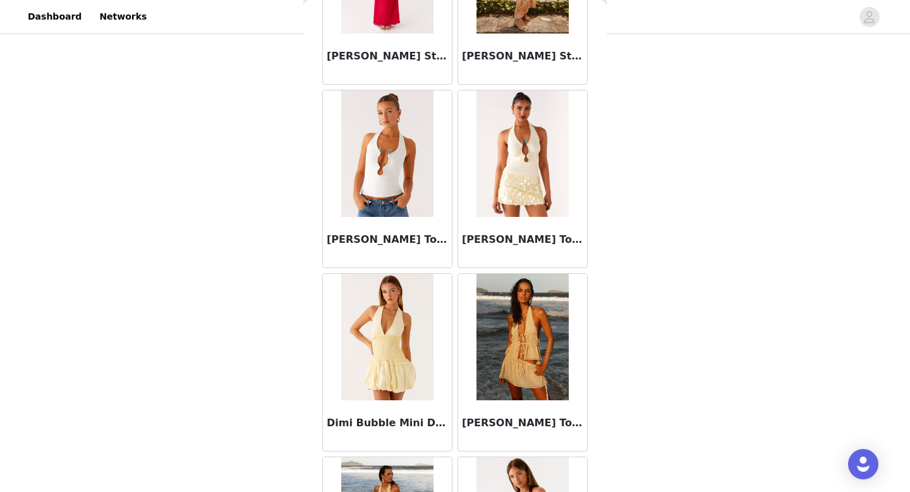
scroll to position [23429, 0]
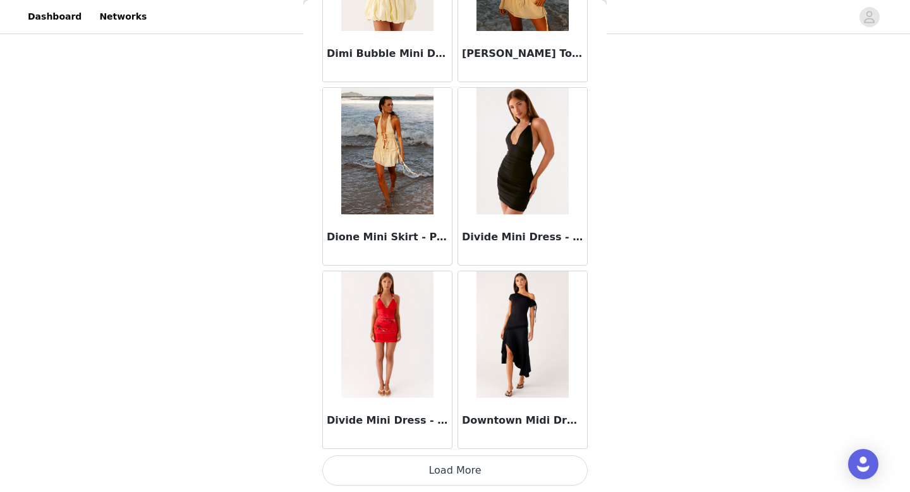
click at [440, 465] on button "Load More" at bounding box center [454, 470] width 265 height 30
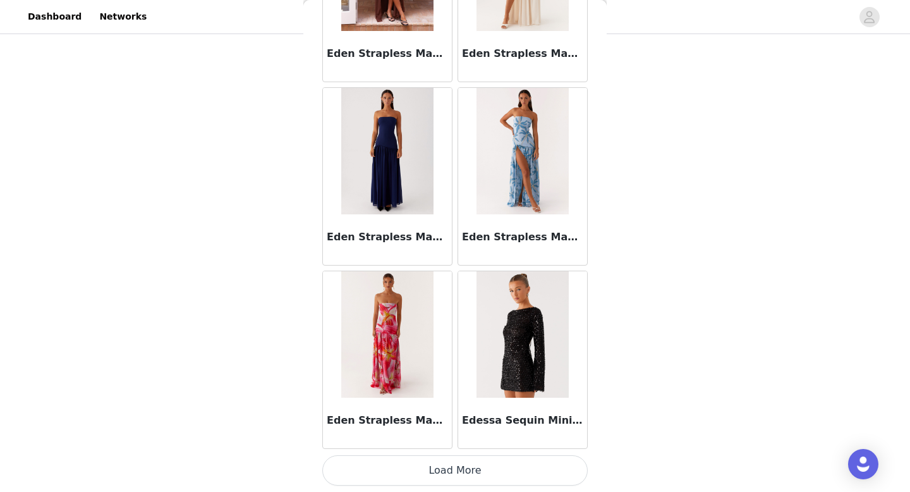
click at [458, 466] on button "Load More" at bounding box center [454, 470] width 265 height 30
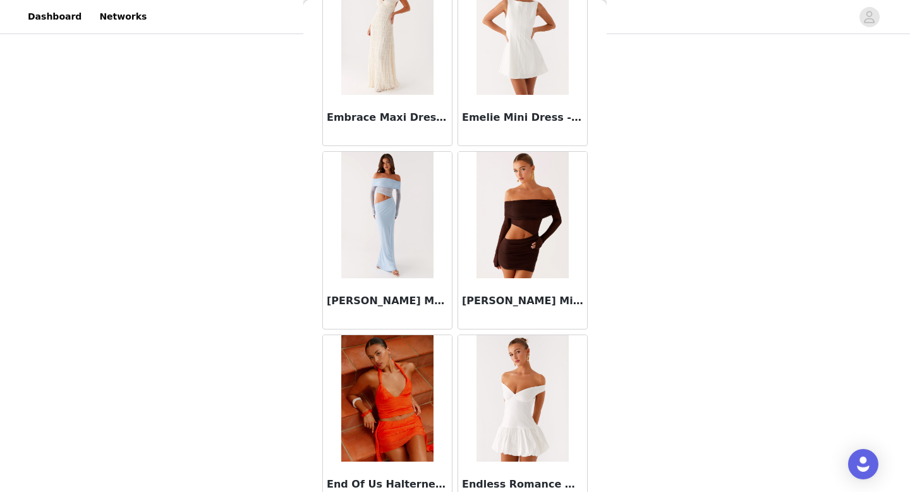
scroll to position [27093, 0]
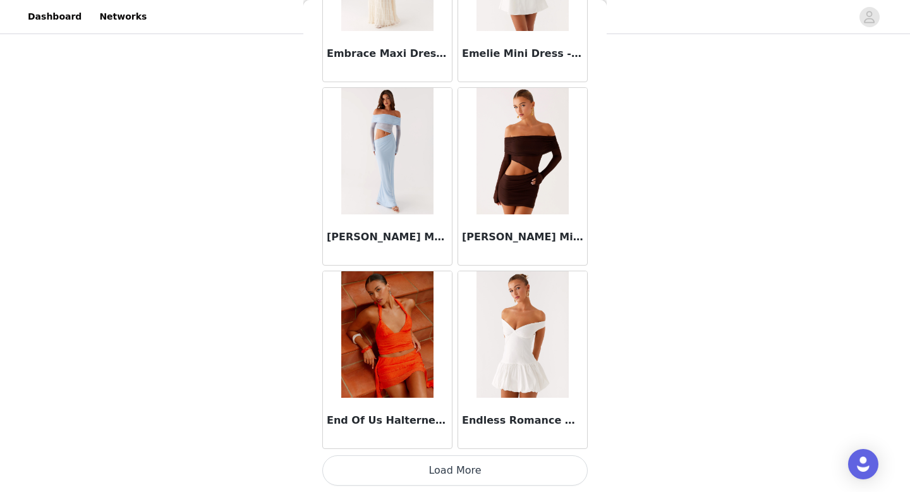
click at [459, 476] on button "Load More" at bounding box center [454, 470] width 265 height 30
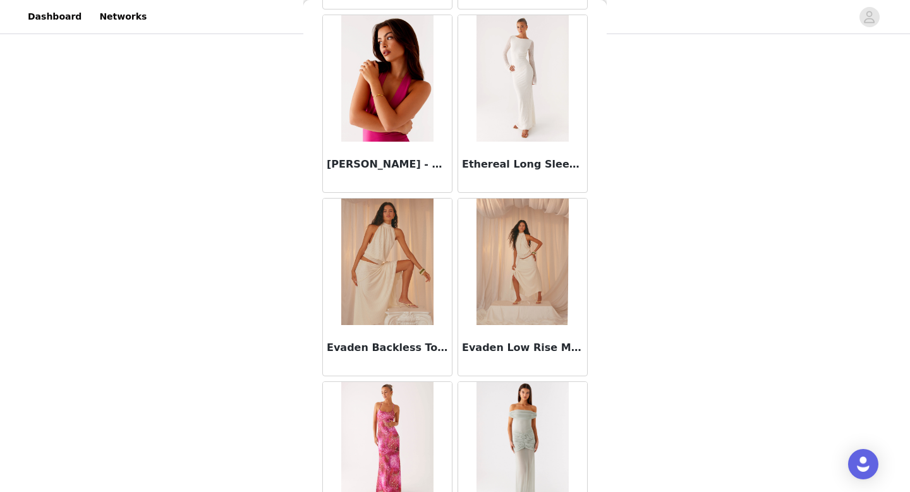
scroll to position [28925, 0]
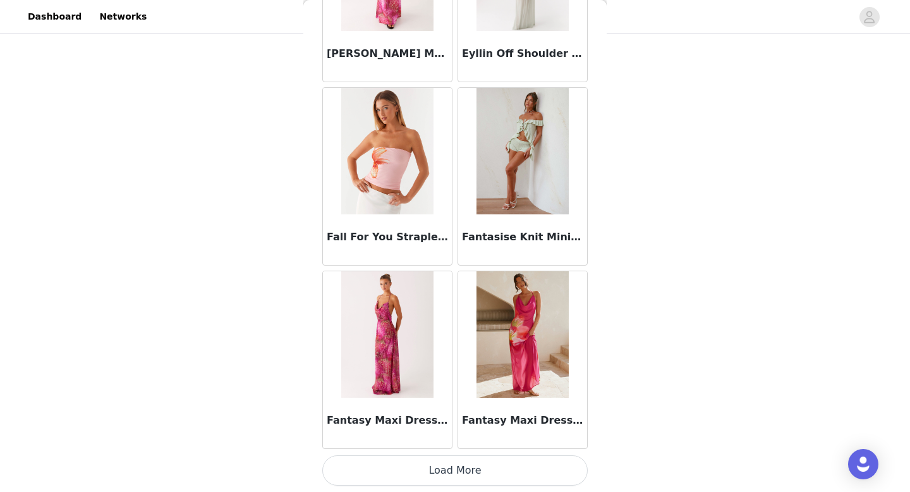
click at [479, 469] on button "Load More" at bounding box center [454, 470] width 265 height 30
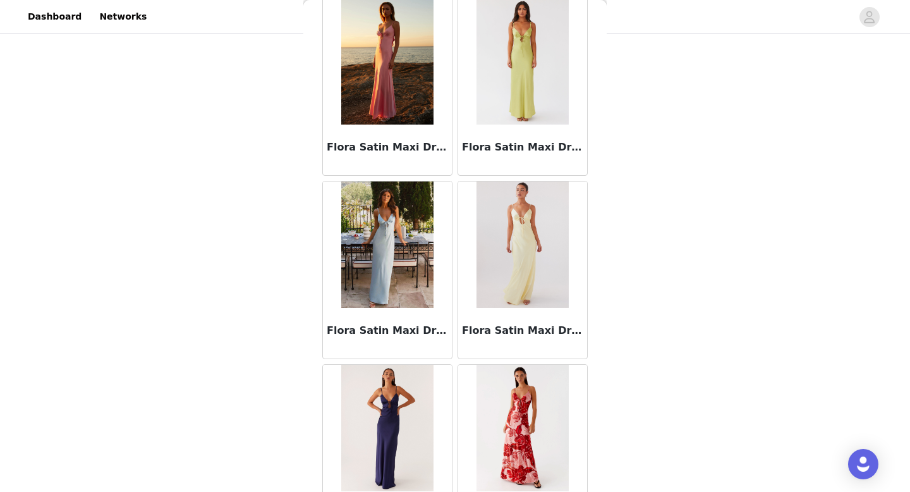
scroll to position [30757, 0]
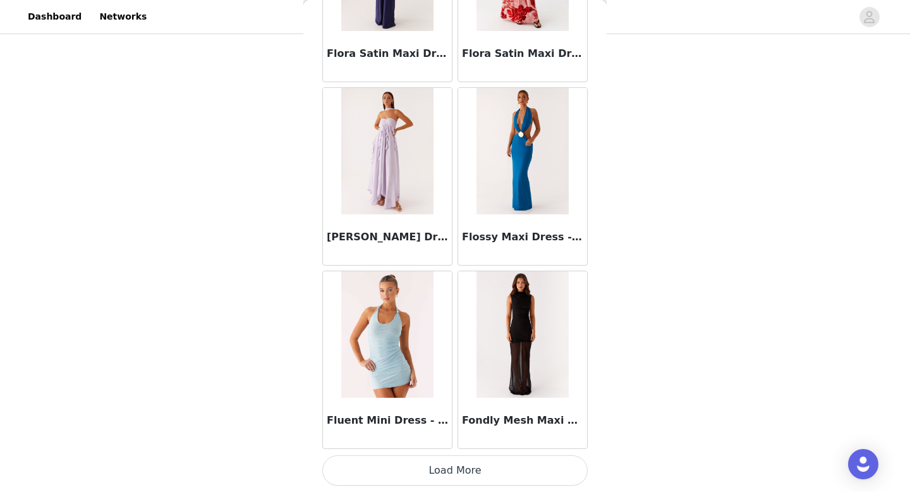
click at [461, 462] on button "Load More" at bounding box center [454, 470] width 265 height 30
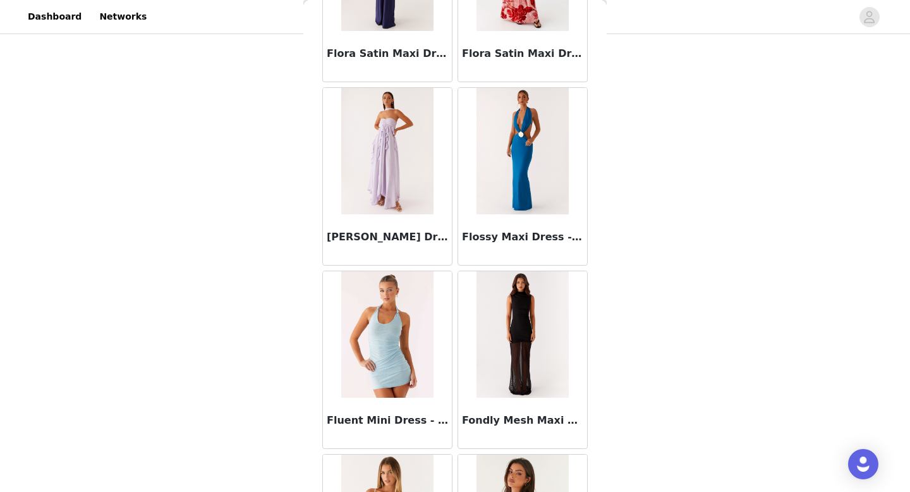
scroll to position [32590, 0]
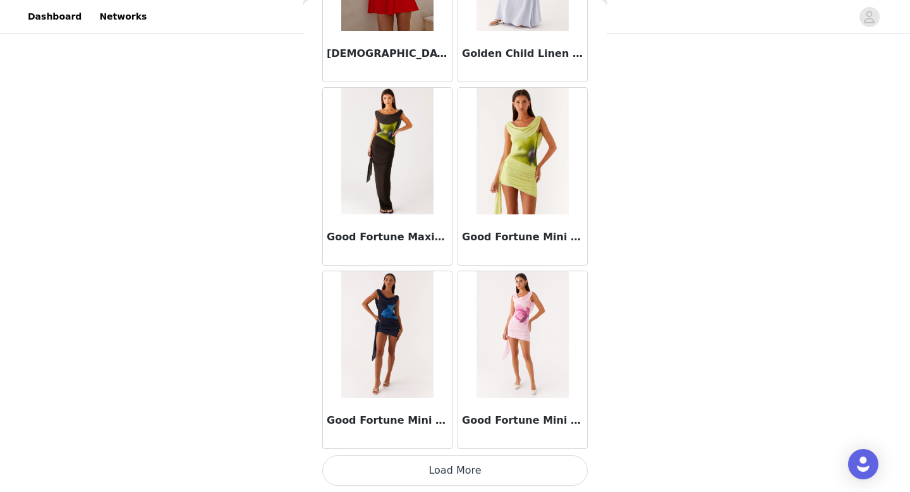
click at [486, 471] on button "Load More" at bounding box center [454, 470] width 265 height 30
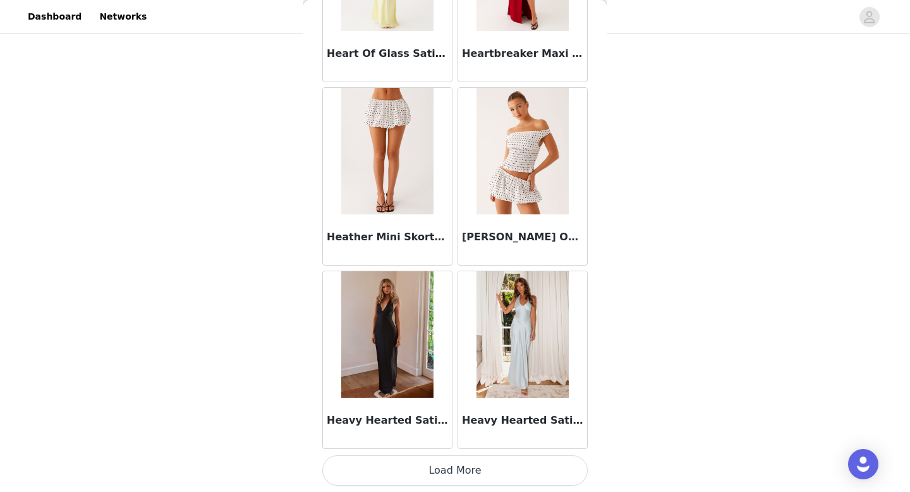
click at [479, 473] on button "Load More" at bounding box center [454, 470] width 265 height 30
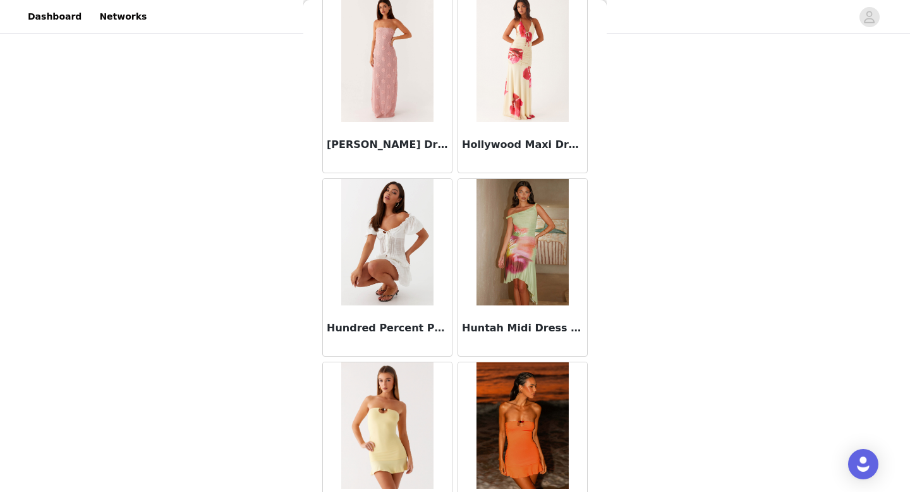
scroll to position [36254, 0]
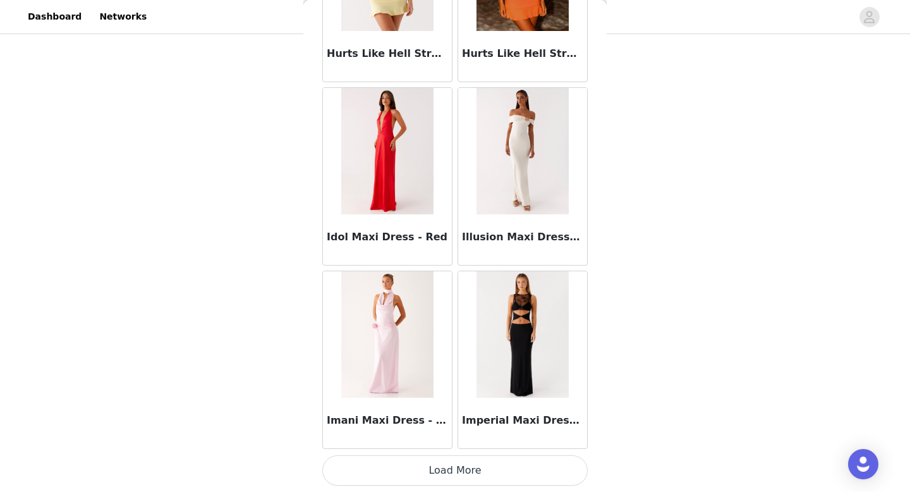
click at [478, 473] on button "Load More" at bounding box center [454, 470] width 265 height 30
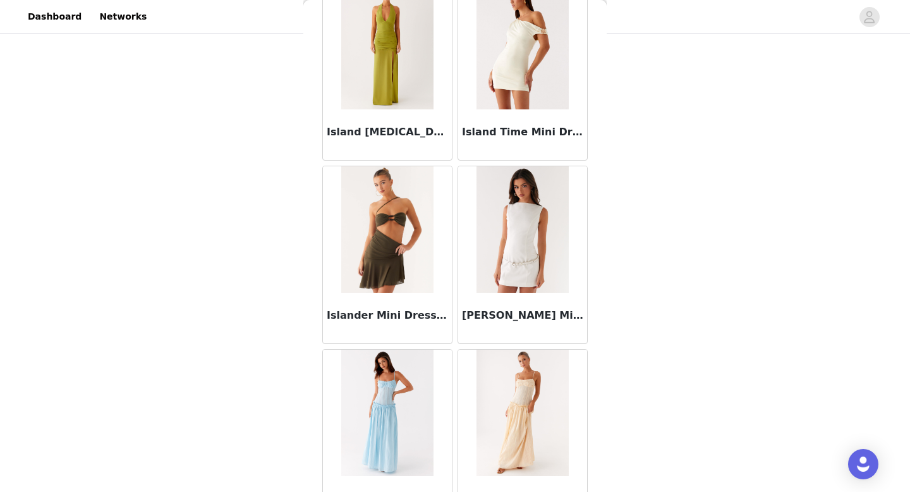
scroll to position [38086, 0]
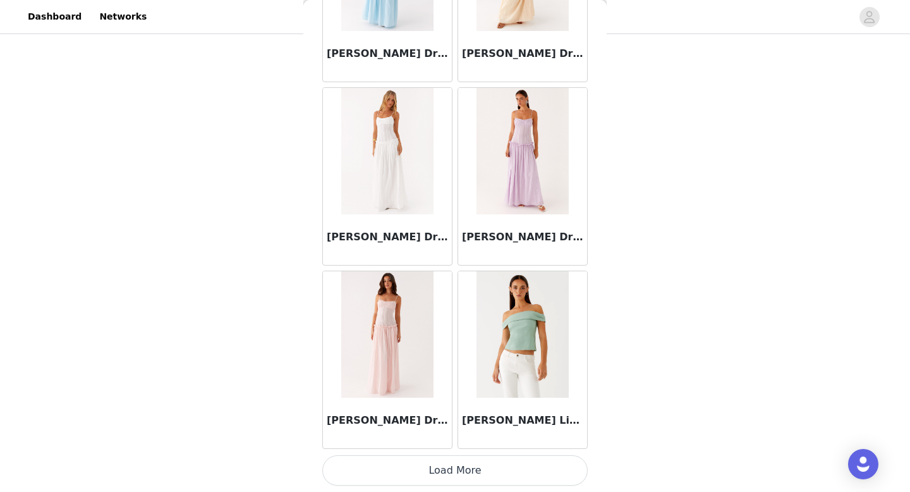
click at [436, 466] on button "Load More" at bounding box center [454, 470] width 265 height 30
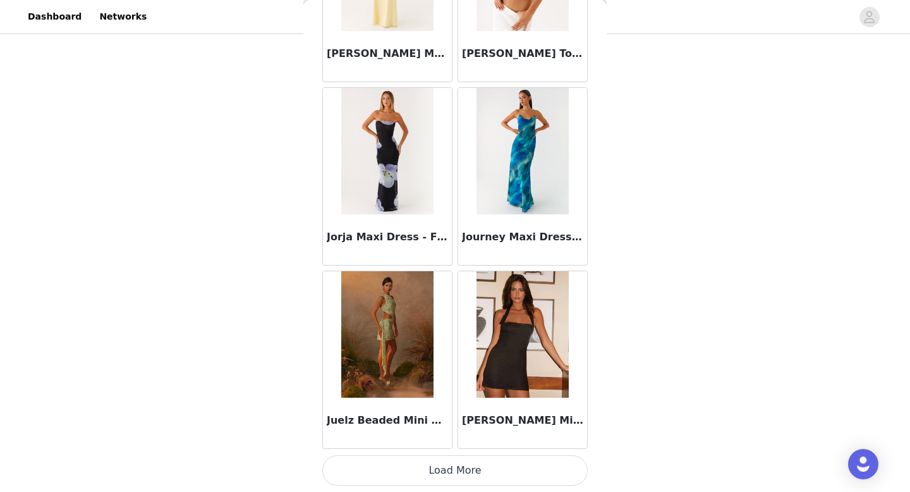
click at [429, 464] on button "Load More" at bounding box center [454, 470] width 265 height 30
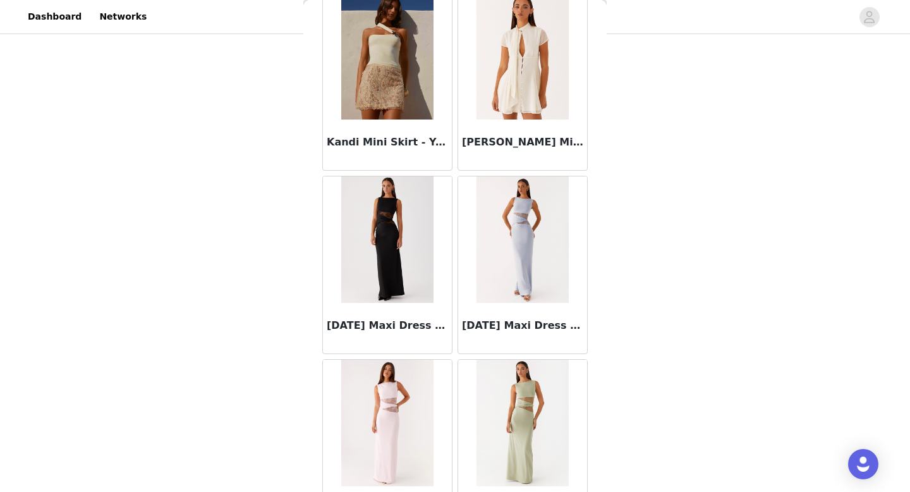
scroll to position [41751, 0]
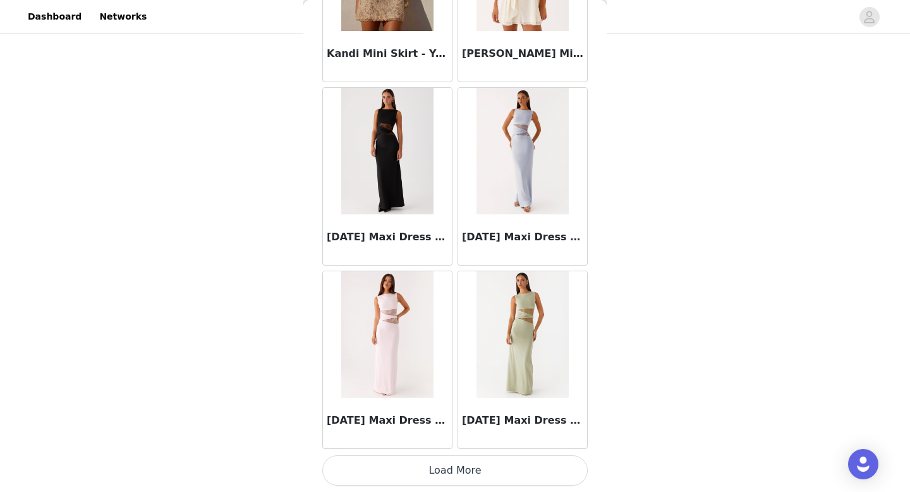
click at [435, 471] on button "Load More" at bounding box center [454, 470] width 265 height 30
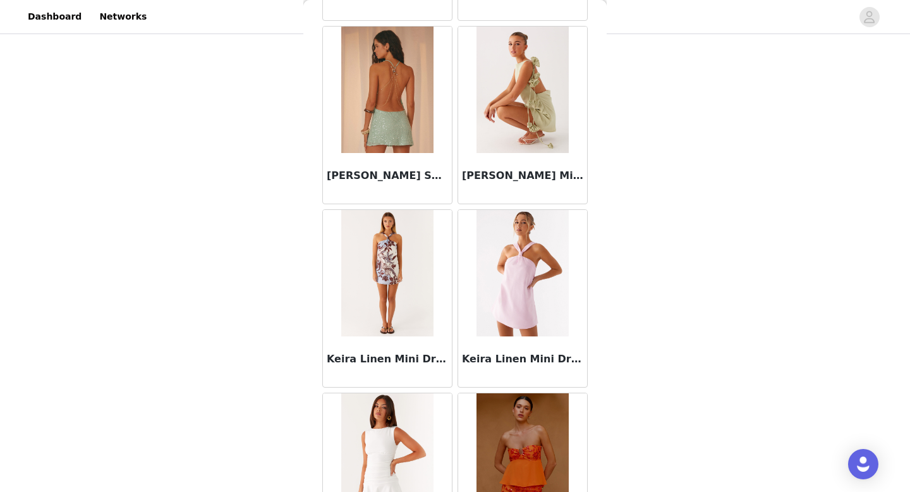
scroll to position [43583, 0]
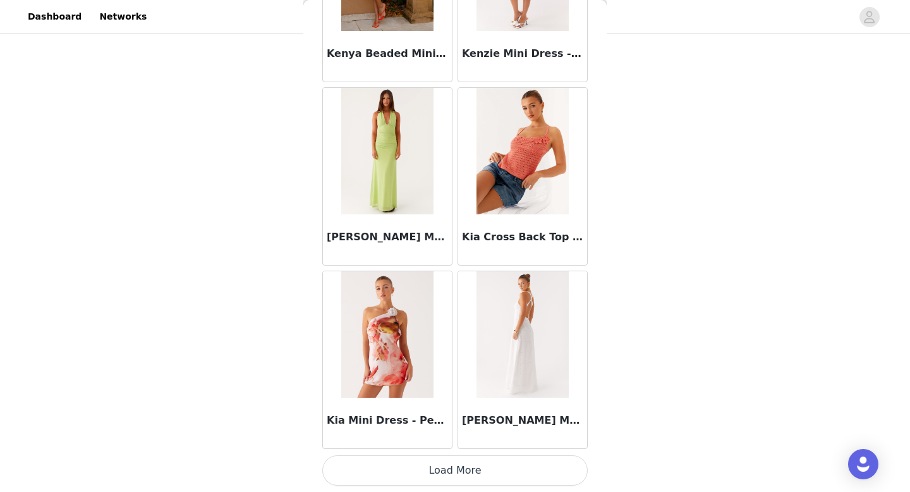
click at [428, 469] on button "Load More" at bounding box center [454, 470] width 265 height 30
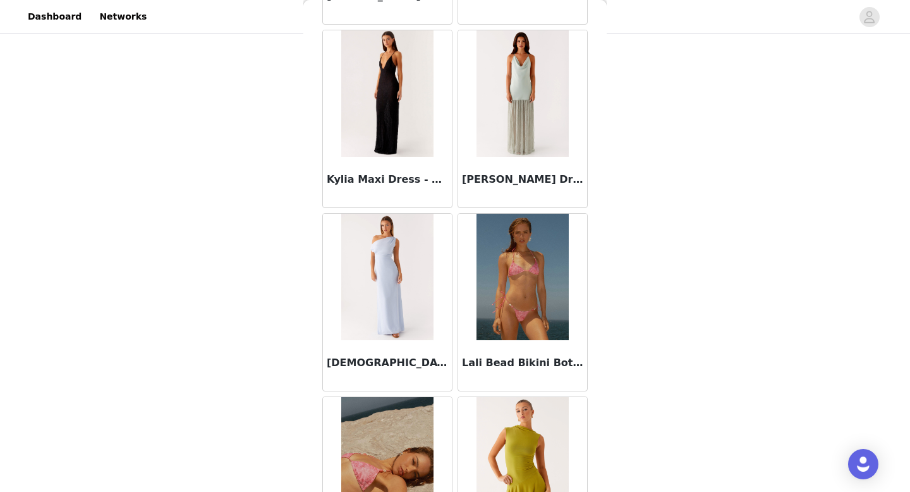
scroll to position [45415, 0]
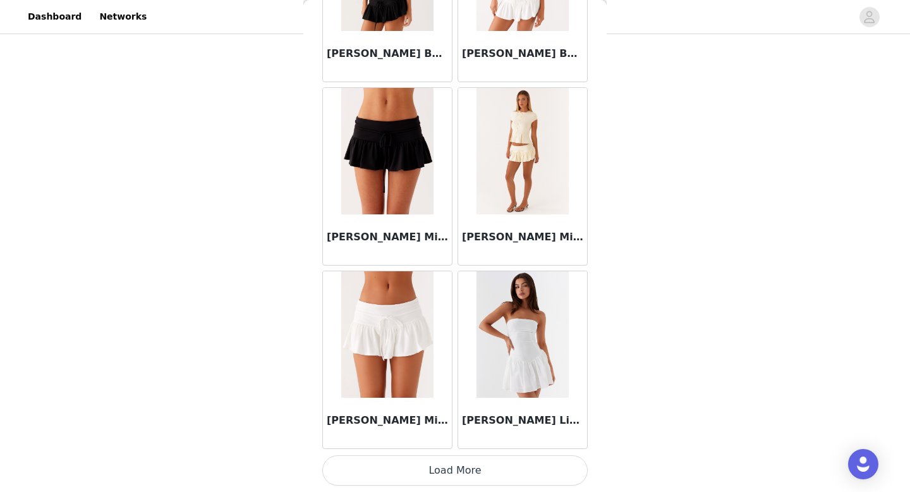
click at [435, 464] on button "Load More" at bounding box center [454, 470] width 265 height 30
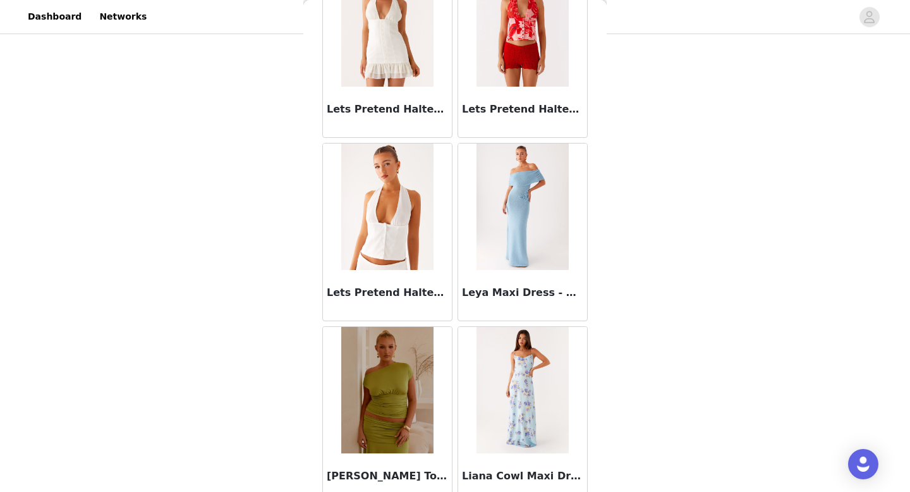
scroll to position [47248, 0]
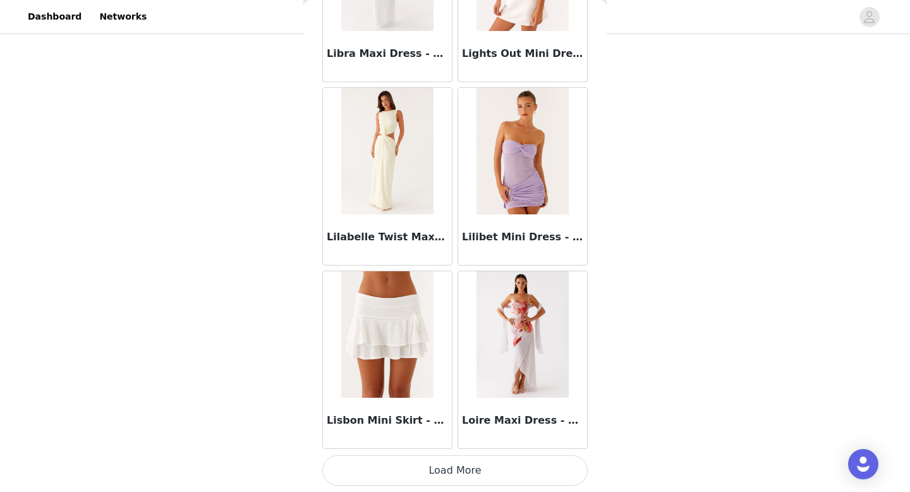
click at [457, 484] on button "Load More" at bounding box center [454, 470] width 265 height 30
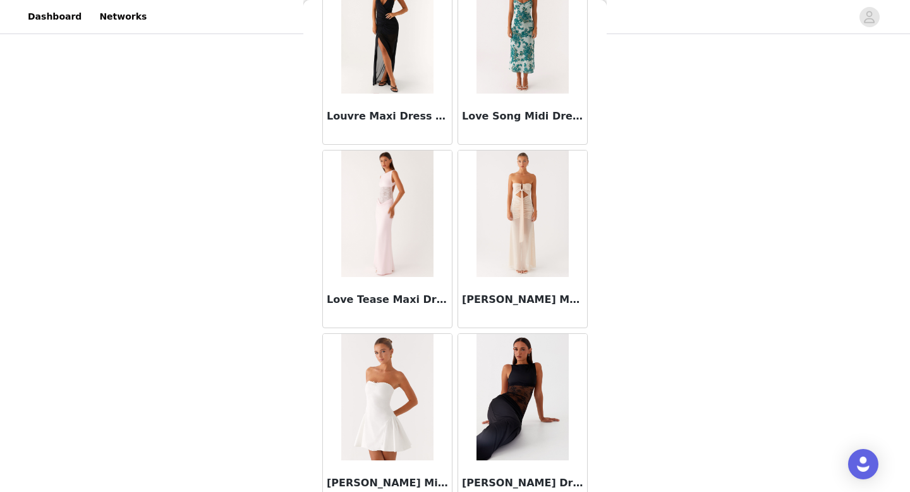
scroll to position [49080, 0]
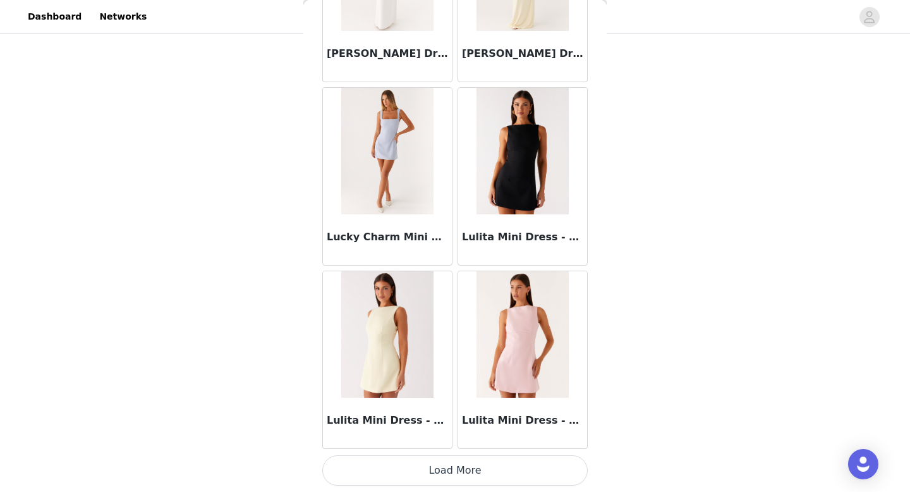
click at [443, 484] on button "Load More" at bounding box center [454, 470] width 265 height 30
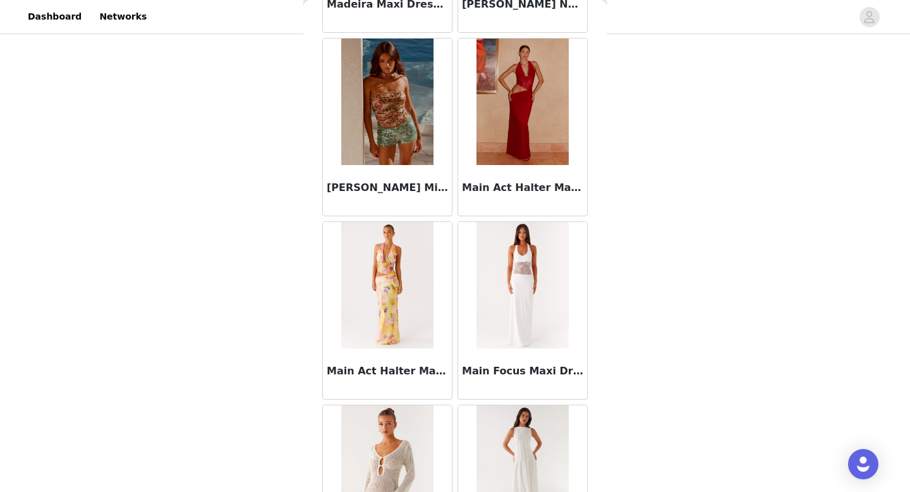
scroll to position [50912, 0]
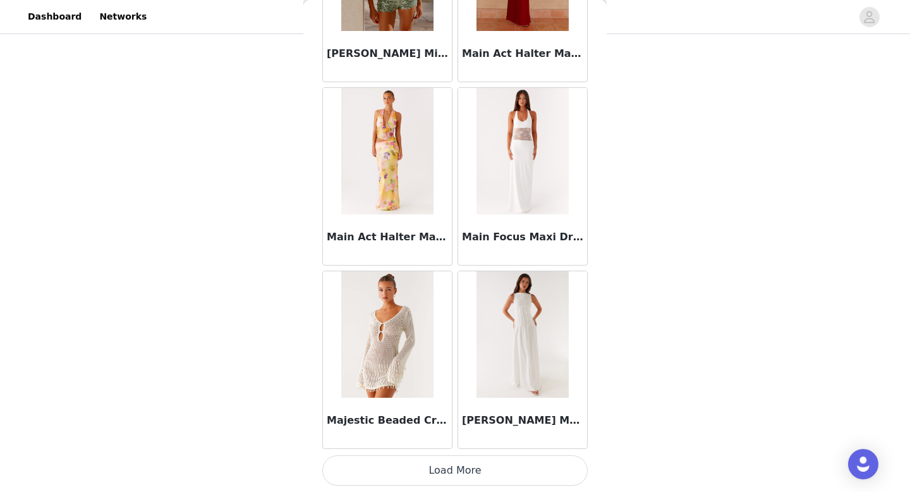
click at [428, 480] on button "Load More" at bounding box center [454, 470] width 265 height 30
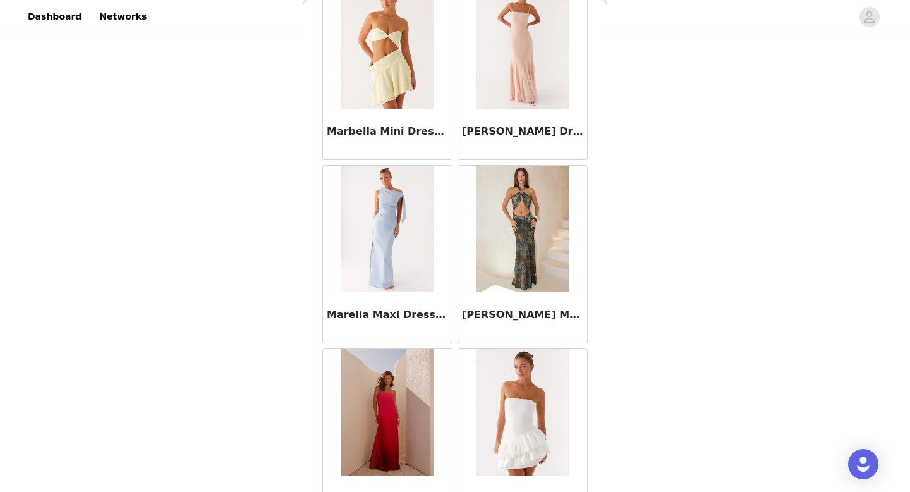
scroll to position [52744, 0]
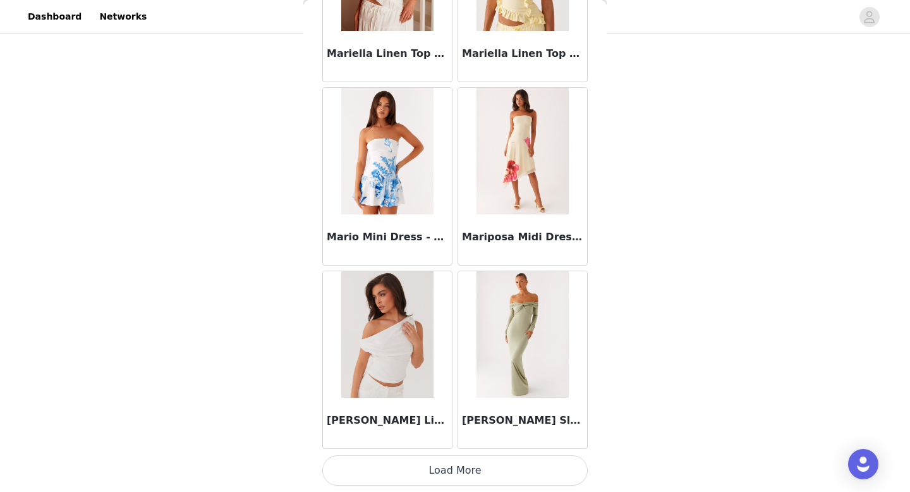
click at [448, 477] on button "Load More" at bounding box center [454, 470] width 265 height 30
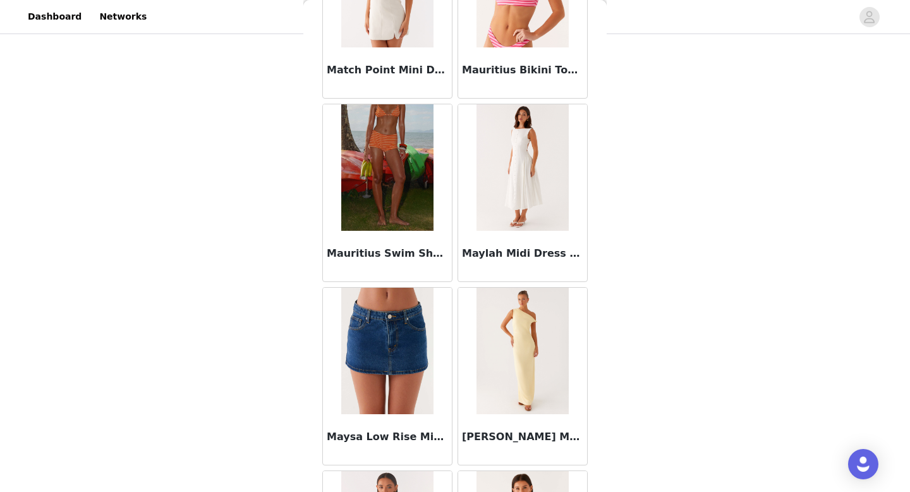
scroll to position [54577, 0]
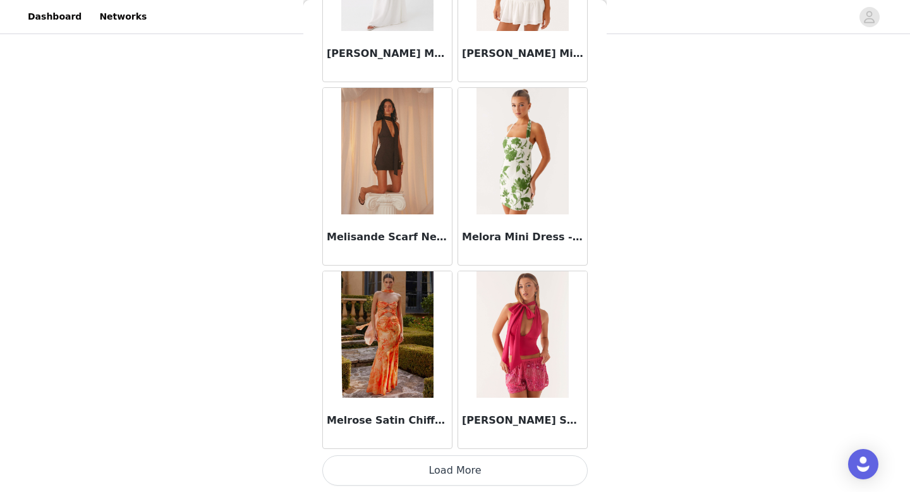
click at [445, 465] on button "Load More" at bounding box center [454, 470] width 265 height 30
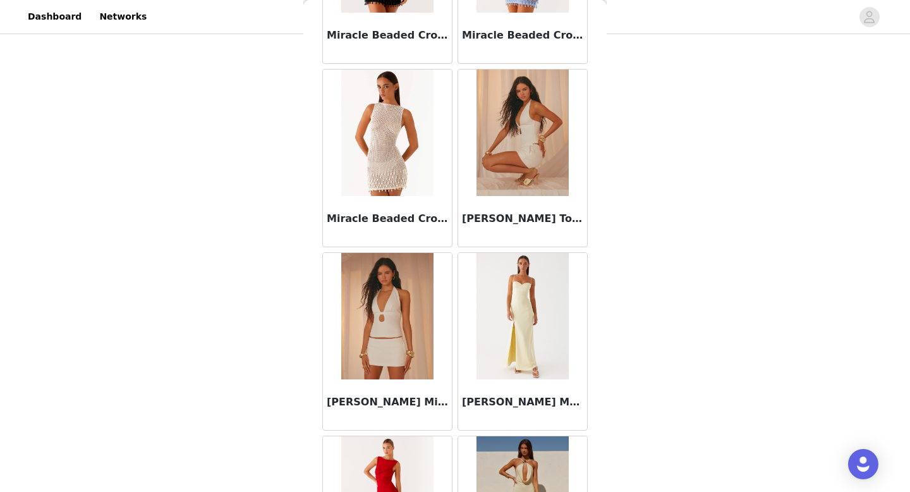
scroll to position [56409, 0]
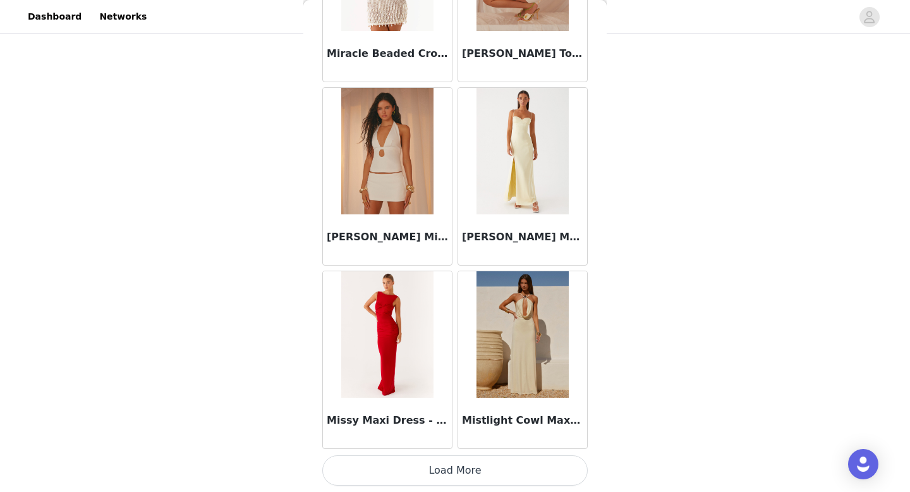
click at [436, 473] on button "Load More" at bounding box center [454, 470] width 265 height 30
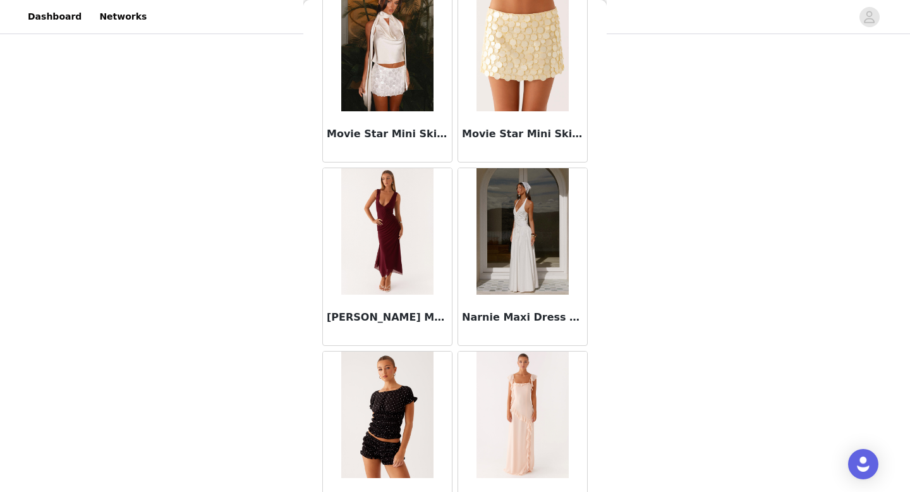
scroll to position [58241, 0]
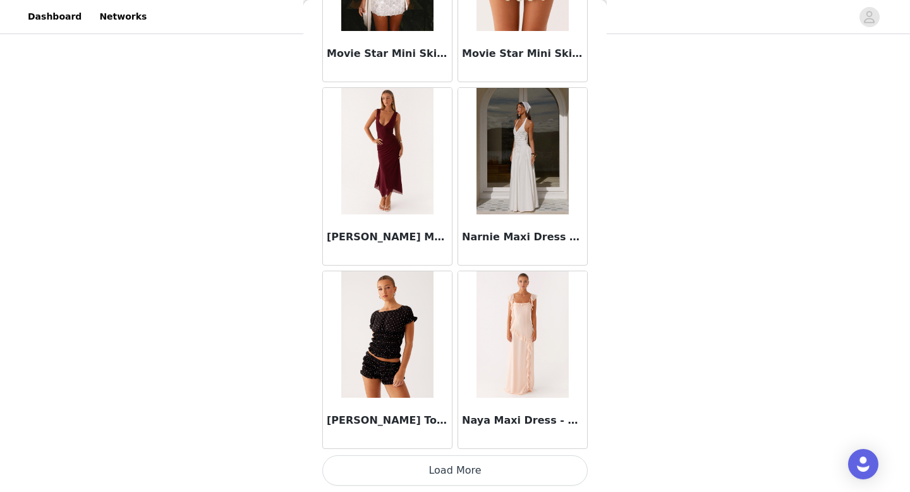
click at [438, 466] on button "Load More" at bounding box center [454, 470] width 265 height 30
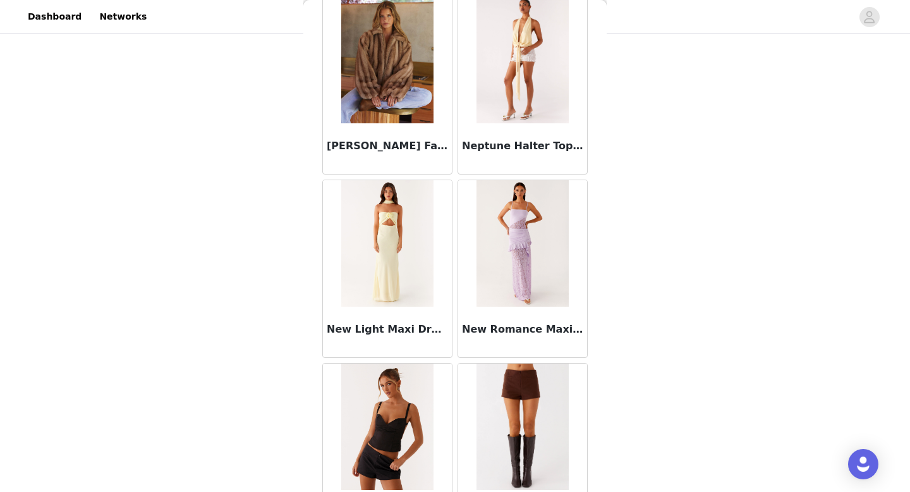
scroll to position [60073, 0]
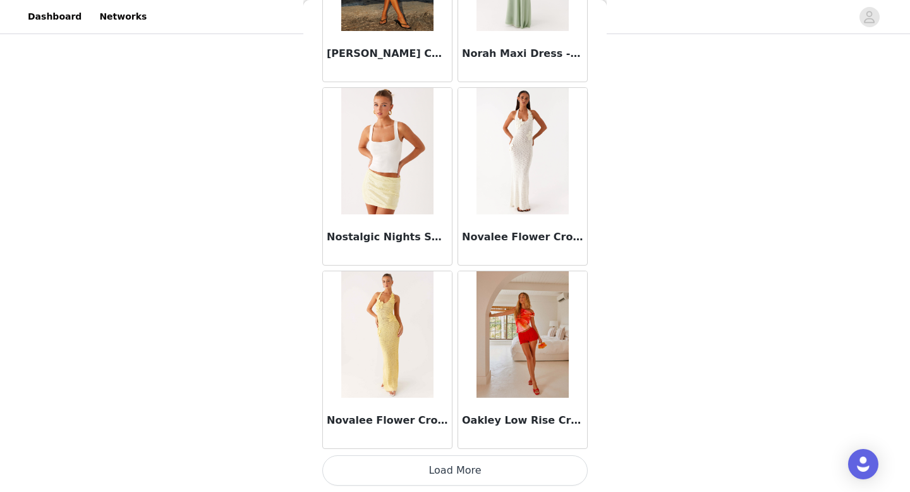
click at [438, 473] on button "Load More" at bounding box center [454, 470] width 265 height 30
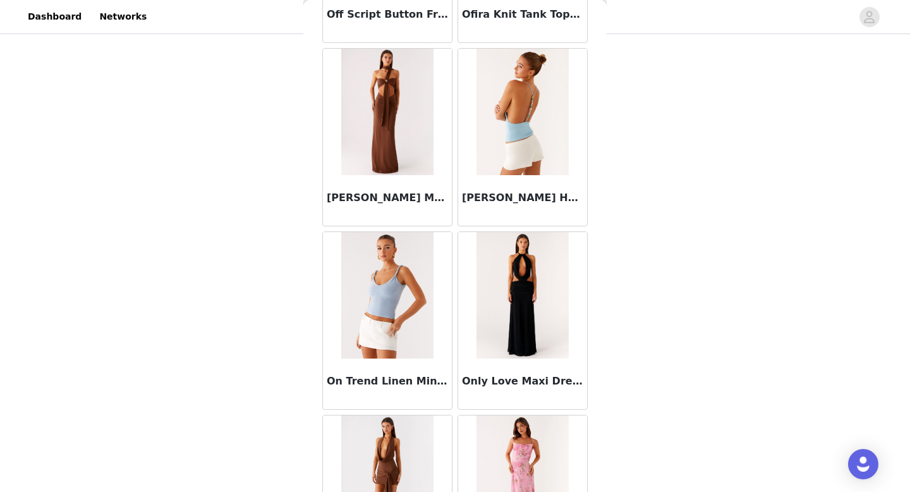
scroll to position [61905, 0]
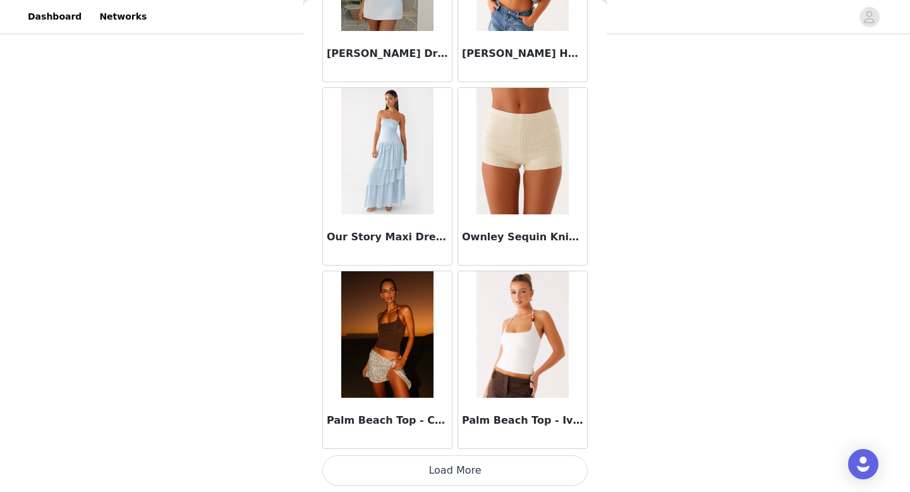
click at [441, 471] on button "Load More" at bounding box center [454, 470] width 265 height 30
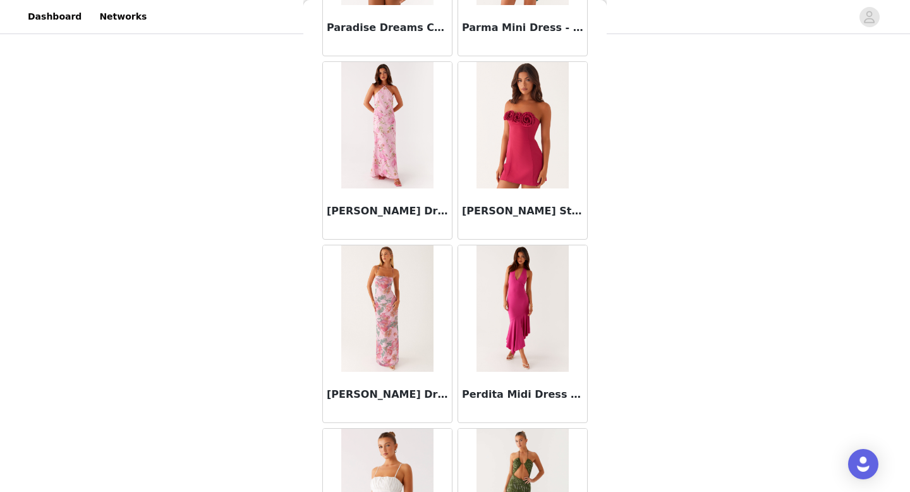
scroll to position [63738, 0]
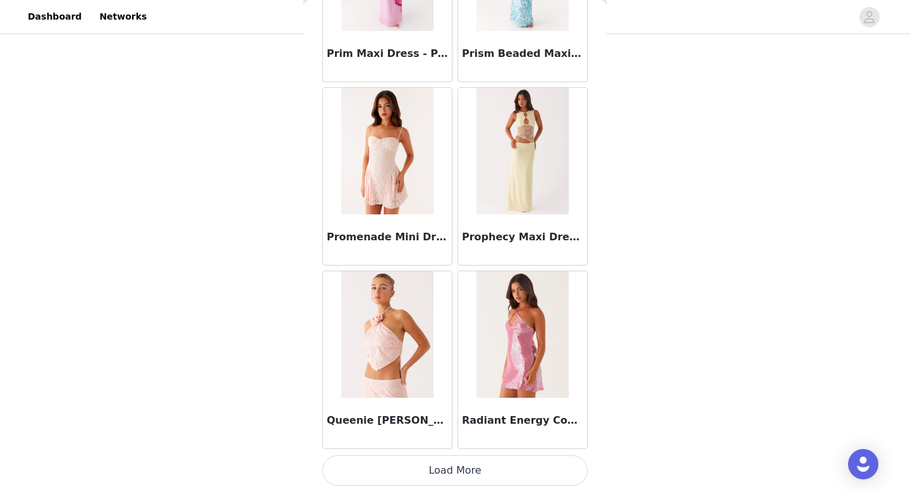
click at [443, 463] on button "Load More" at bounding box center [454, 470] width 265 height 30
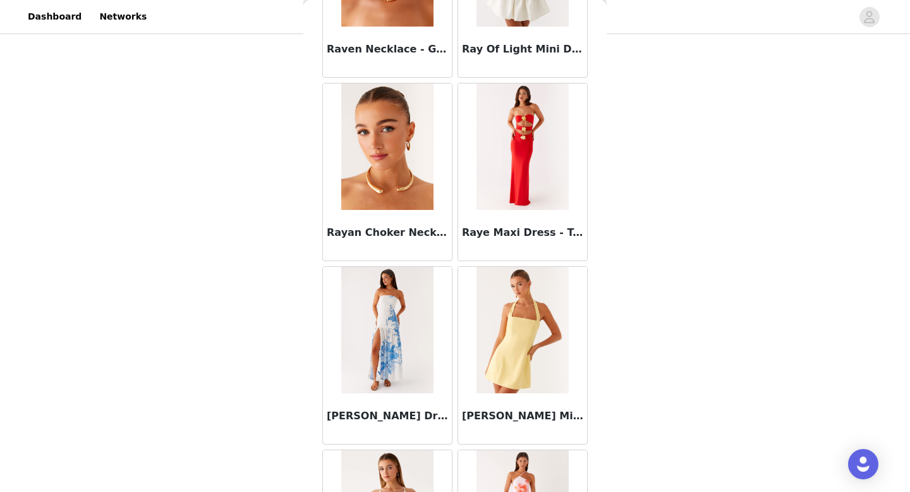
scroll to position [65570, 0]
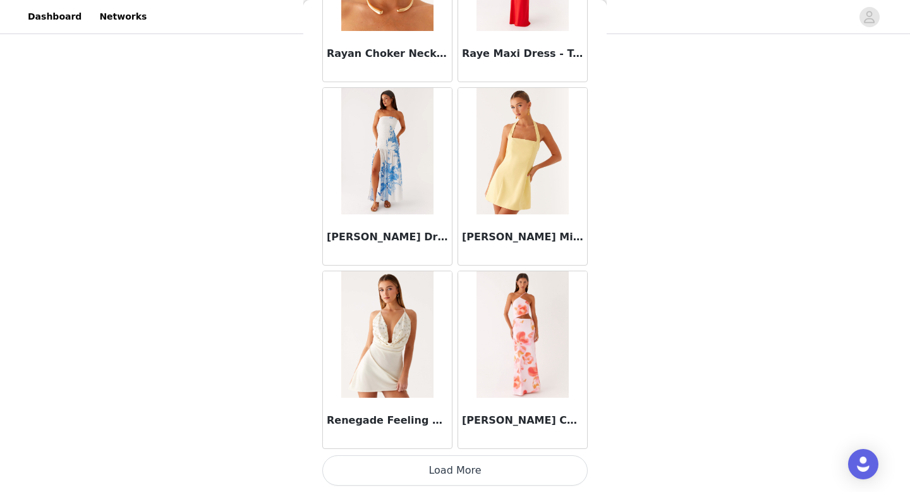
click at [443, 462] on button "Load More" at bounding box center [454, 470] width 265 height 30
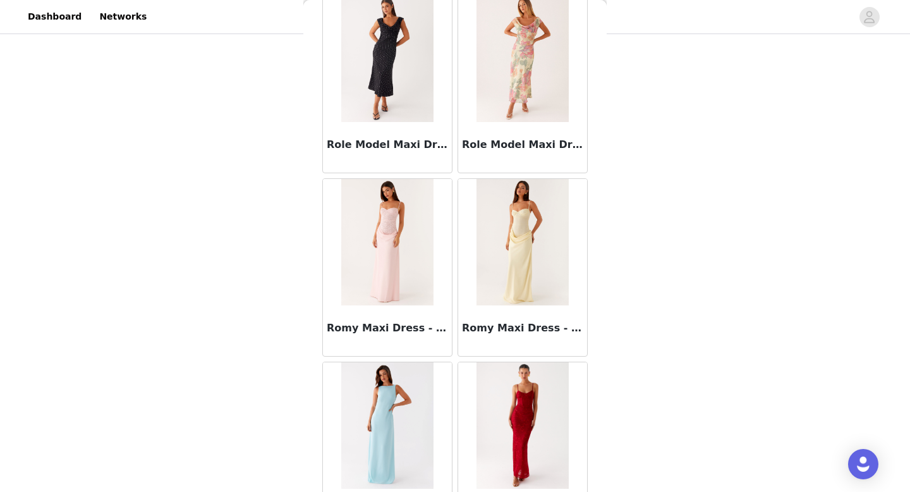
scroll to position [0, 0]
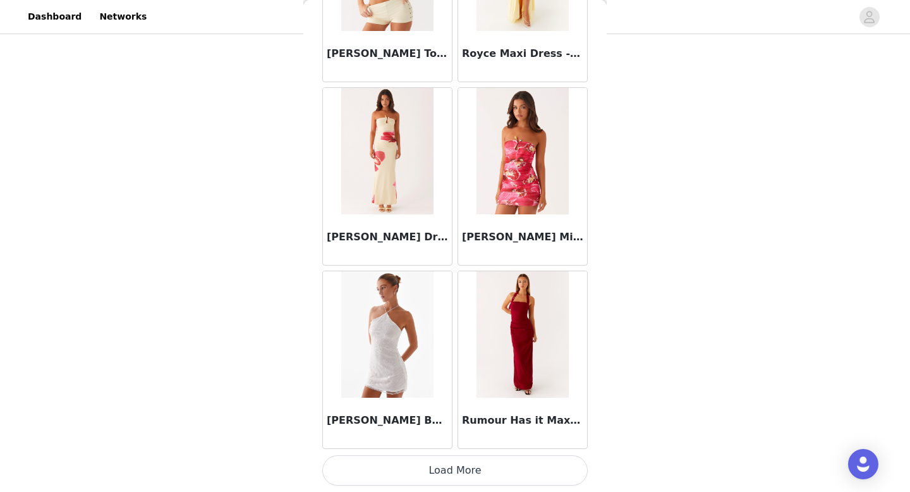
click at [440, 474] on button "Load More" at bounding box center [454, 470] width 265 height 30
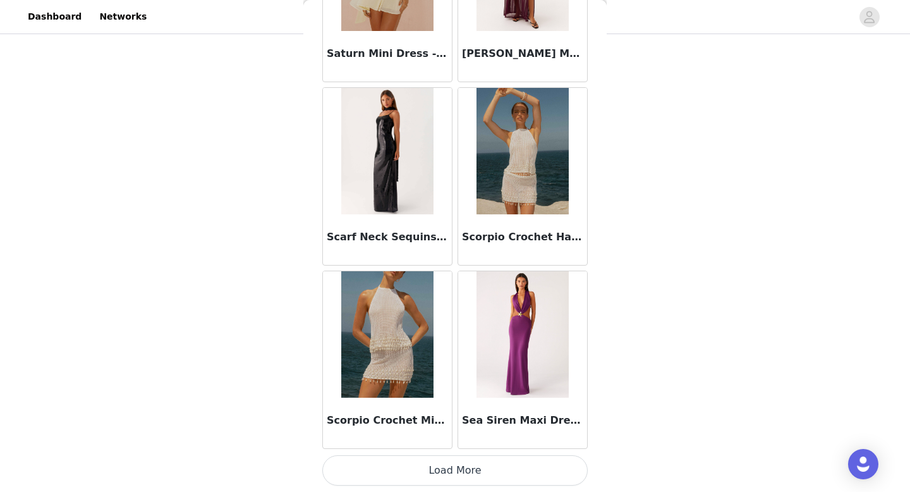
click at [432, 473] on button "Load More" at bounding box center [454, 470] width 265 height 30
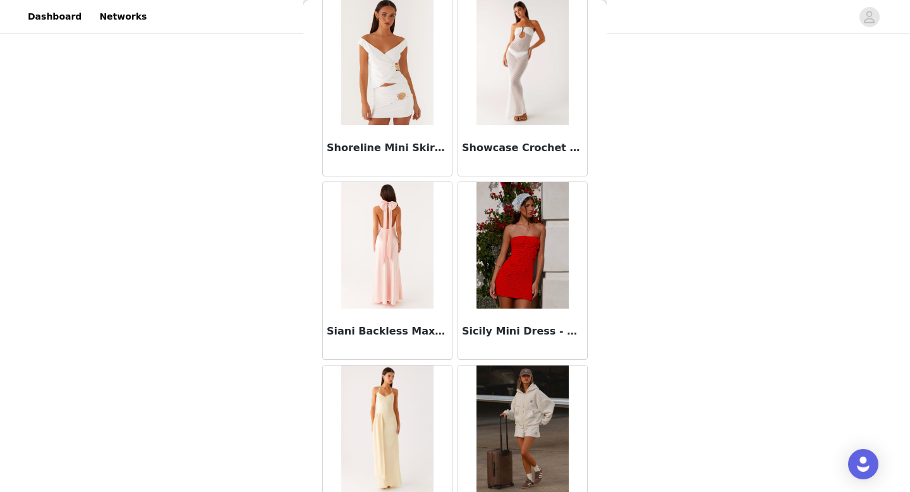
scroll to position [71067, 0]
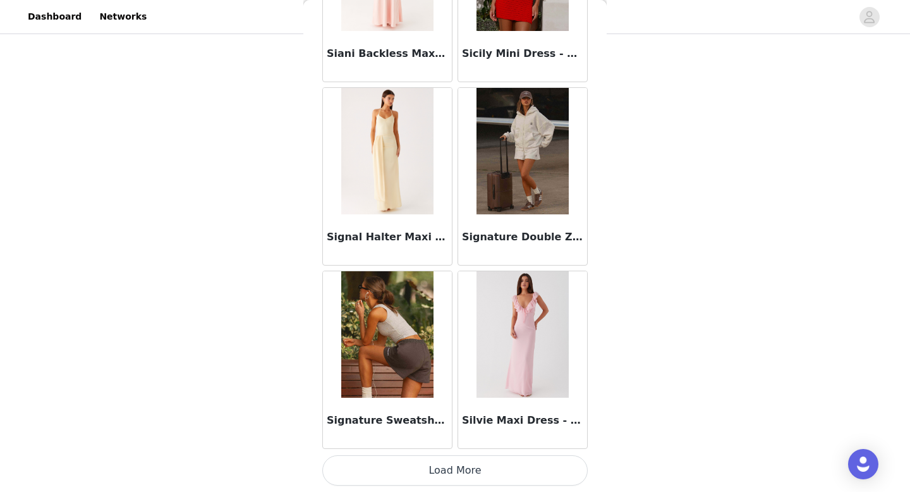
click at [440, 474] on button "Load More" at bounding box center [454, 470] width 265 height 30
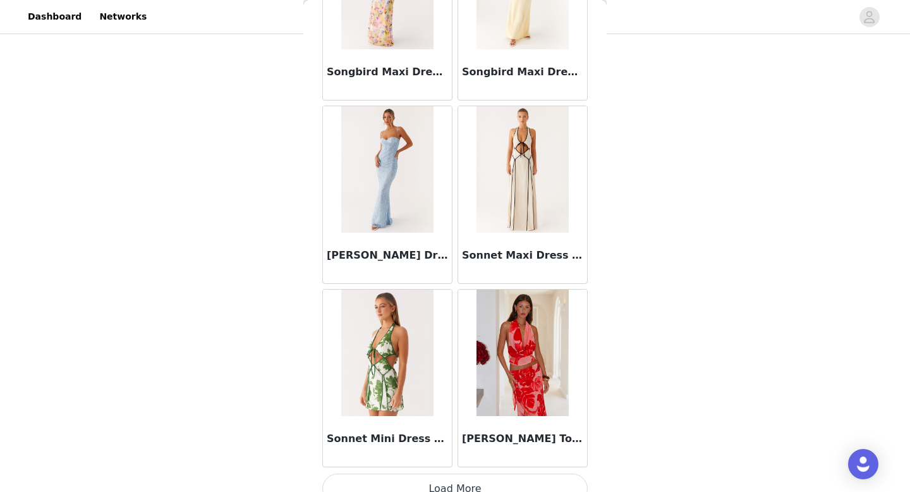
scroll to position [72899, 0]
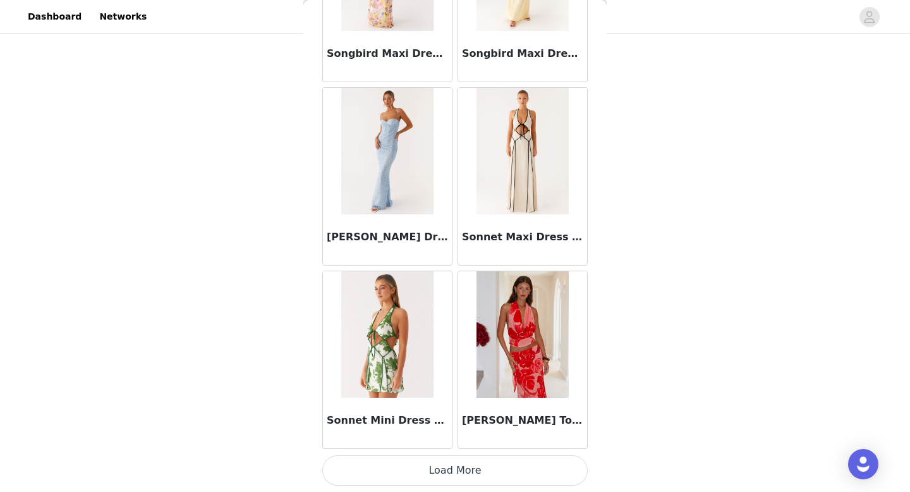
click at [466, 464] on button "Load More" at bounding box center [454, 470] width 265 height 30
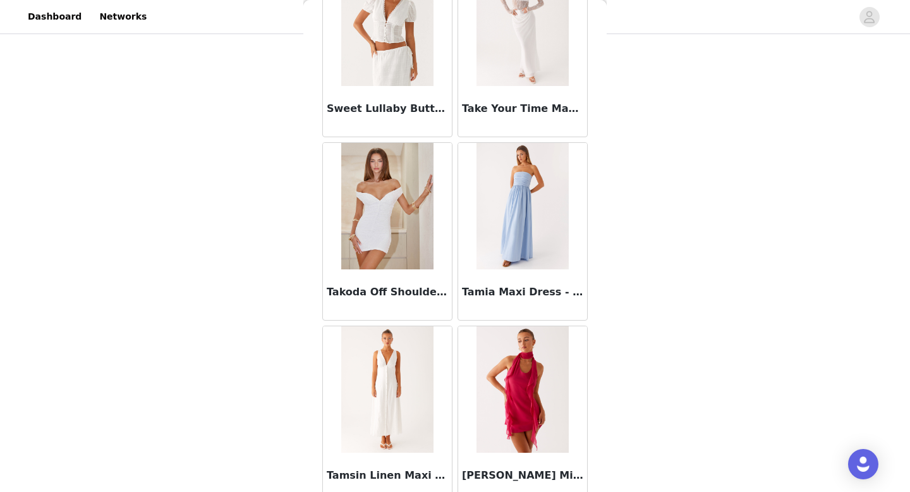
scroll to position [74731, 0]
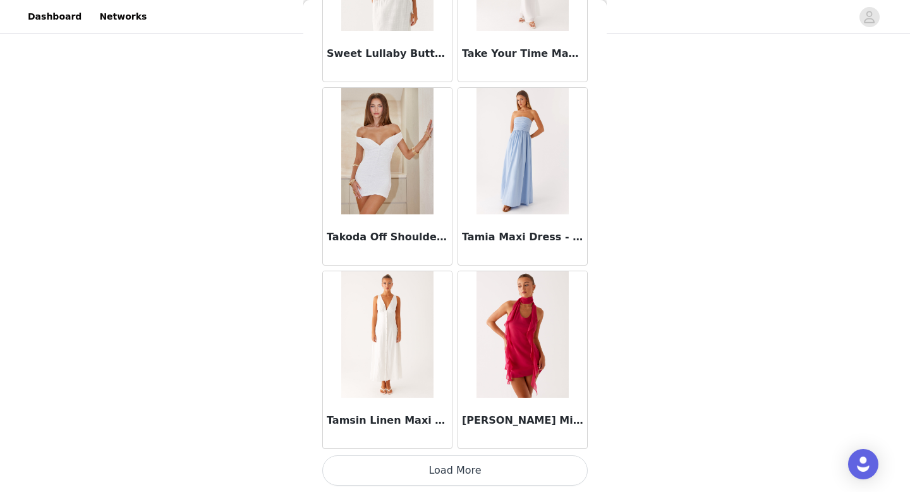
click at [466, 464] on button "Load More" at bounding box center [454, 470] width 265 height 30
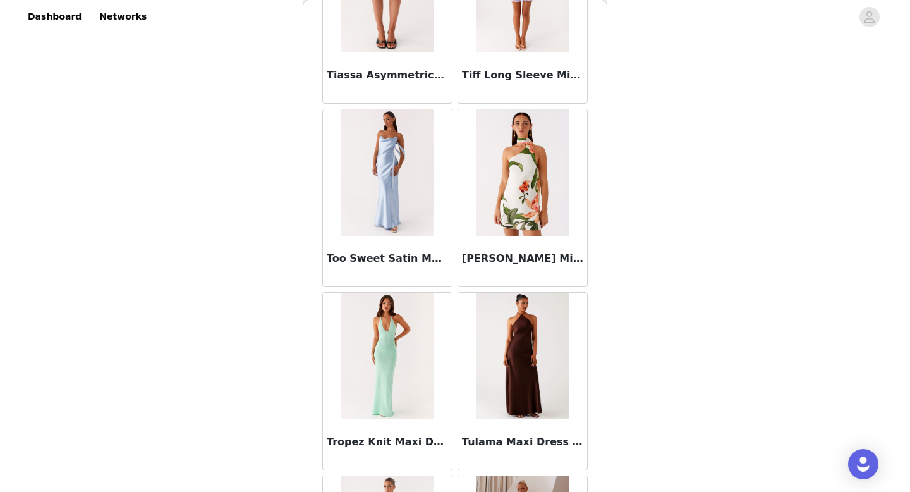
scroll to position [76563, 0]
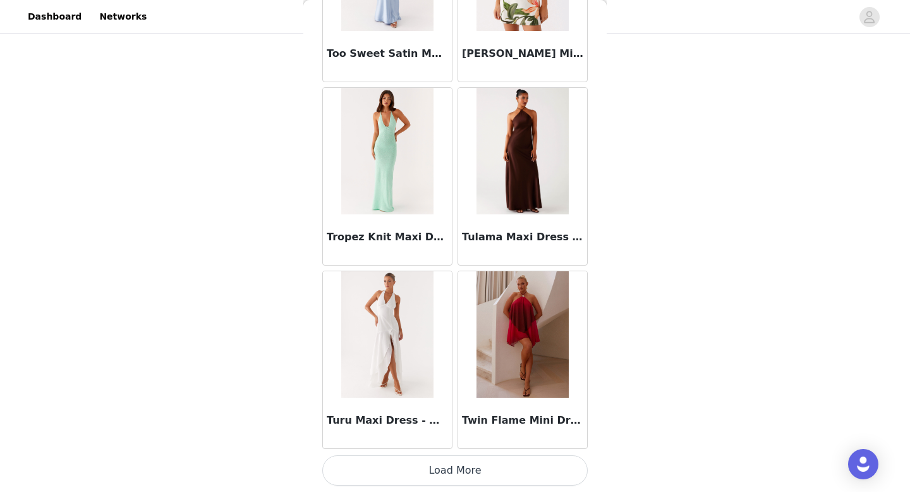
click at [466, 461] on button "Load More" at bounding box center [454, 470] width 265 height 30
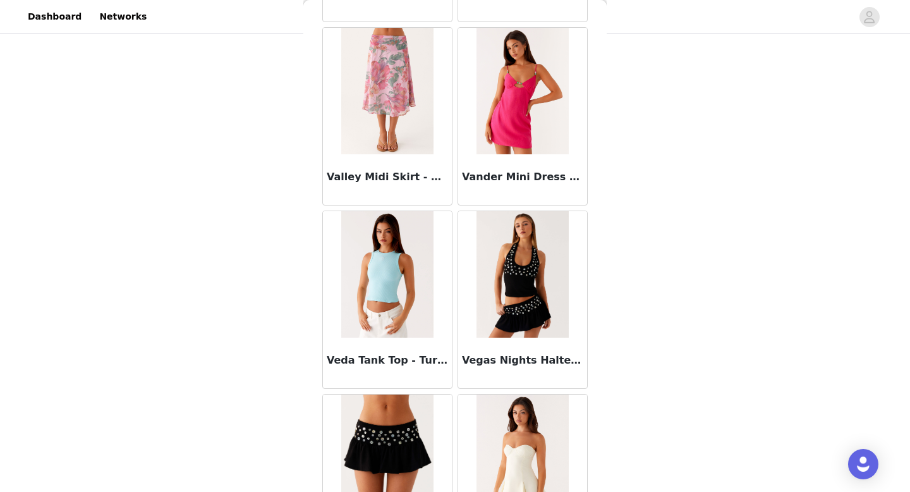
scroll to position [78396, 0]
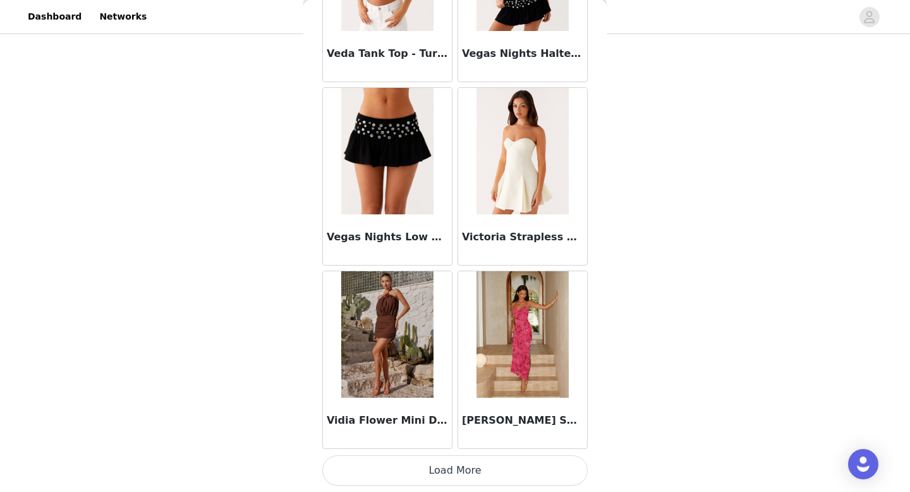
click at [442, 481] on button "Load More" at bounding box center [454, 470] width 265 height 30
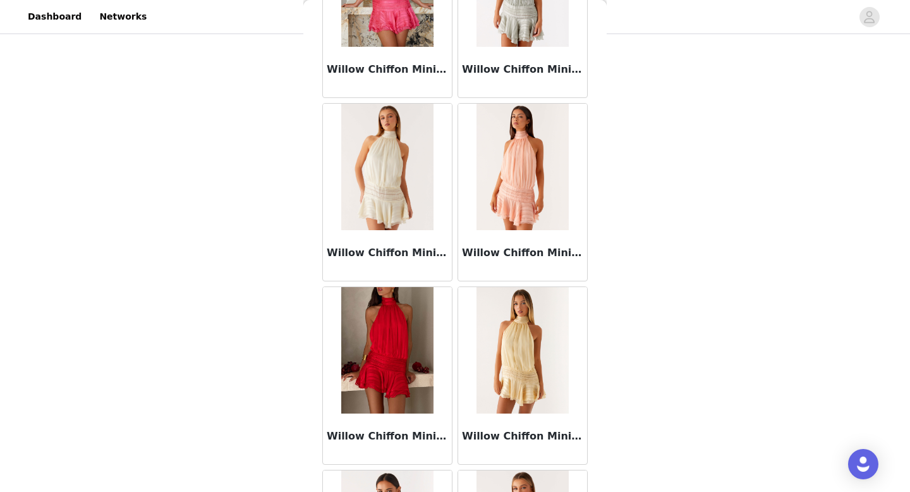
scroll to position [80228, 0]
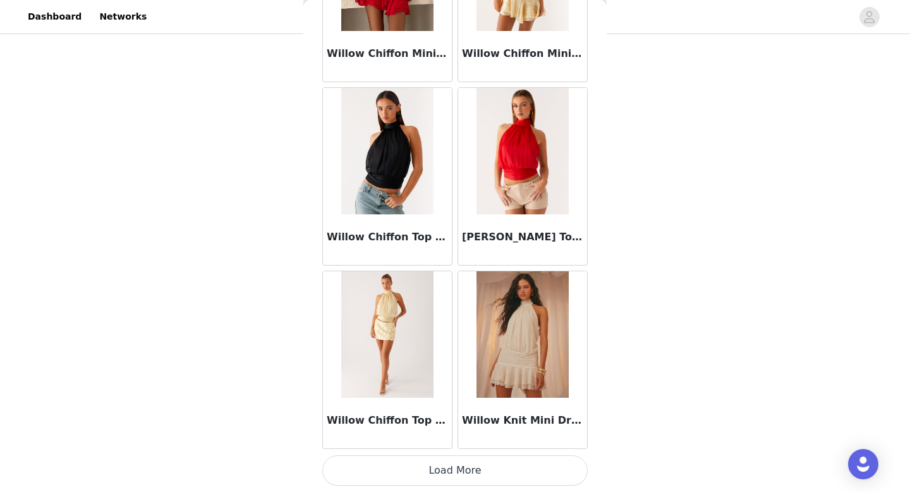
click at [452, 476] on button "Load More" at bounding box center [454, 470] width 265 height 30
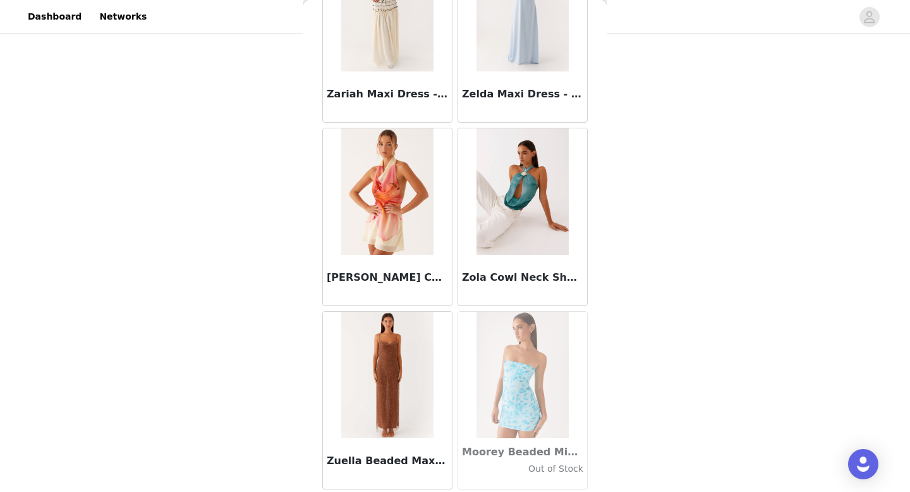
scroll to position [82060, 0]
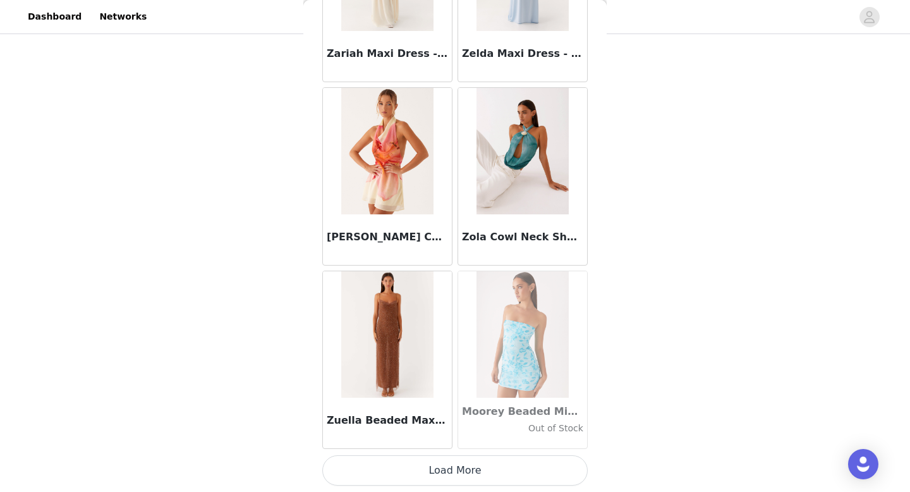
click at [456, 478] on button "Load More" at bounding box center [454, 470] width 265 height 30
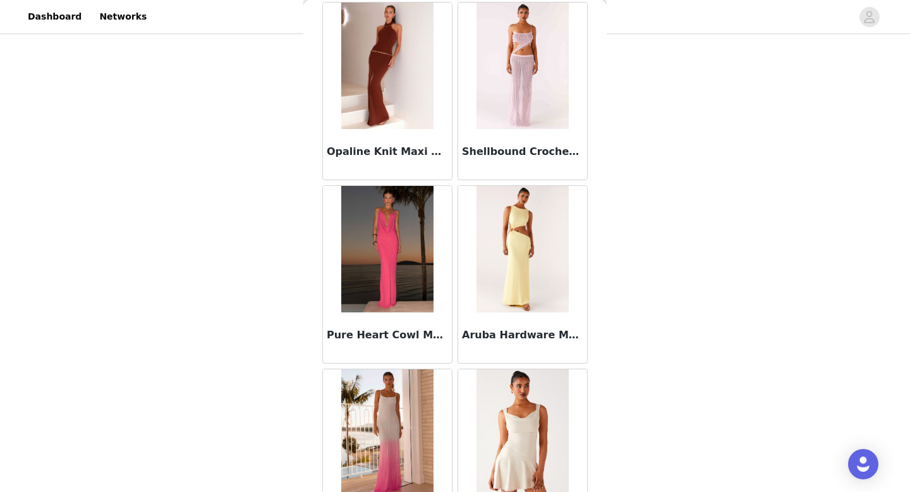
scroll to position [83892, 0]
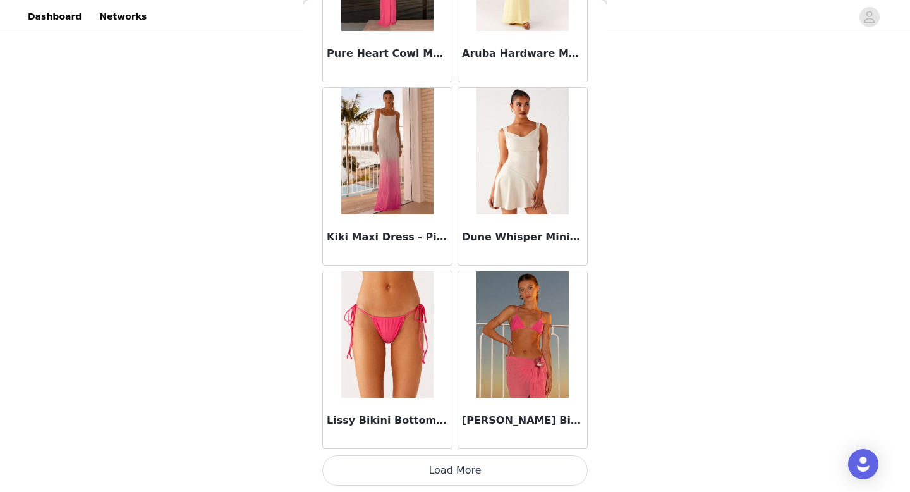
click at [439, 470] on button "Load More" at bounding box center [454, 470] width 265 height 30
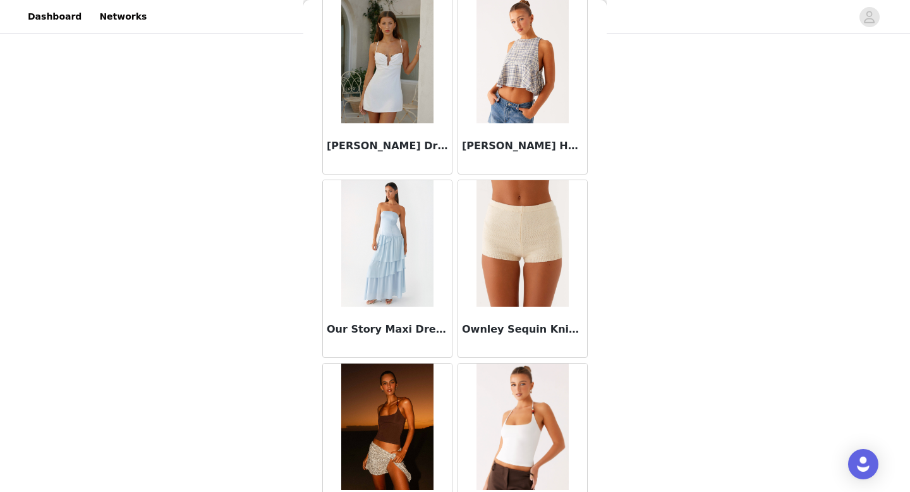
scroll to position [61817, 0]
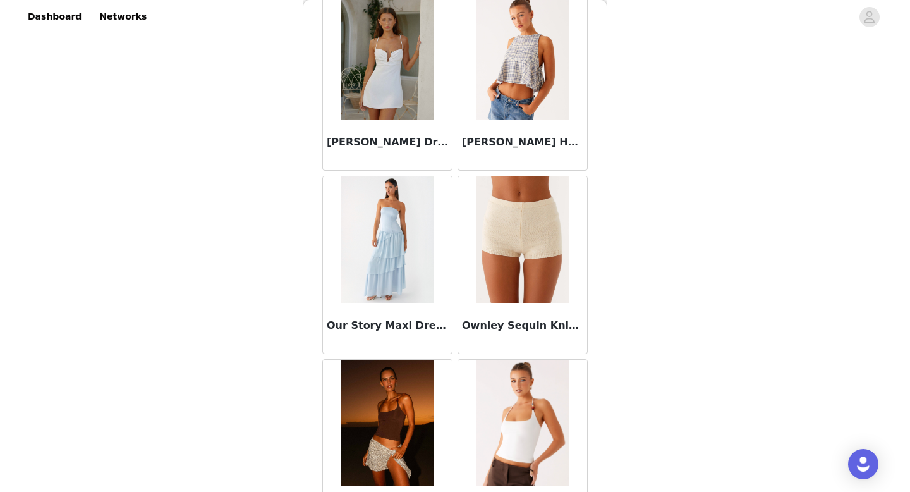
click at [528, 80] on img at bounding box center [522, 56] width 92 height 126
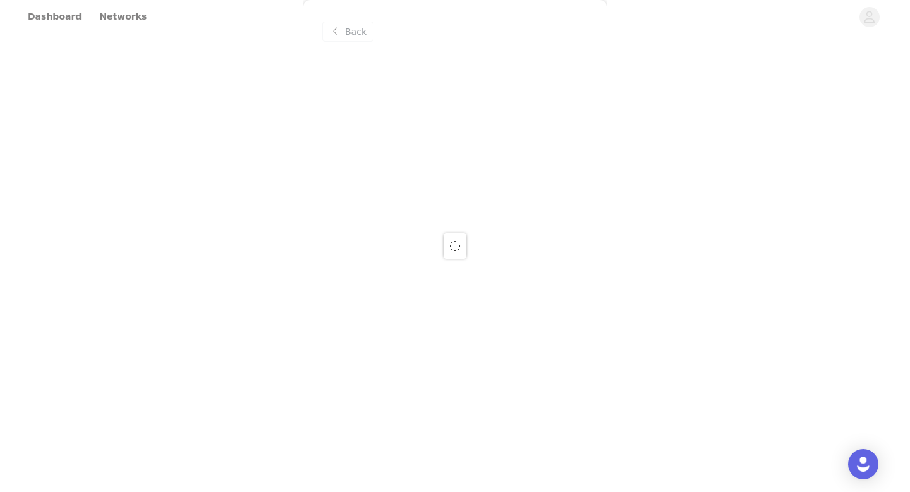
scroll to position [0, 0]
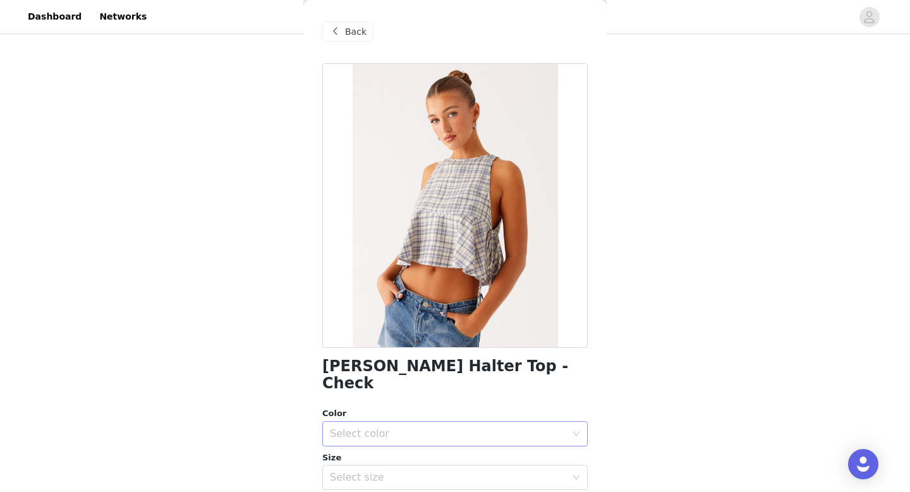
click at [478, 427] on div "Select color" at bounding box center [448, 433] width 236 height 13
click at [452, 442] on li "Check" at bounding box center [454, 444] width 265 height 20
click at [445, 471] on div "Select size" at bounding box center [448, 477] width 236 height 13
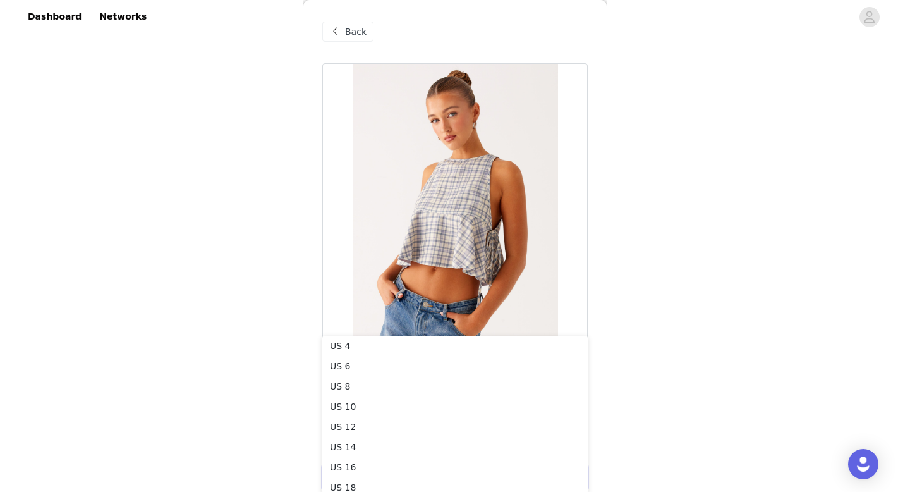
scroll to position [537, 0]
click at [457, 344] on li "US 4" at bounding box center [454, 344] width 265 height 20
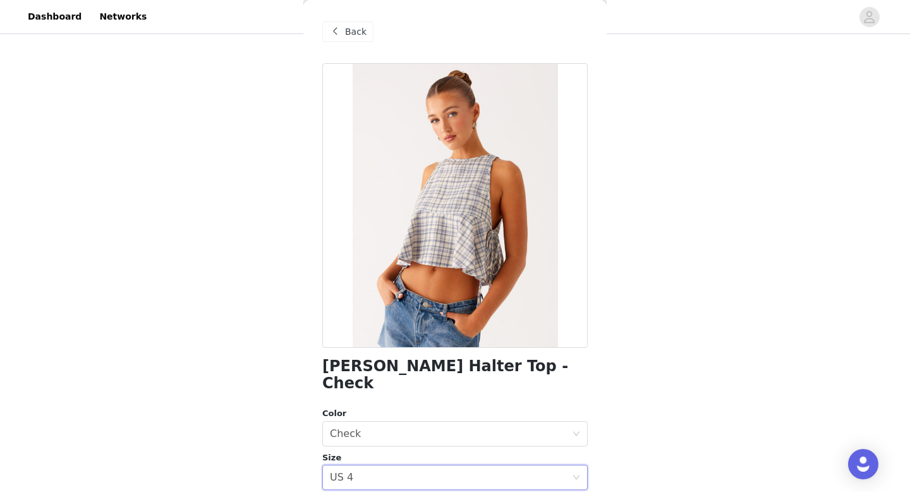
scroll to position [161, 0]
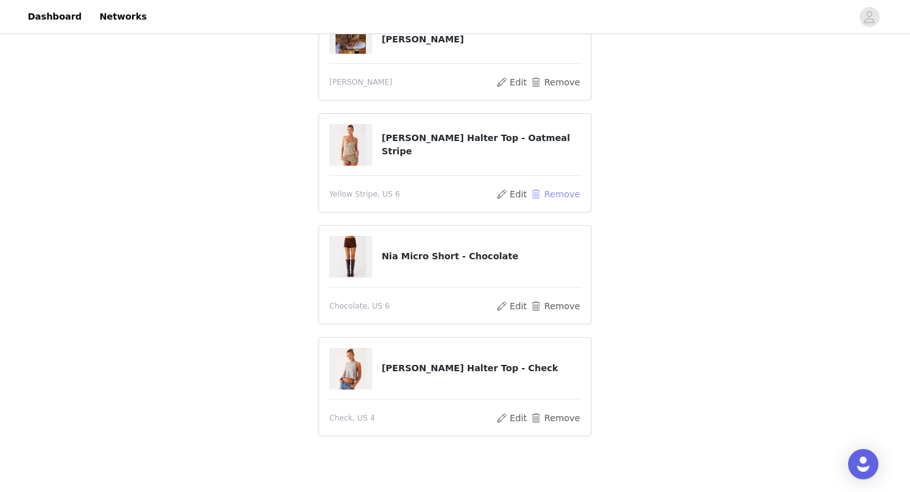
scroll to position [425, 0]
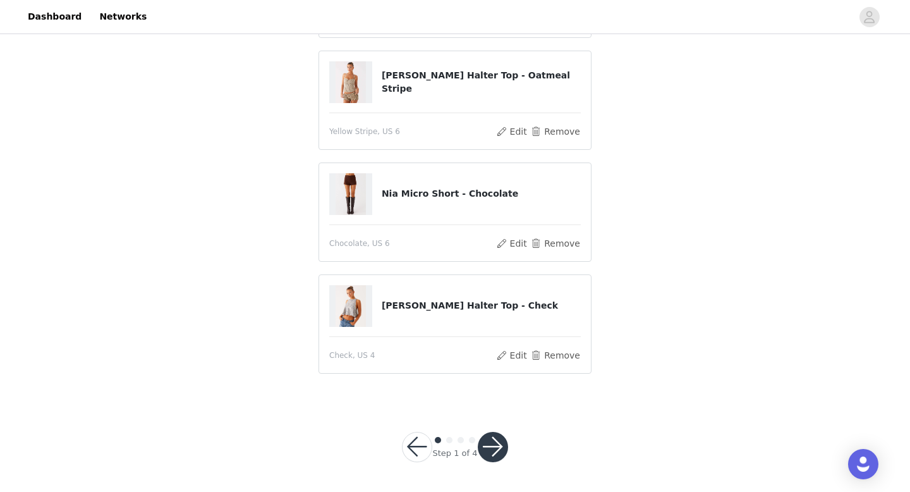
click at [503, 437] on button "button" at bounding box center [493, 447] width 30 height 30
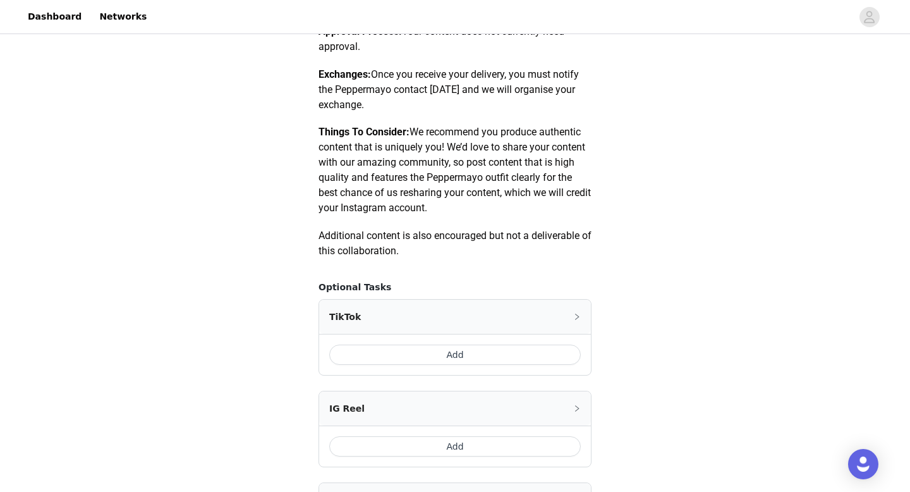
scroll to position [739, 0]
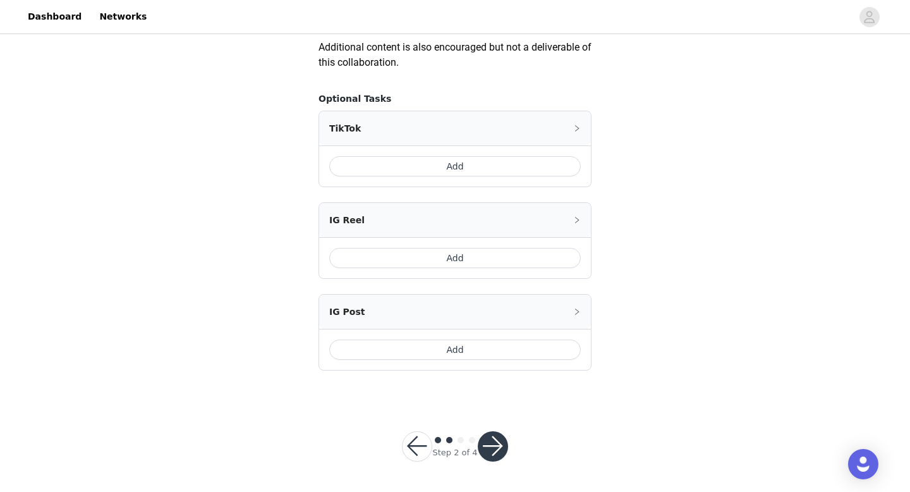
click at [492, 449] on button "button" at bounding box center [493, 446] width 30 height 30
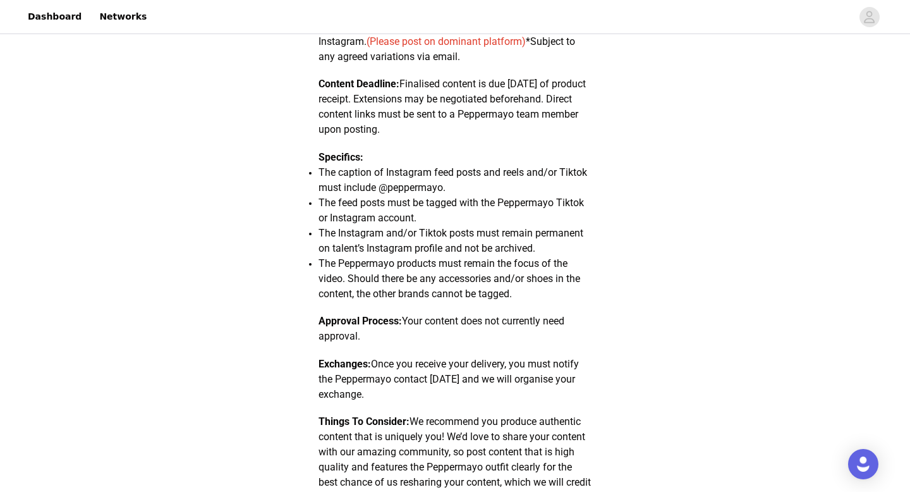
scroll to position [613, 0]
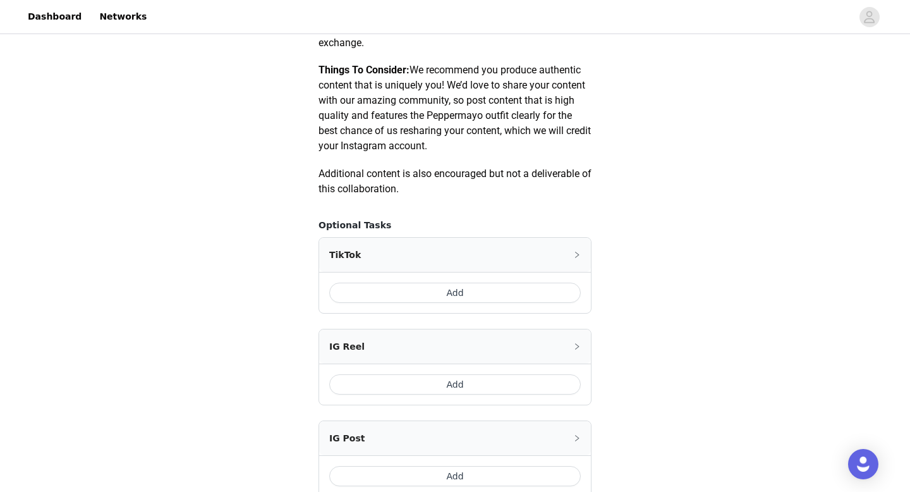
click at [503, 293] on button "Add" at bounding box center [454, 292] width 251 height 20
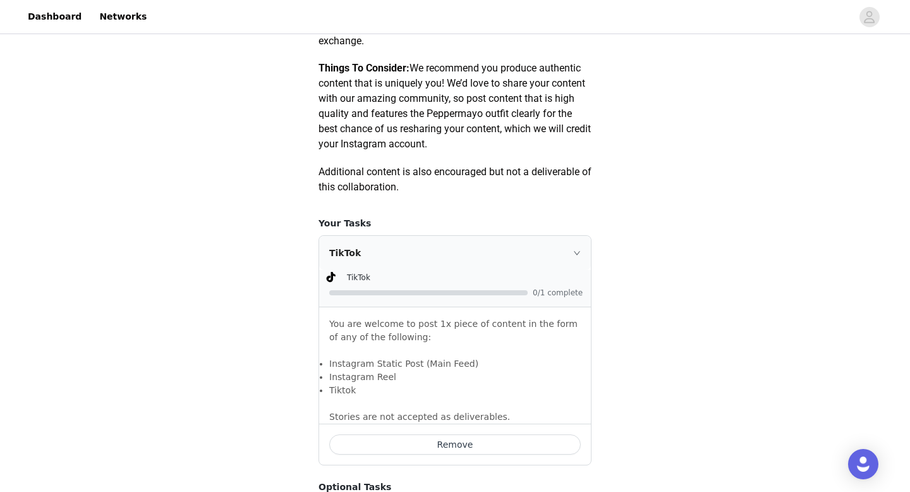
scroll to position [911, 0]
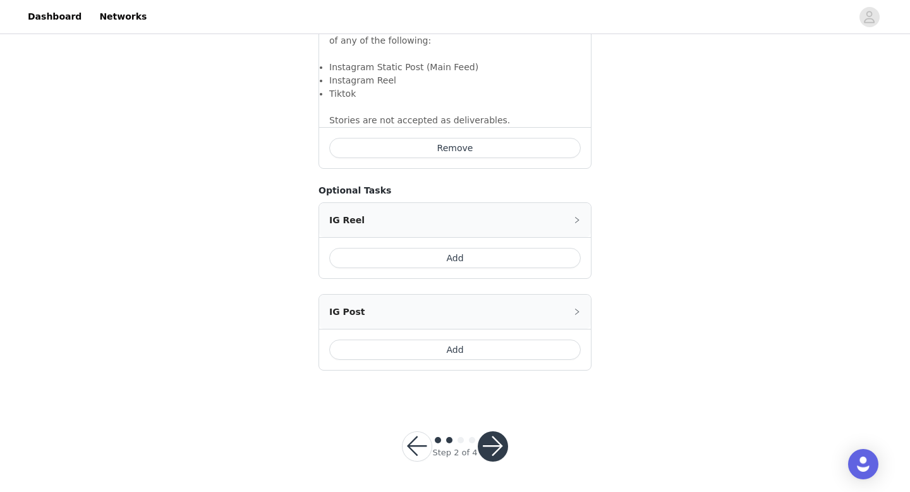
click at [490, 452] on button "button" at bounding box center [493, 446] width 30 height 30
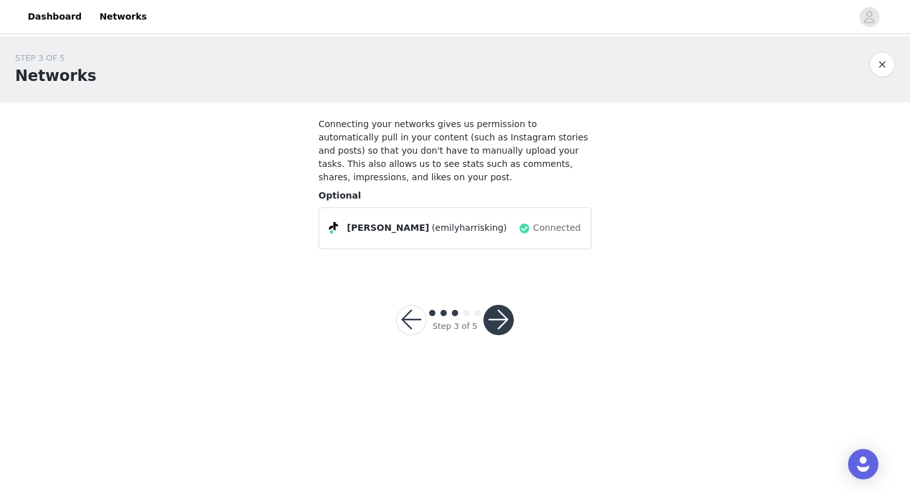
click at [507, 312] on button "button" at bounding box center [498, 320] width 30 height 30
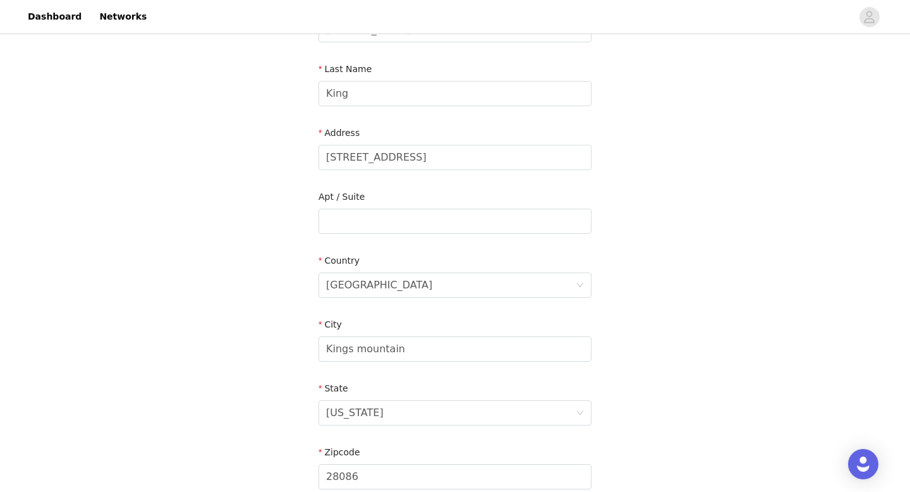
scroll to position [370, 0]
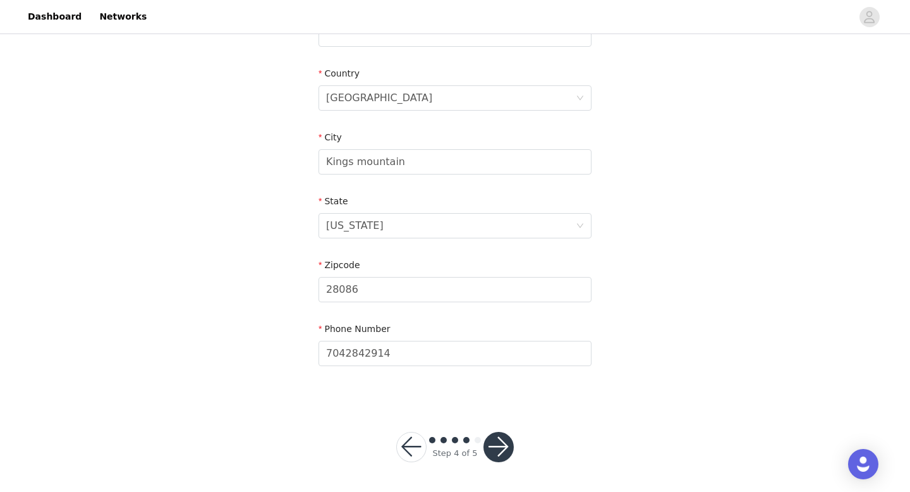
click at [497, 441] on button "button" at bounding box center [498, 447] width 30 height 30
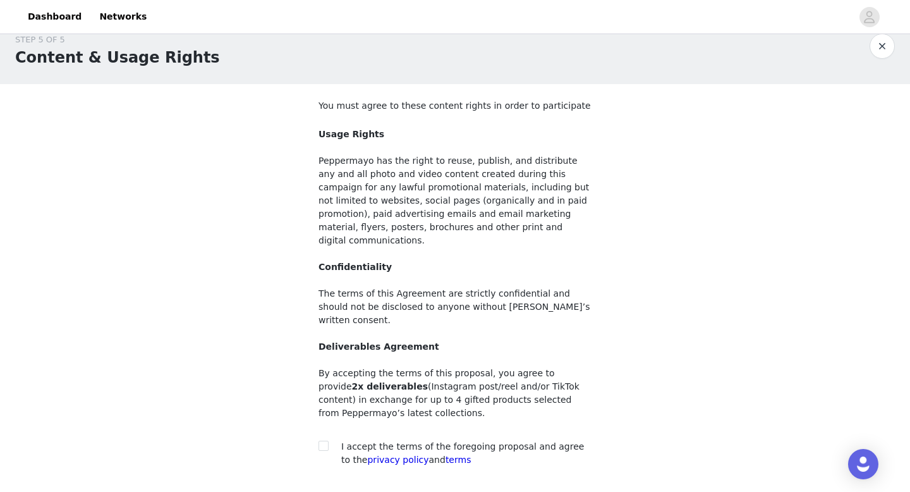
scroll to position [12, 0]
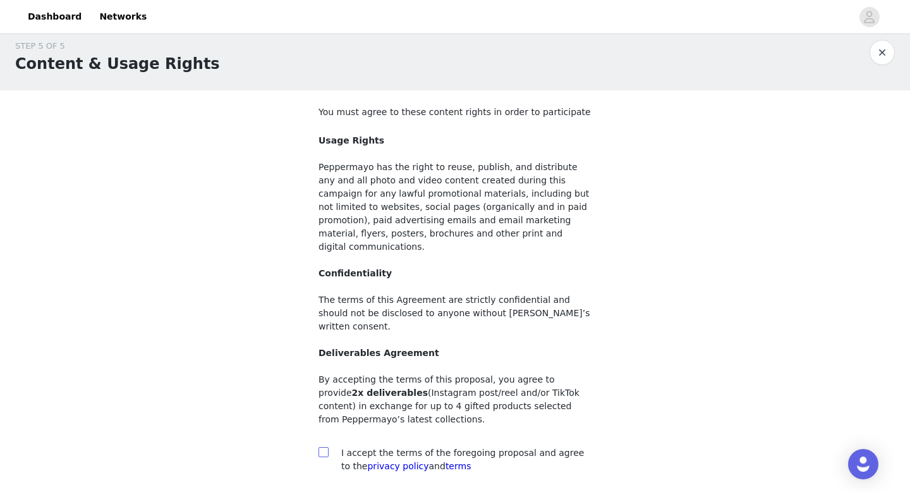
click at [324, 447] on input "checkbox" at bounding box center [322, 451] width 9 height 9
checkbox input "true"
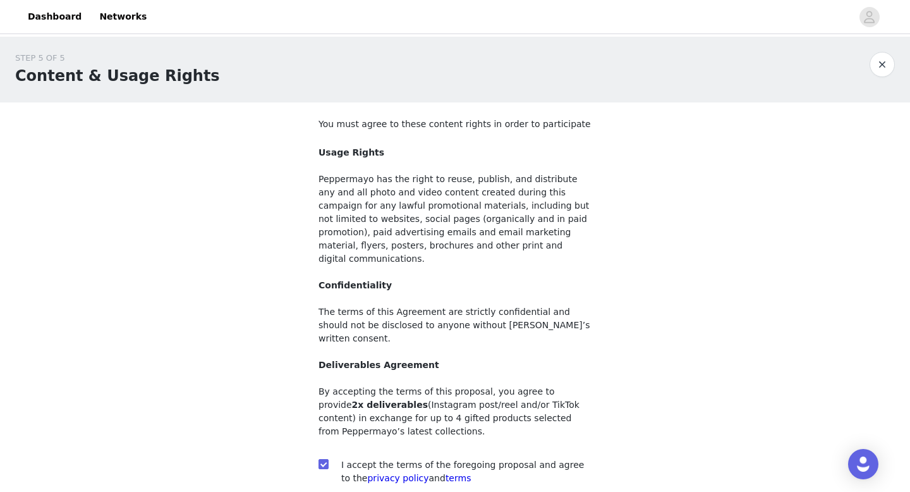
scroll to position [92, 0]
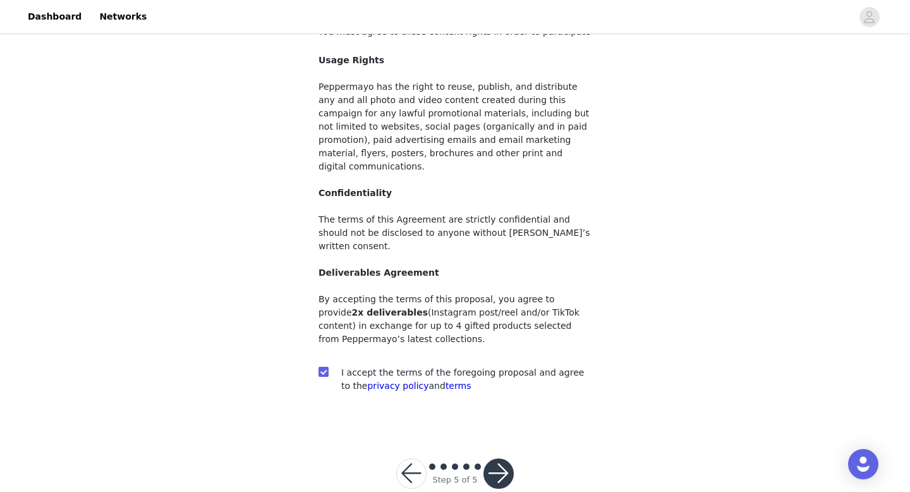
click at [500, 458] on button "button" at bounding box center [498, 473] width 30 height 30
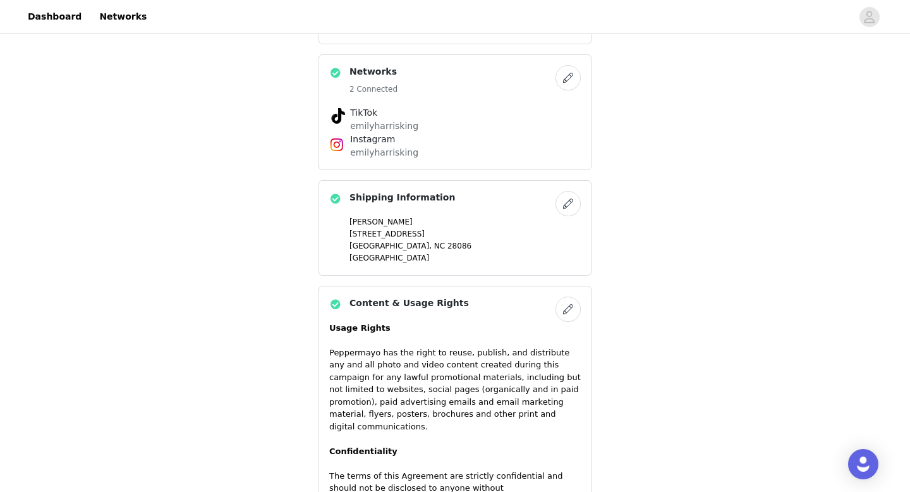
scroll to position [1176, 0]
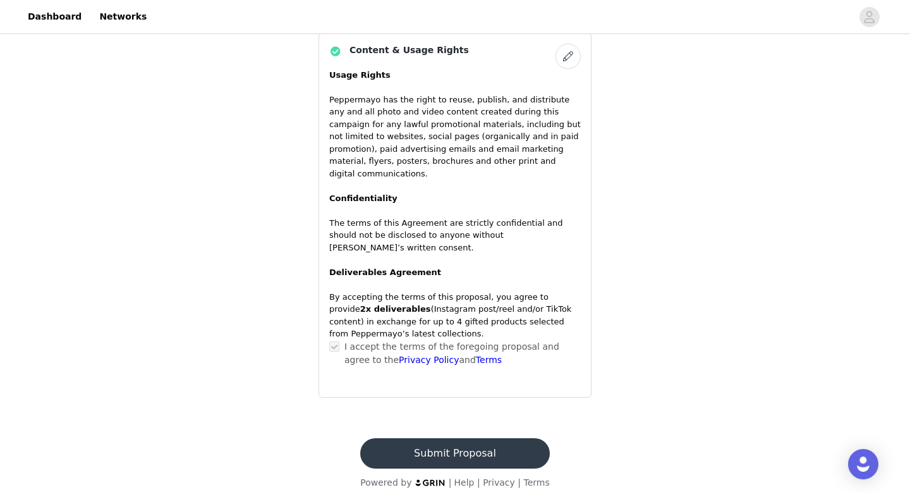
click at [453, 438] on button "Submit Proposal" at bounding box center [454, 453] width 189 height 30
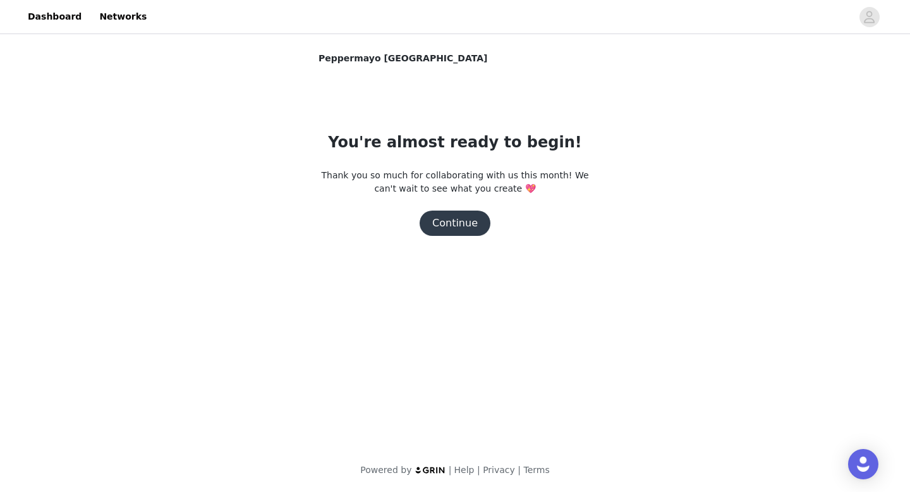
click at [464, 214] on button "Continue" at bounding box center [455, 222] width 71 height 25
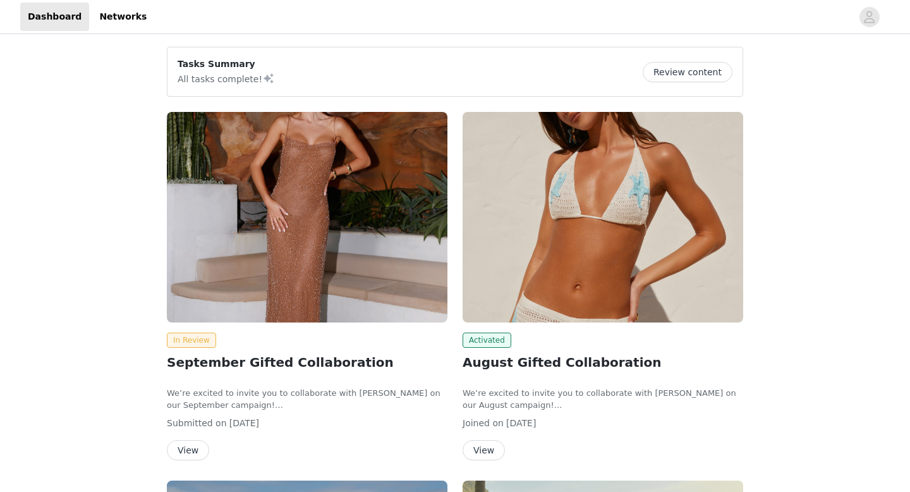
click at [605, 238] on img at bounding box center [602, 217] width 281 height 210
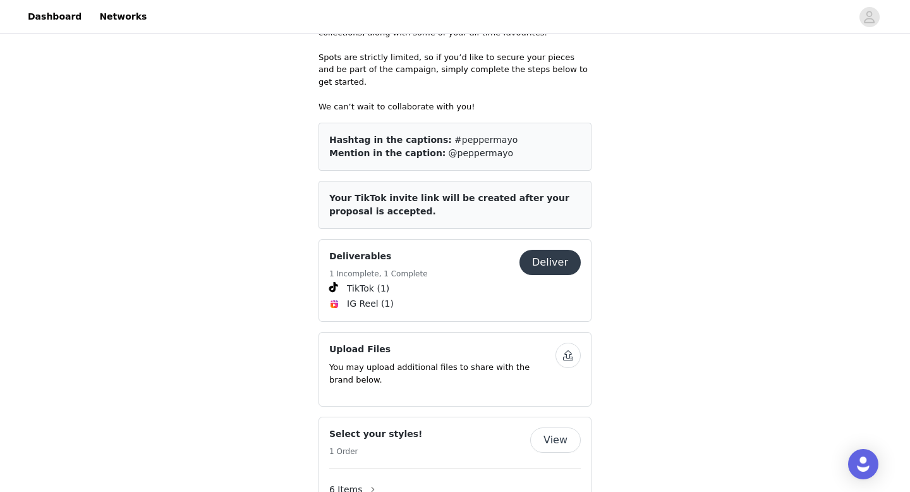
scroll to position [661, 0]
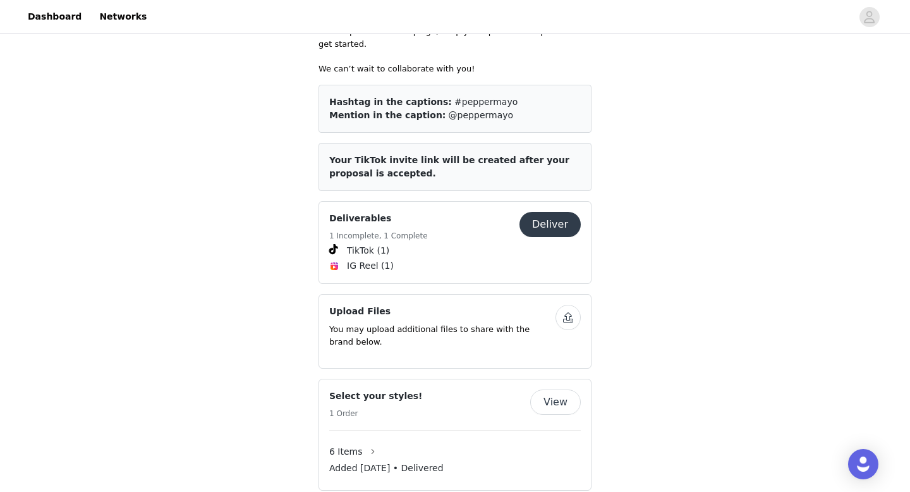
click at [562, 212] on button "Deliver" at bounding box center [549, 224] width 61 height 25
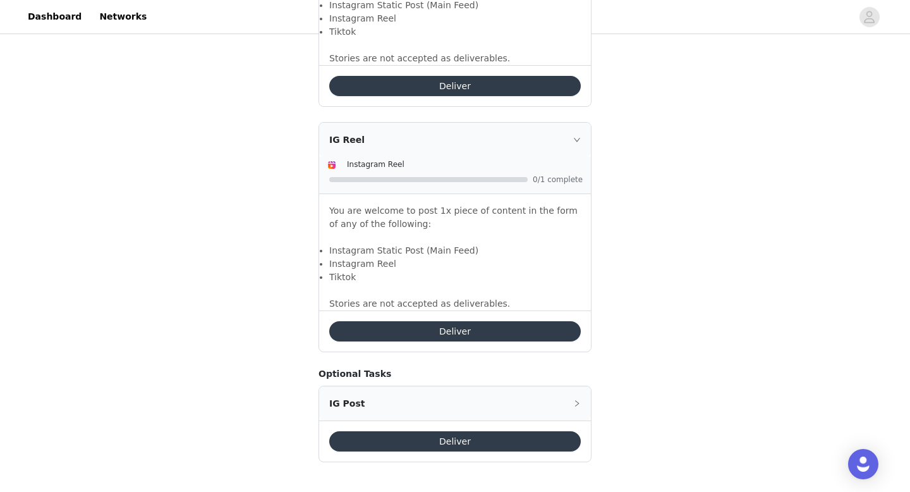
scroll to position [991, 0]
